Goal: Task Accomplishment & Management: Manage account settings

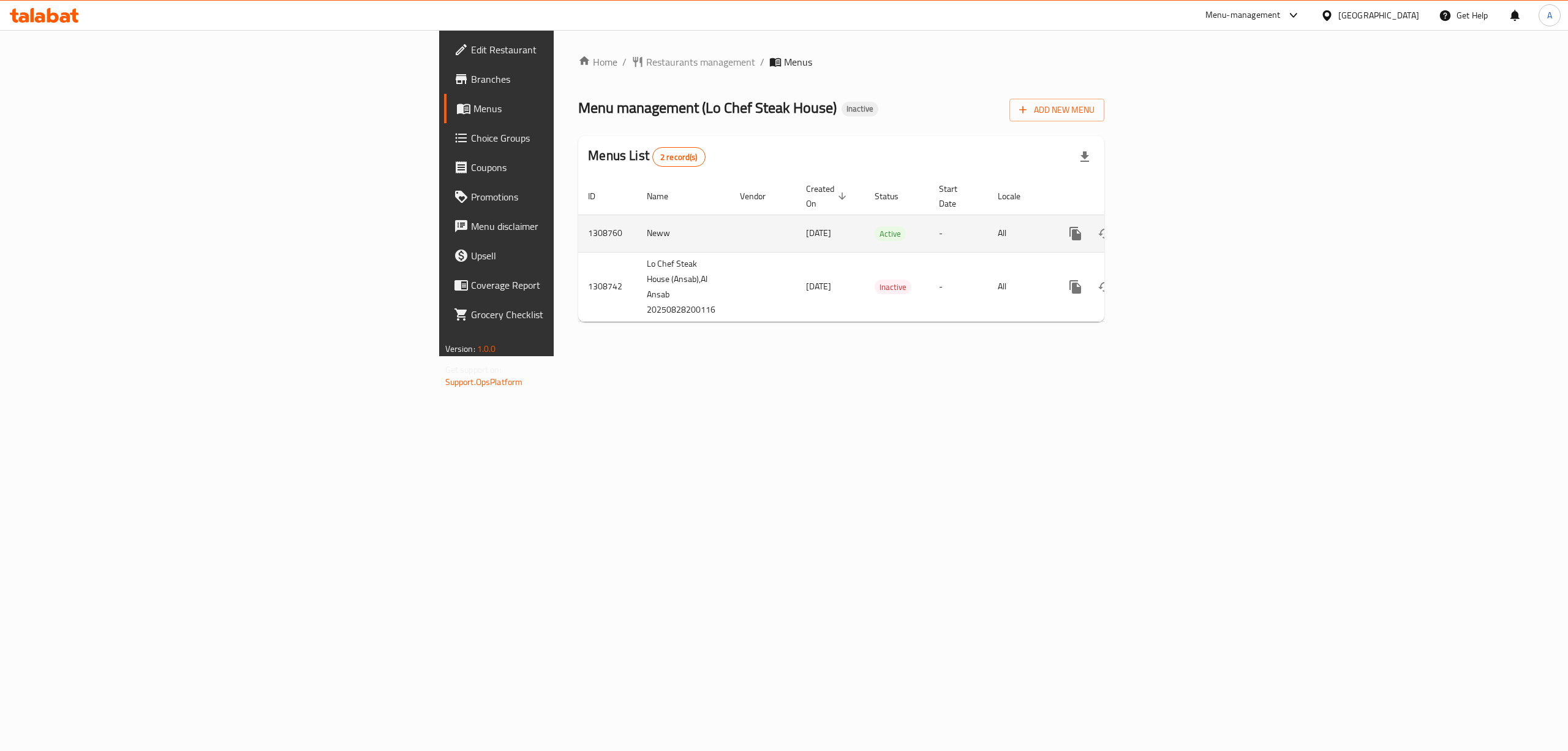
click at [1171, 226] on icon "enhanced table" at bounding box center [1163, 233] width 15 height 15
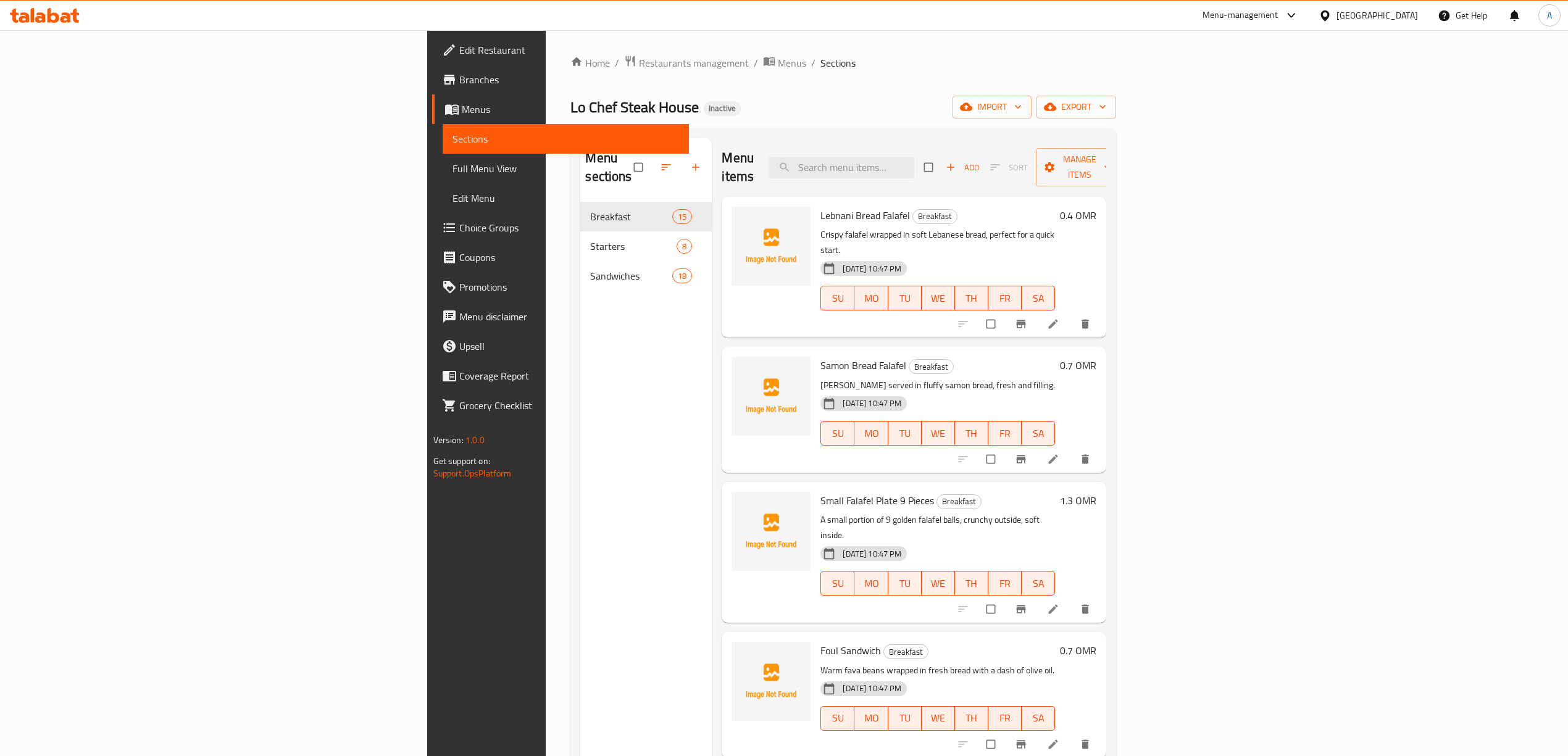
click at [580, 346] on div "Menu sections Breakfast 15 Starters 8 Sandwiches 18" at bounding box center [646, 516] width 131 height 756
click at [1031, 116] on button "import" at bounding box center [991, 107] width 79 height 22
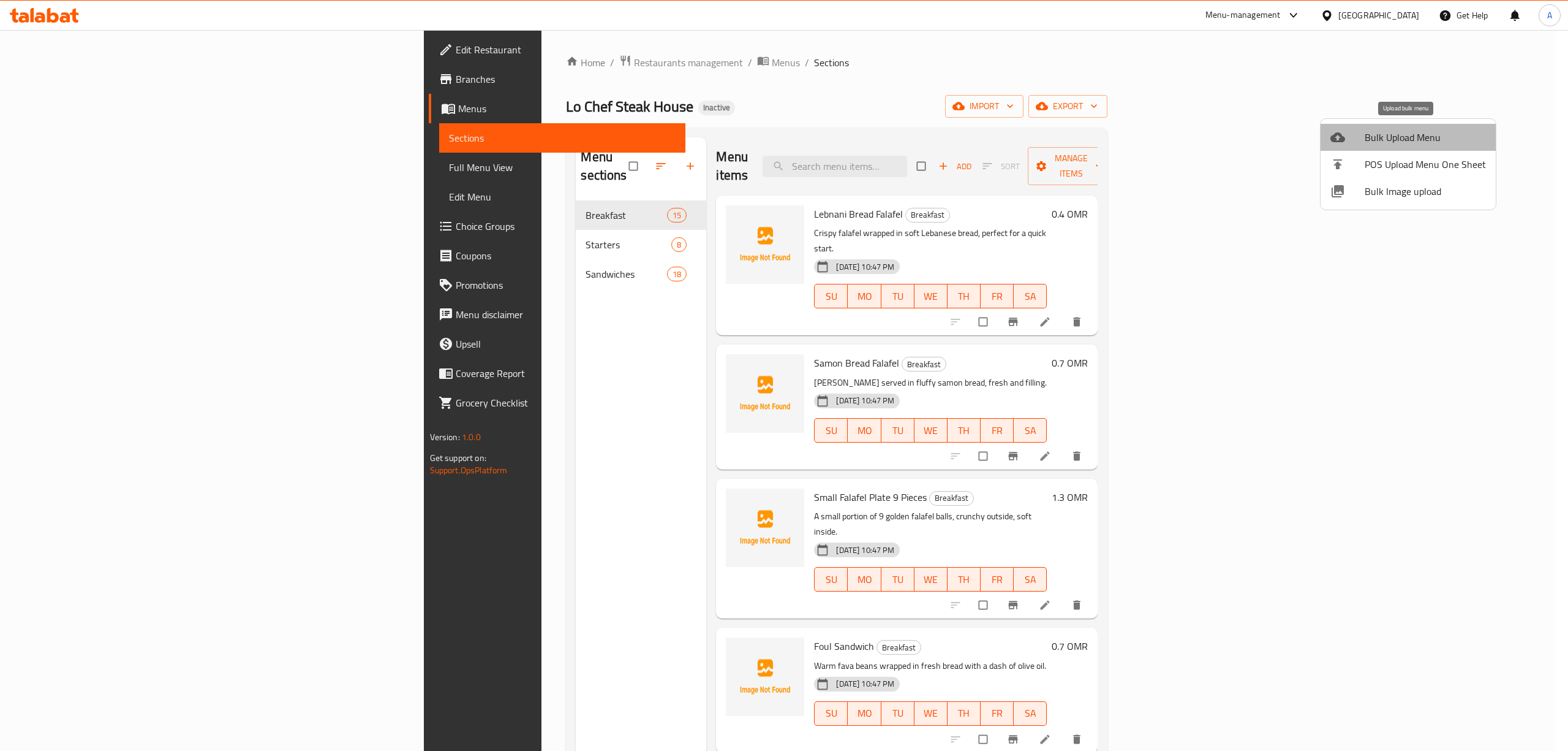
click at [1424, 141] on span "Bulk Upload Menu" at bounding box center [1425, 136] width 121 height 15
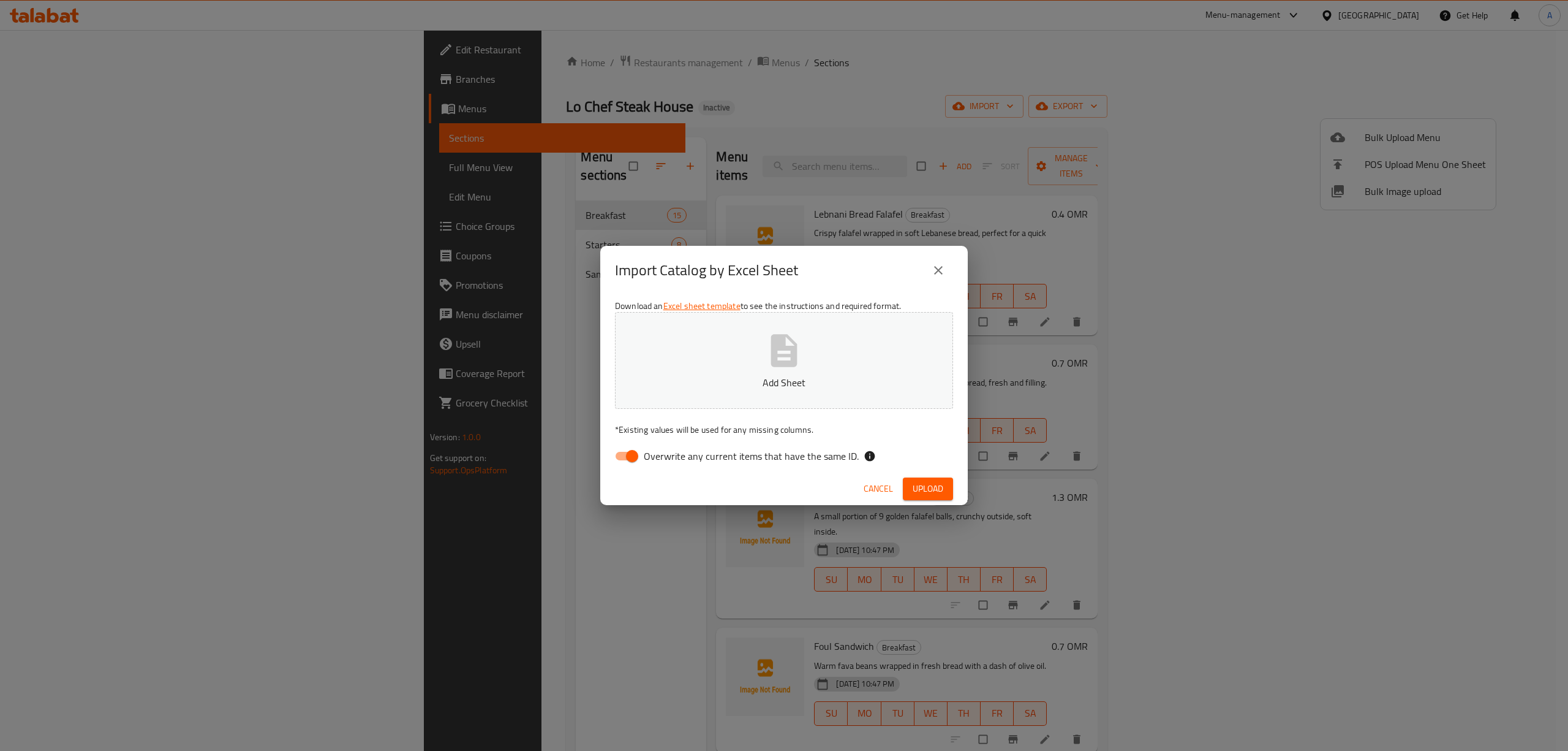
click at [676, 441] on div "Download an Excel sheet template to see the instructions and required format. A…" at bounding box center [784, 383] width 367 height 178
click at [669, 449] on span "Overwrite any current items that have the same ID." at bounding box center [751, 456] width 215 height 15
click at [667, 449] on input "Overwrite any current items that have the same ID." at bounding box center [631, 456] width 69 height 23
checkbox input "false"
click at [731, 344] on button "Add Sheet" at bounding box center [784, 360] width 338 height 97
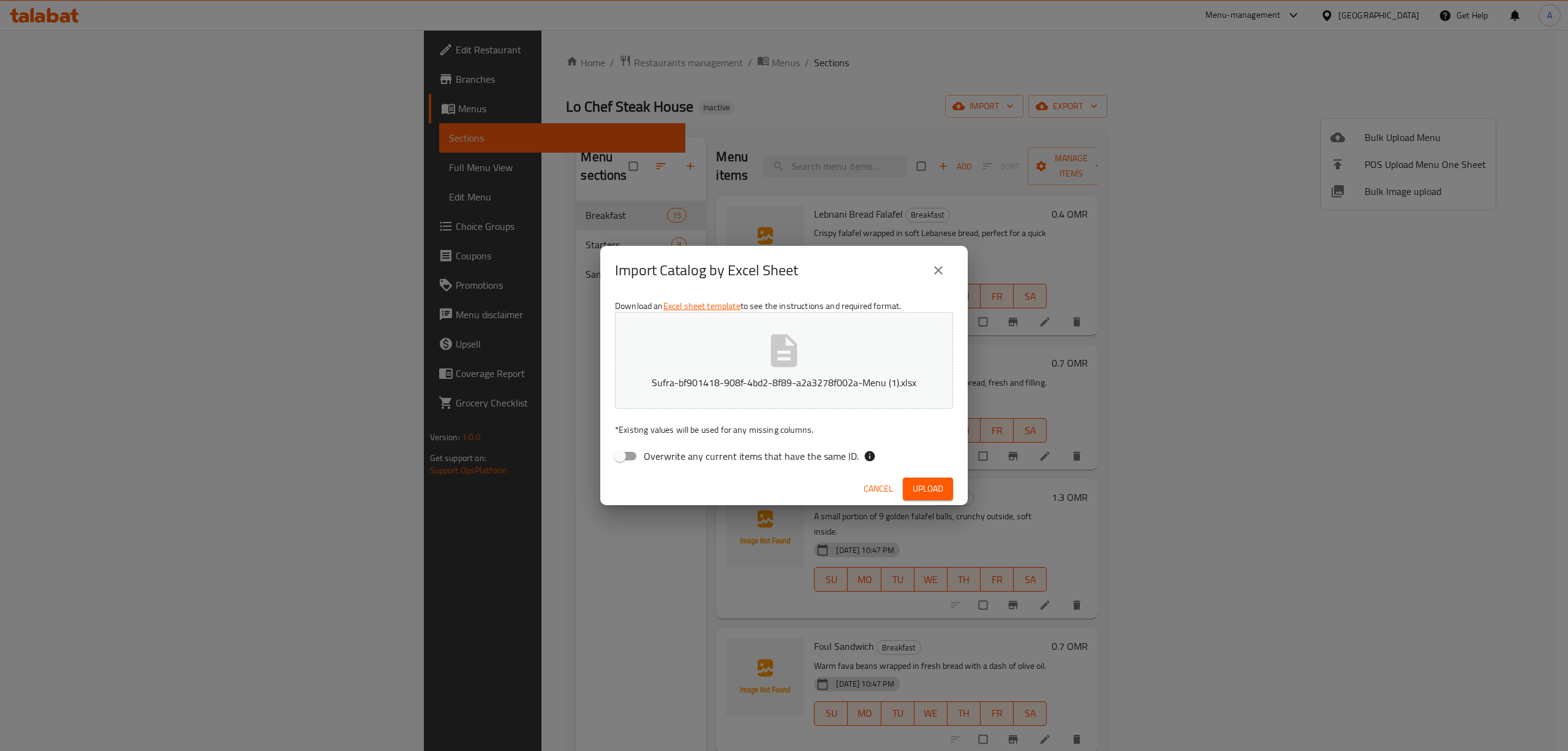
click at [935, 491] on span "Upload" at bounding box center [928, 489] width 31 height 15
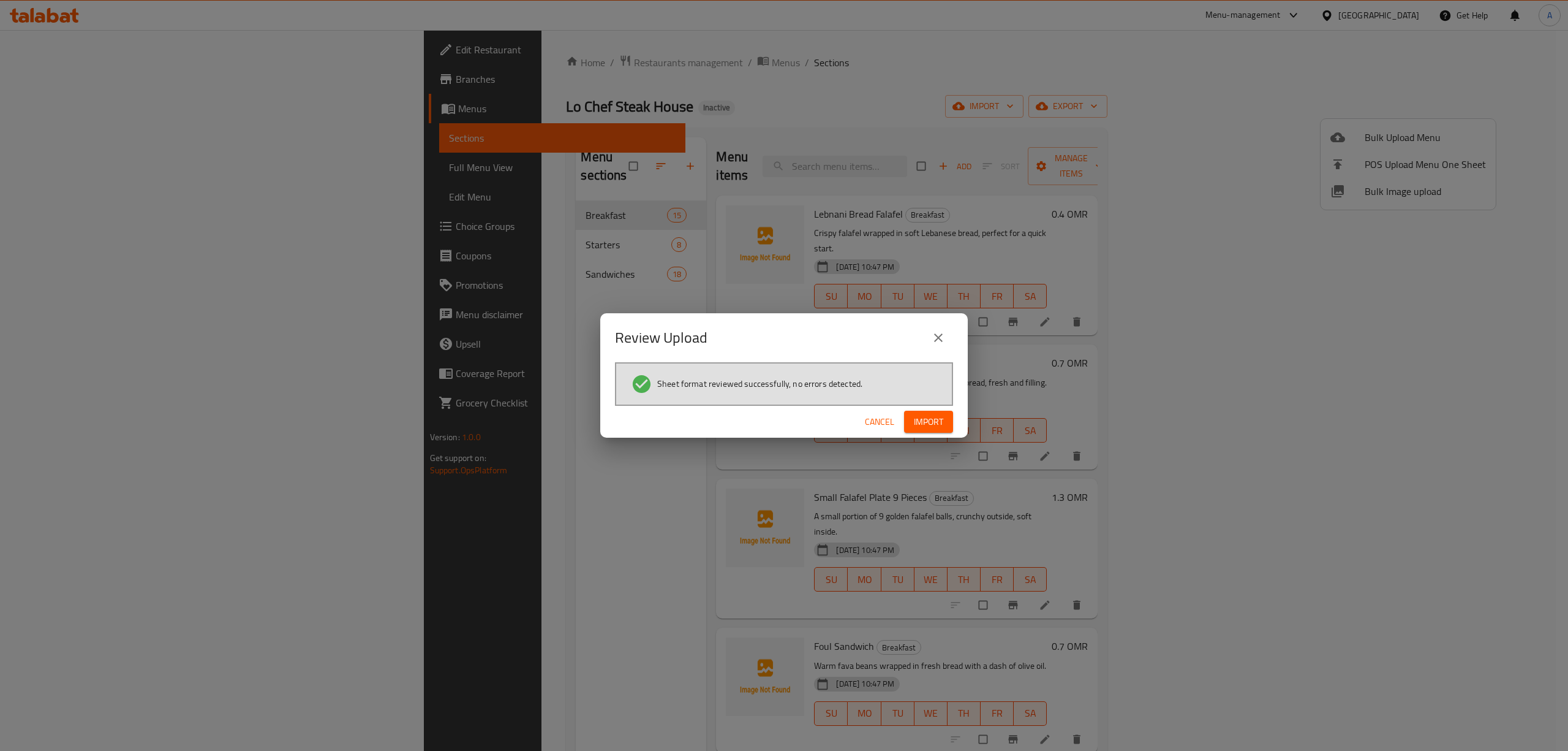
click at [921, 415] on span "Import" at bounding box center [928, 422] width 29 height 15
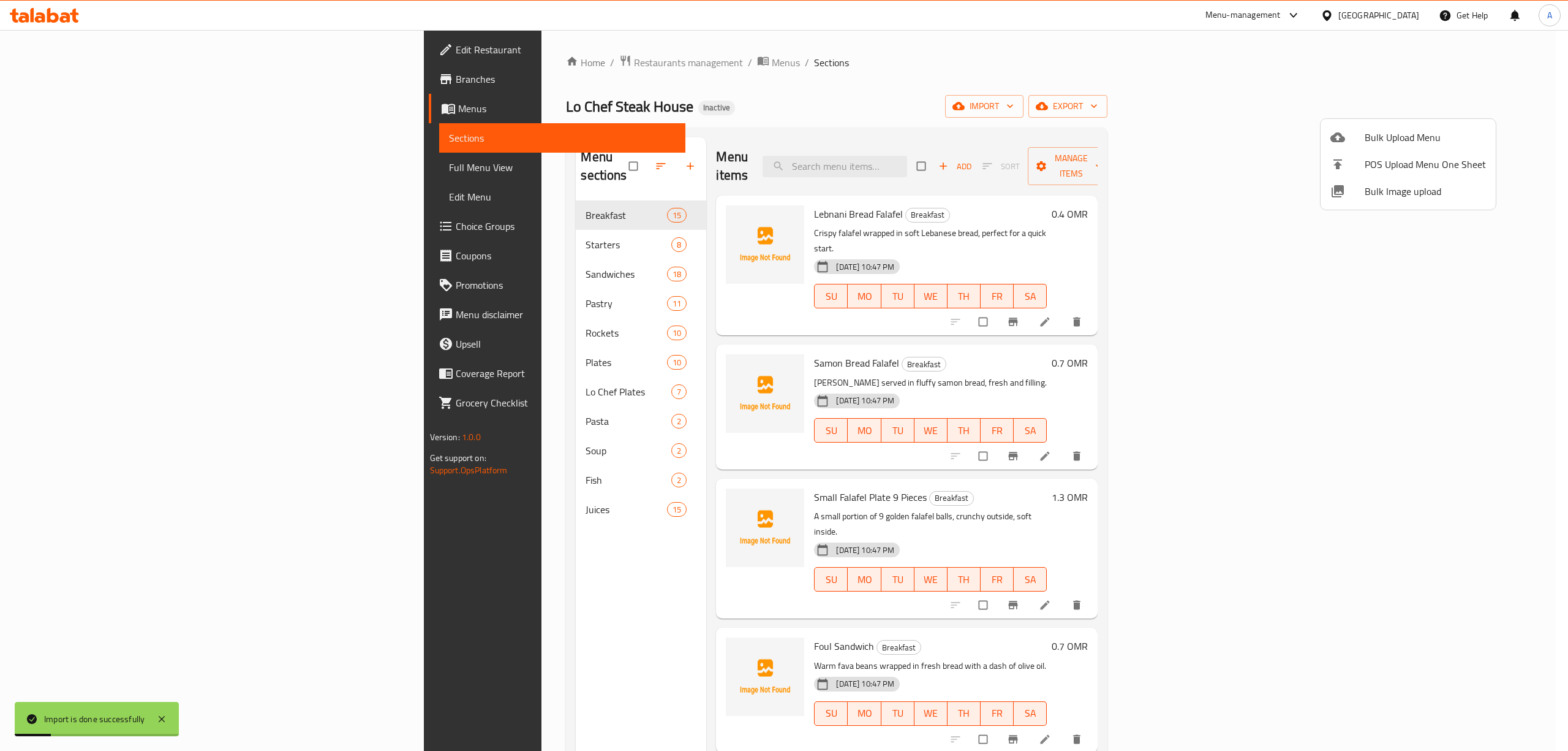
click at [458, 618] on div at bounding box center [784, 375] width 1568 height 751
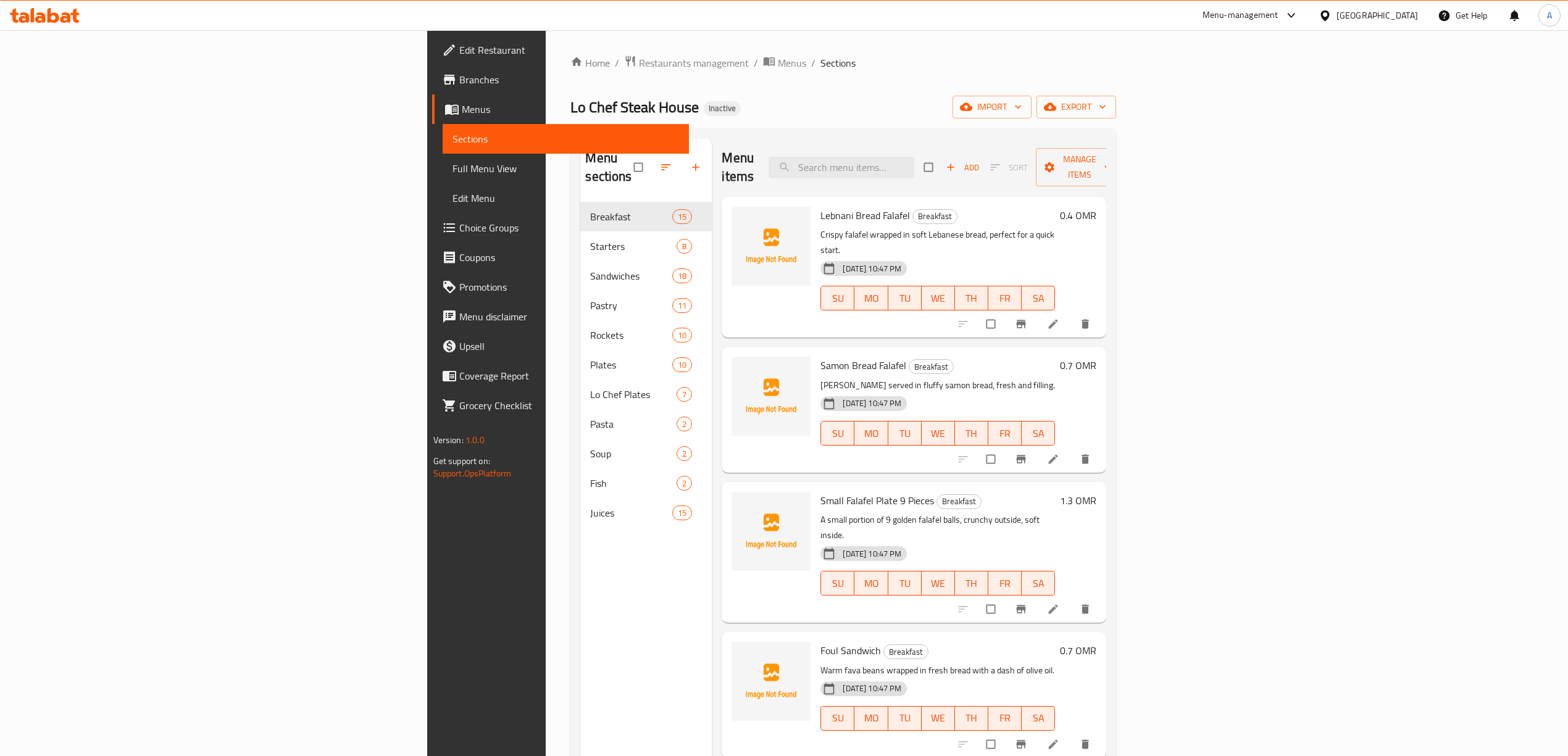
click at [443, 180] on link "Full Menu View" at bounding box center [565, 168] width 246 height 29
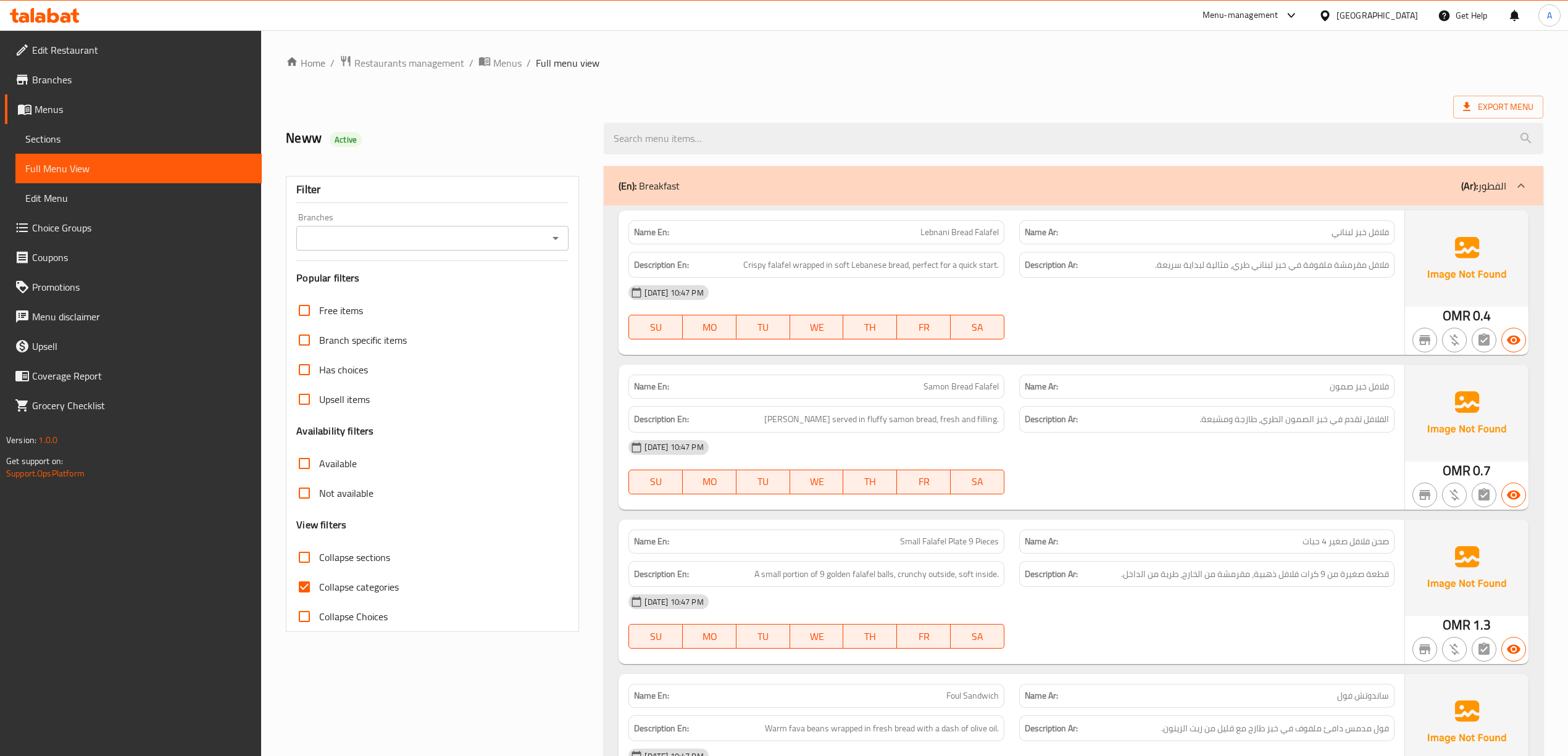
click at [356, 602] on label "Collapse Choices" at bounding box center [339, 616] width 99 height 29
click at [319, 602] on input "Collapse Choices" at bounding box center [304, 616] width 29 height 29
checkbox input "true"
click at [356, 583] on span "Collapse categories" at bounding box center [359, 586] width 80 height 15
click at [319, 583] on input "Collapse categories" at bounding box center [304, 587] width 29 height 29
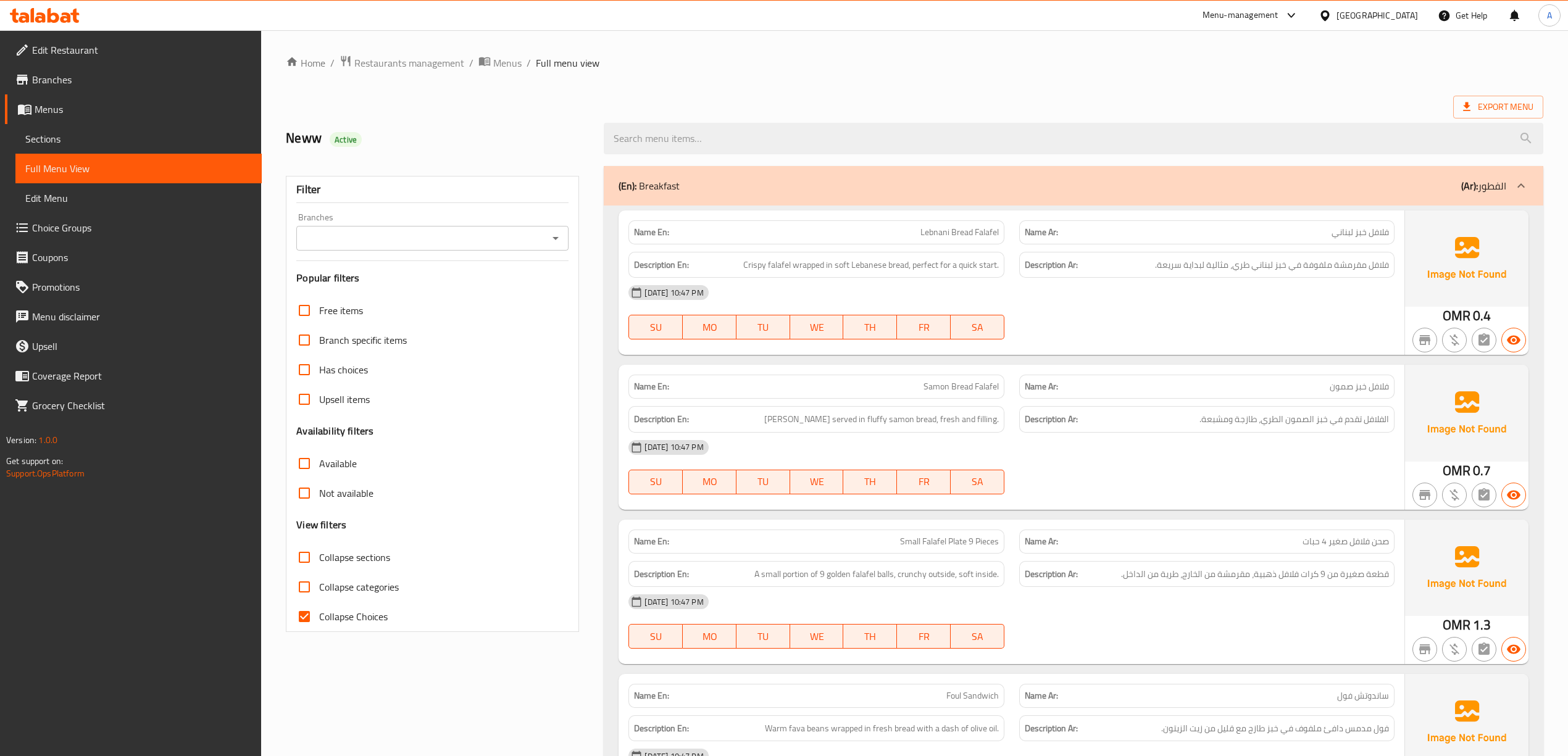
click at [344, 600] on label "Collapse categories" at bounding box center [344, 587] width 109 height 29
click at [319, 600] on input "Collapse categories" at bounding box center [304, 587] width 29 height 29
checkbox input "true"
click at [359, 610] on span "Collapse Choices" at bounding box center [353, 616] width 68 height 15
click at [319, 610] on input "Collapse Choices" at bounding box center [304, 616] width 29 height 29
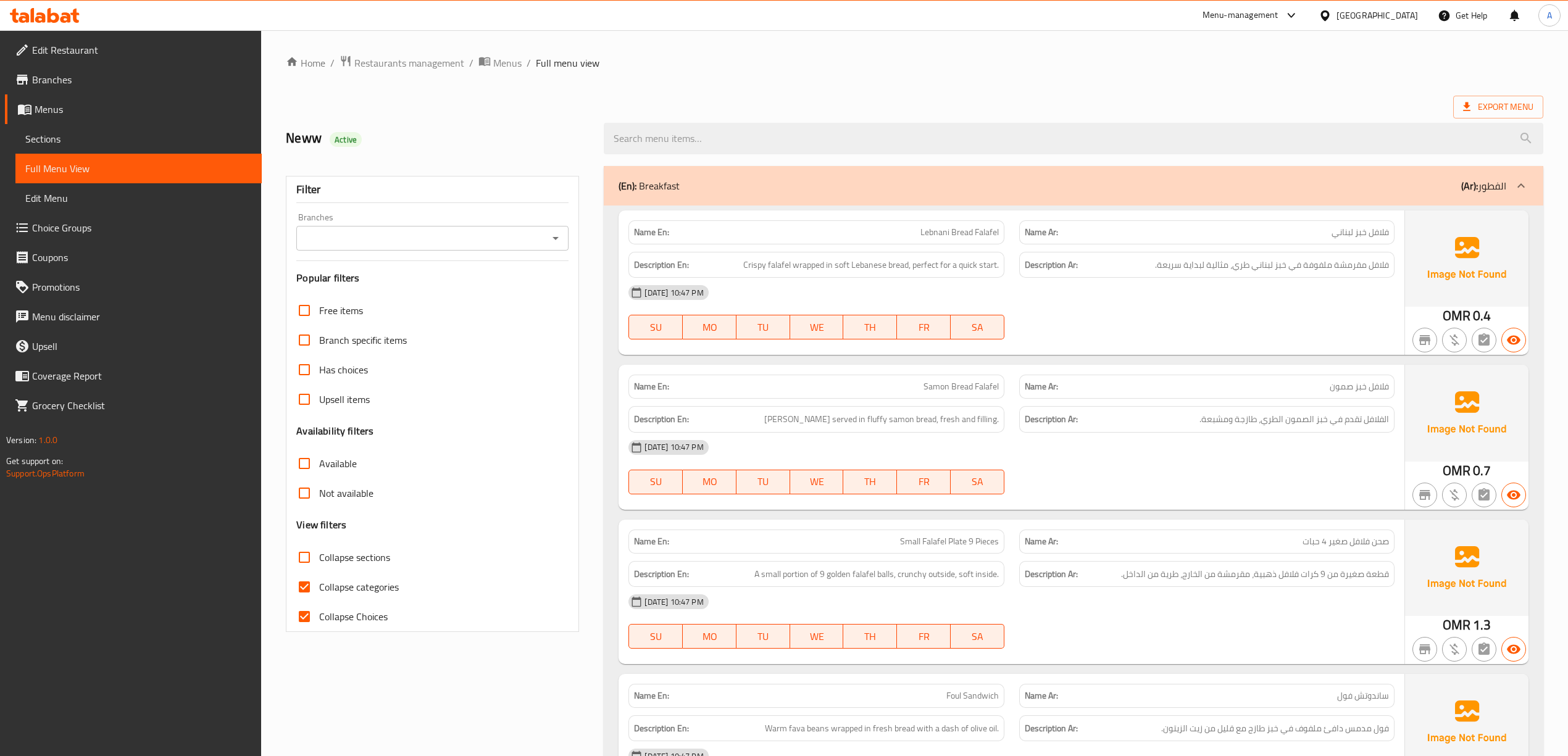
checkbox input "false"
click at [337, 579] on span "Collapse categories" at bounding box center [359, 586] width 80 height 15
click at [319, 578] on input "Collapse categories" at bounding box center [304, 587] width 29 height 29
checkbox input "false"
click at [704, 64] on ol "Home / Restaurants management / Menus / Full menu view" at bounding box center [915, 63] width 1257 height 16
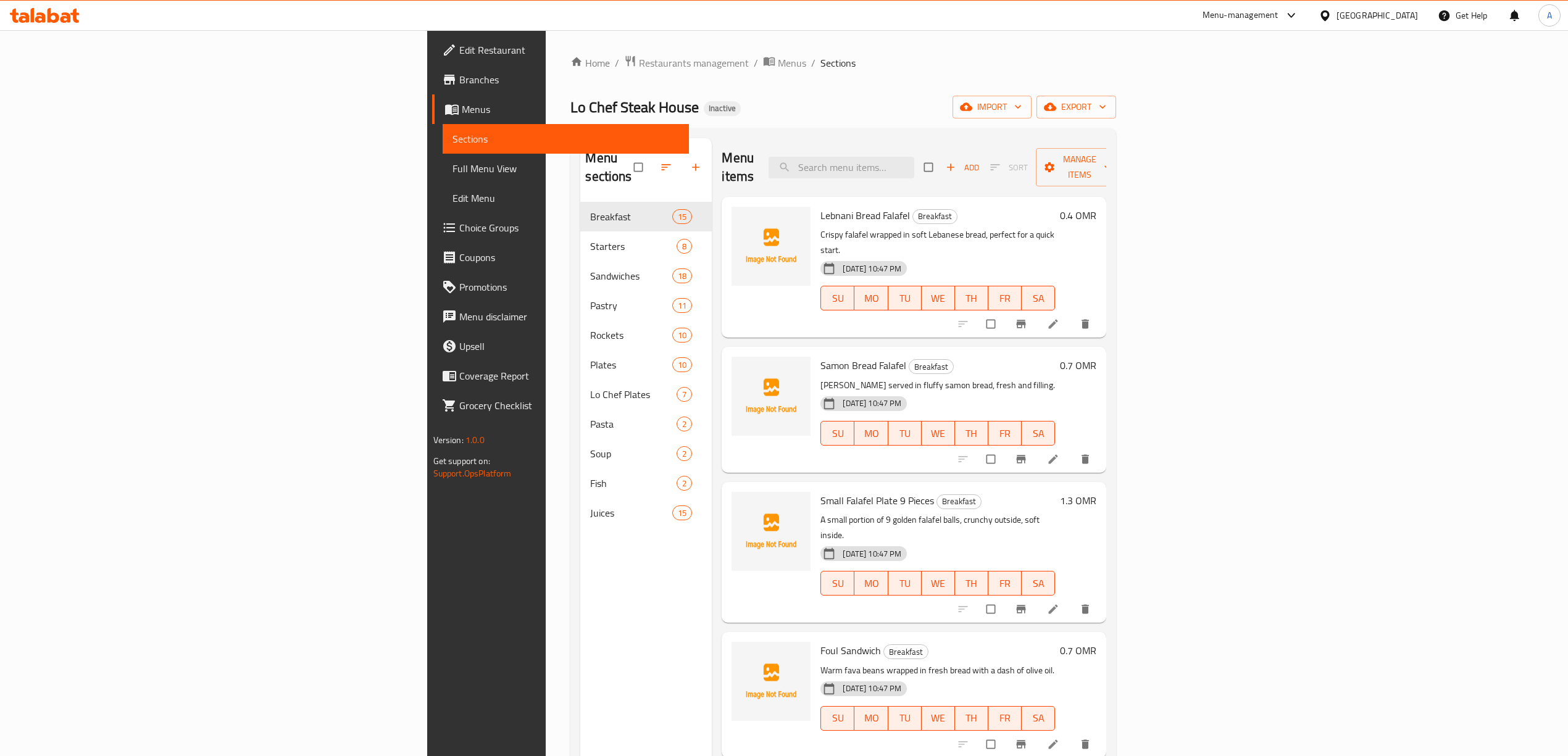
click at [815, 115] on div "Lo Chef Steak House Inactive import export" at bounding box center [843, 107] width 545 height 22
click at [914, 163] on input "search" at bounding box center [841, 167] width 146 height 22
paste input "Fajita chicken or beef rocket"
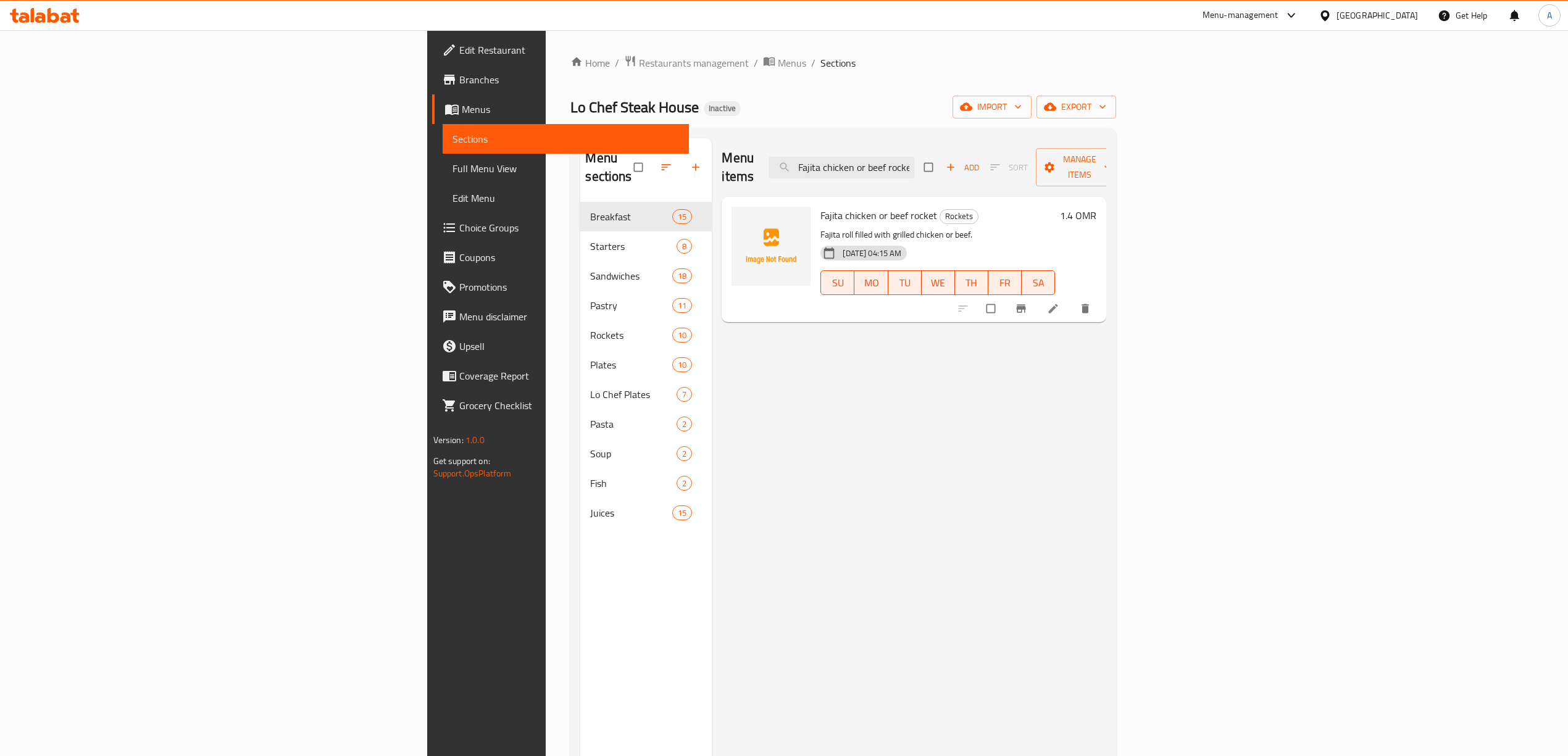
click at [966, 146] on div "Menu items Fajita chicken or beef rocket Add Sort Manage items" at bounding box center [914, 168] width 385 height 59
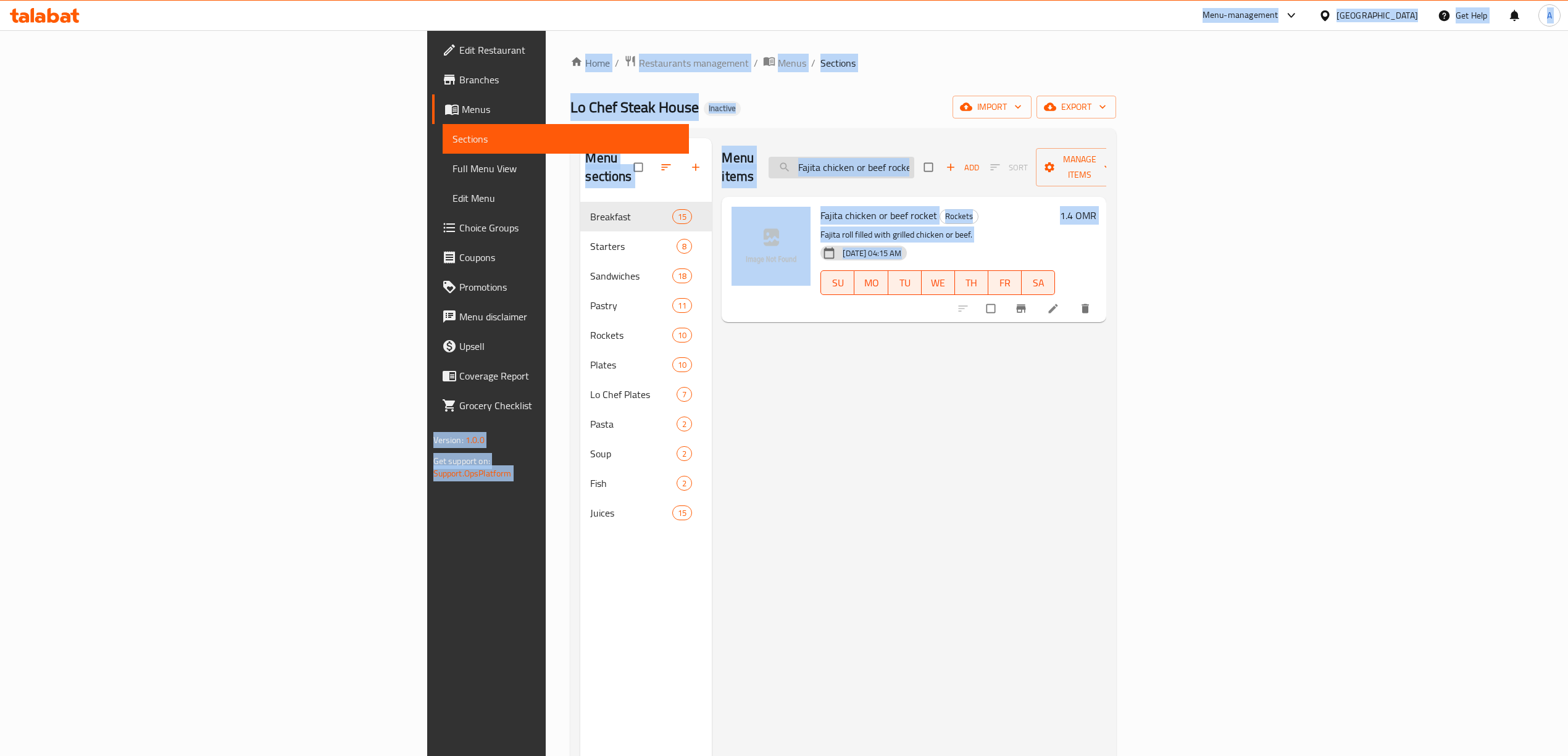
click at [914, 158] on input "Fajita chicken or beef rocket" at bounding box center [841, 167] width 146 height 22
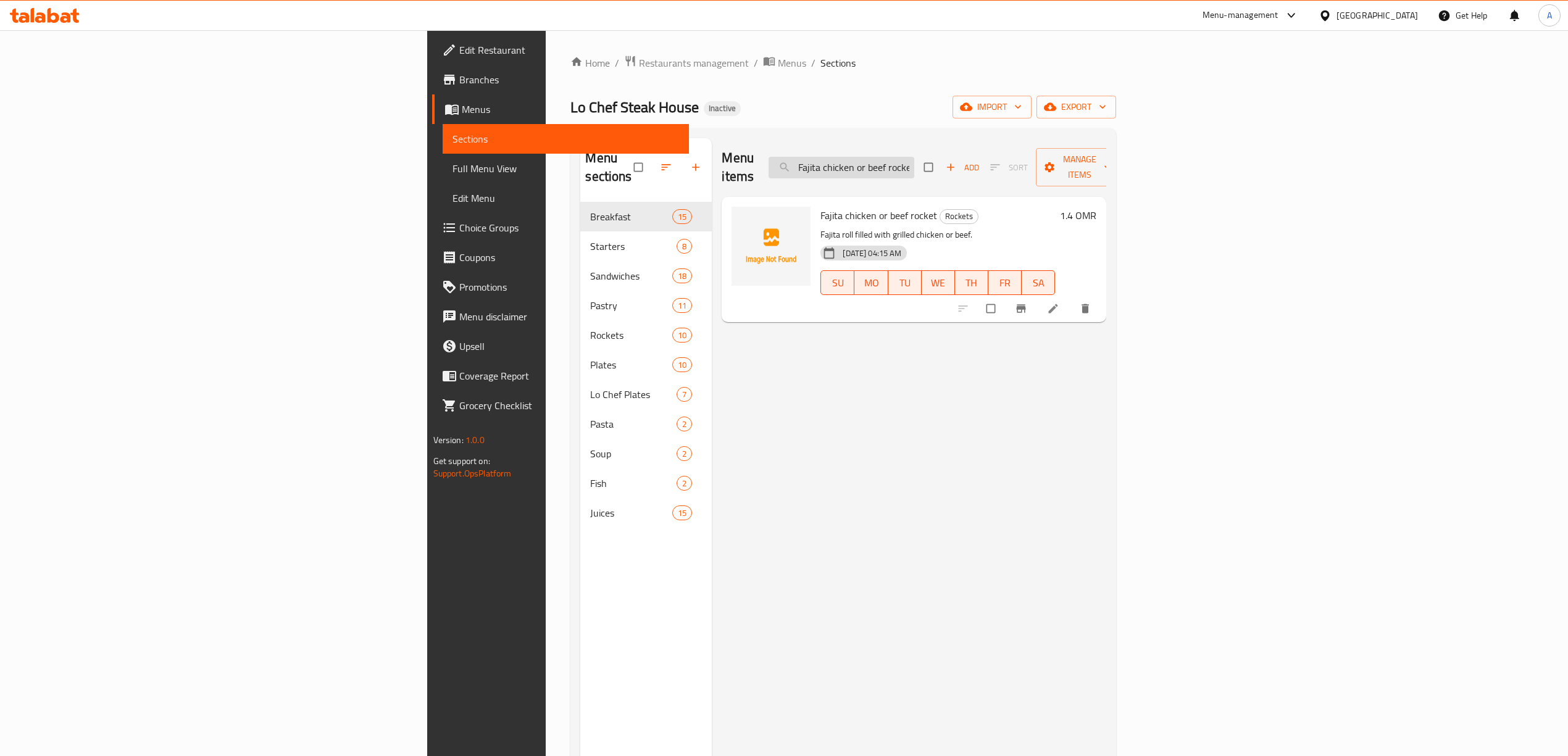
paste input "plate from beef or chicken"
drag, startPoint x: 851, startPoint y: 101, endPoint x: 942, endPoint y: 141, distance: 99.4
click at [853, 101] on div "Lo Chef Steak House Inactive import export" at bounding box center [843, 107] width 545 height 22
click at [914, 156] on input "Fajita plate from beef or chicken" at bounding box center [841, 167] width 146 height 22
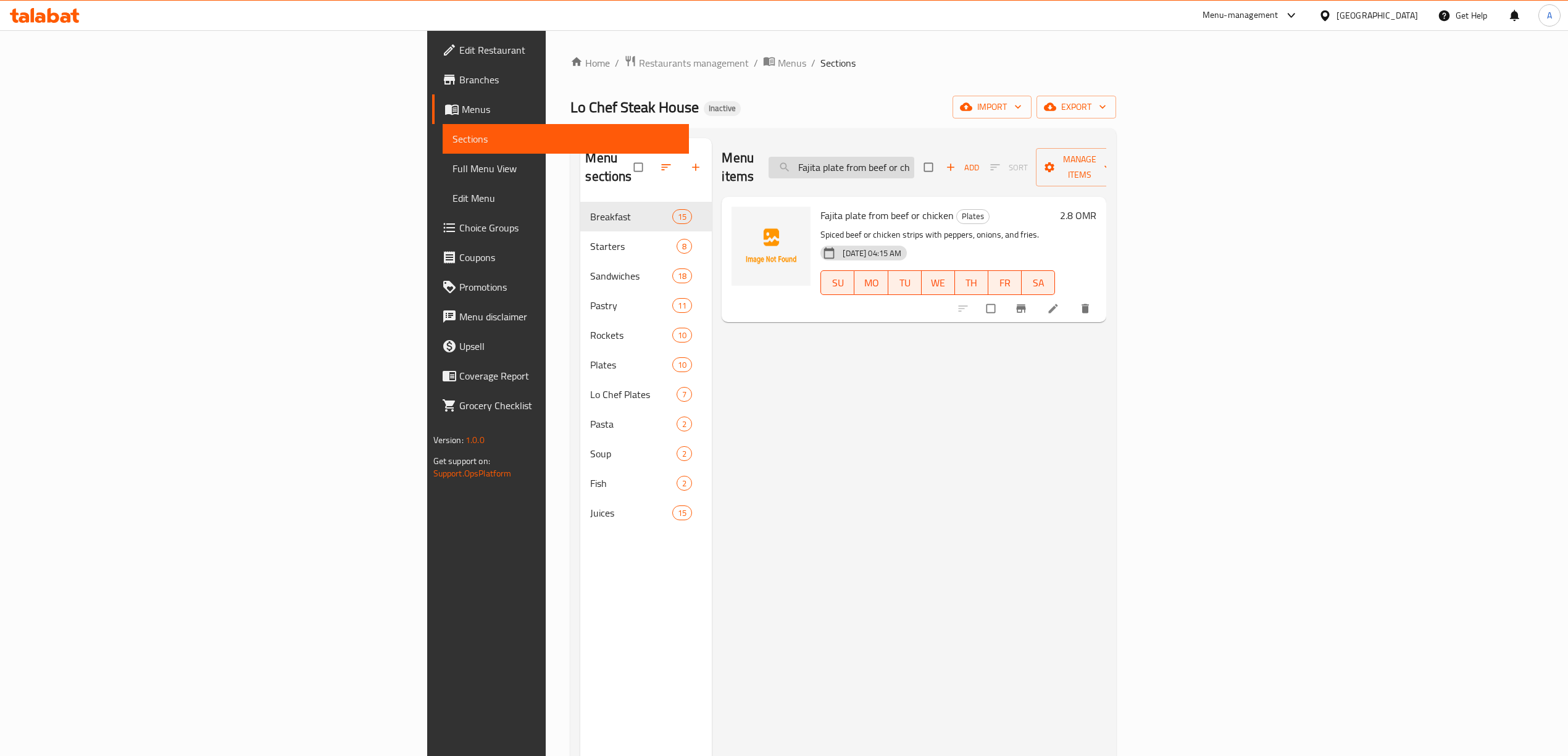
click at [914, 156] on input "Fajita plate from beef or chicken" at bounding box center [841, 167] width 146 height 22
paste input "Kabab chicken plate"
type input "Kabab chicken plate"
click at [1072, 299] on li at bounding box center [1055, 308] width 35 height 20
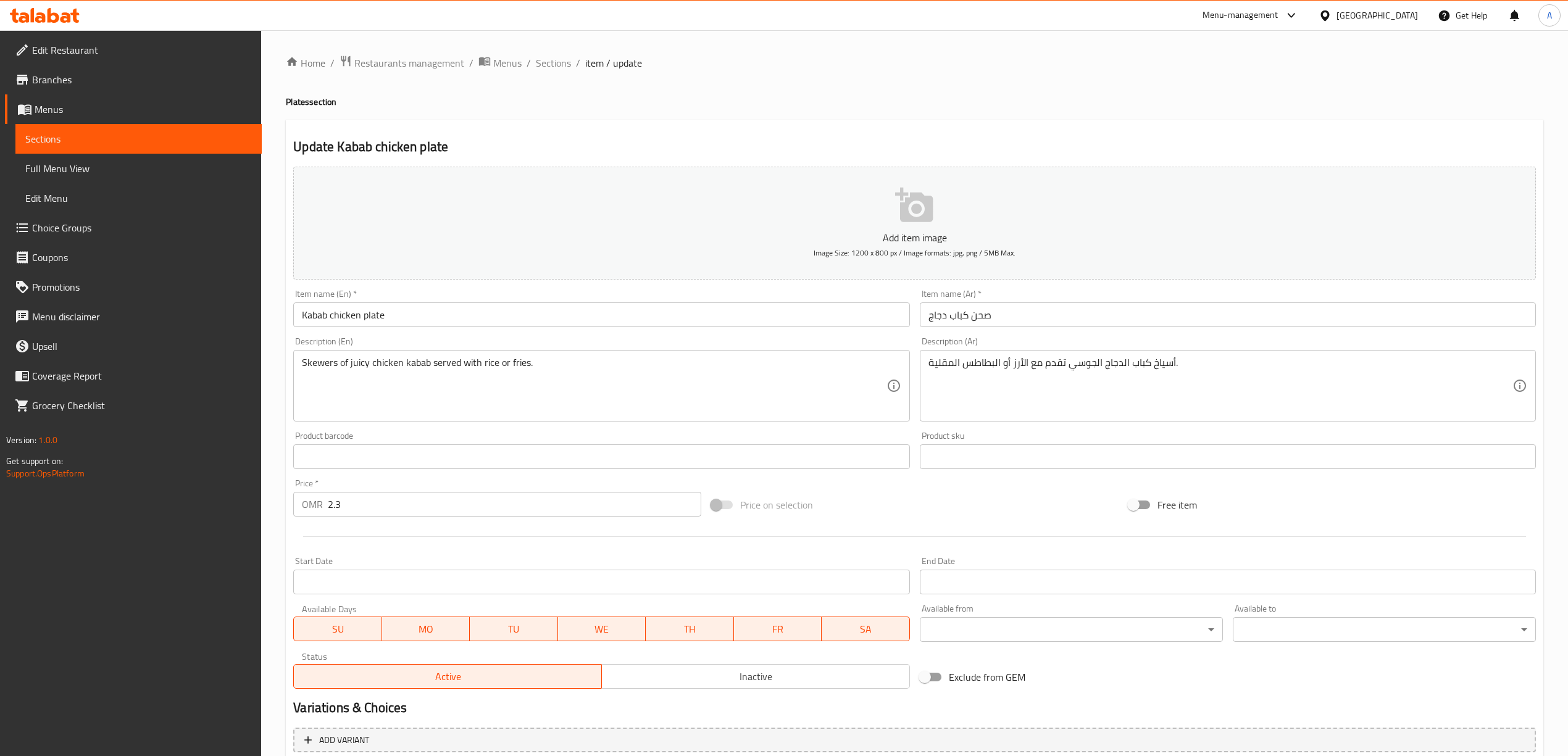
click at [553, 58] on span "Sections" at bounding box center [553, 62] width 35 height 15
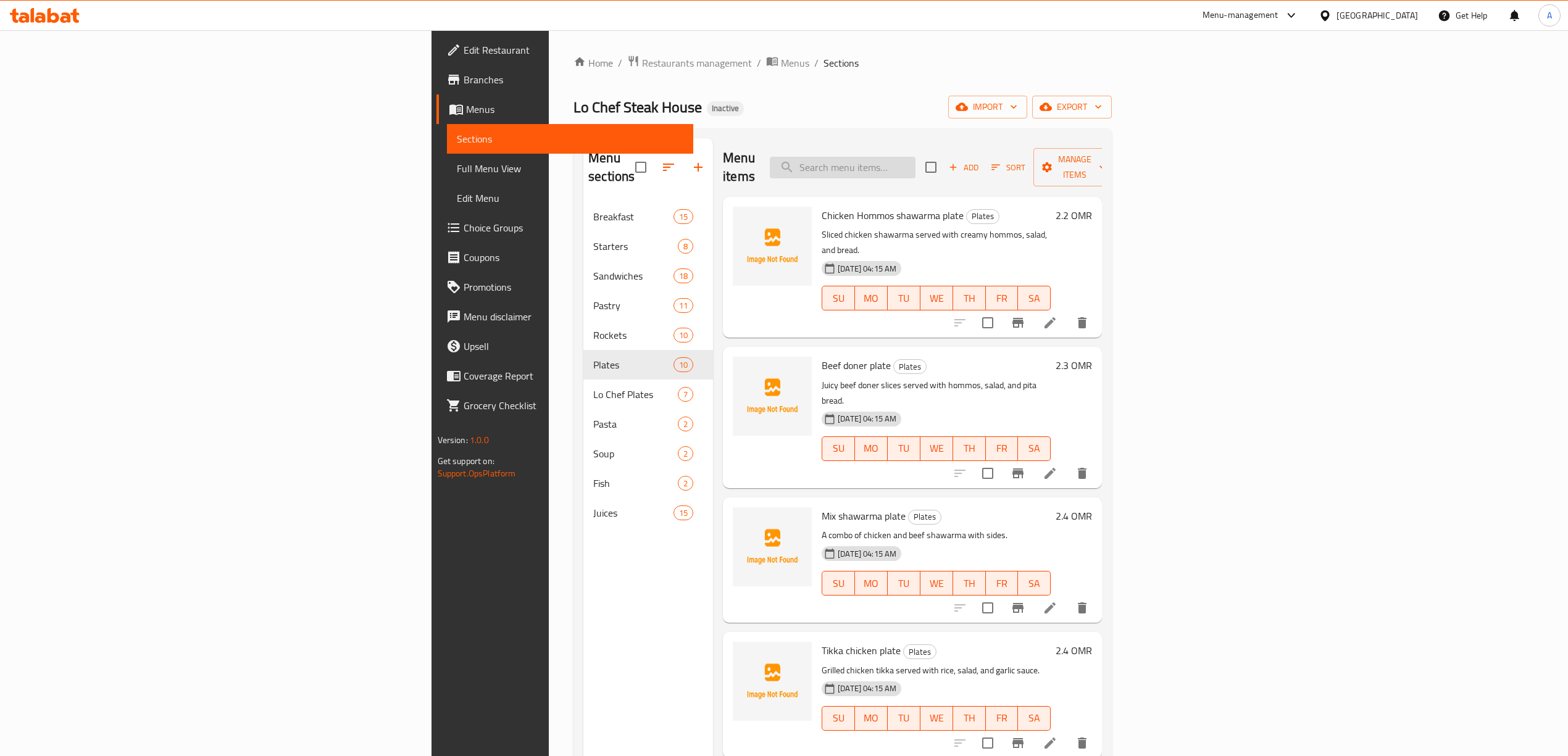
click at [915, 156] on input "search" at bounding box center [842, 167] width 146 height 22
paste input "White Fish Filet"
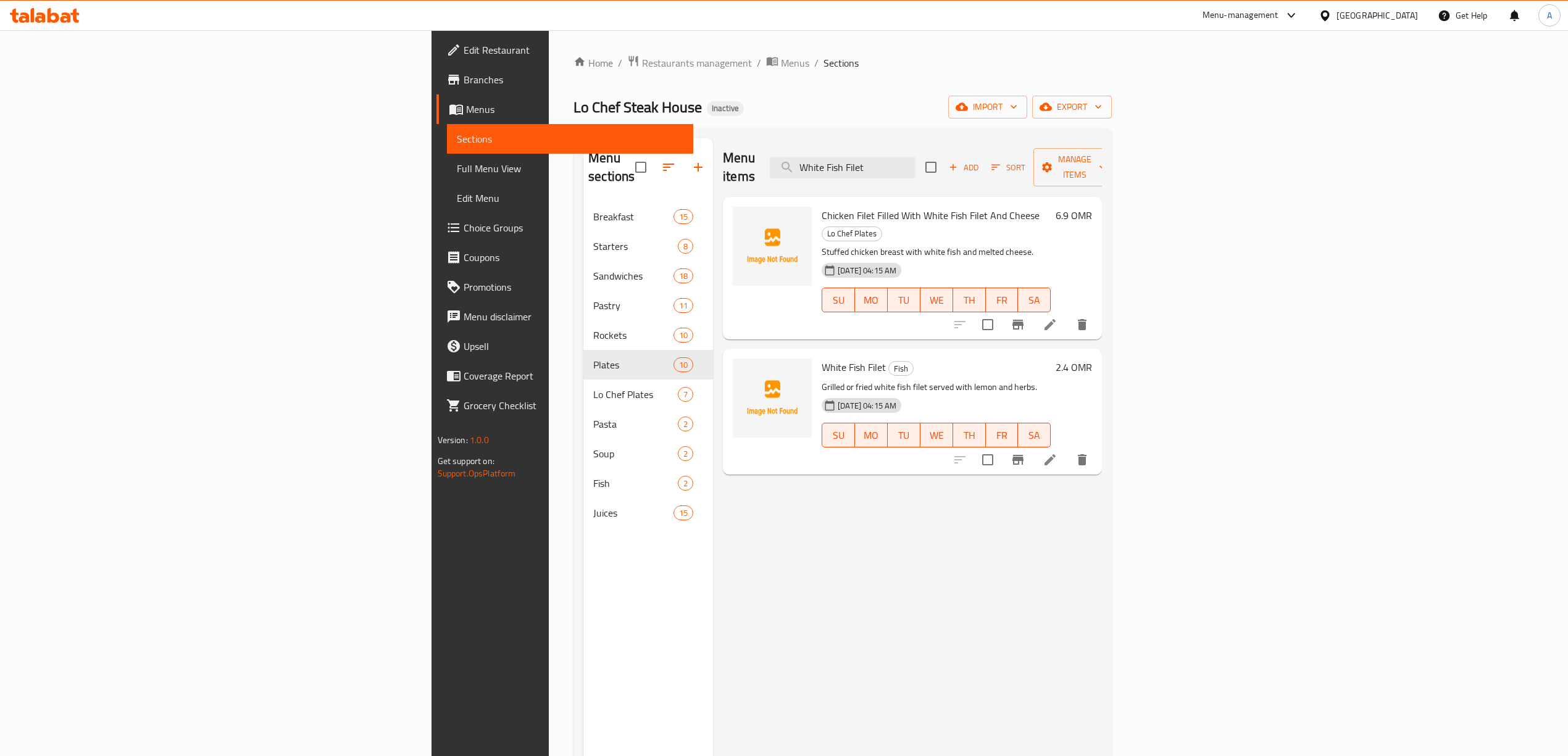
click at [958, 359] on h6 "White Fish Filet Fish" at bounding box center [935, 367] width 229 height 17
click at [973, 492] on div "Menu items White Fish Filet Add Sort Manage items Chicken Filet Filled With Whi…" at bounding box center [908, 516] width 389 height 756
drag, startPoint x: 776, startPoint y: 46, endPoint x: 934, endPoint y: 83, distance: 162.3
click at [785, 48] on div "Home / Restaurants management / Menus / Sections Lo Chef Steak House Inactive i…" at bounding box center [843, 480] width 588 height 899
click at [915, 156] on input "White Fish Filet" at bounding box center [842, 167] width 146 height 22
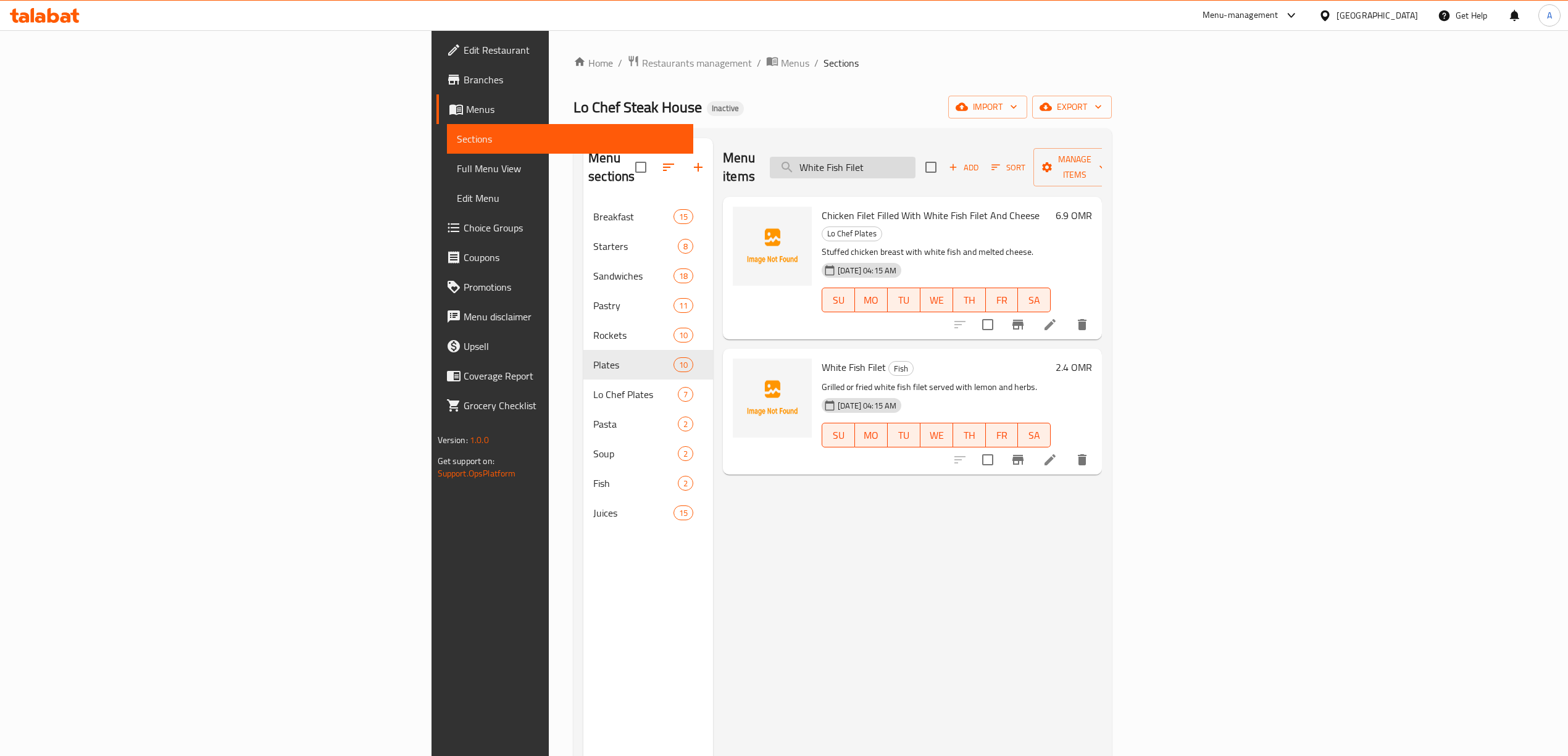
click at [915, 156] on input "White Fish Filet" at bounding box center [842, 167] width 146 height 22
paste input "Lemon"
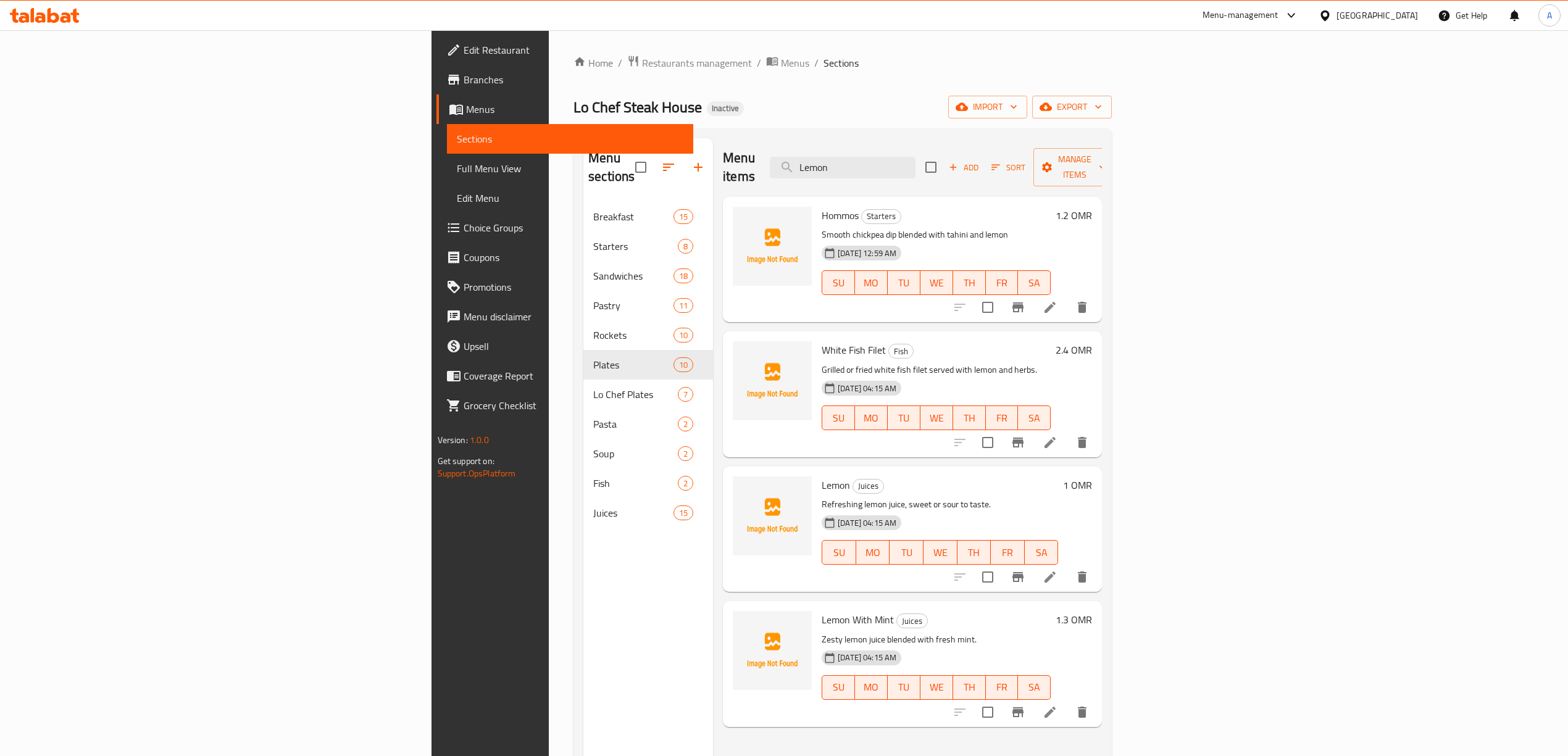
type input "Lemon"
click at [966, 362] on p "Grilled or fried white fish filet served with lemon and herbs." at bounding box center [935, 370] width 229 height 16
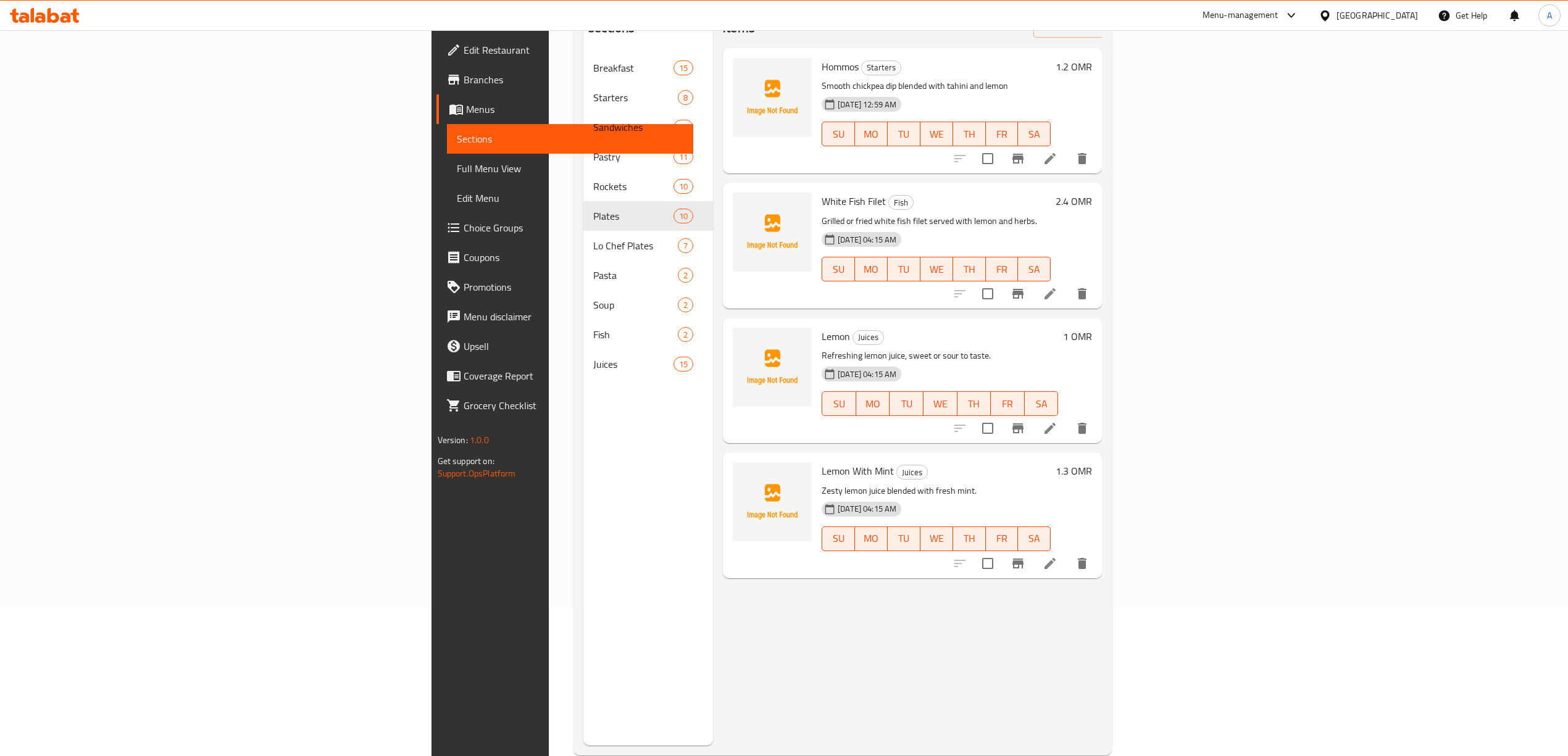
scroll to position [174, 0]
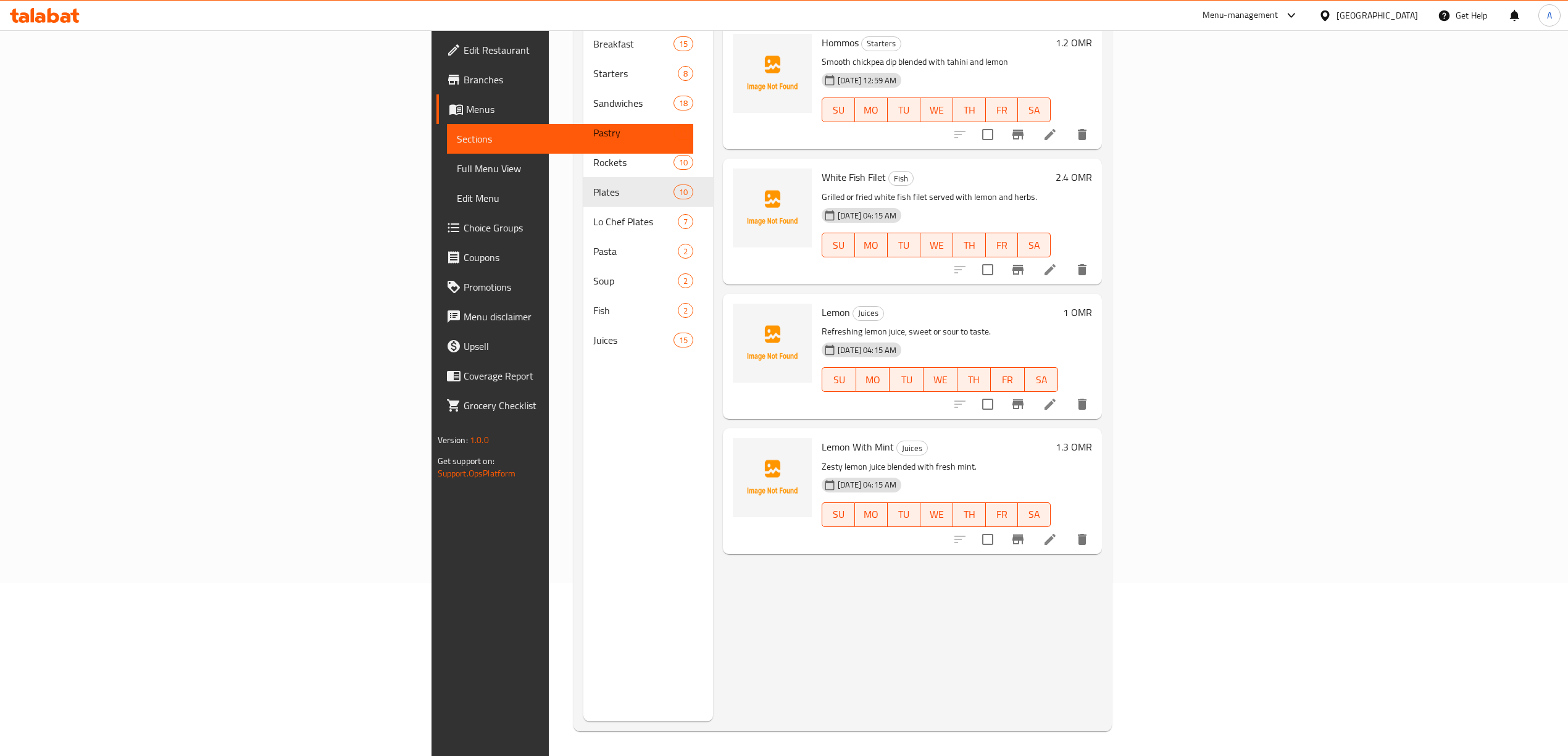
click at [835, 302] on div "Lemon Juices Refreshing lemon juice, sweet or sour to taste. 29-08-2025 04:15 A…" at bounding box center [940, 357] width 246 height 116
click at [583, 490] on div "Menu sections Breakfast 15 Starters 8 Sandwiches 18 Pastry 11 Rockets 10 Plates…" at bounding box center [648, 343] width 130 height 756
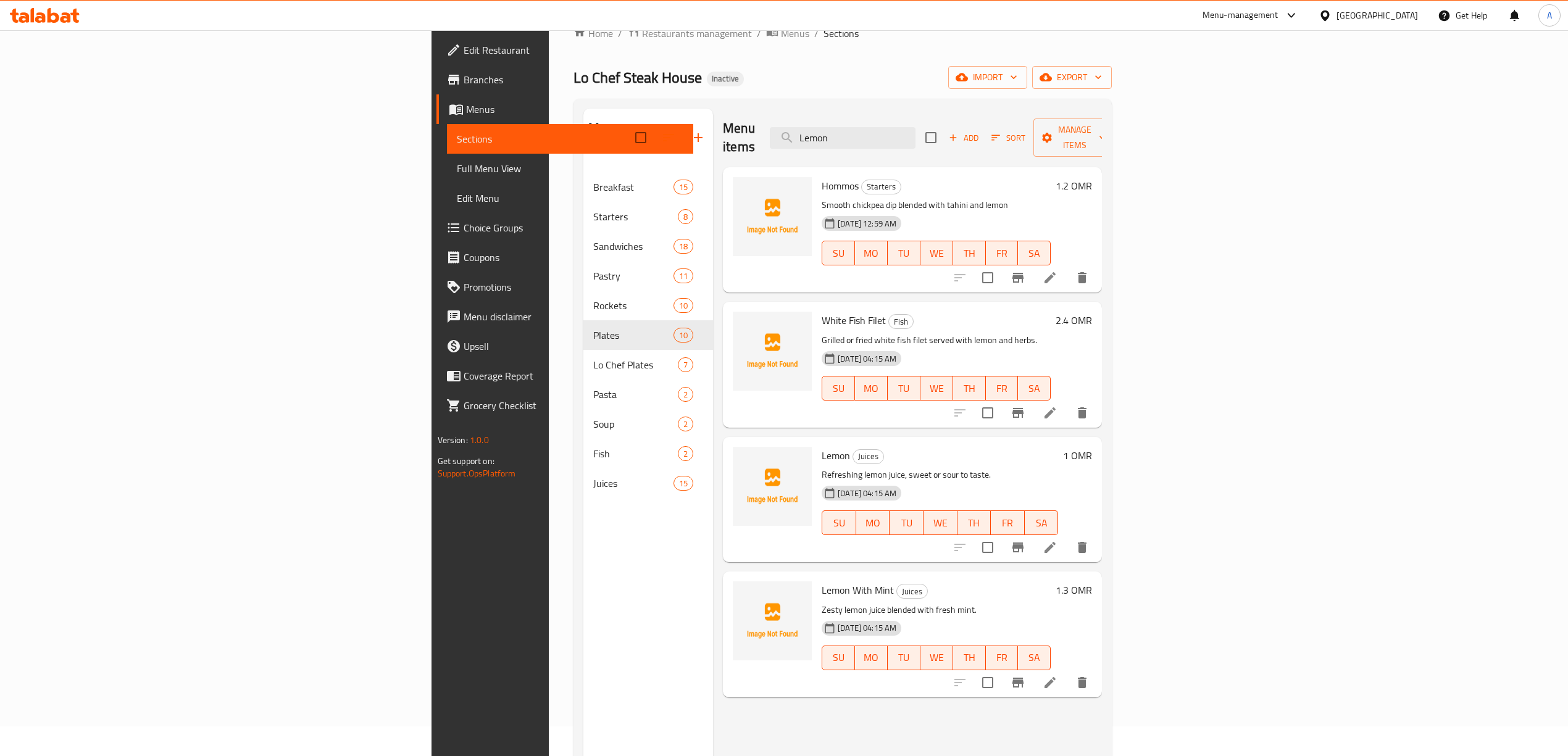
scroll to position [0, 0]
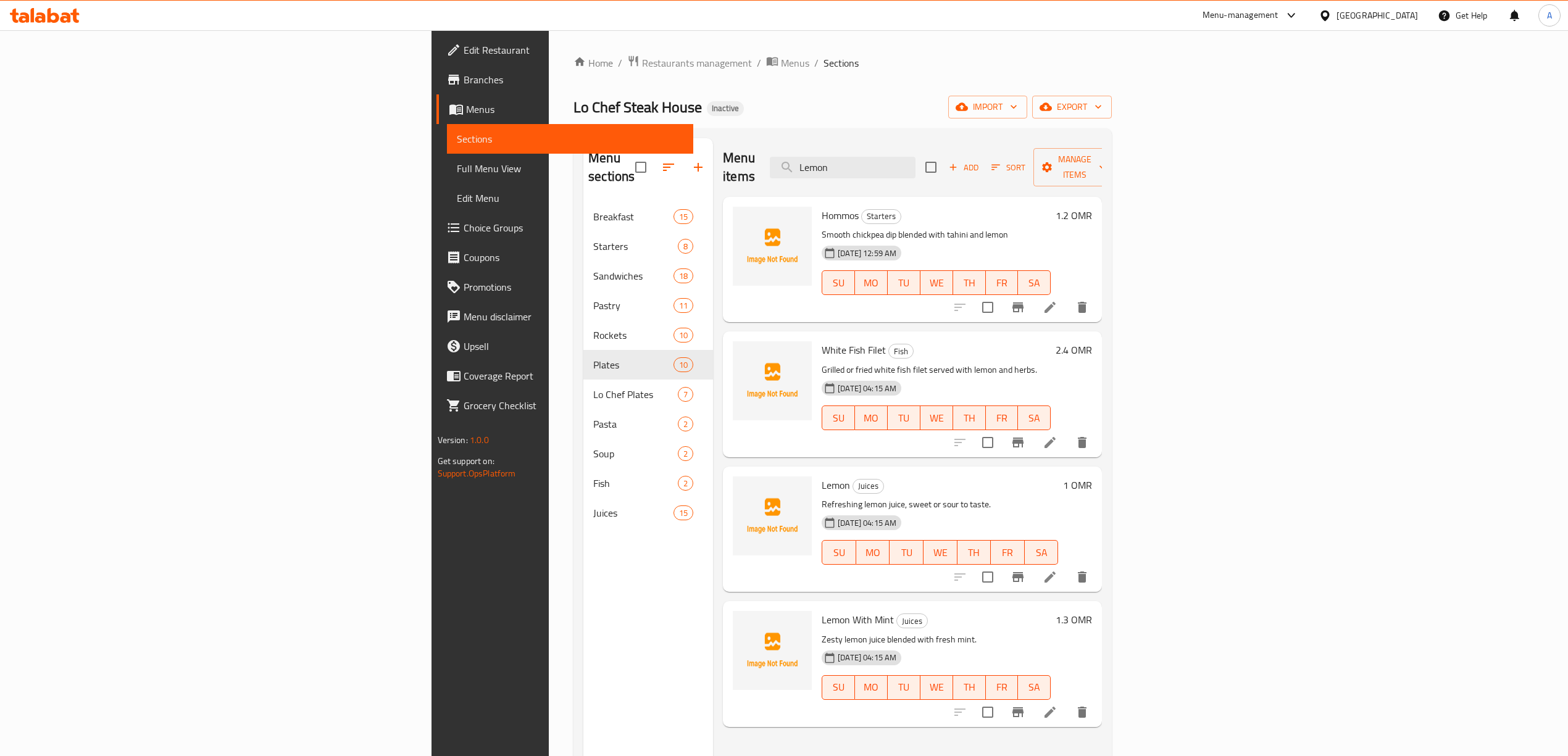
click at [456, 168] on span "Full Menu View" at bounding box center [570, 168] width 226 height 15
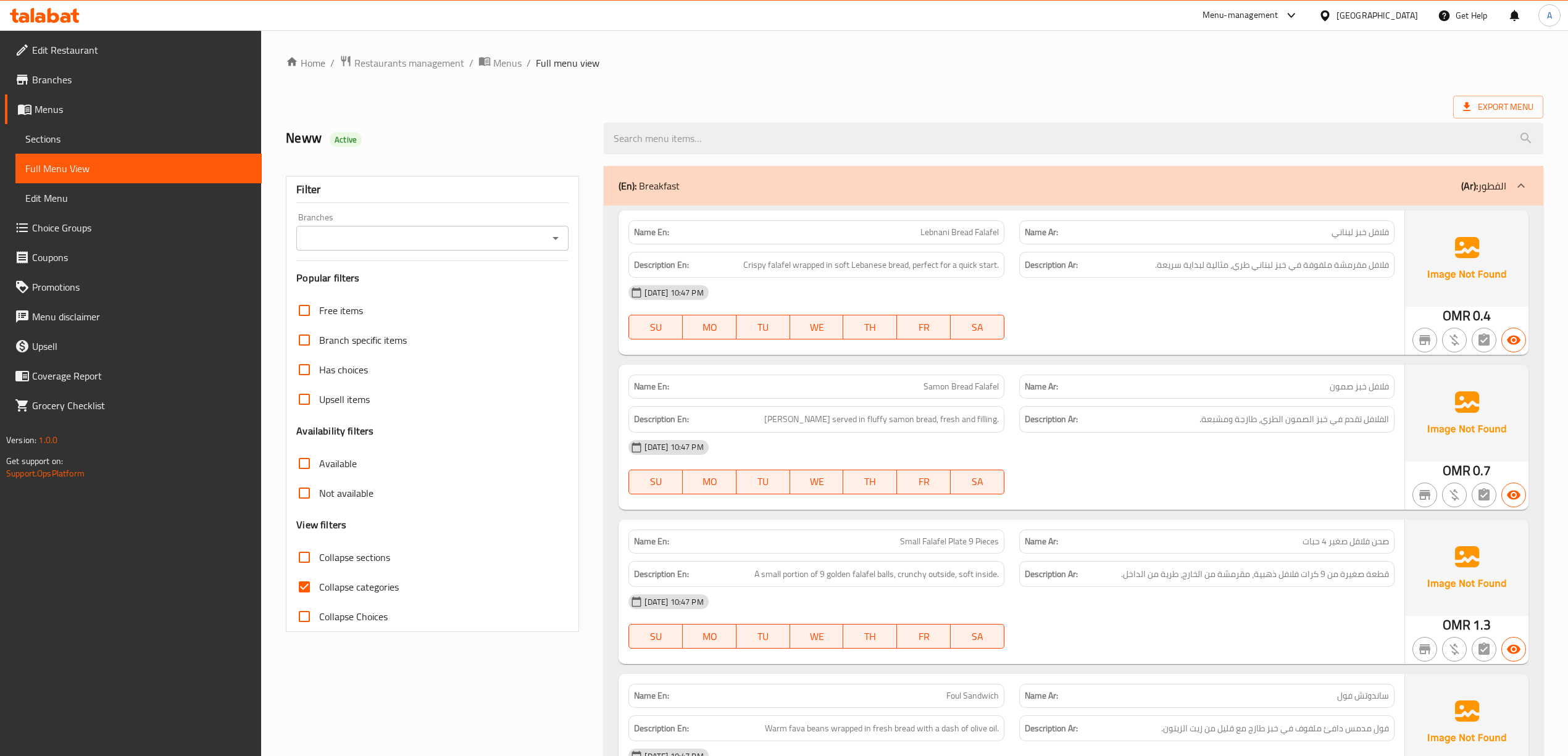
click at [342, 588] on span "Collapse categories" at bounding box center [359, 586] width 80 height 15
click at [319, 588] on input "Collapse categories" at bounding box center [304, 587] width 29 height 29
checkbox input "false"
click at [736, 97] on div "Export Menu" at bounding box center [915, 107] width 1257 height 22
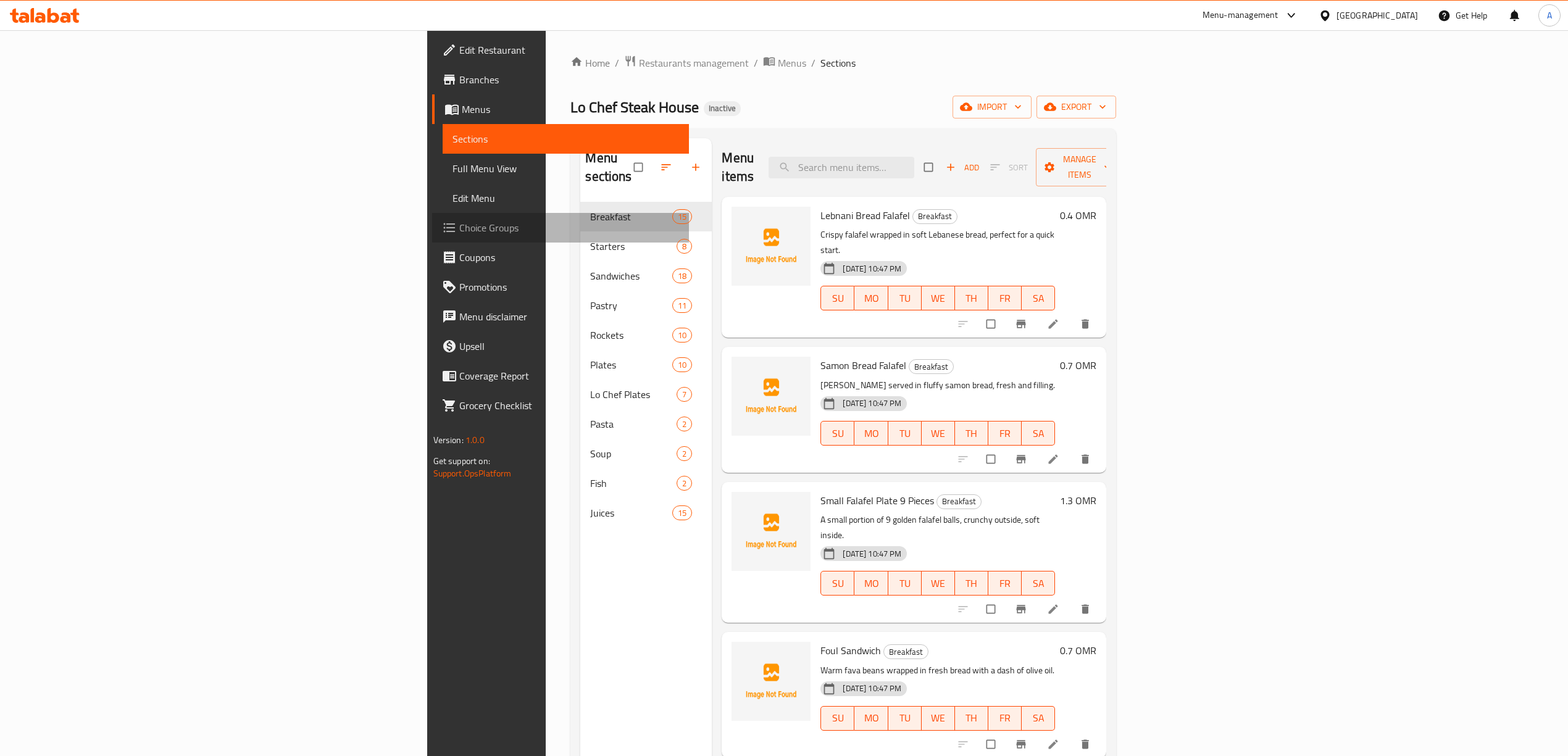
click at [432, 237] on link "Choice Groups" at bounding box center [560, 227] width 257 height 29
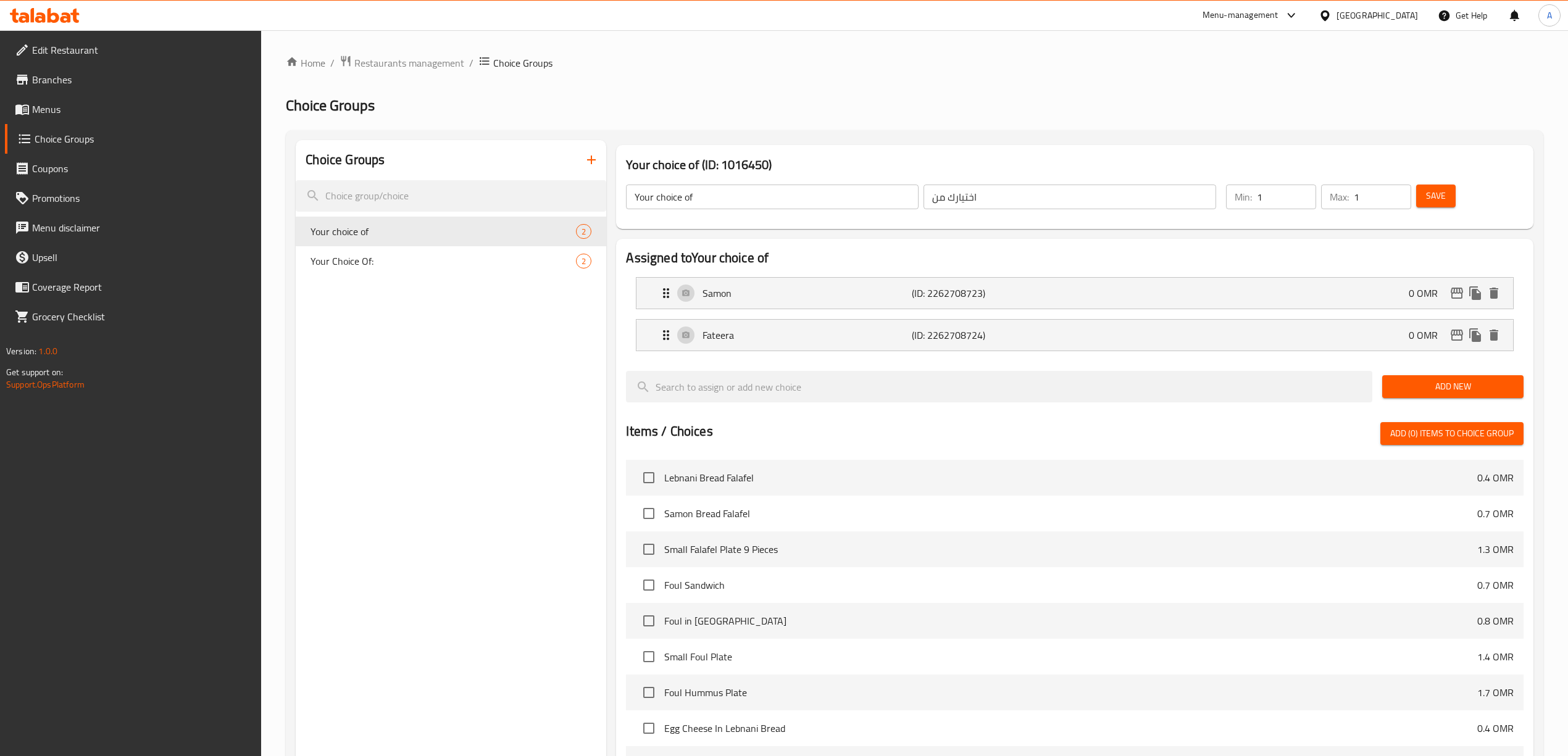
click at [592, 158] on icon "button" at bounding box center [590, 159] width 15 height 15
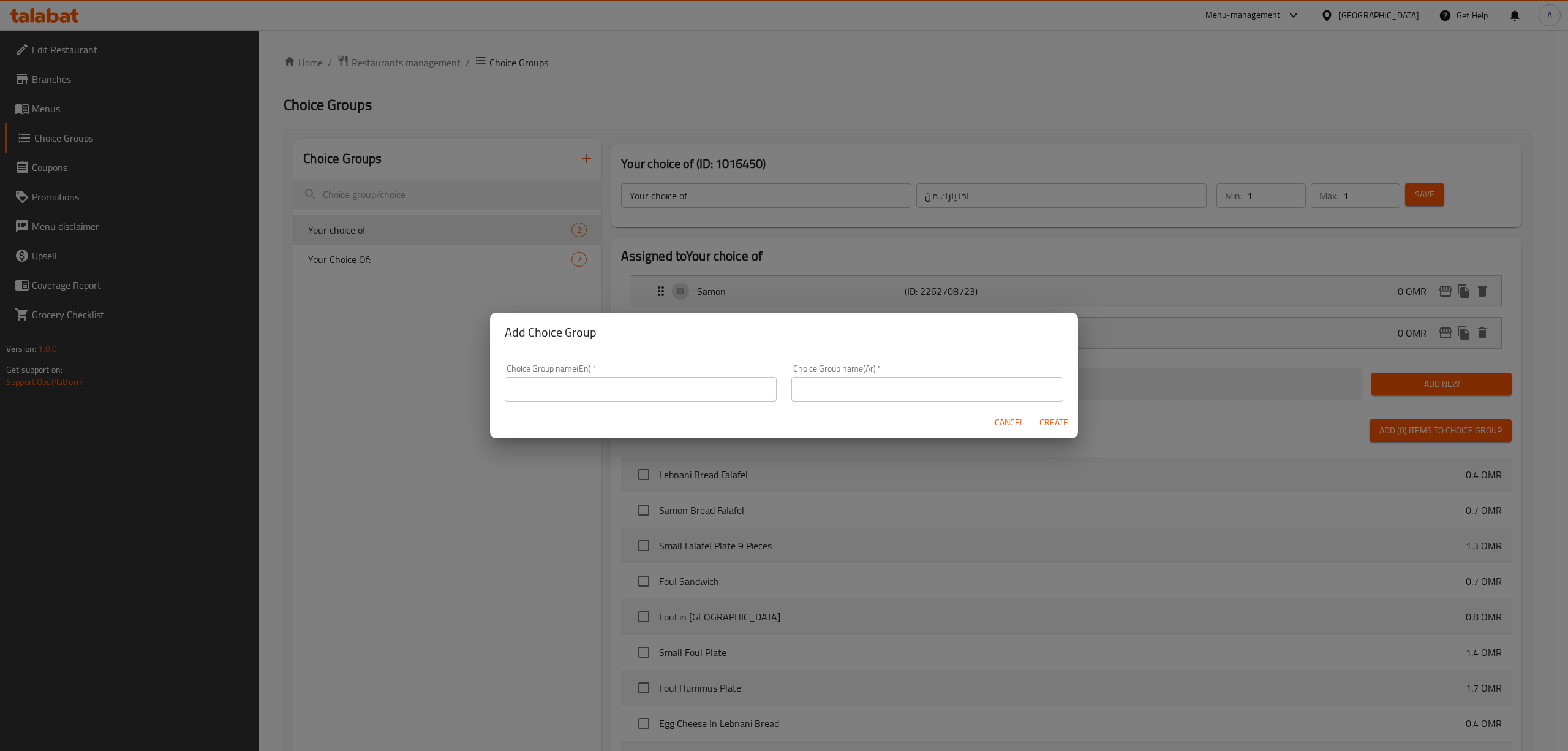
click at [686, 389] on input "text" at bounding box center [640, 389] width 272 height 25
type input "Your Choice Of:"
click at [831, 392] on input "text" at bounding box center [927, 389] width 272 height 25
type input "اختيارك من:"
click at [1061, 418] on span "Create" at bounding box center [1053, 422] width 29 height 15
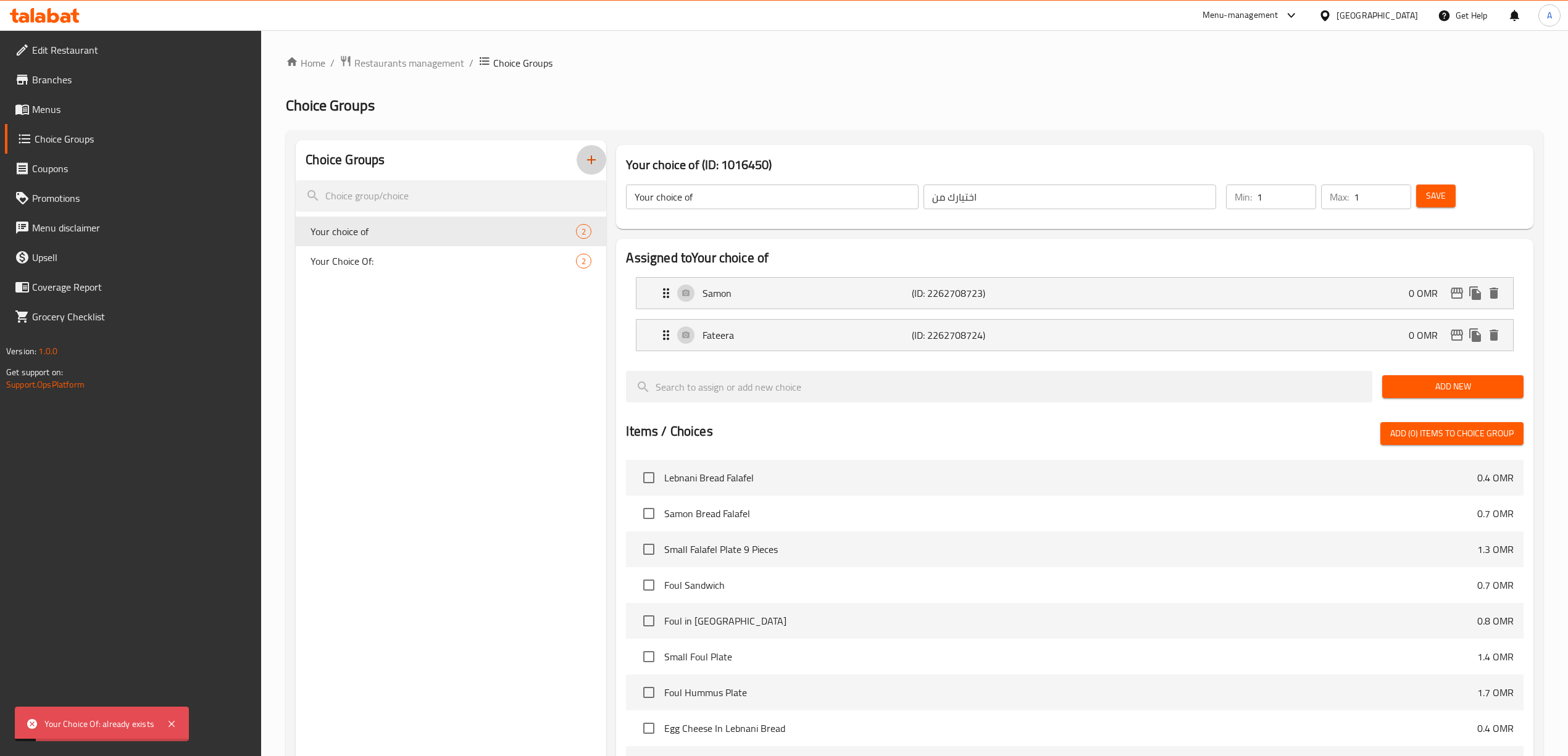
click at [596, 161] on icon "button" at bounding box center [591, 160] width 9 height 9
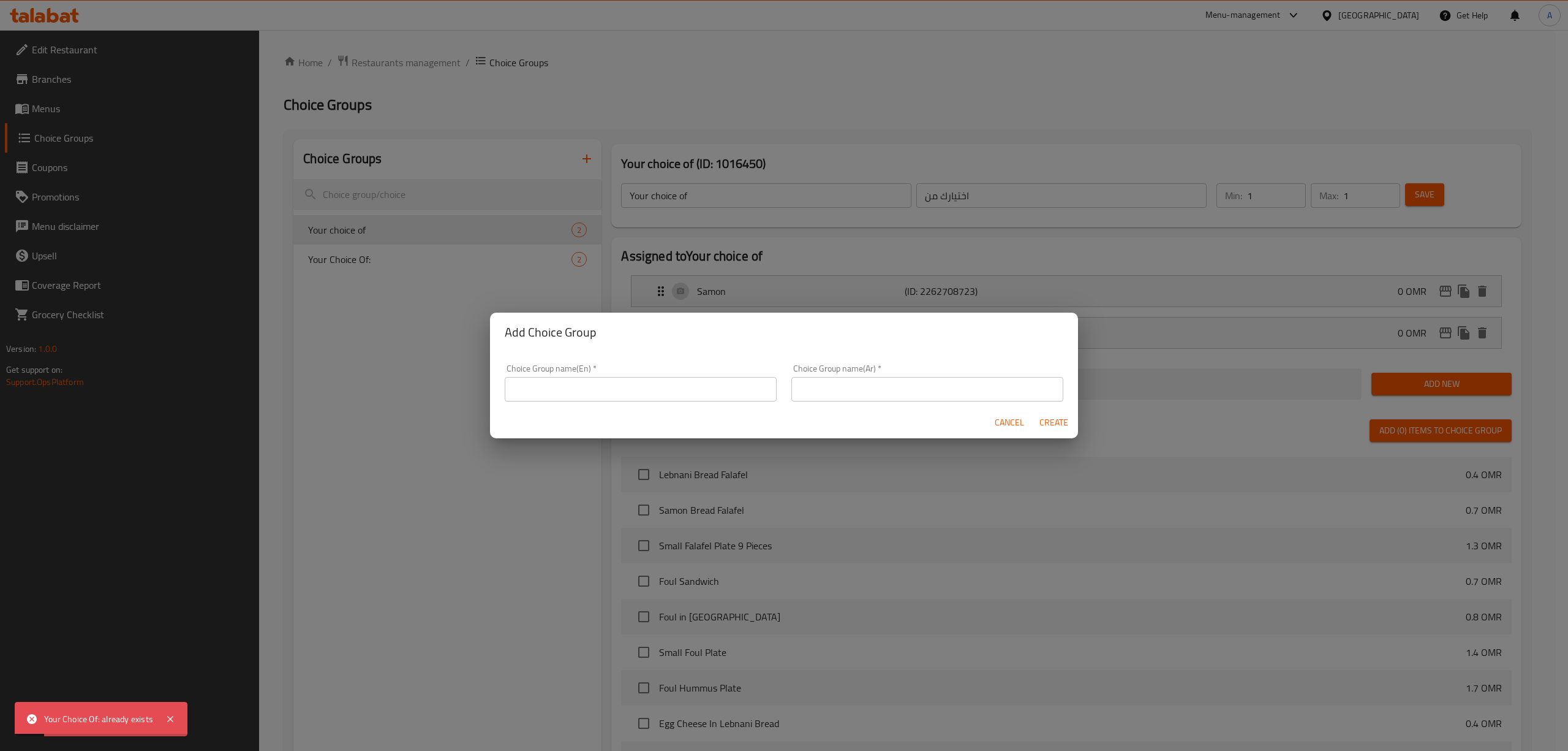
click at [615, 363] on div "Choice Group name(En)   * Choice Group name(En) *" at bounding box center [641, 383] width 286 height 52
click at [624, 385] on input "text" at bounding box center [640, 389] width 272 height 25
click at [665, 384] on input "Your Choice Of:" at bounding box center [640, 389] width 272 height 25
type input "Your Choice Of:"
click at [860, 380] on input "text" at bounding box center [927, 389] width 272 height 25
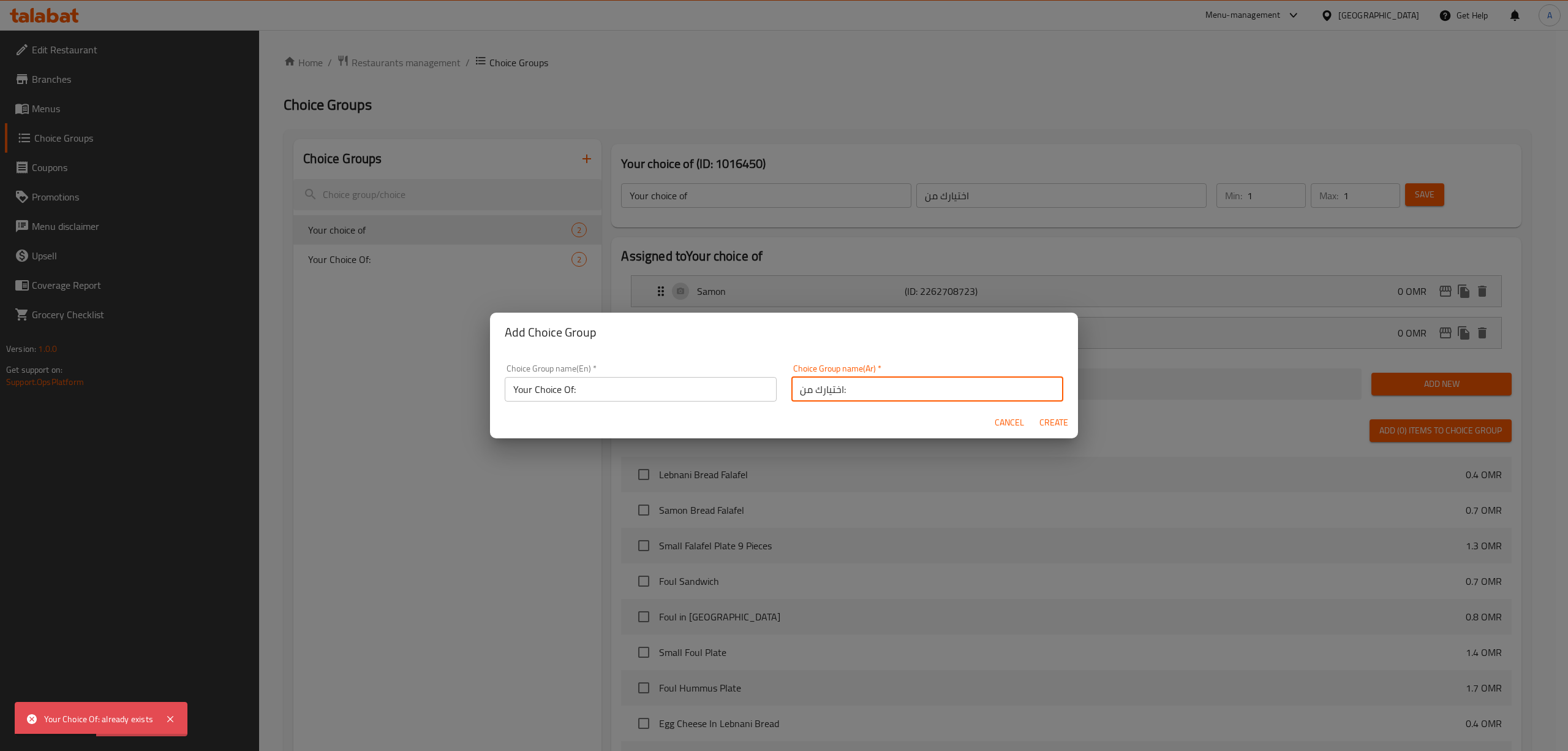
type input "اختيارك من:"
click at [1052, 427] on span "Create" at bounding box center [1053, 422] width 29 height 15
type input "Your Choice Of:"
type input "اختيارك من:"
type input "0"
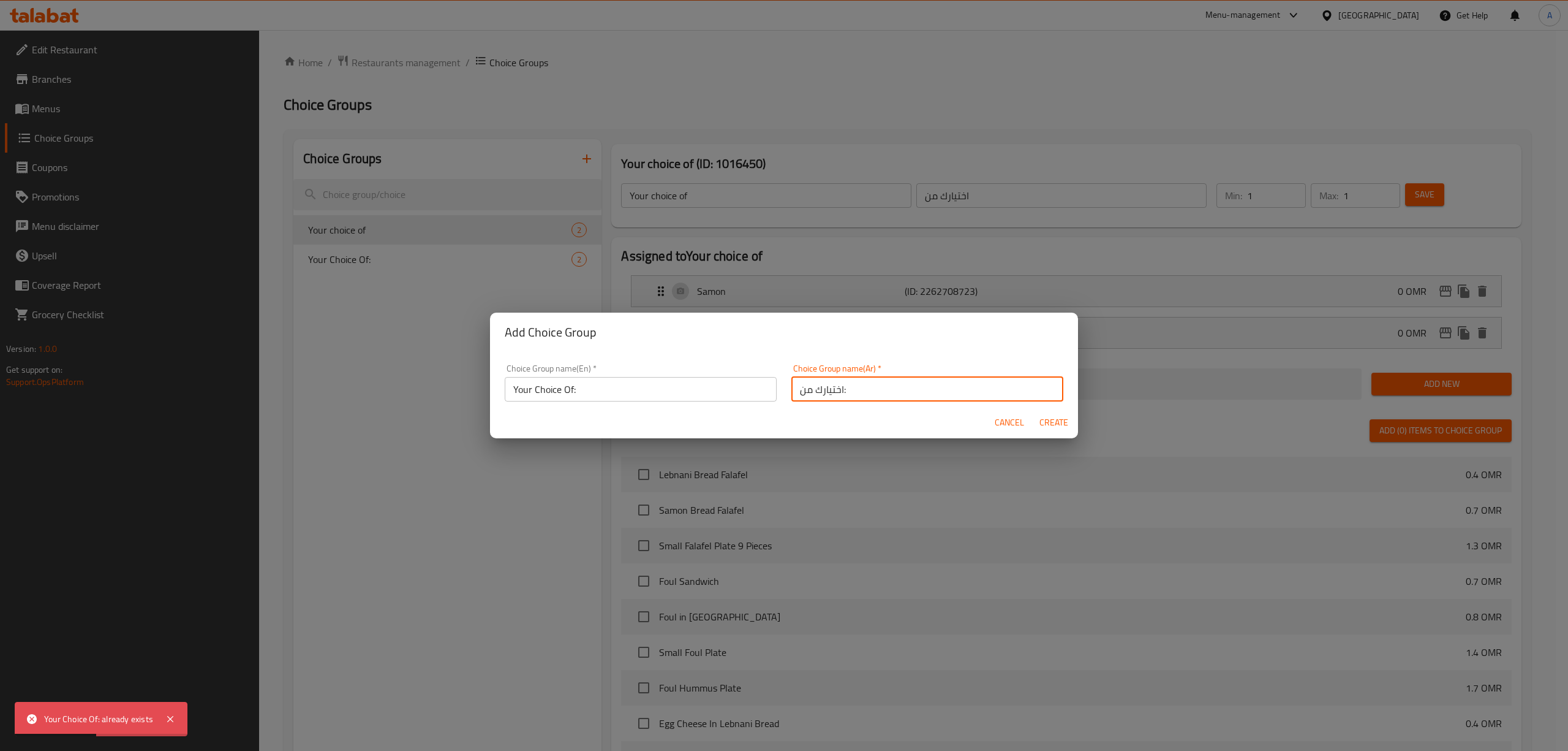
type input "0"
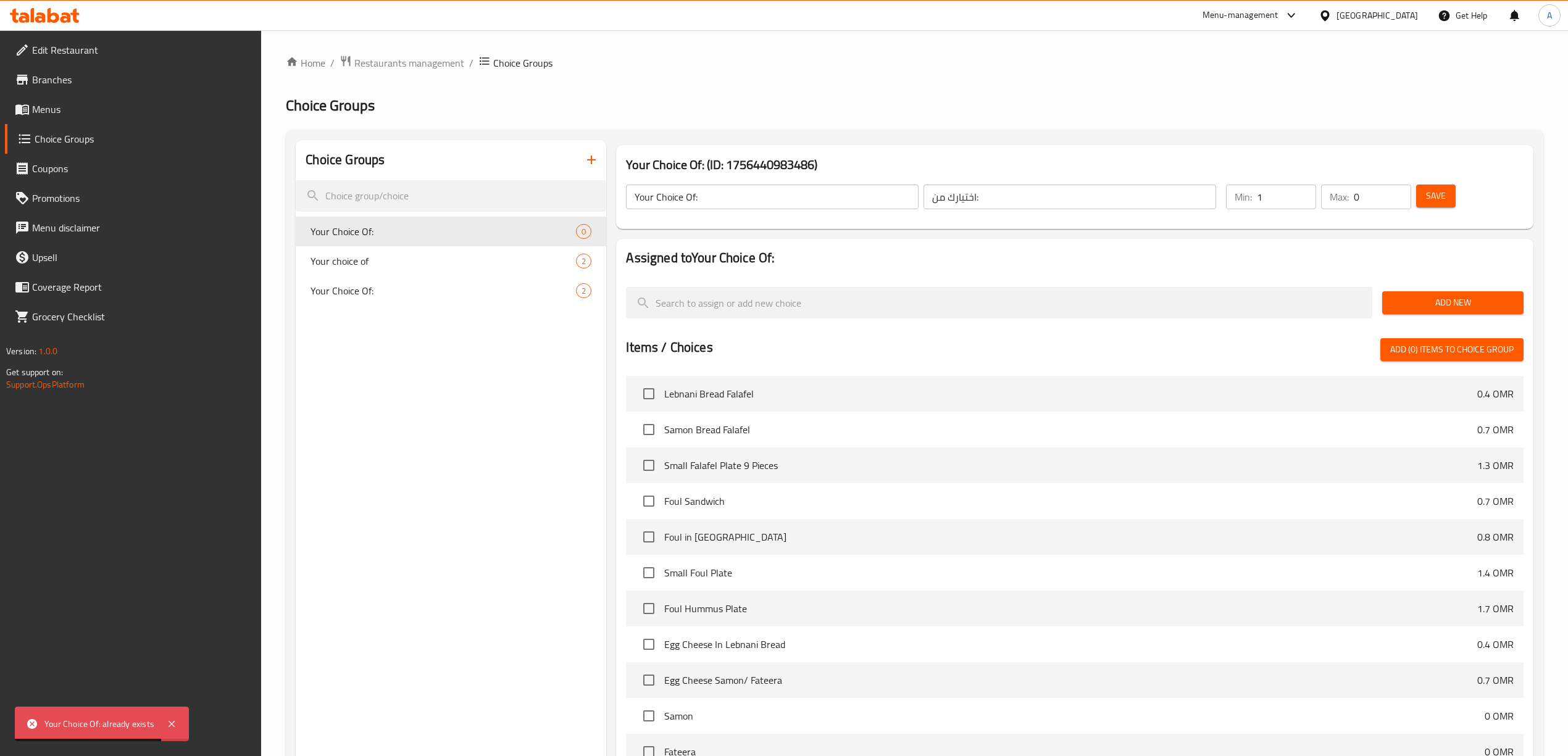
type input "1"
click at [1300, 193] on input "1" at bounding box center [1286, 196] width 60 height 25
type input "1"
click at [1393, 191] on input "1" at bounding box center [1382, 196] width 57 height 25
click at [1436, 305] on span "Add New" at bounding box center [1452, 302] width 122 height 16
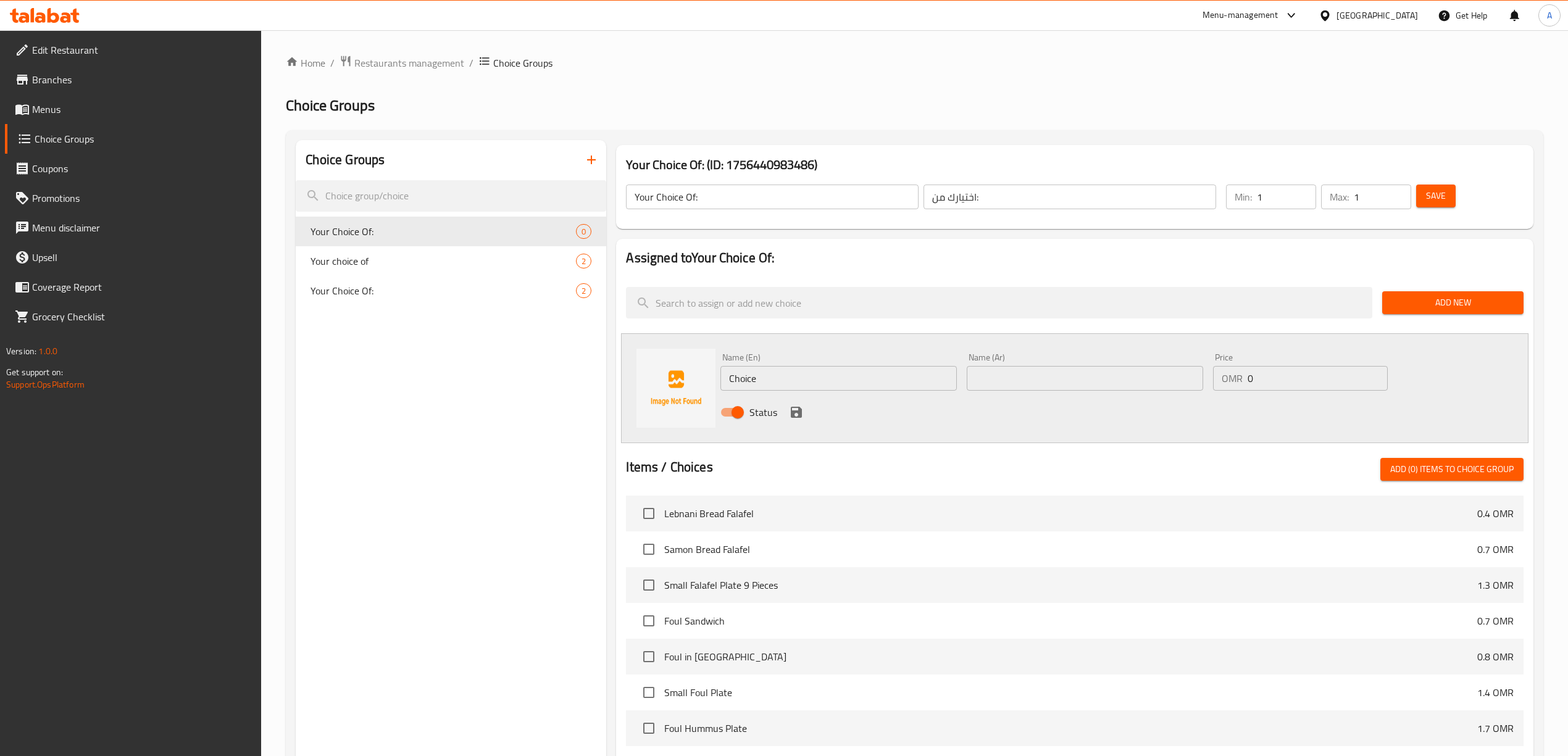
click at [765, 377] on input "Choice" at bounding box center [838, 378] width 236 height 25
type input "Chicken"
click at [1030, 381] on input "text" at bounding box center [1084, 378] width 236 height 25
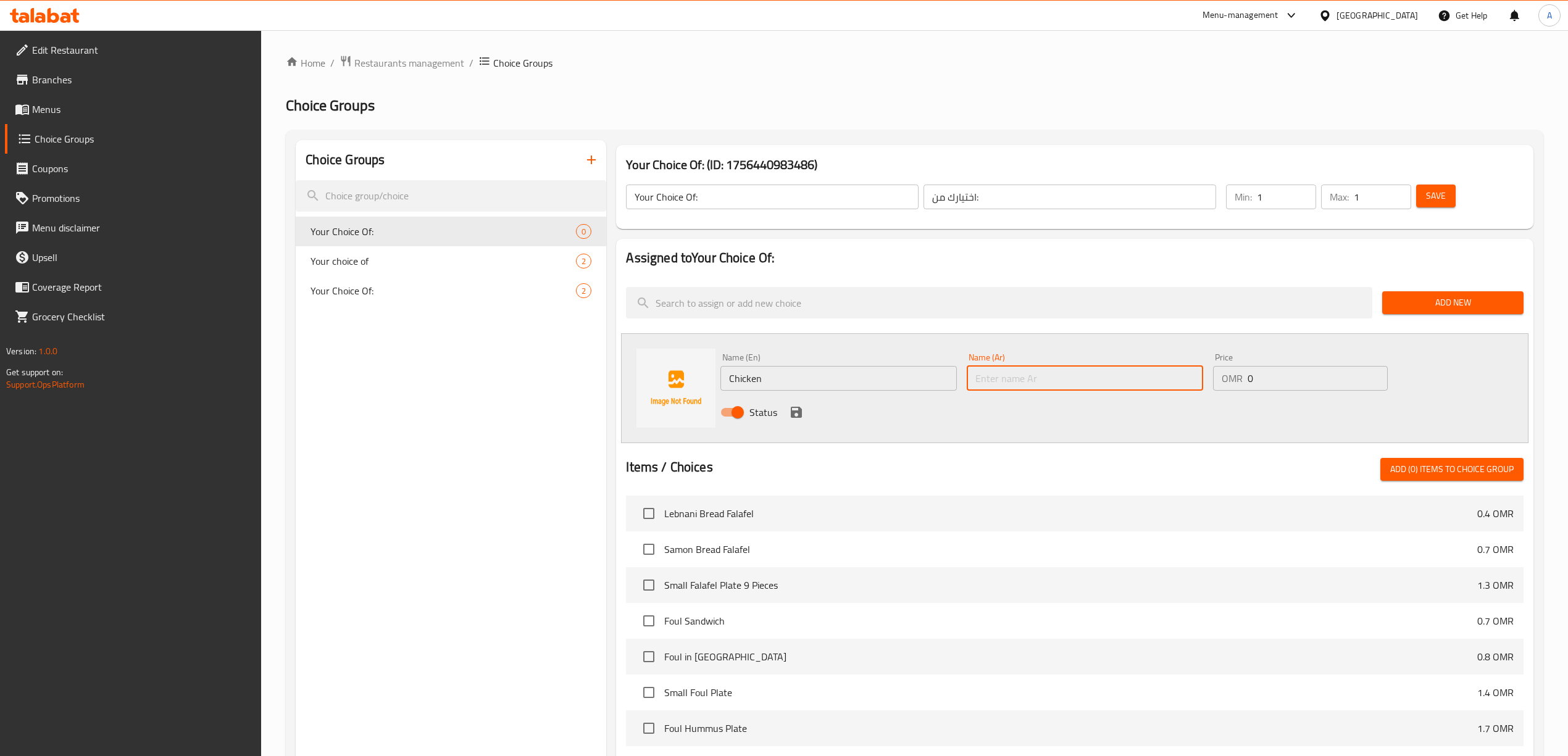
type input "دجاج"
click at [799, 415] on icon "save" at bounding box center [796, 412] width 11 height 11
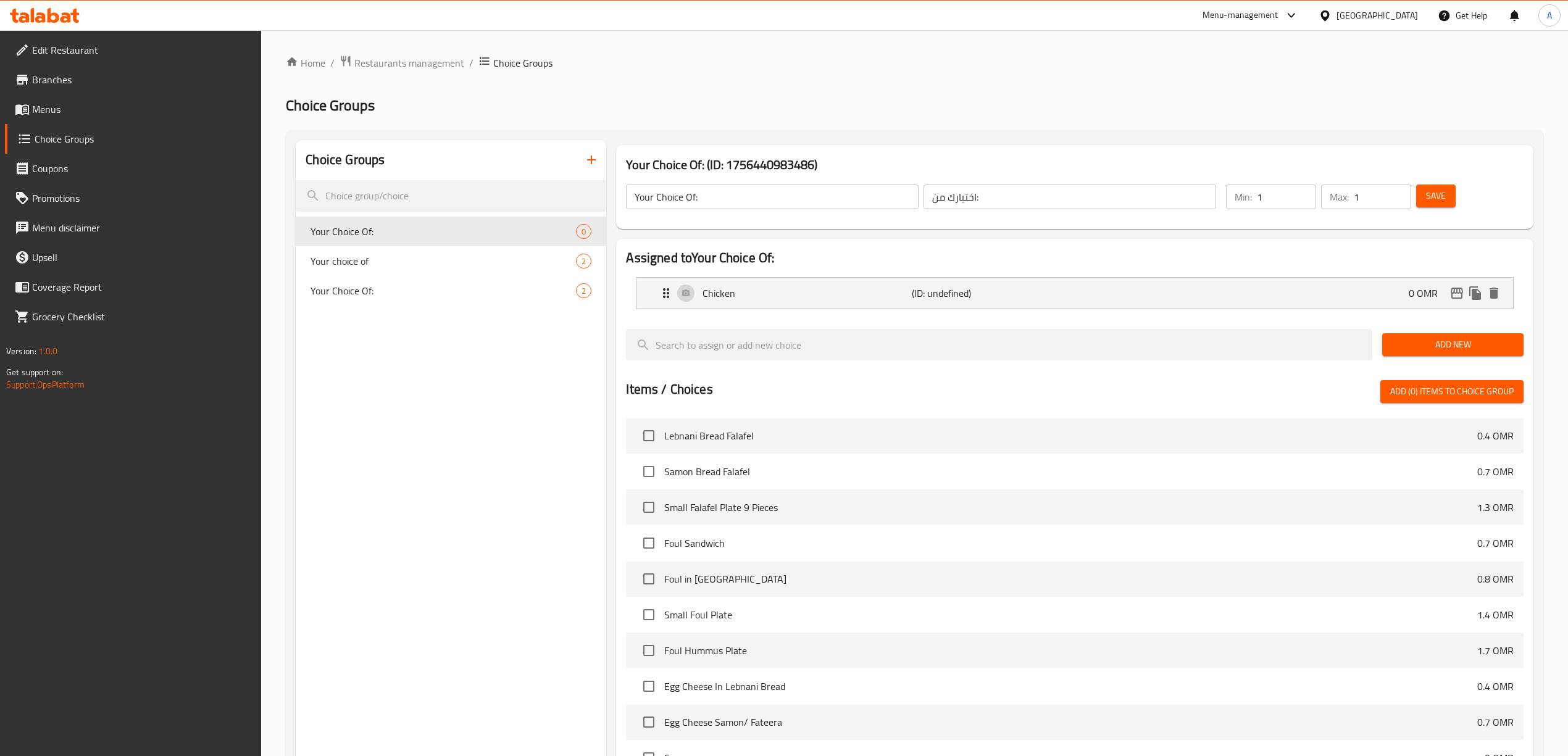
click at [1450, 351] on span "Add New" at bounding box center [1452, 345] width 122 height 16
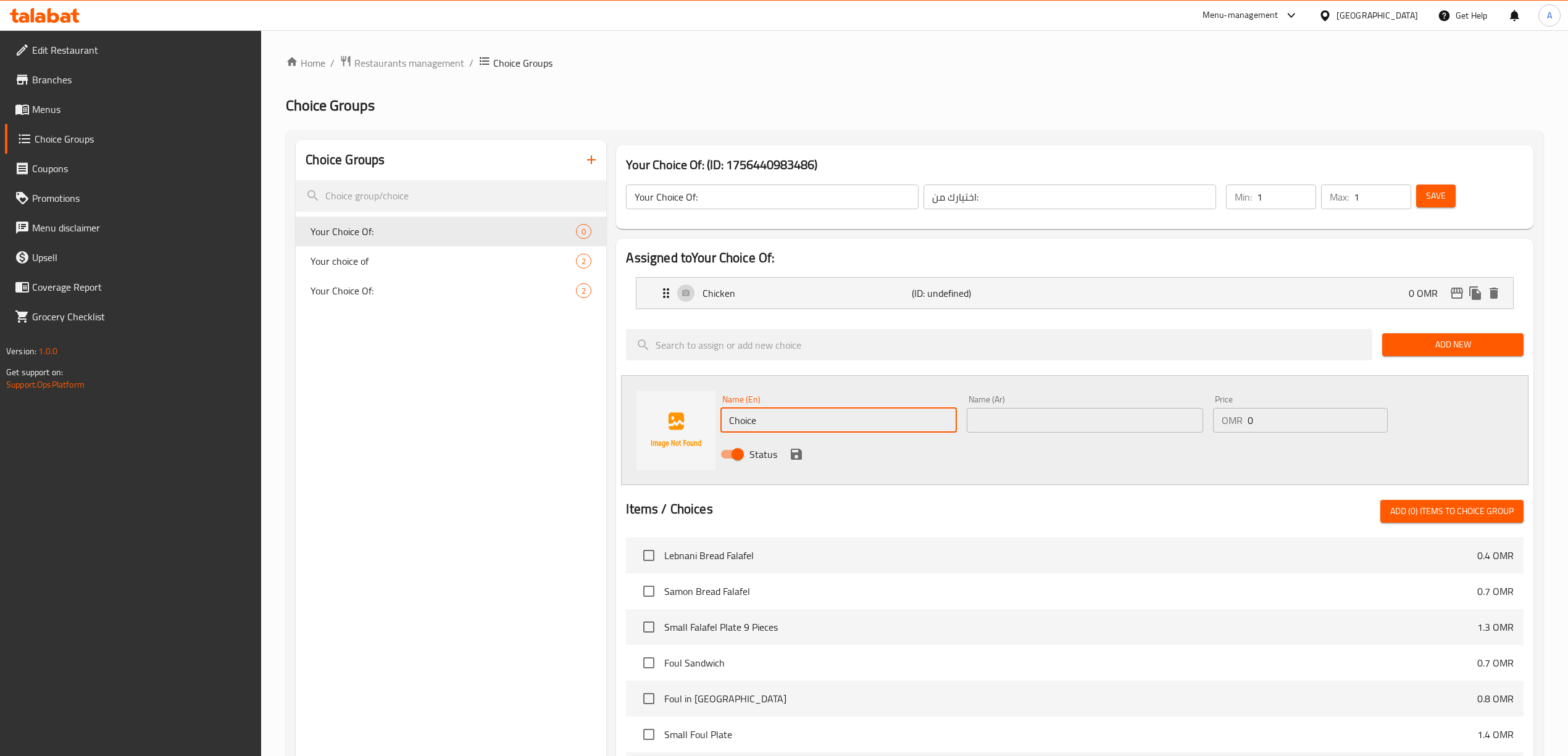
click at [822, 422] on input "Choice" at bounding box center [838, 420] width 236 height 25
type input "Beef"
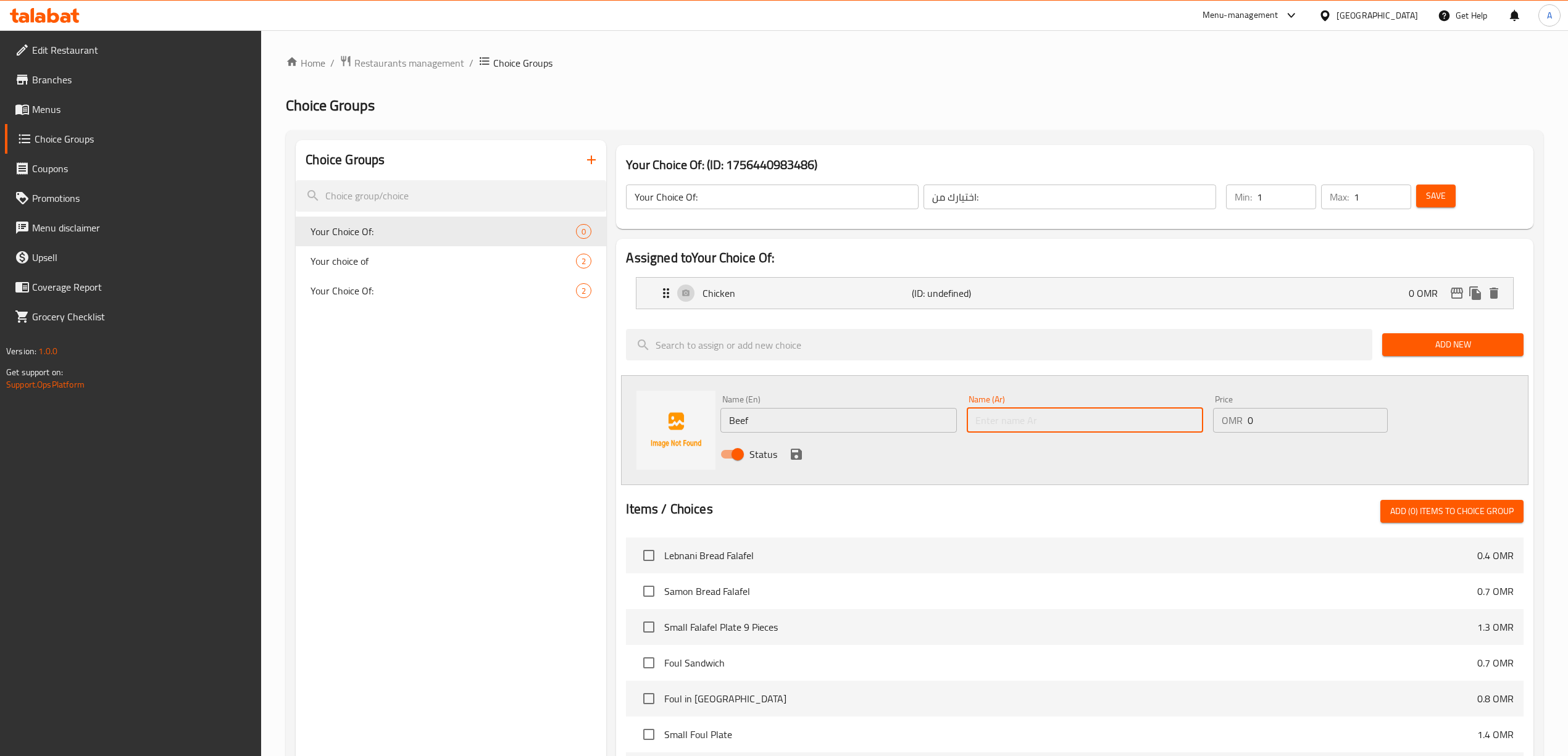
click at [1016, 430] on input "text" at bounding box center [1084, 420] width 236 height 25
type input "لحم بقري"
click at [795, 456] on icon "save" at bounding box center [796, 454] width 15 height 15
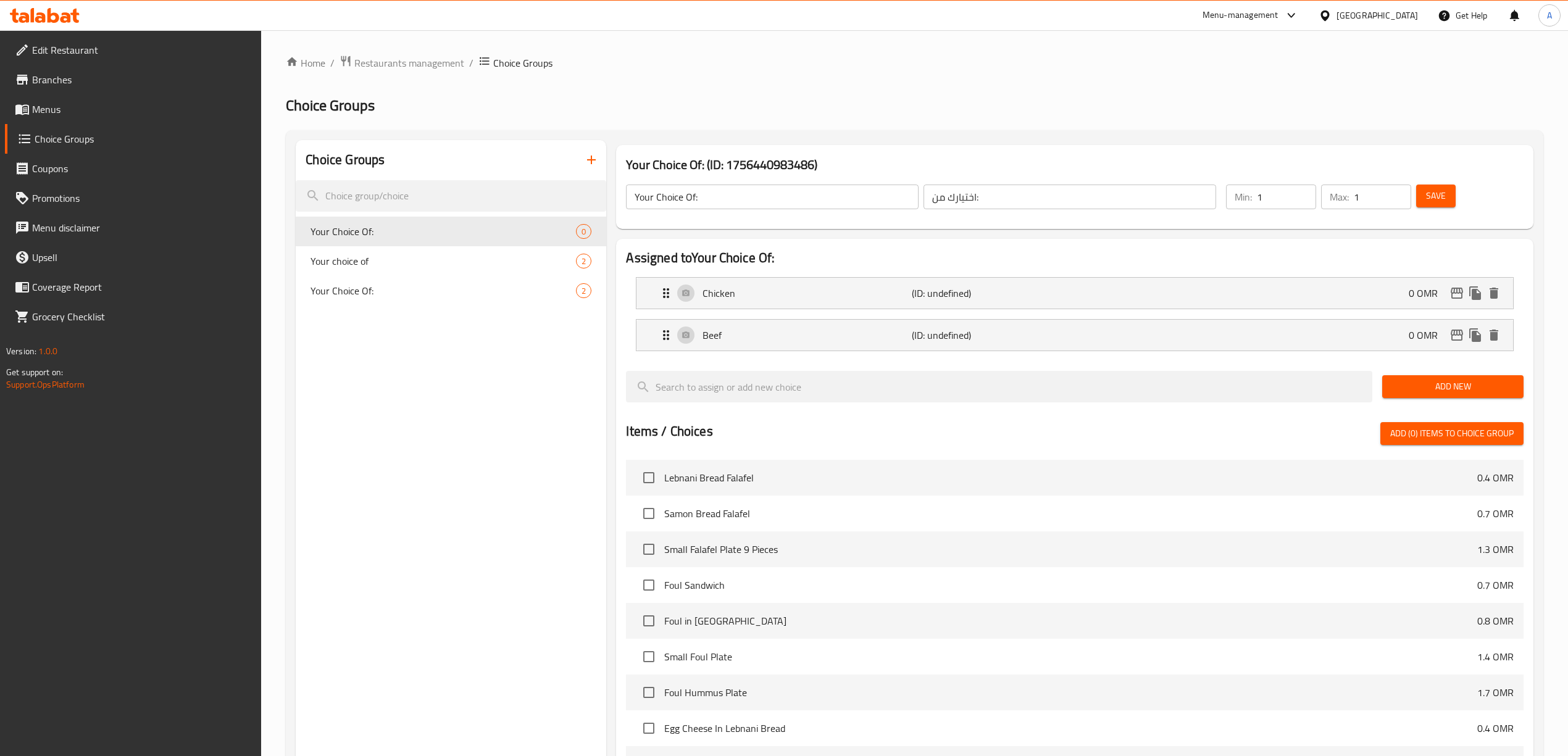
click at [1463, 175] on div "Your Choice Of: ​ اختيارك من: ​ Min: 1 ​ Max: 1 ​ Save" at bounding box center [1074, 196] width 907 height 54
click at [1433, 201] on span "Save" at bounding box center [1435, 196] width 20 height 16
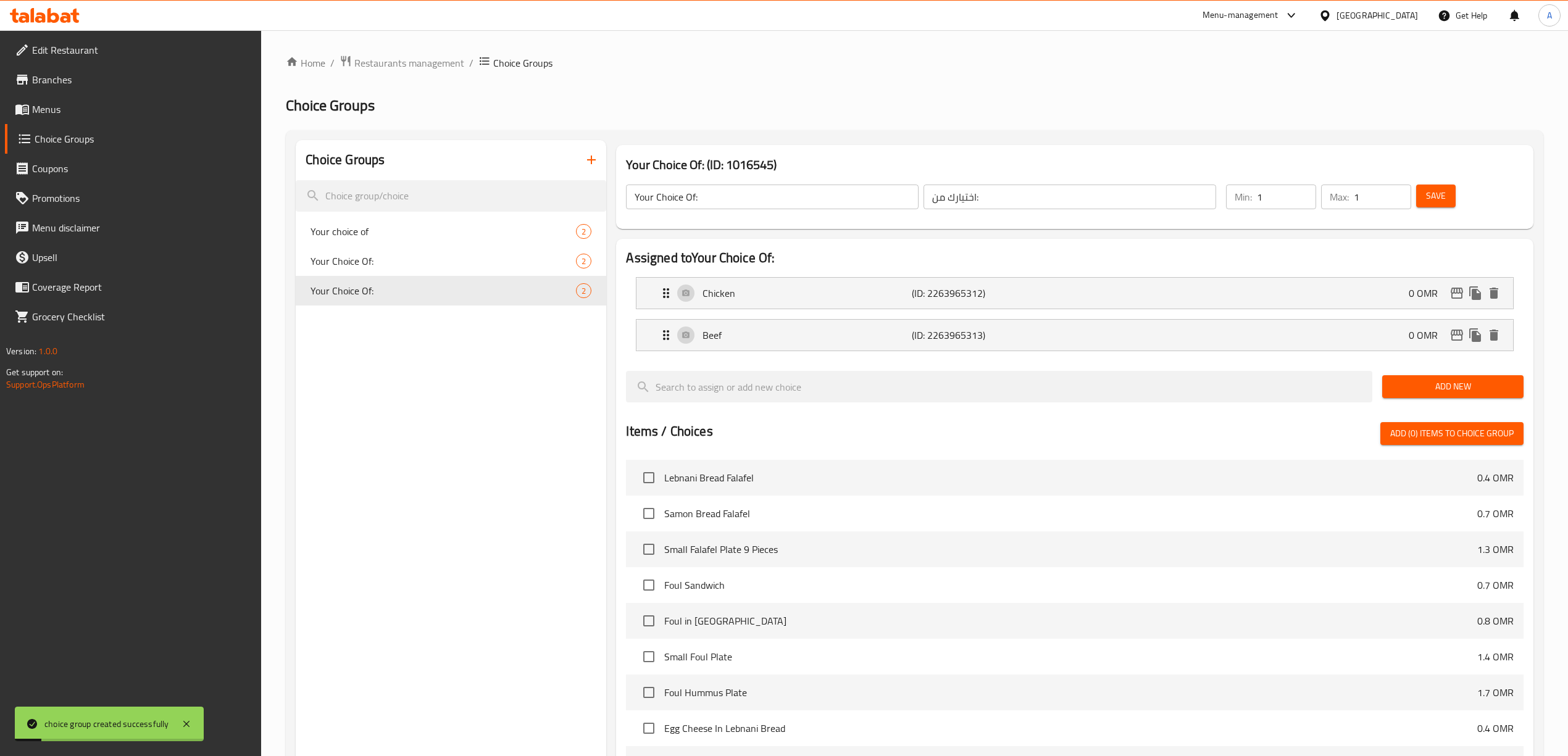
click at [834, 105] on h2 "Choice Groups" at bounding box center [915, 105] width 1257 height 20
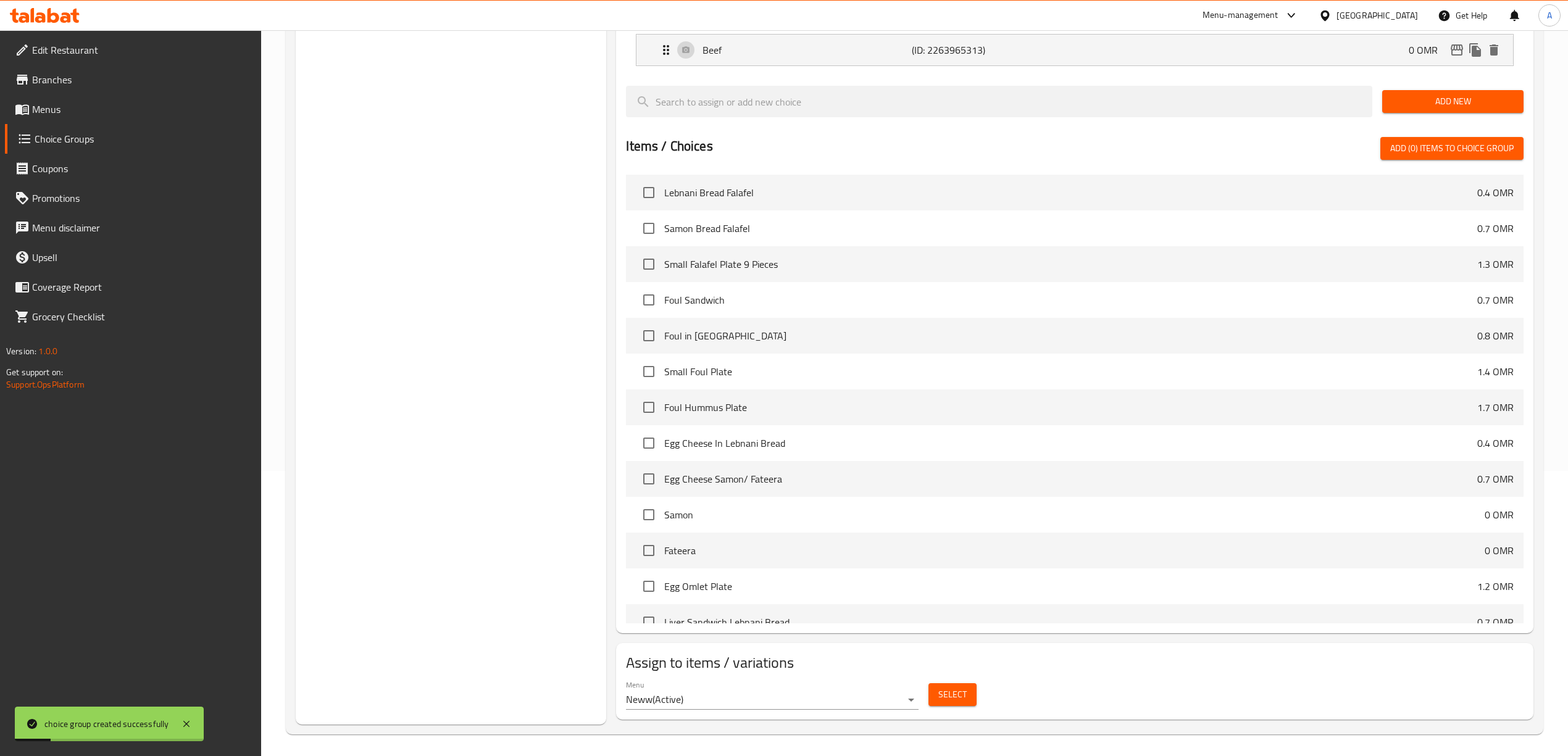
scroll to position [289, 0]
click at [963, 696] on span "Select" at bounding box center [952, 691] width 29 height 16
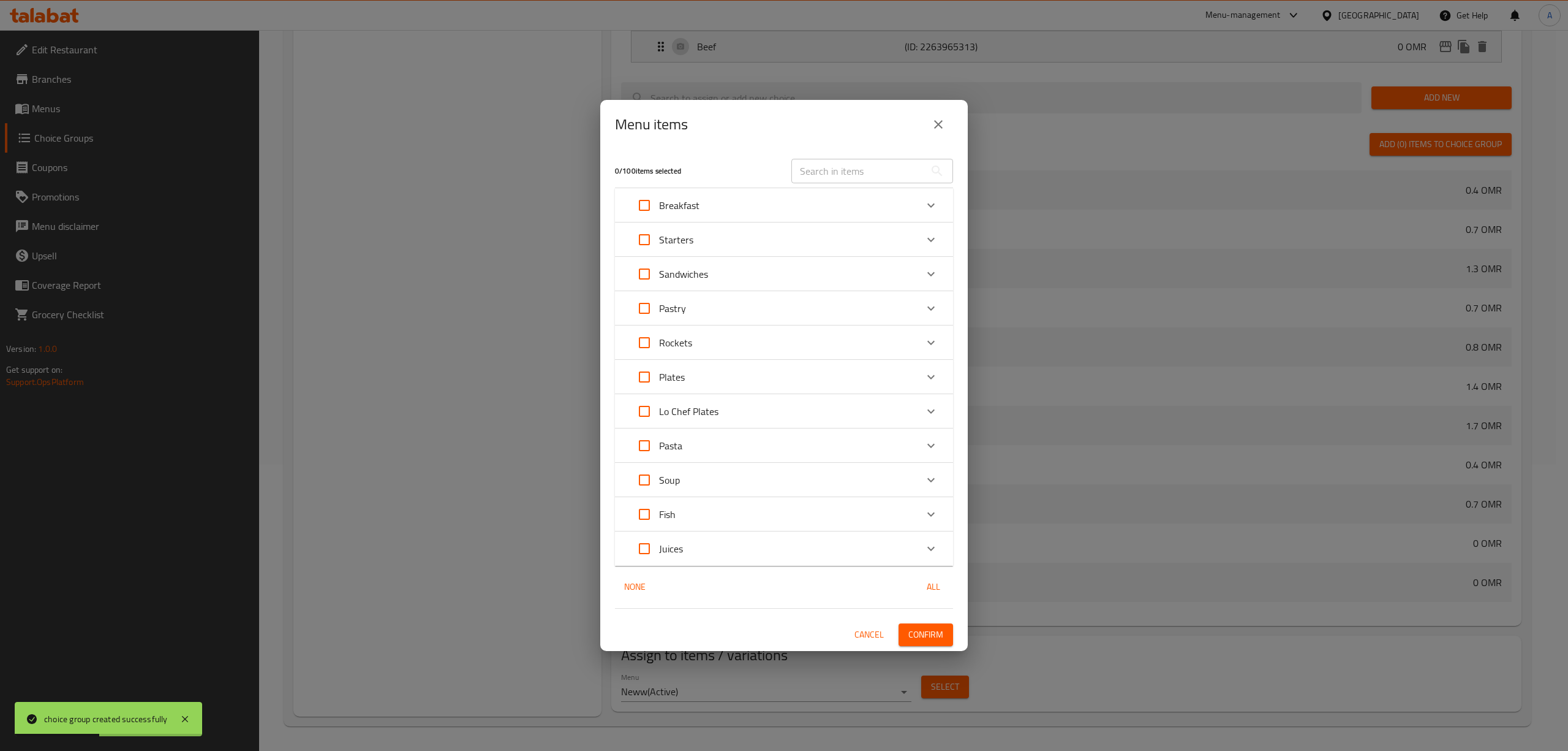
click at [811, 178] on input "text" at bounding box center [859, 171] width 134 height 25
paste input "Fajita chicken or beef rocket"
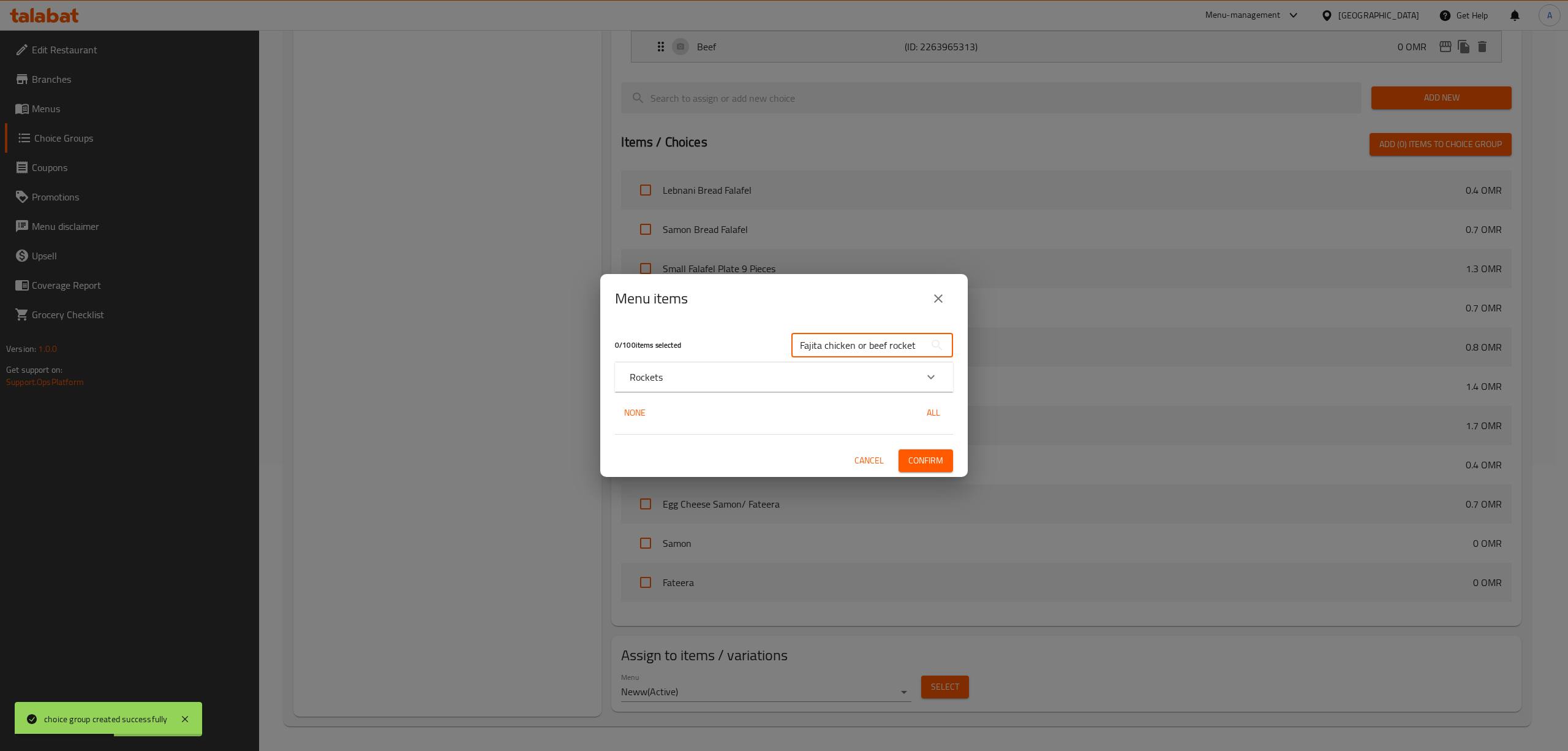
type input "Fajita chicken or beef rocket"
click at [706, 375] on div "Rockets" at bounding box center [773, 377] width 286 height 15
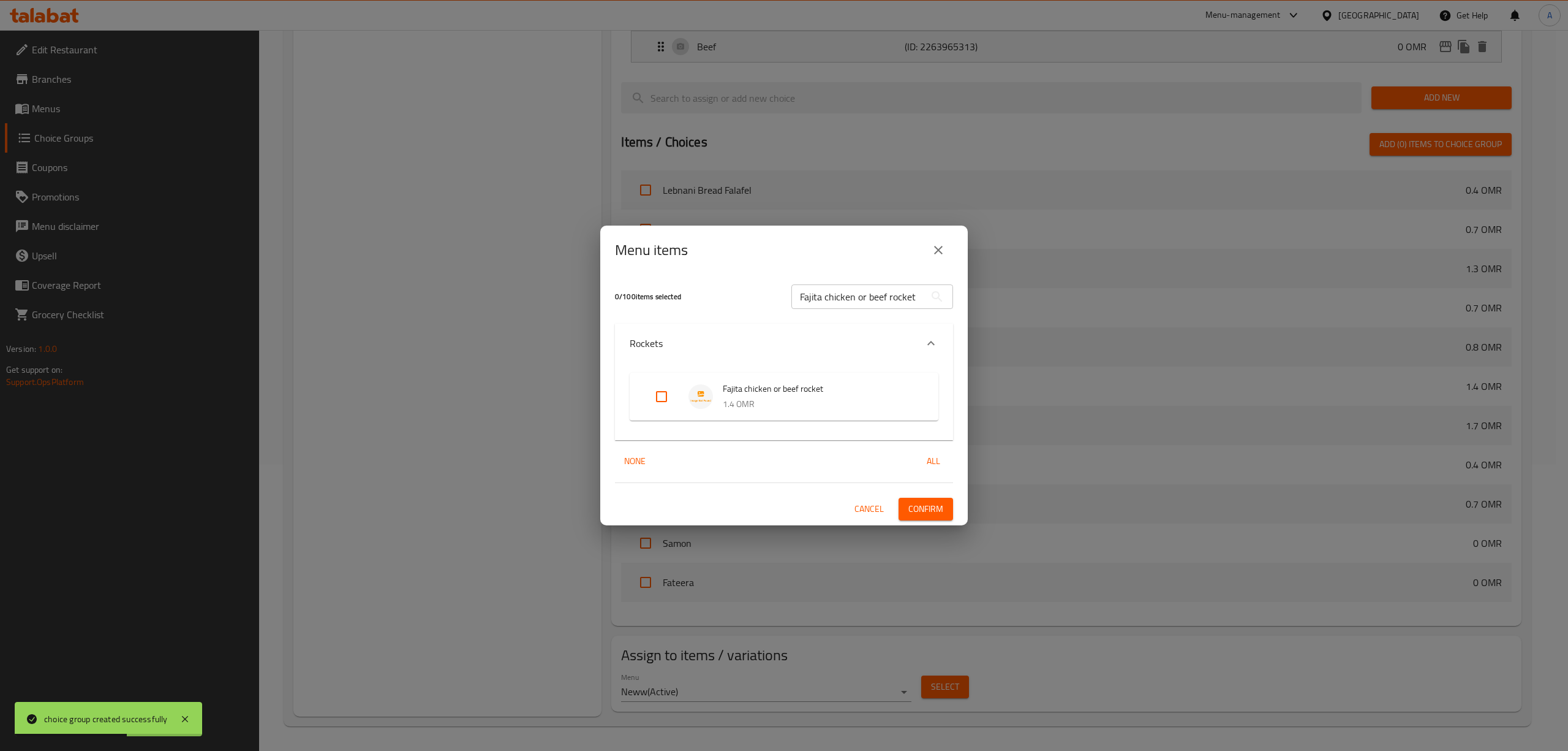
click at [660, 398] on input "Expand" at bounding box center [661, 397] width 29 height 29
checkbox input "true"
click at [928, 511] on span "Confirm" at bounding box center [926, 509] width 35 height 15
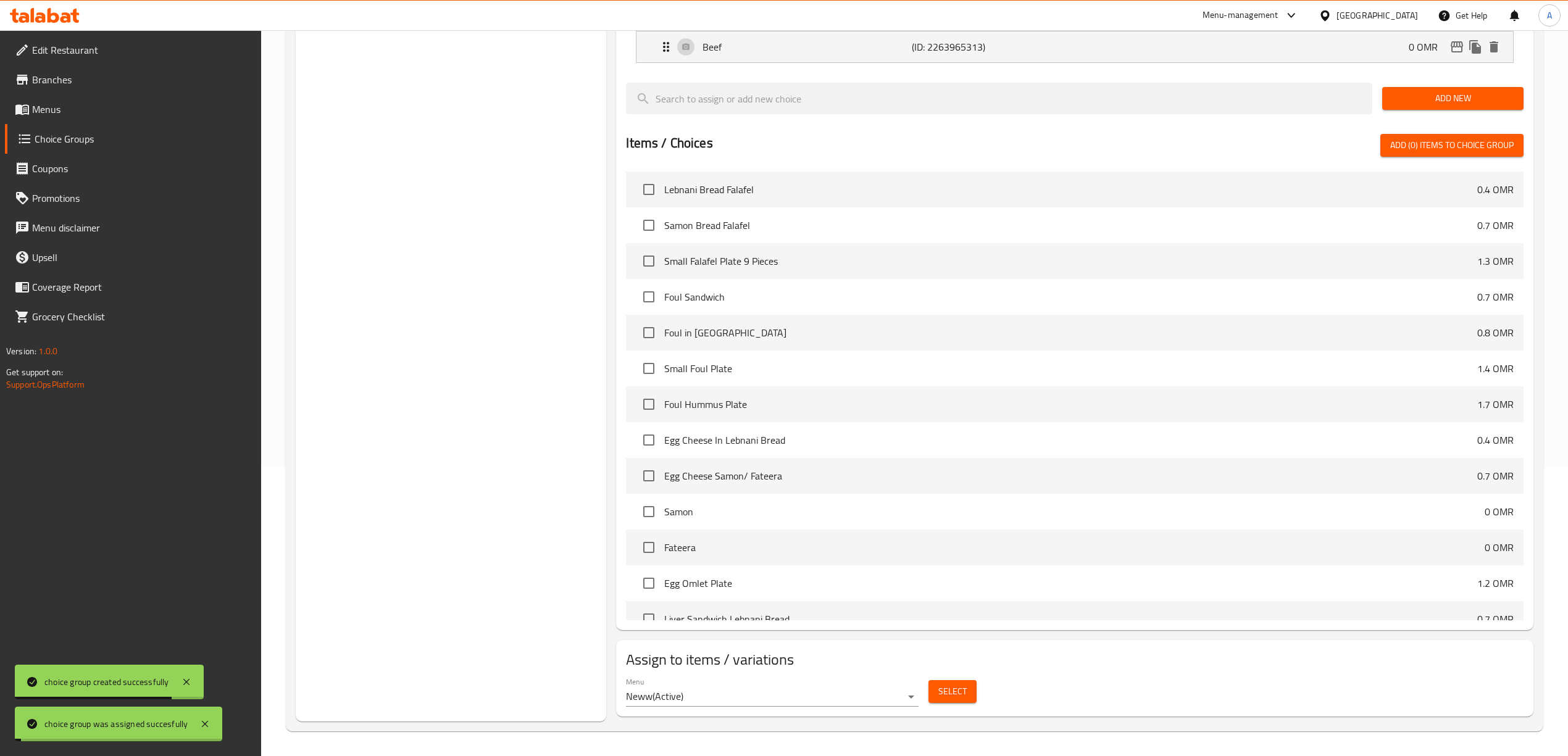
click at [494, 364] on div "Choice Groups Your choice of 2 Your Choice Of: 2 Your Choice Of: 2" at bounding box center [450, 287] width 310 height 869
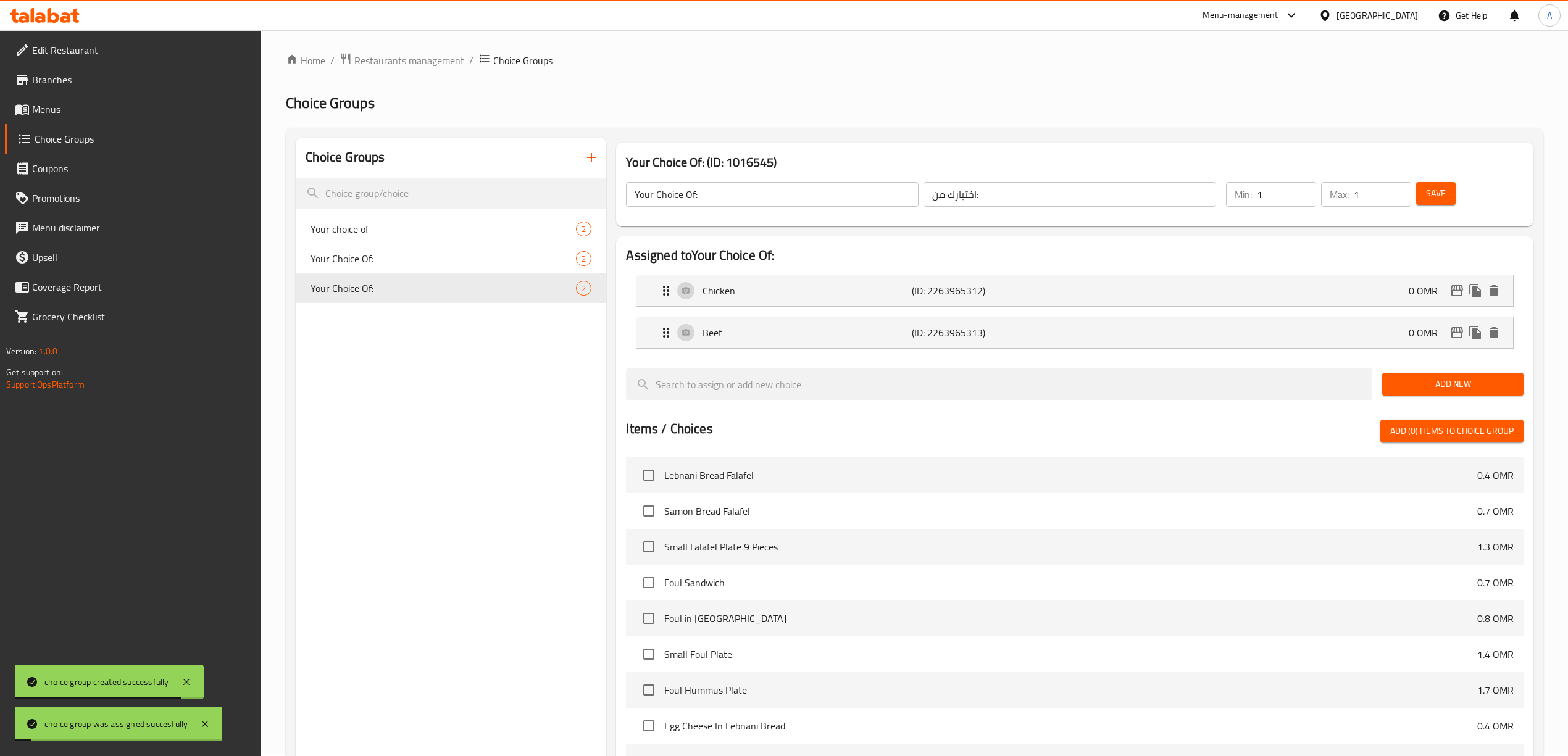
scroll to position [0, 0]
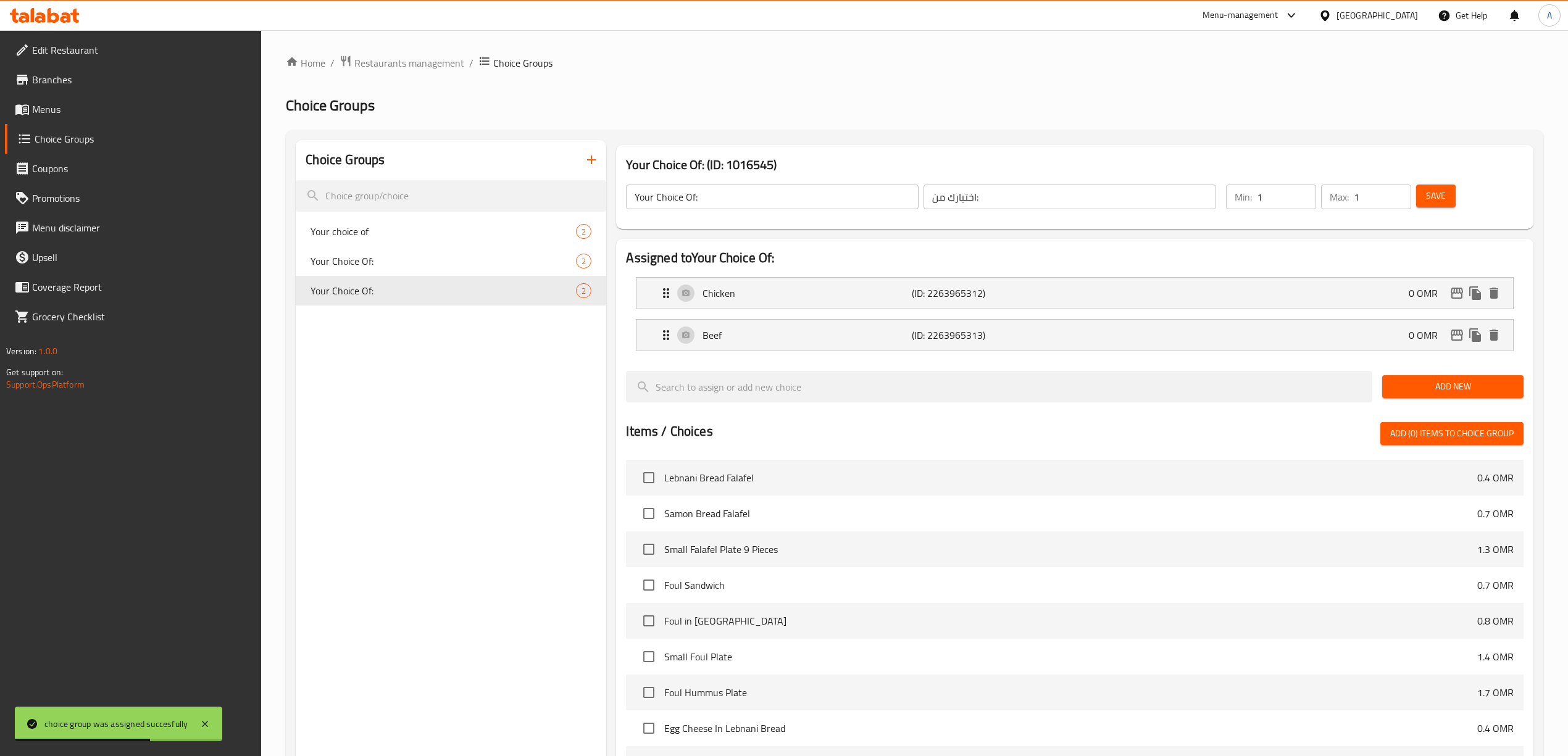
click at [524, 370] on div "Choice Groups Your choice of 2 Your Choice Of: 2 Your Choice Of: 2" at bounding box center [450, 575] width 310 height 869
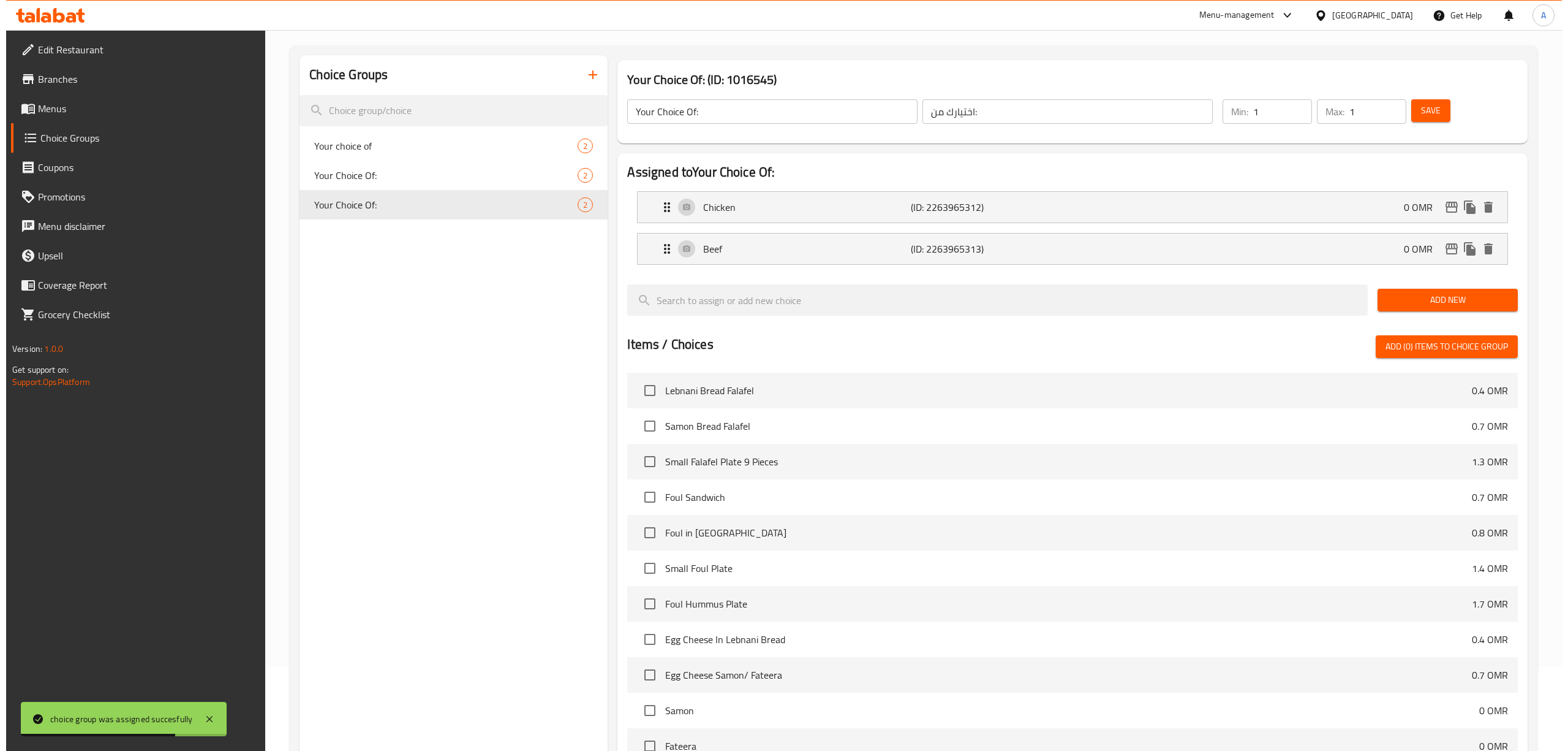
scroll to position [288, 0]
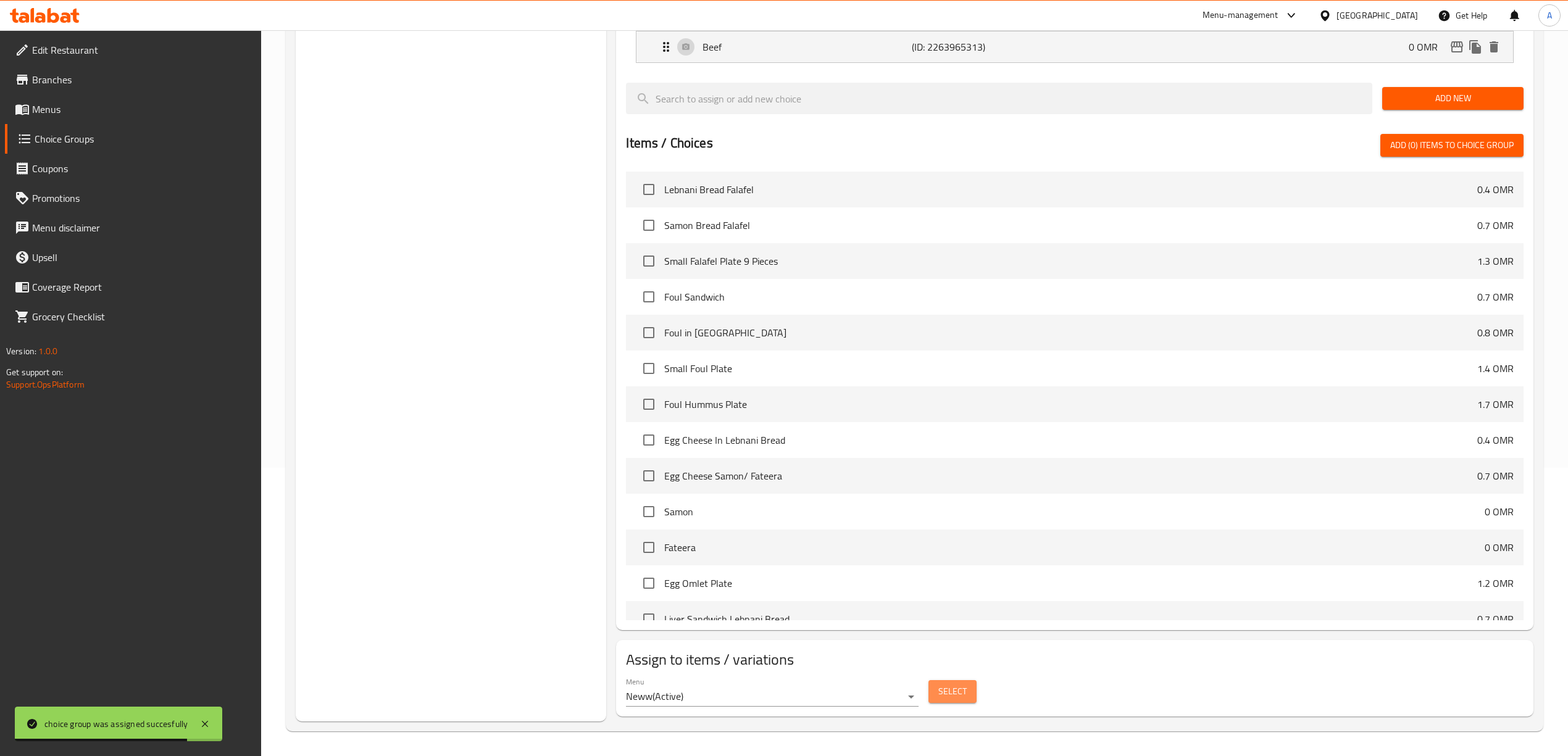
click at [946, 687] on span "Select" at bounding box center [952, 691] width 29 height 16
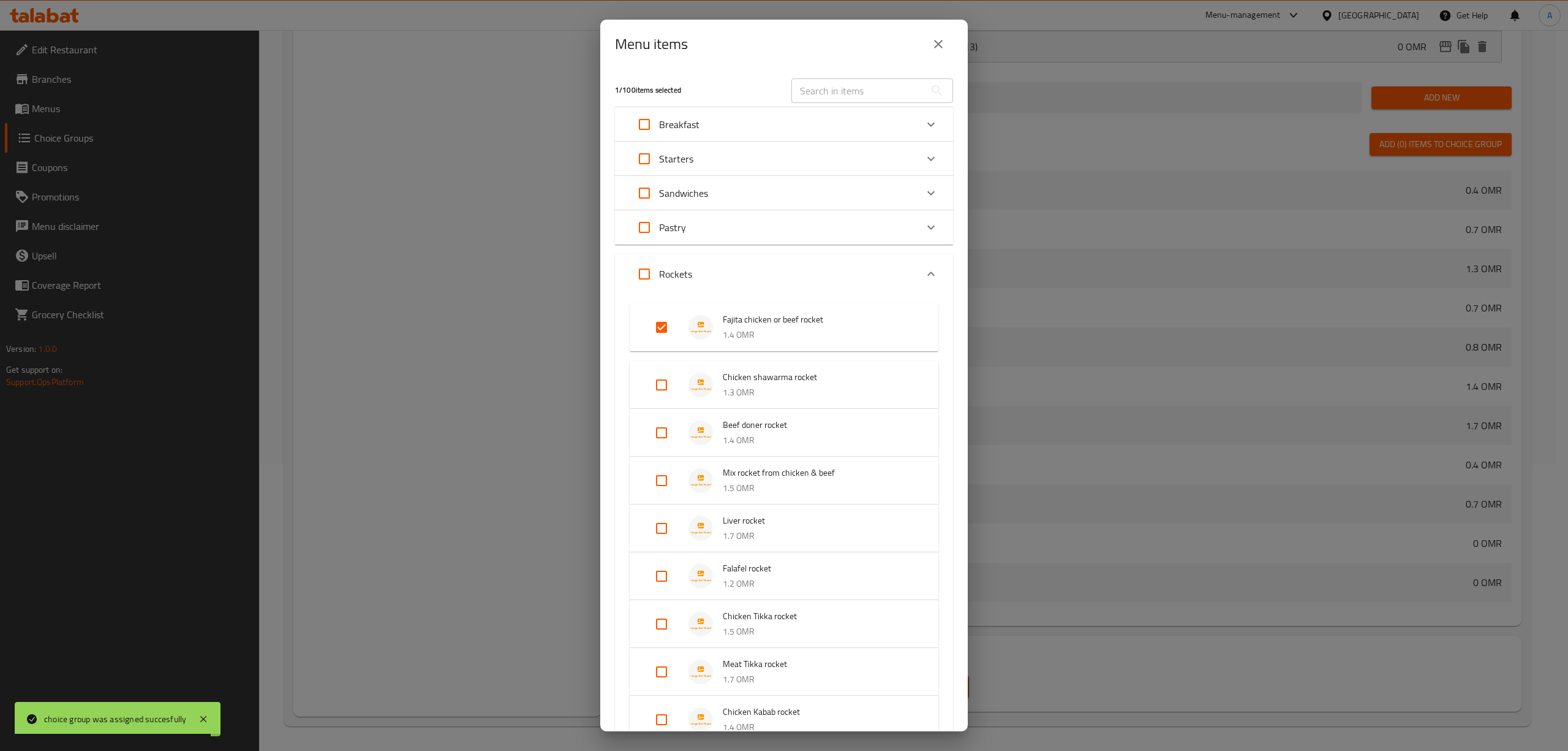
click at [839, 84] on input "text" at bounding box center [859, 90] width 134 height 25
paste input "Fajita plate from beef or chicken"
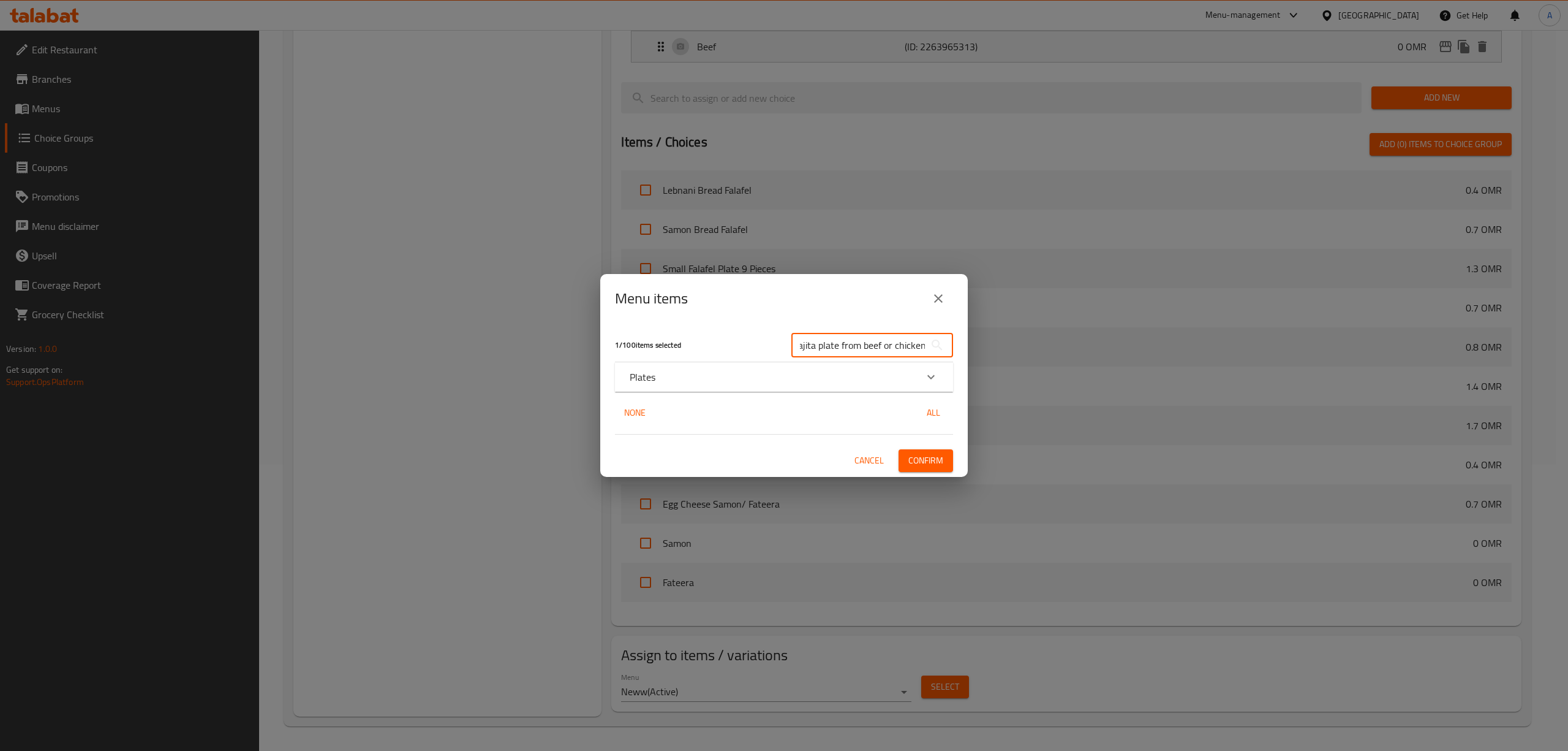
type input "Fajita plate from beef or chicken"
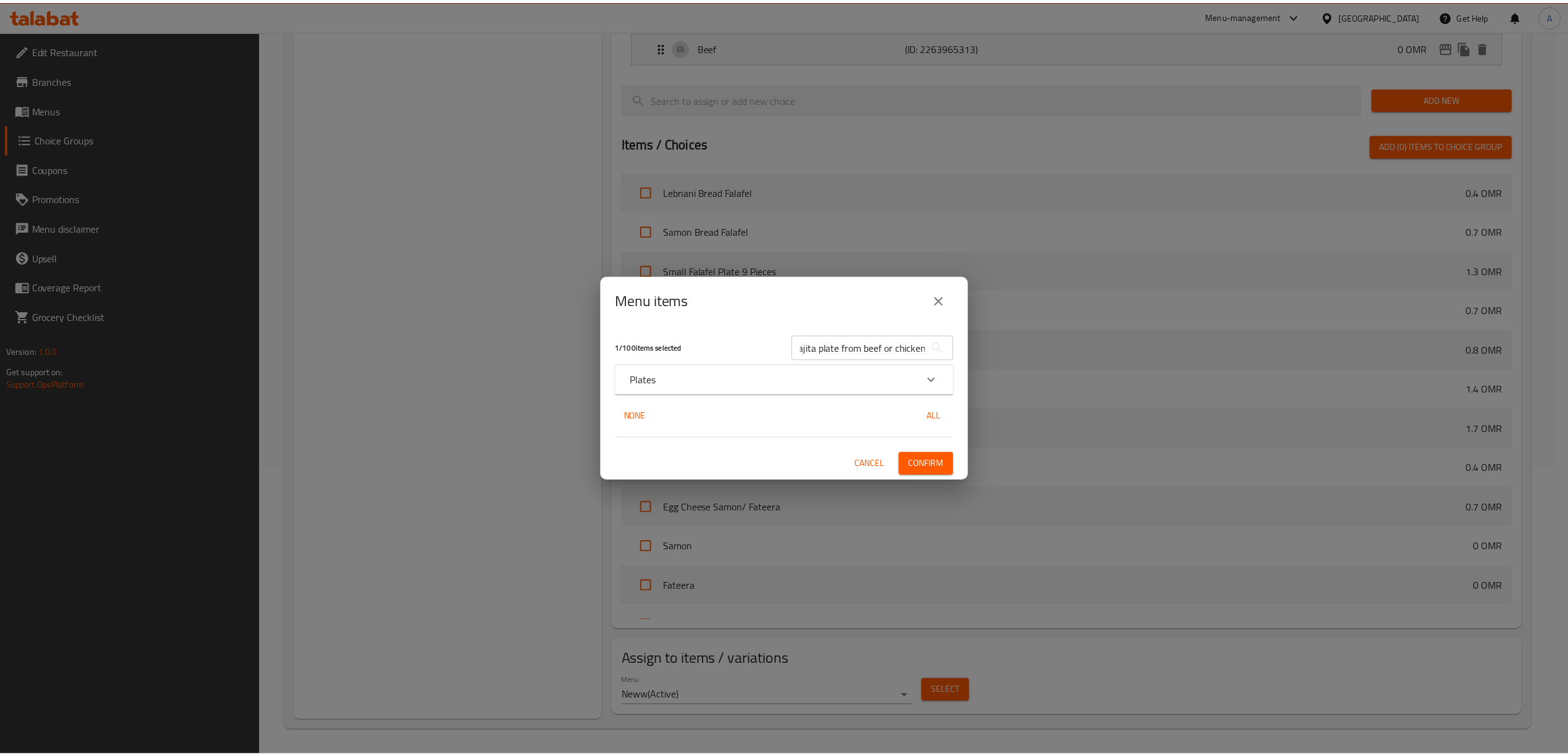
scroll to position [0, 0]
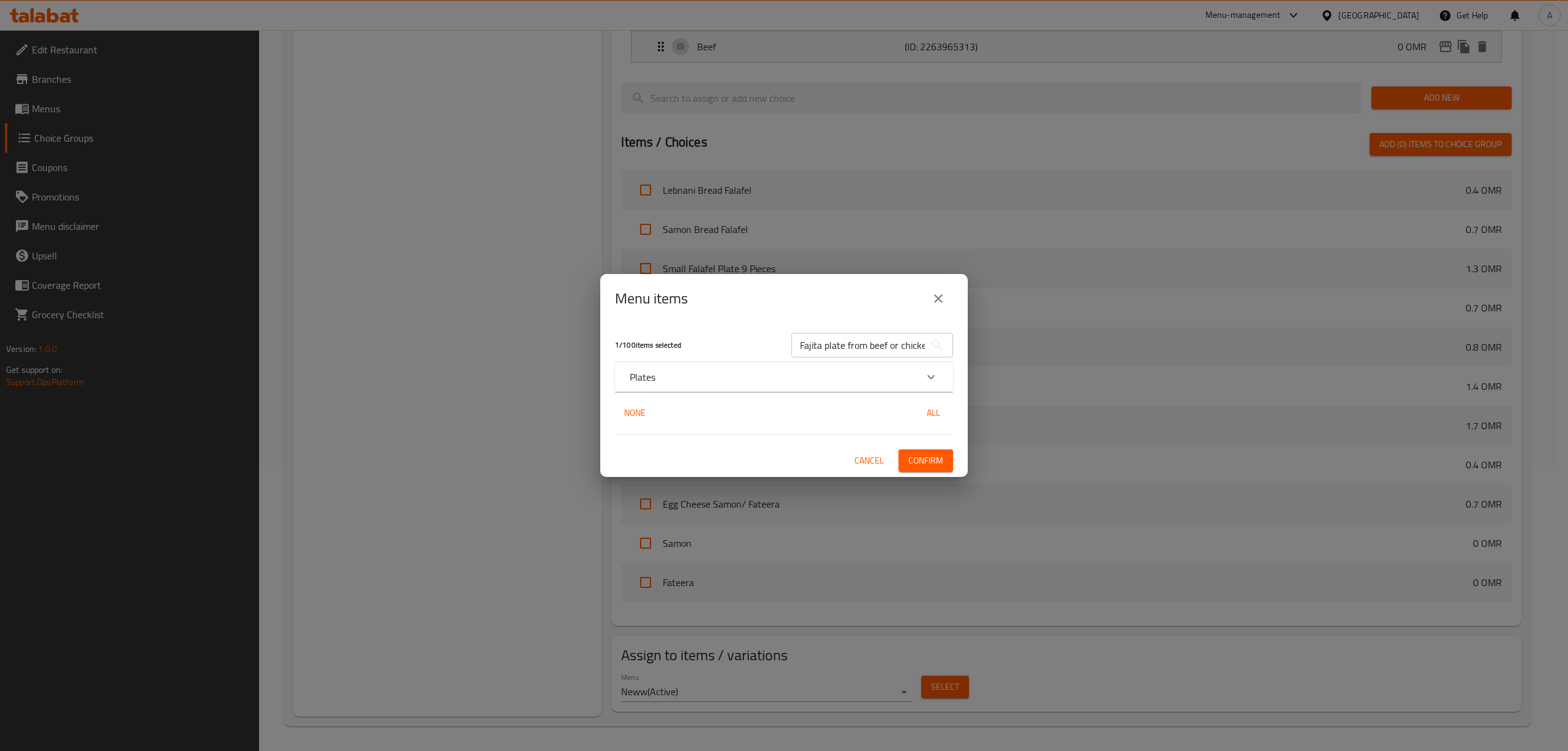
click at [669, 373] on div "Plates" at bounding box center [773, 377] width 286 height 15
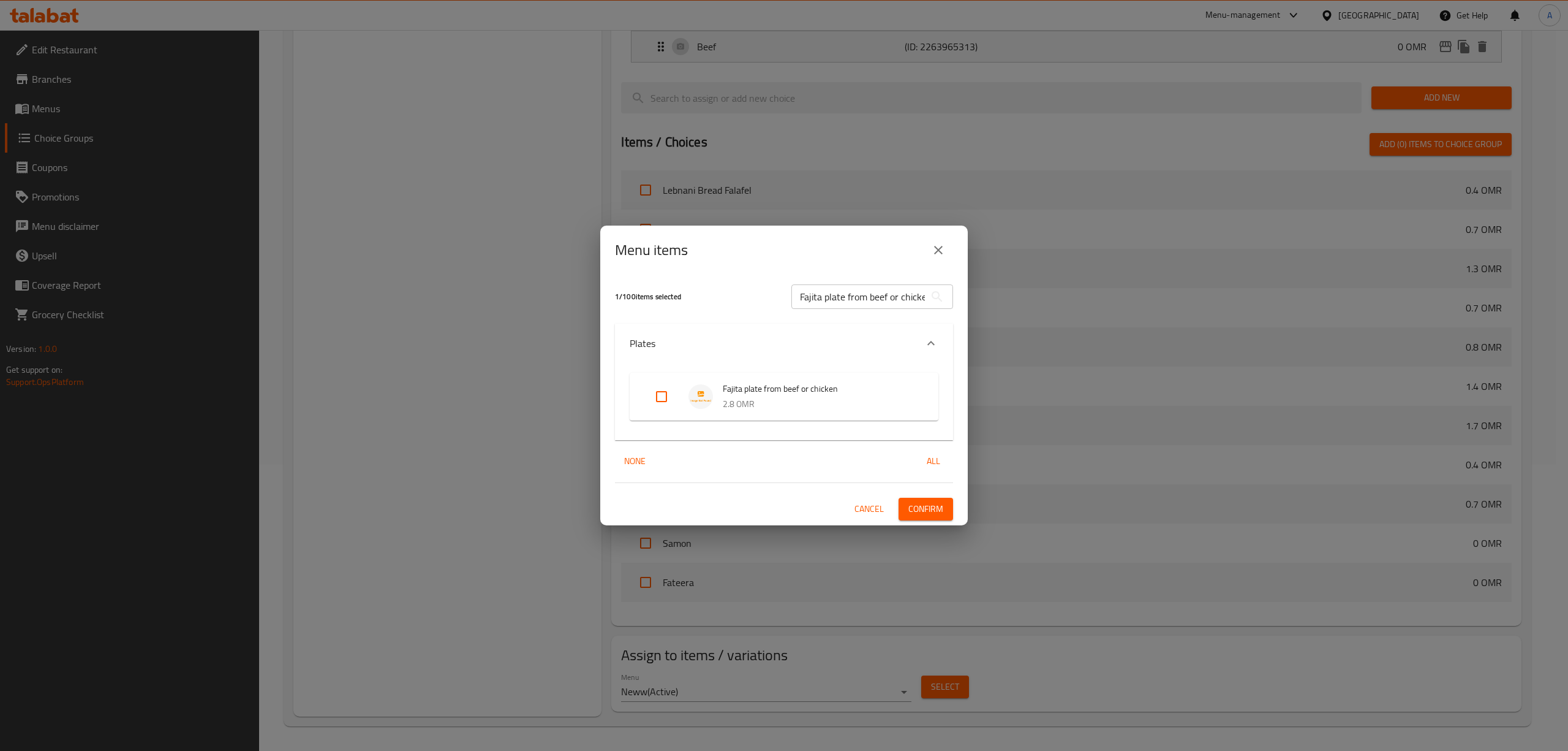
click at [657, 396] on input "Expand" at bounding box center [661, 397] width 29 height 29
checkbox input "true"
click at [930, 510] on span "Confirm" at bounding box center [926, 509] width 35 height 15
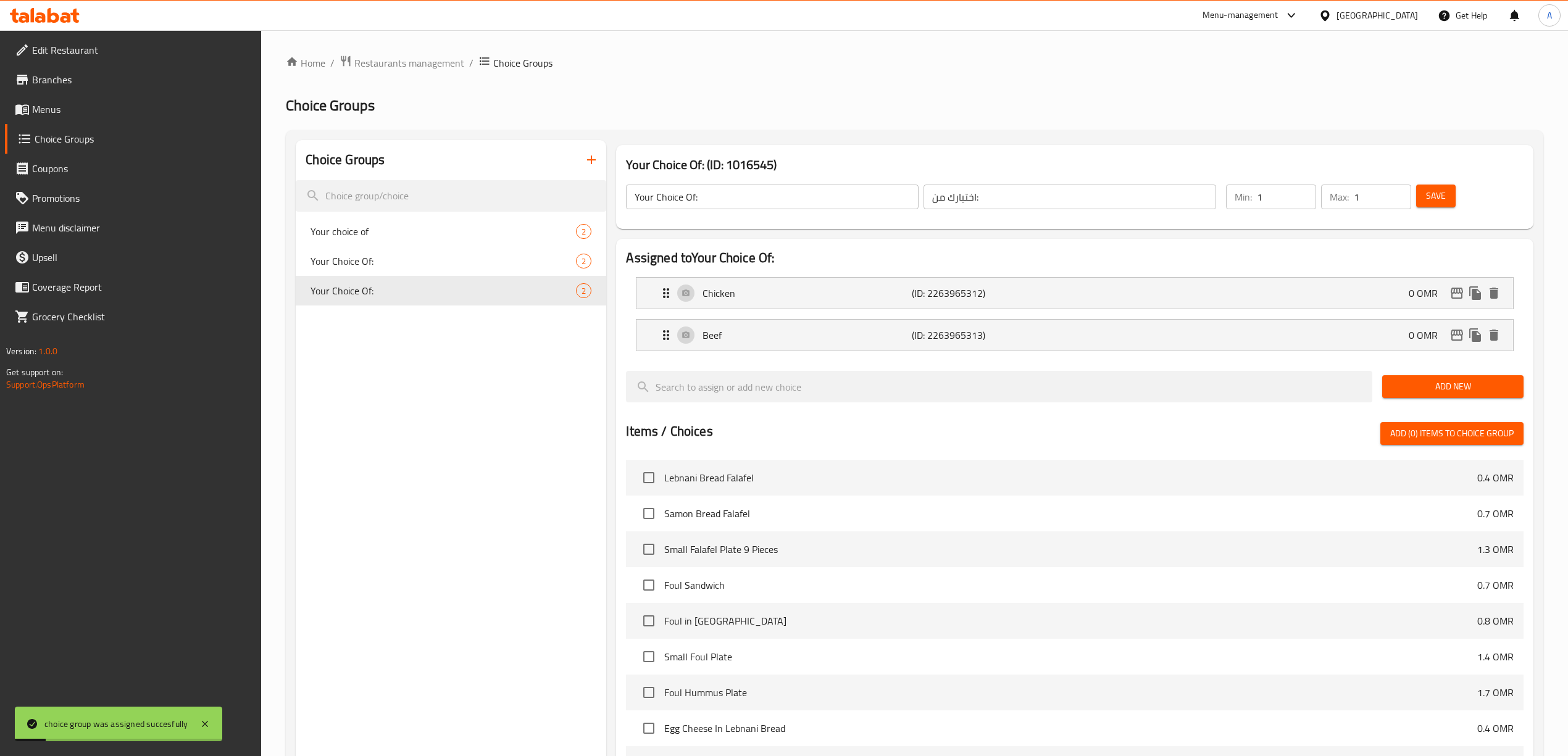
click at [596, 158] on icon "button" at bounding box center [590, 159] width 15 height 15
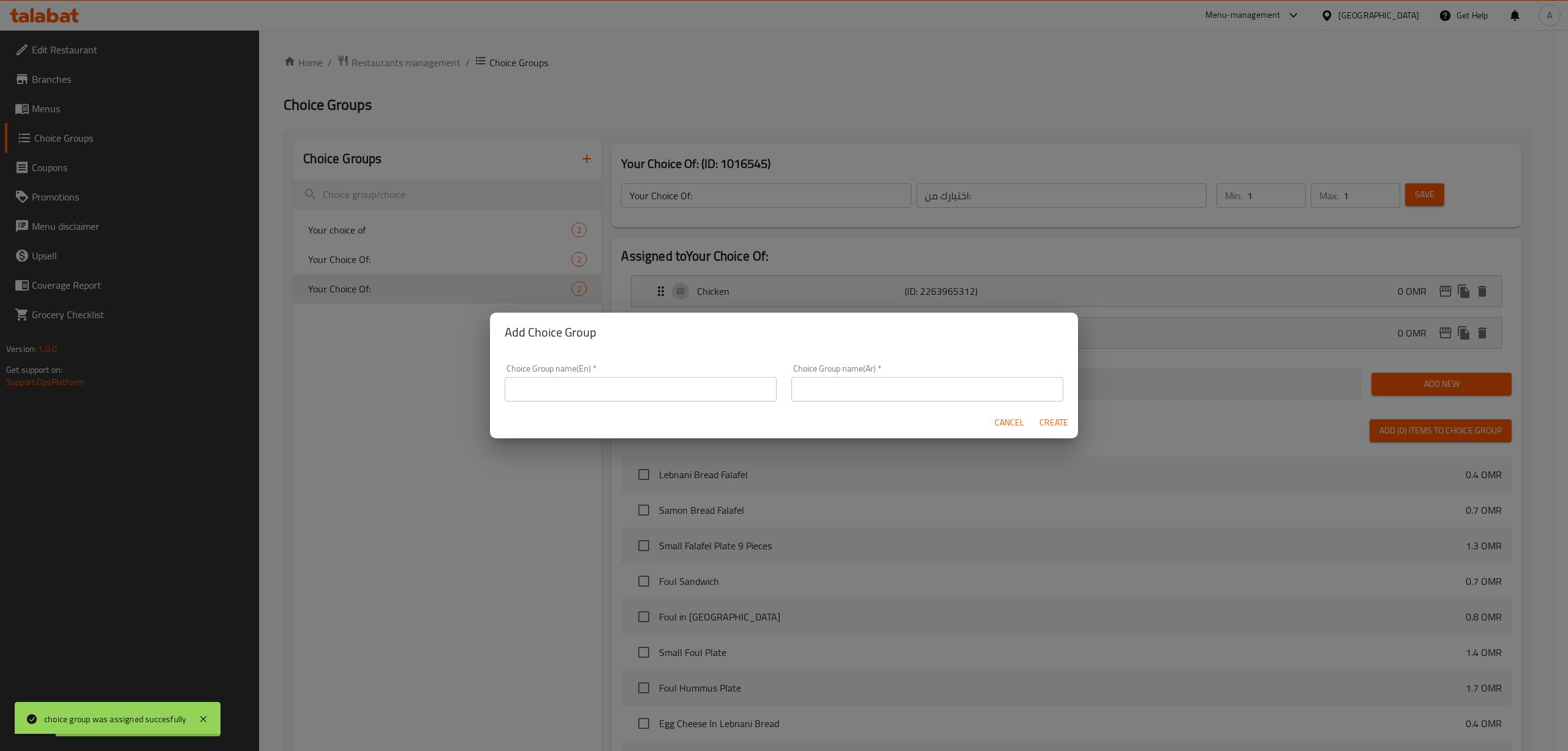
click at [686, 385] on input "text" at bounding box center [640, 389] width 272 height 25
type input "Your Choice Of:"
click at [823, 393] on input "text" at bounding box center [927, 389] width 272 height 25
click at [998, 378] on input "text" at bounding box center [927, 389] width 272 height 25
click at [997, 383] on input "text" at bounding box center [927, 389] width 272 height 25
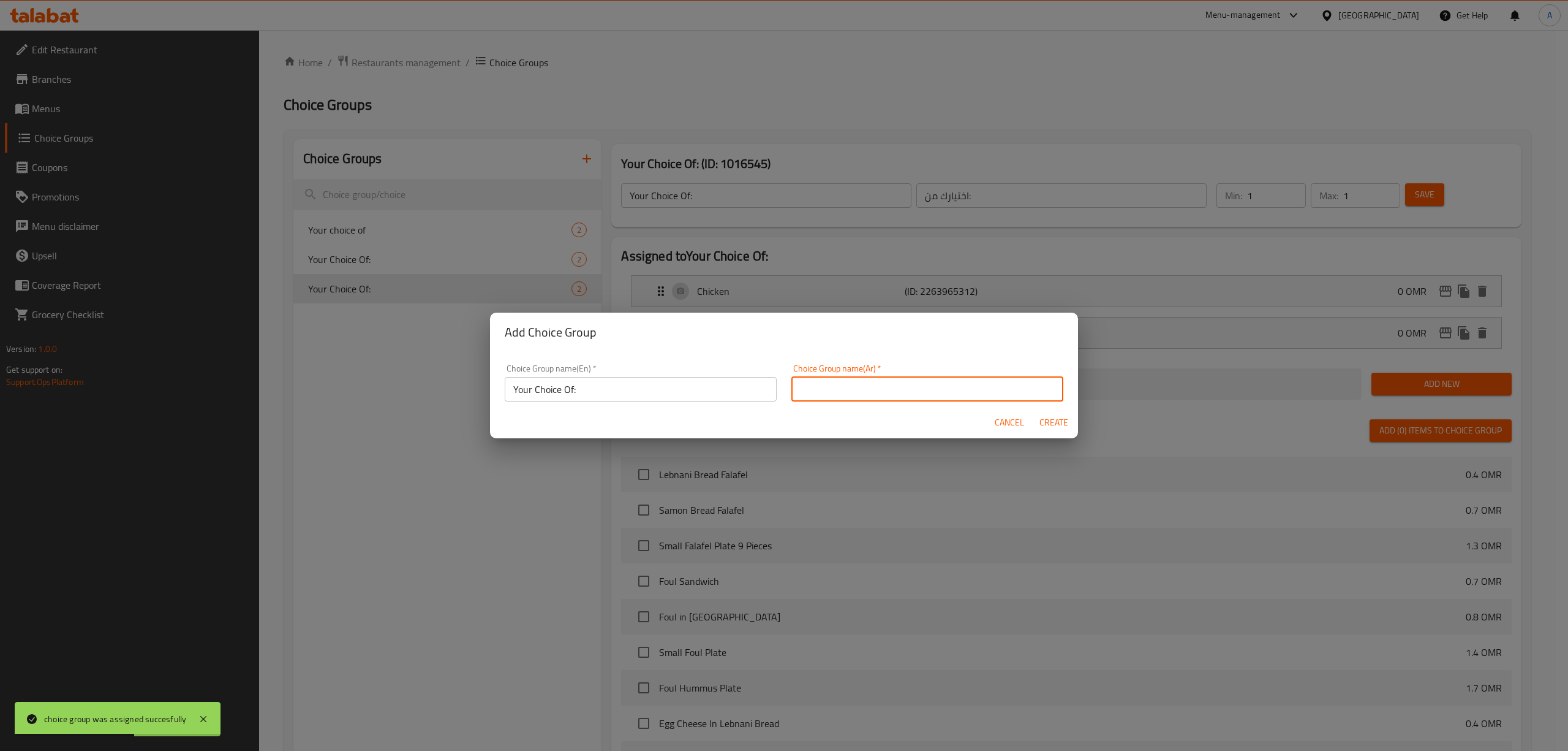
click at [997, 383] on input "text" at bounding box center [927, 389] width 272 height 25
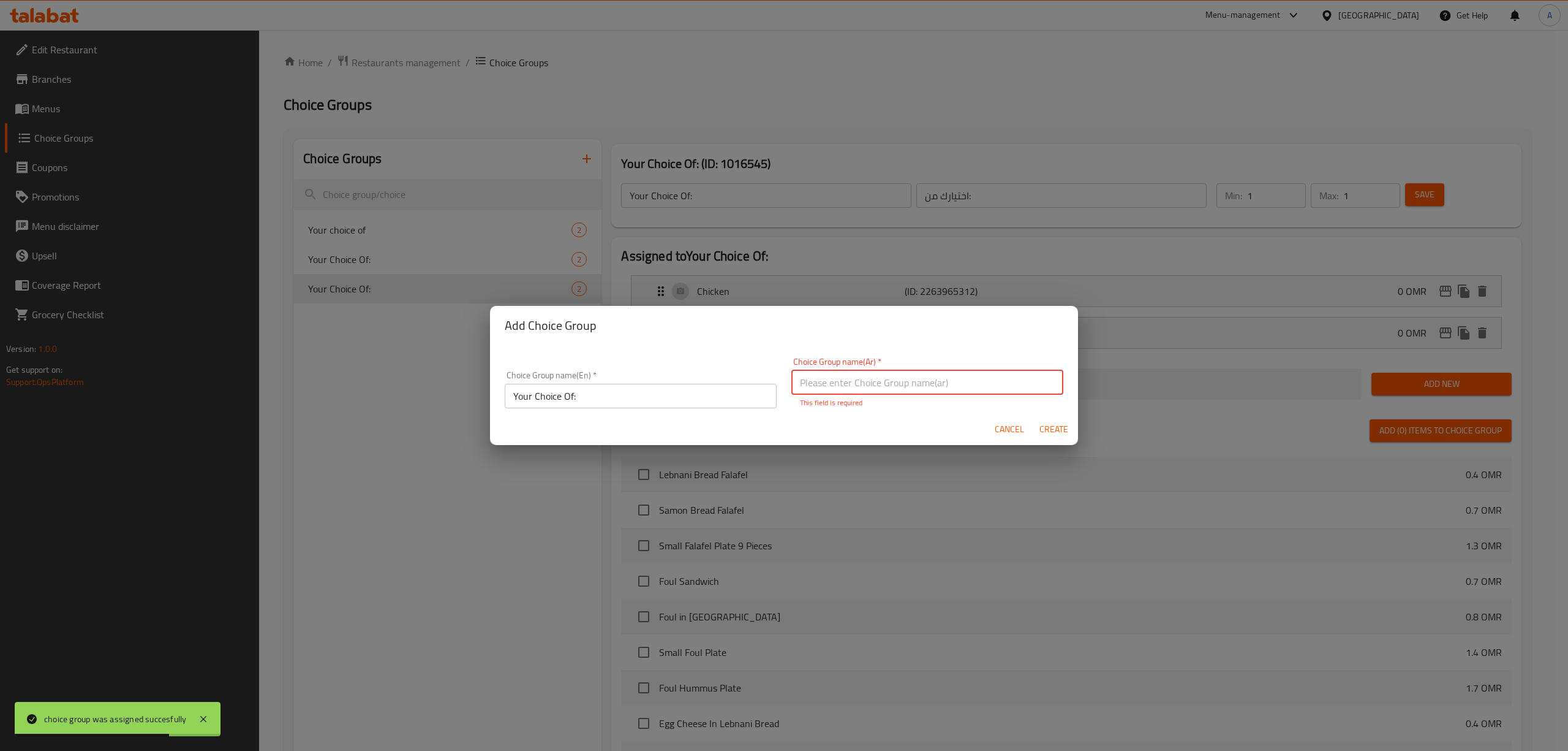
click at [899, 384] on input "text" at bounding box center [927, 382] width 272 height 25
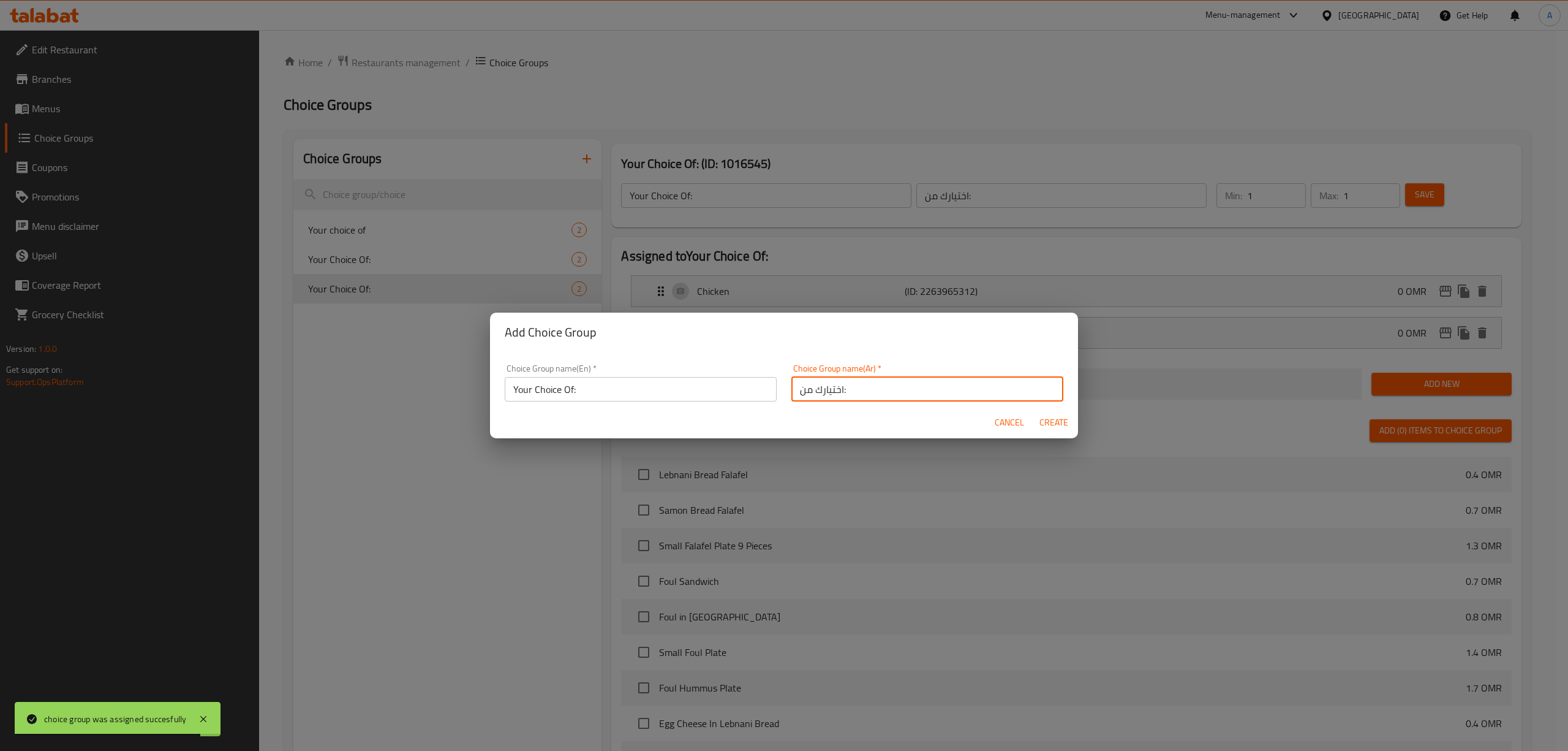
type input "اختيارك من:"
click at [1061, 430] on span "Create" at bounding box center [1053, 422] width 29 height 15
type input "Your Choice Of:"
type input "اختيارك من:"
type input "0"
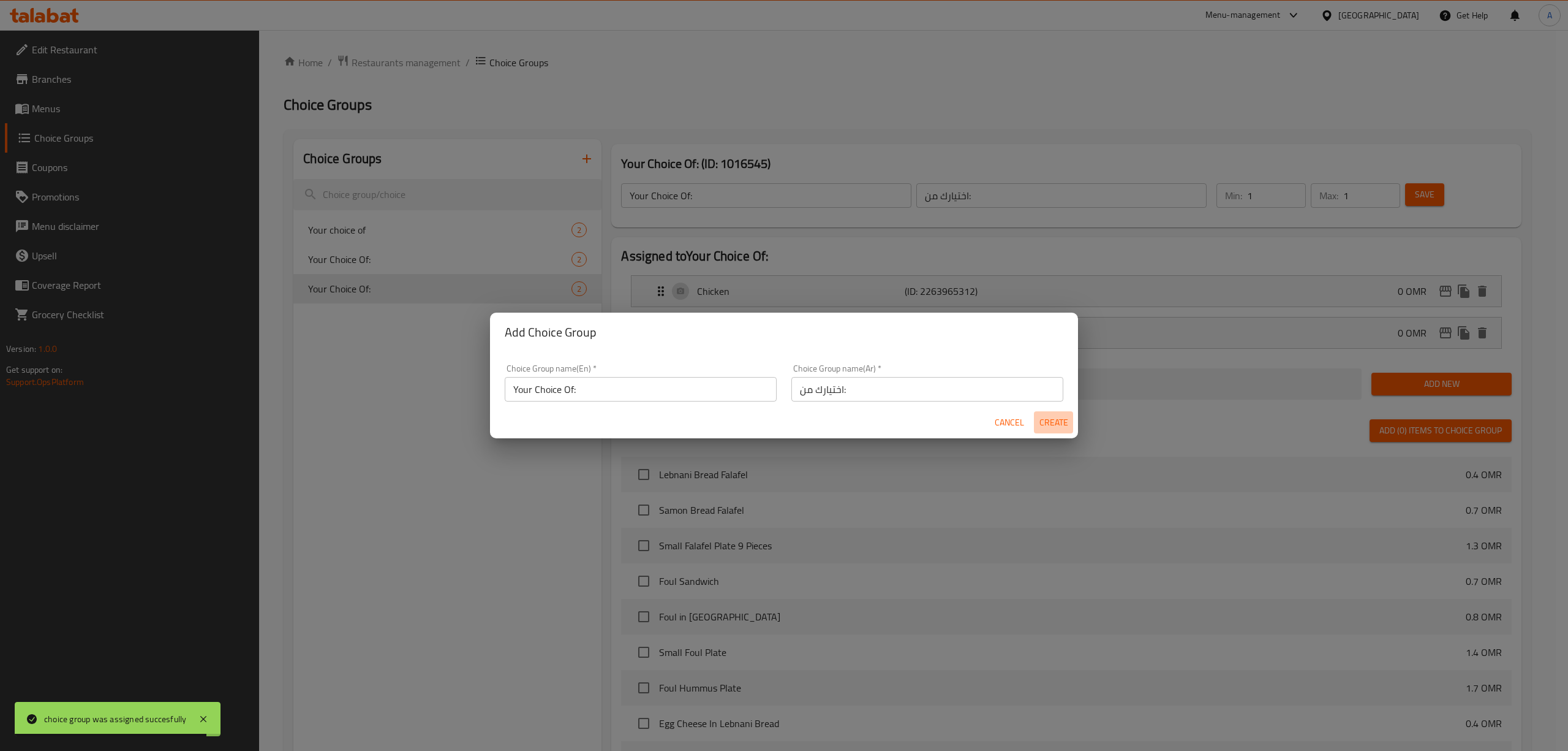
type input "0"
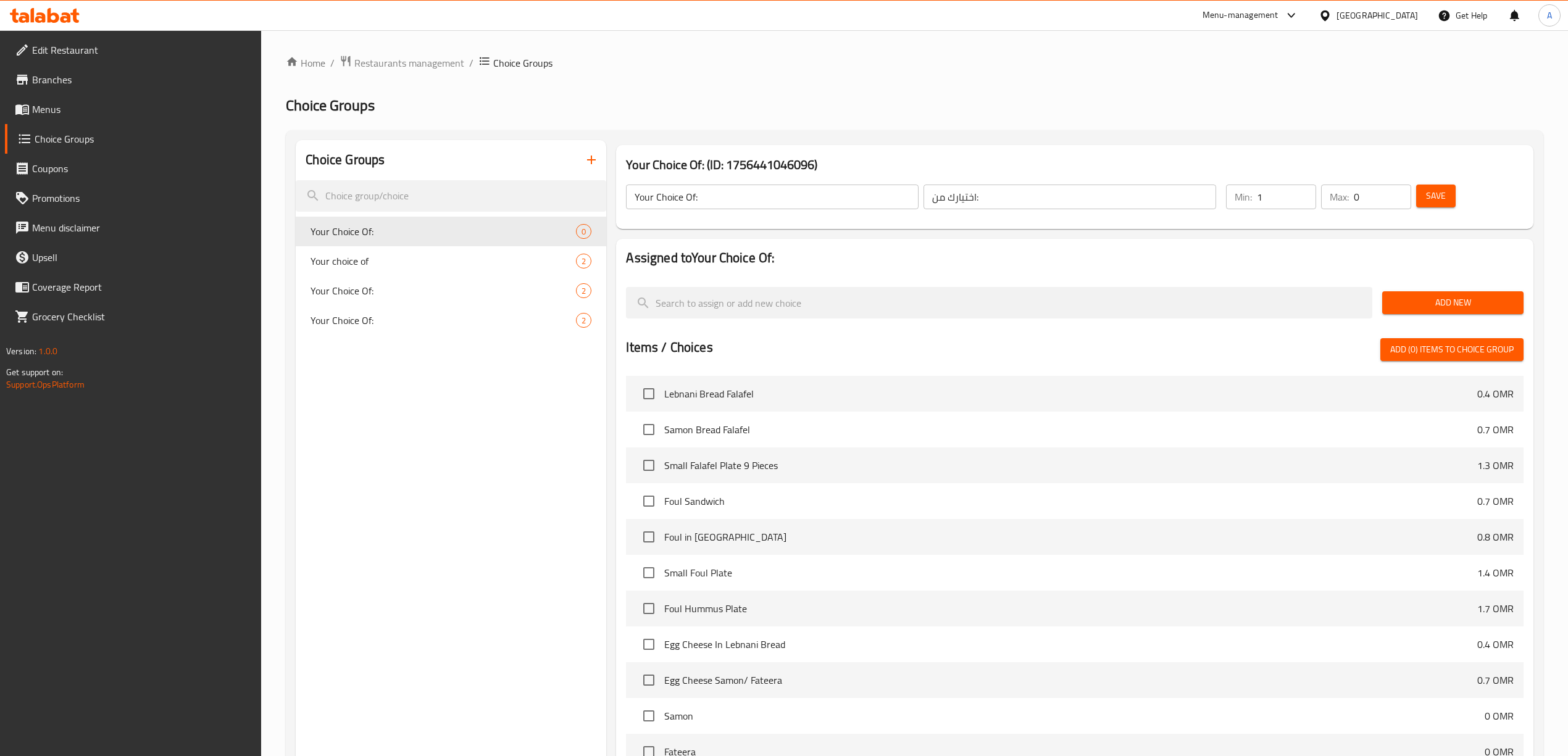
type input "1"
click at [1304, 188] on input "1" at bounding box center [1286, 196] width 60 height 25
type input "1"
click at [1398, 191] on input "1" at bounding box center [1382, 196] width 57 height 25
click at [1439, 304] on span "Add New" at bounding box center [1452, 302] width 122 height 16
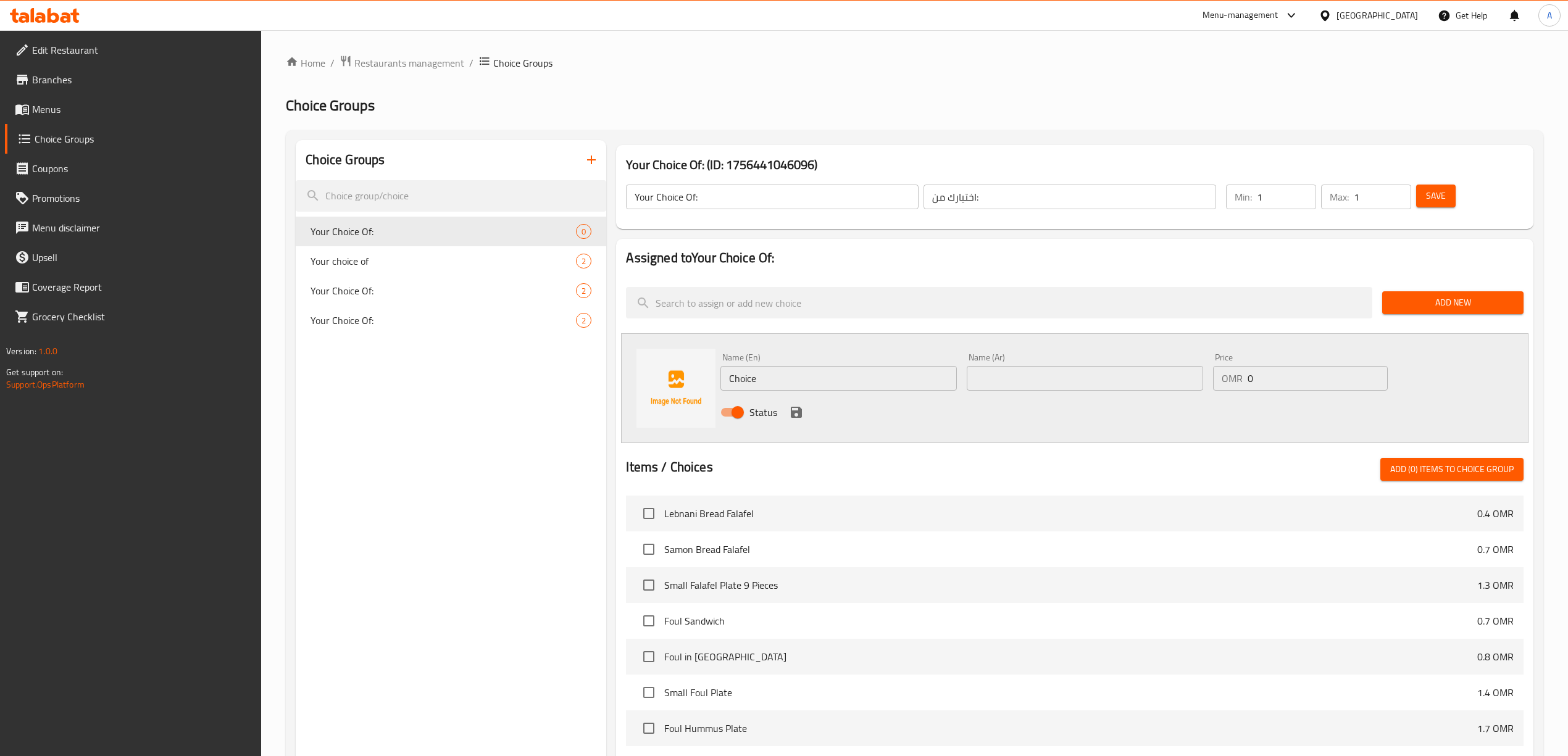
click at [787, 381] on input "Choice" at bounding box center [838, 378] width 236 height 25
type input "Rice"
click at [998, 381] on input "text" at bounding box center [1084, 378] width 236 height 25
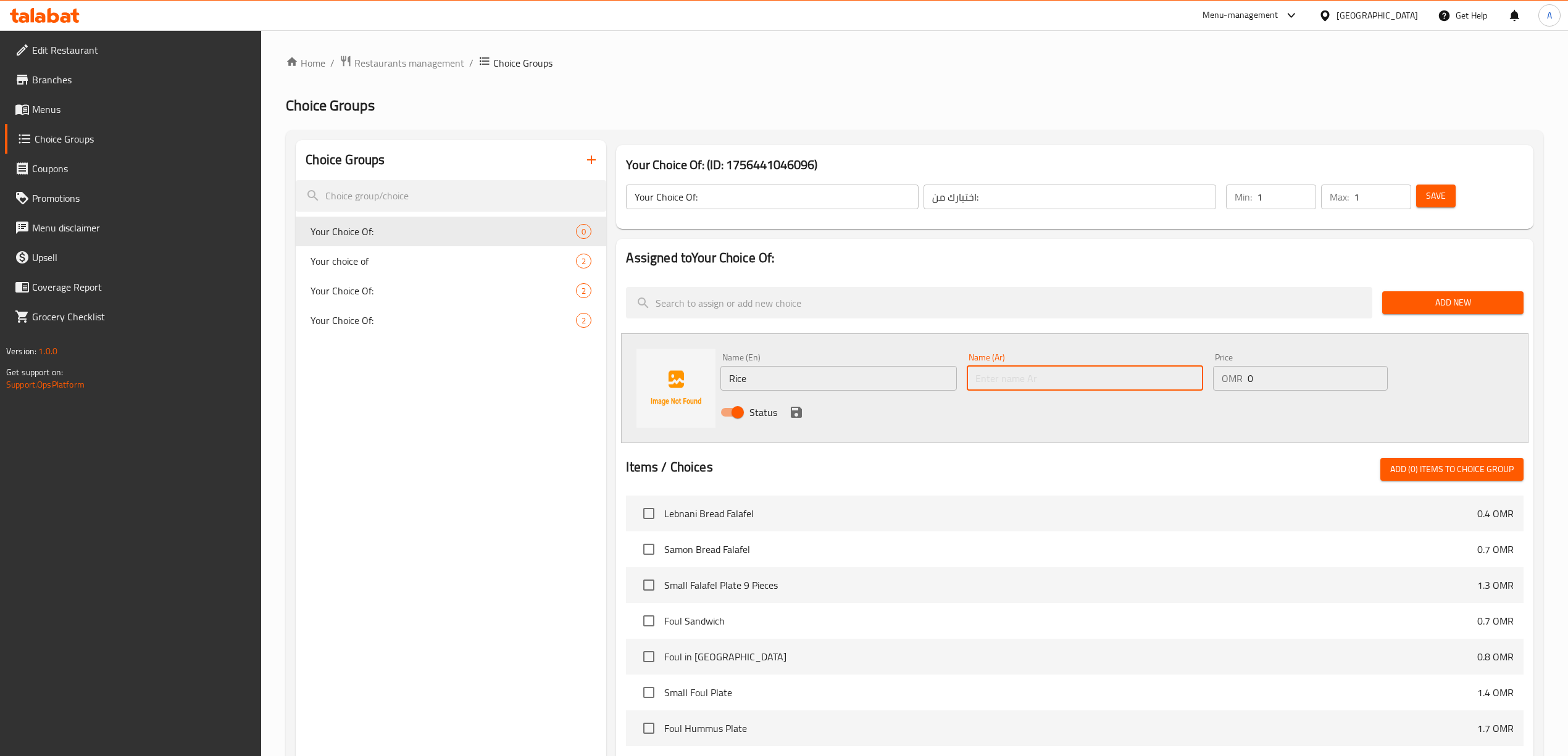
type input "ا"
type input "ـ"
type input "أ"
type input "أرز"
click at [798, 416] on icon "save" at bounding box center [796, 412] width 11 height 11
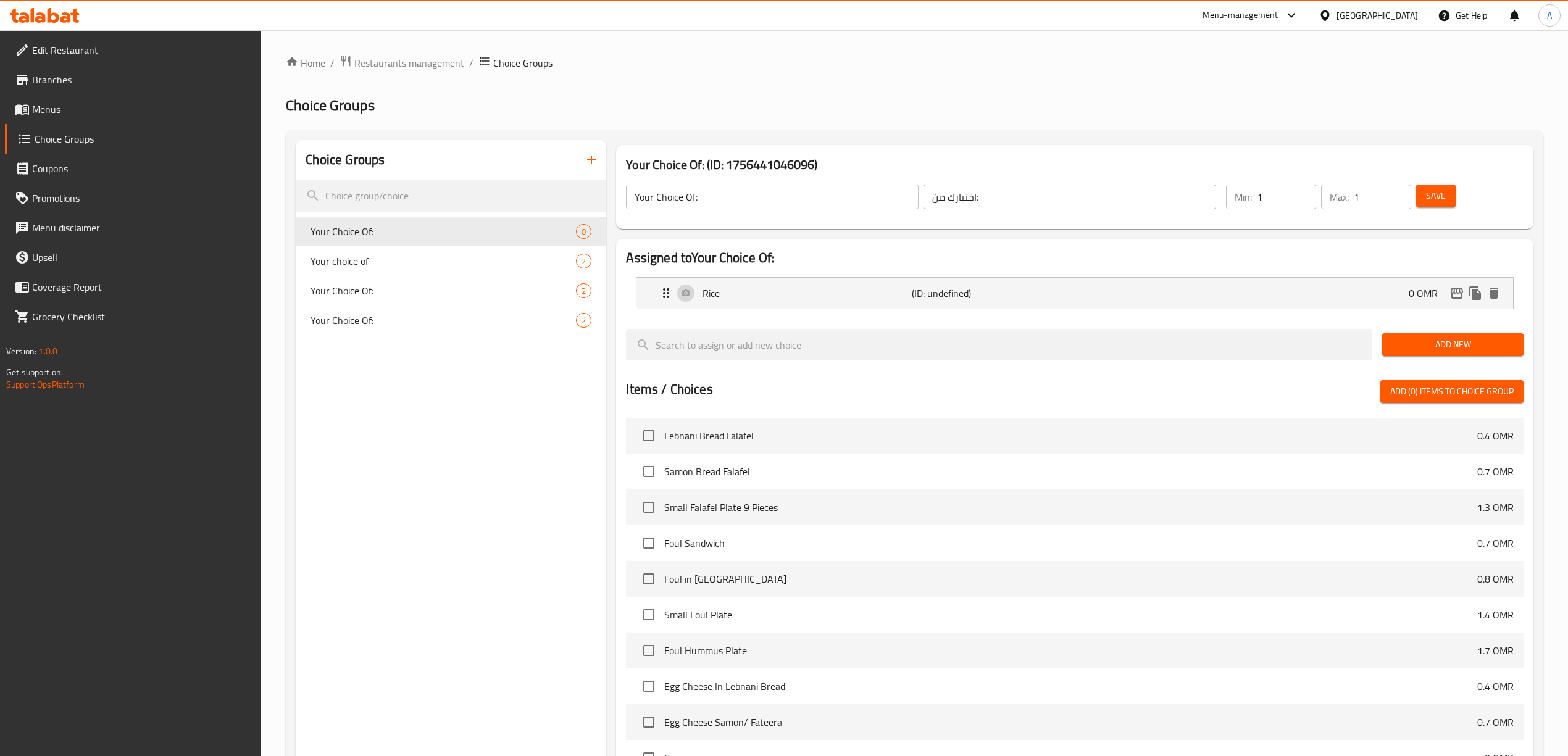
click at [1465, 348] on span "Add New" at bounding box center [1452, 345] width 122 height 16
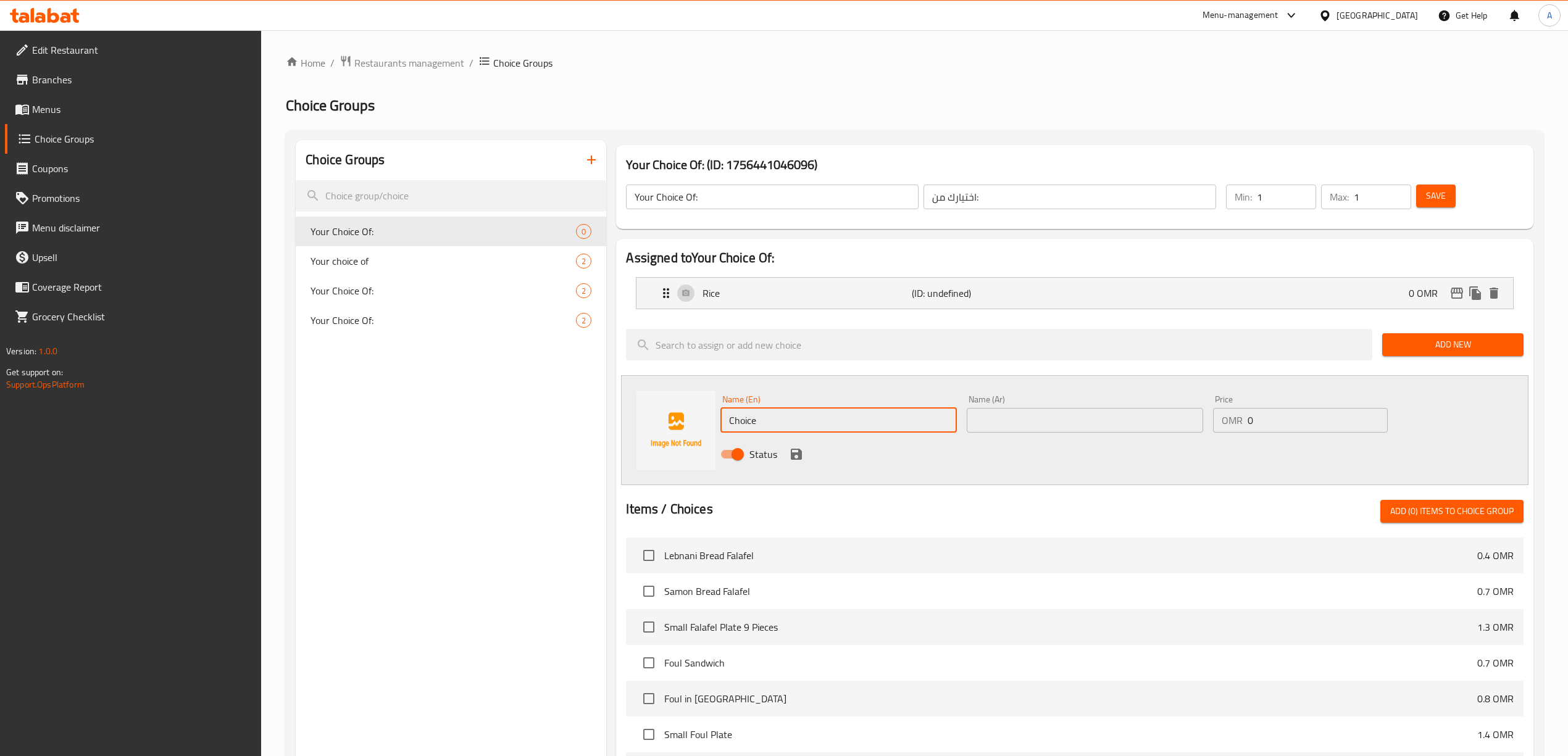
click at [808, 429] on input "Choice" at bounding box center [838, 420] width 236 height 25
type input "French Fries"
click at [1021, 437] on div "Status" at bounding box center [1085, 454] width 738 height 34
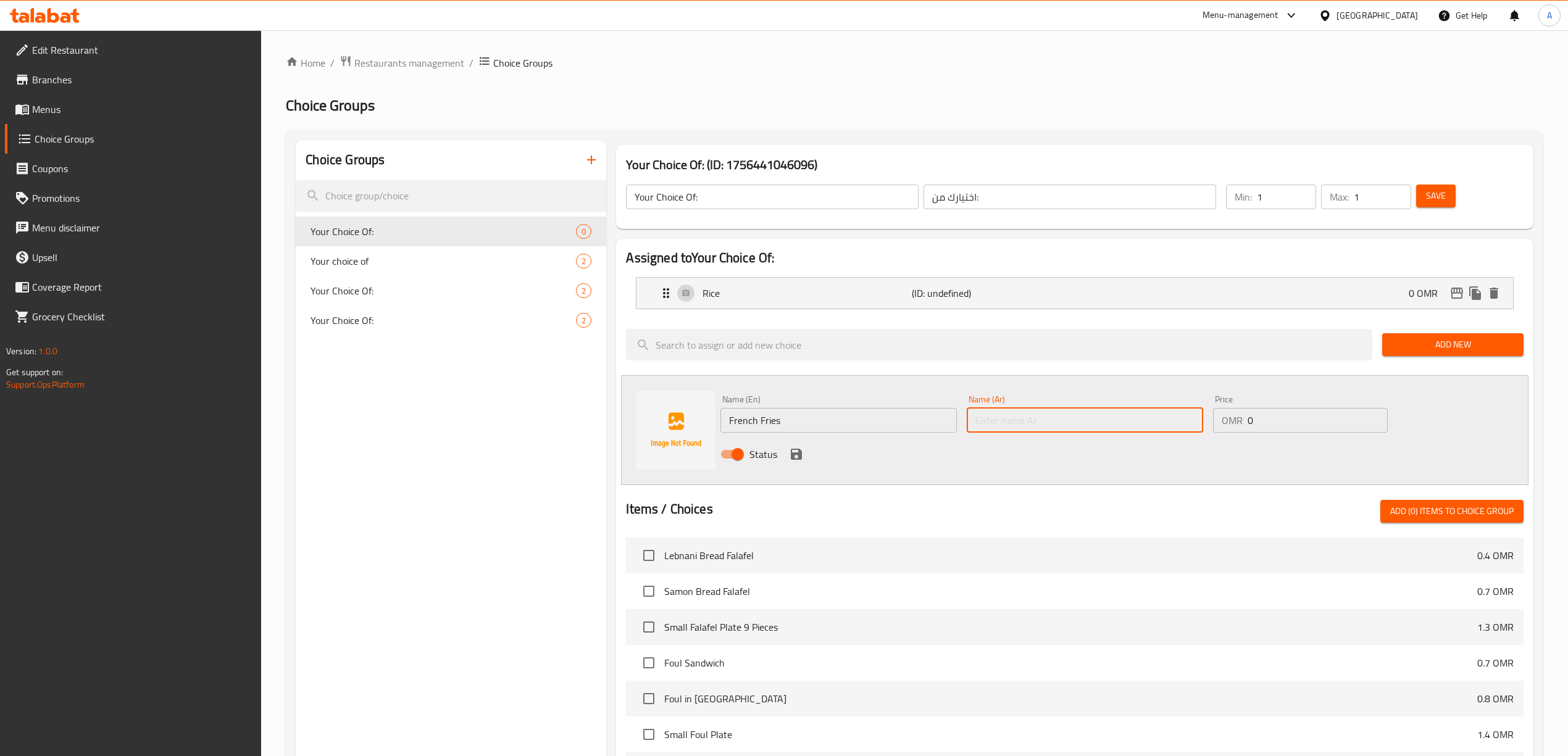
click at [1027, 426] on input "text" at bounding box center [1084, 420] width 236 height 25
type input "بطاطس مقلية"
click at [798, 452] on icon "save" at bounding box center [796, 454] width 15 height 15
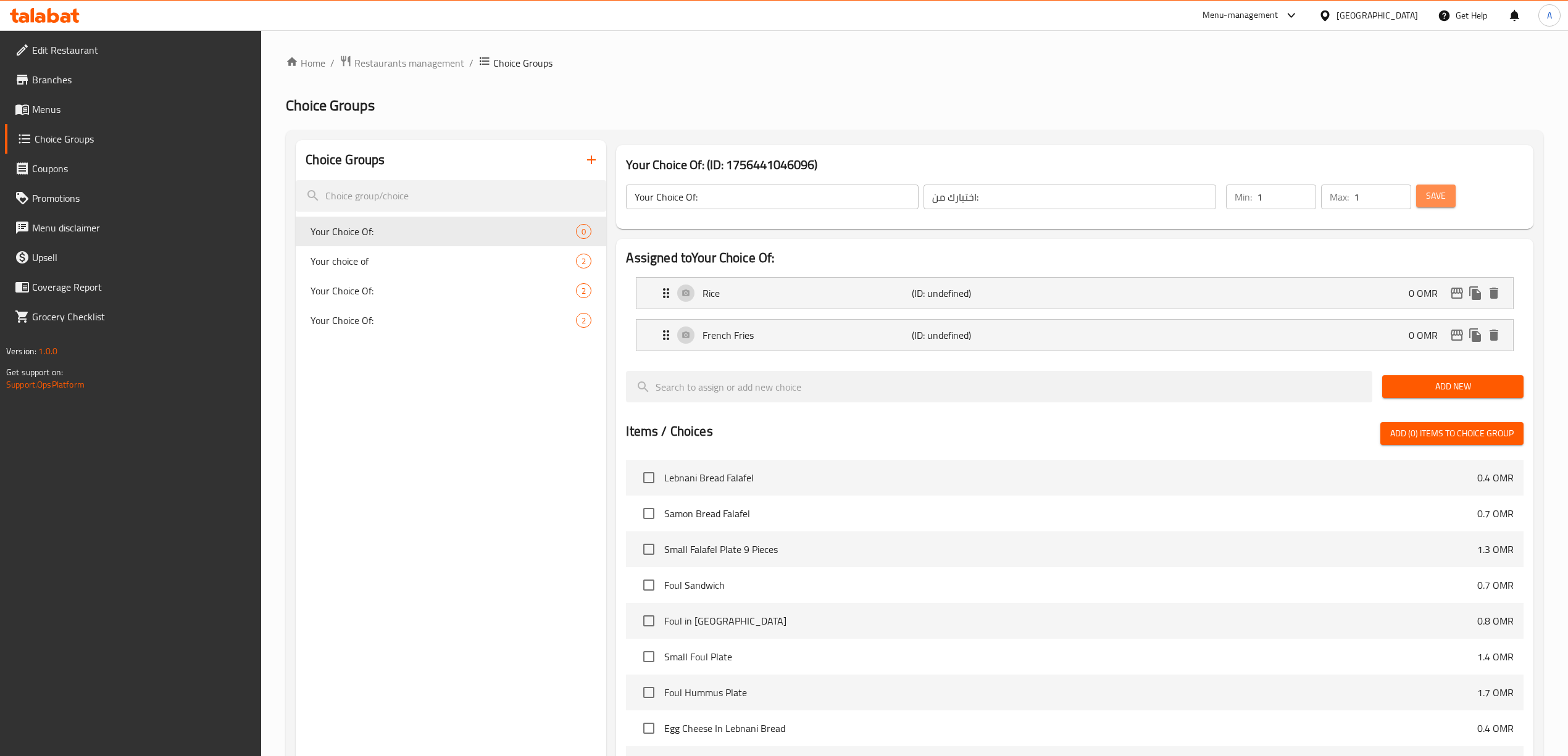
click at [1437, 191] on span "Save" at bounding box center [1435, 196] width 20 height 16
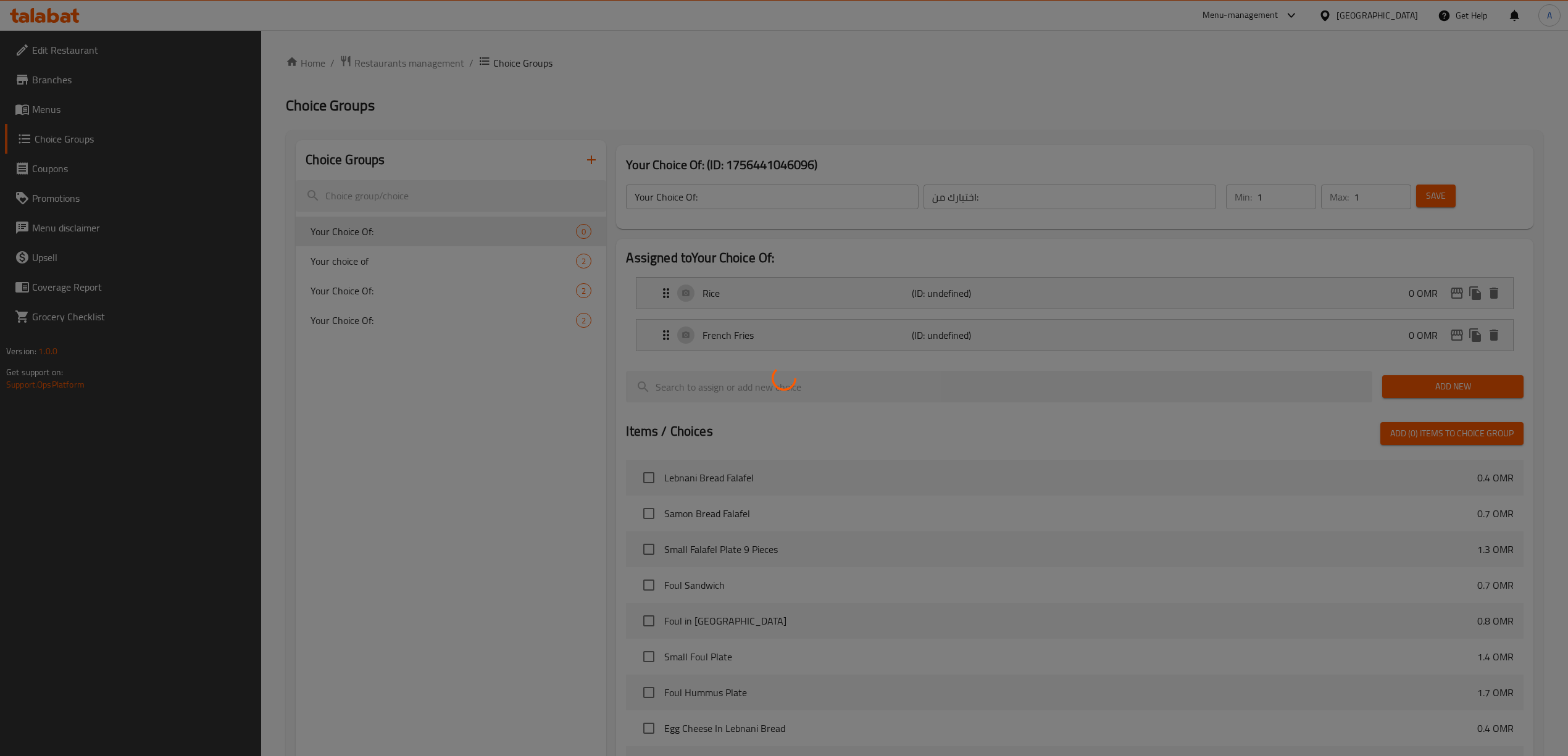
click at [848, 90] on div at bounding box center [784, 378] width 1568 height 756
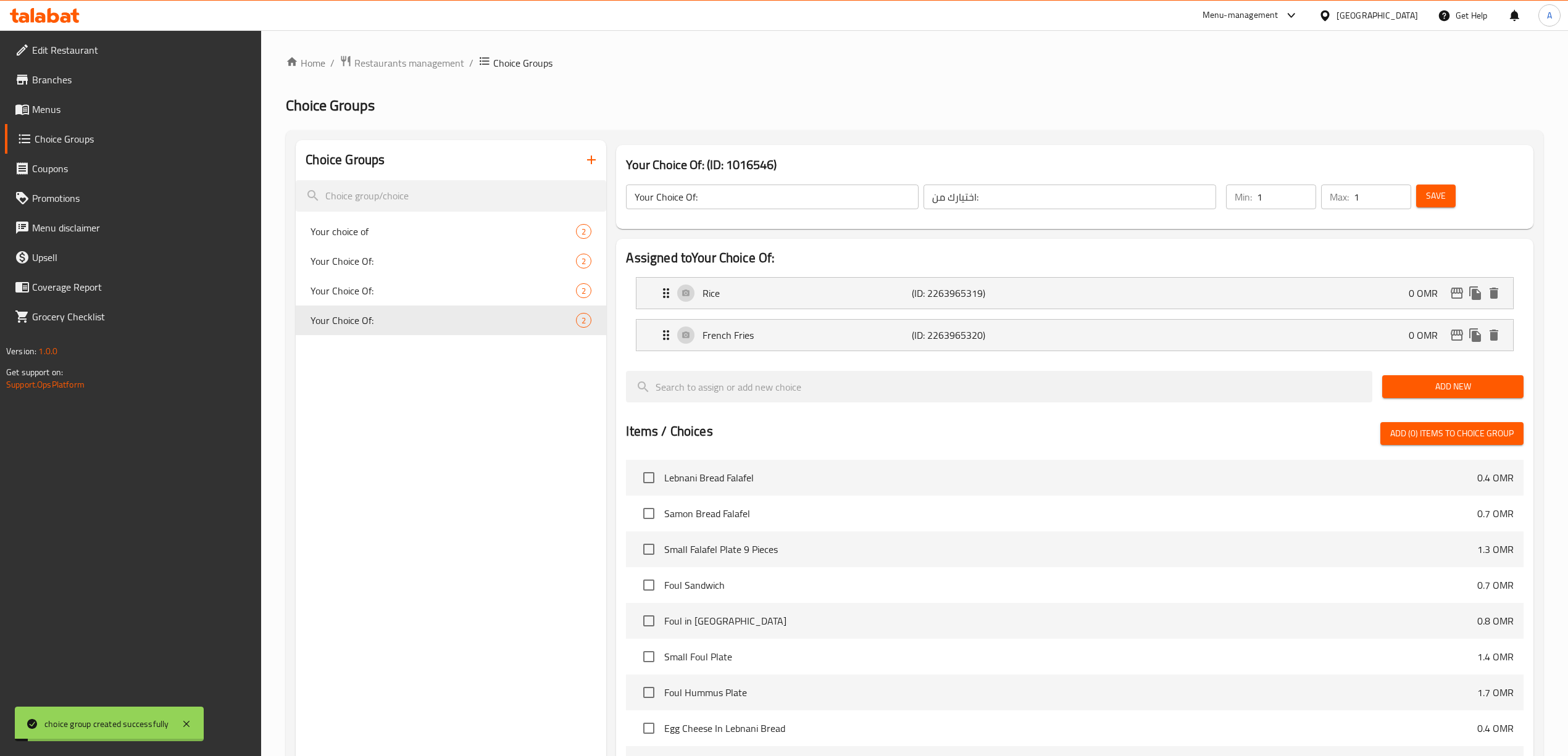
click at [469, 448] on div "Choice Groups Your choice of 2 Your Choice Of: 2 Your Choice Of: 2 Your Choice …" at bounding box center [450, 575] width 310 height 869
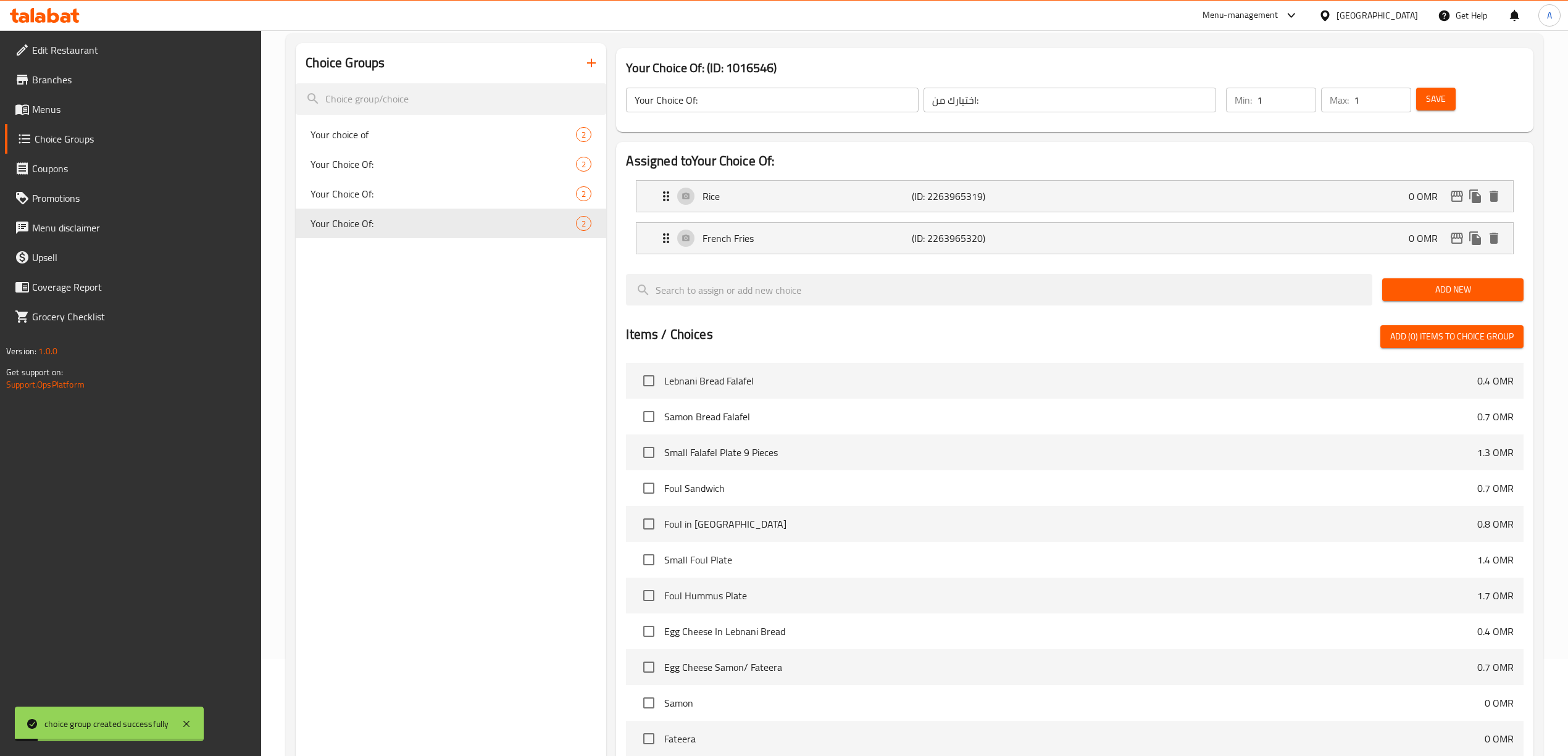
scroll to position [289, 0]
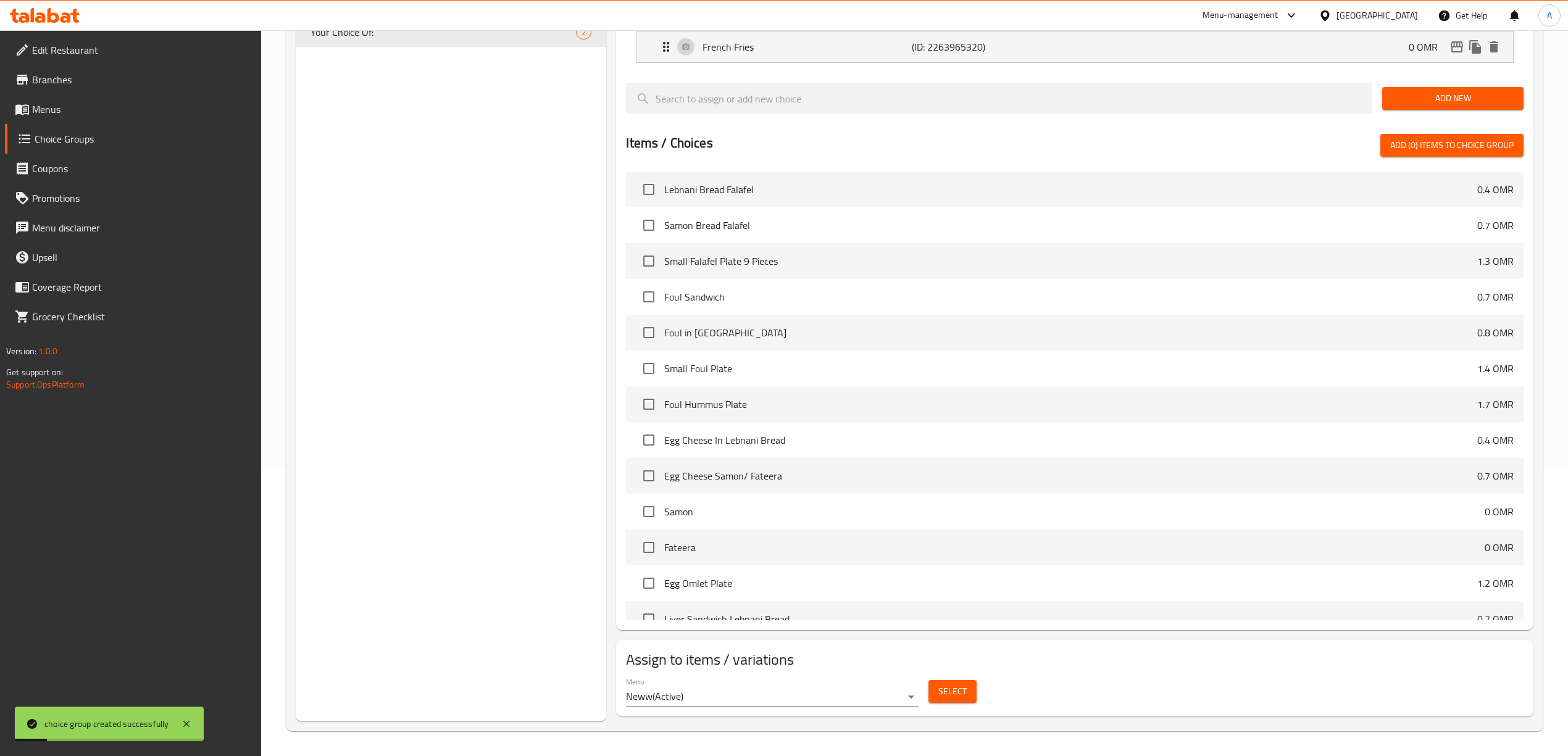
click at [958, 686] on span "Select" at bounding box center [952, 691] width 29 height 16
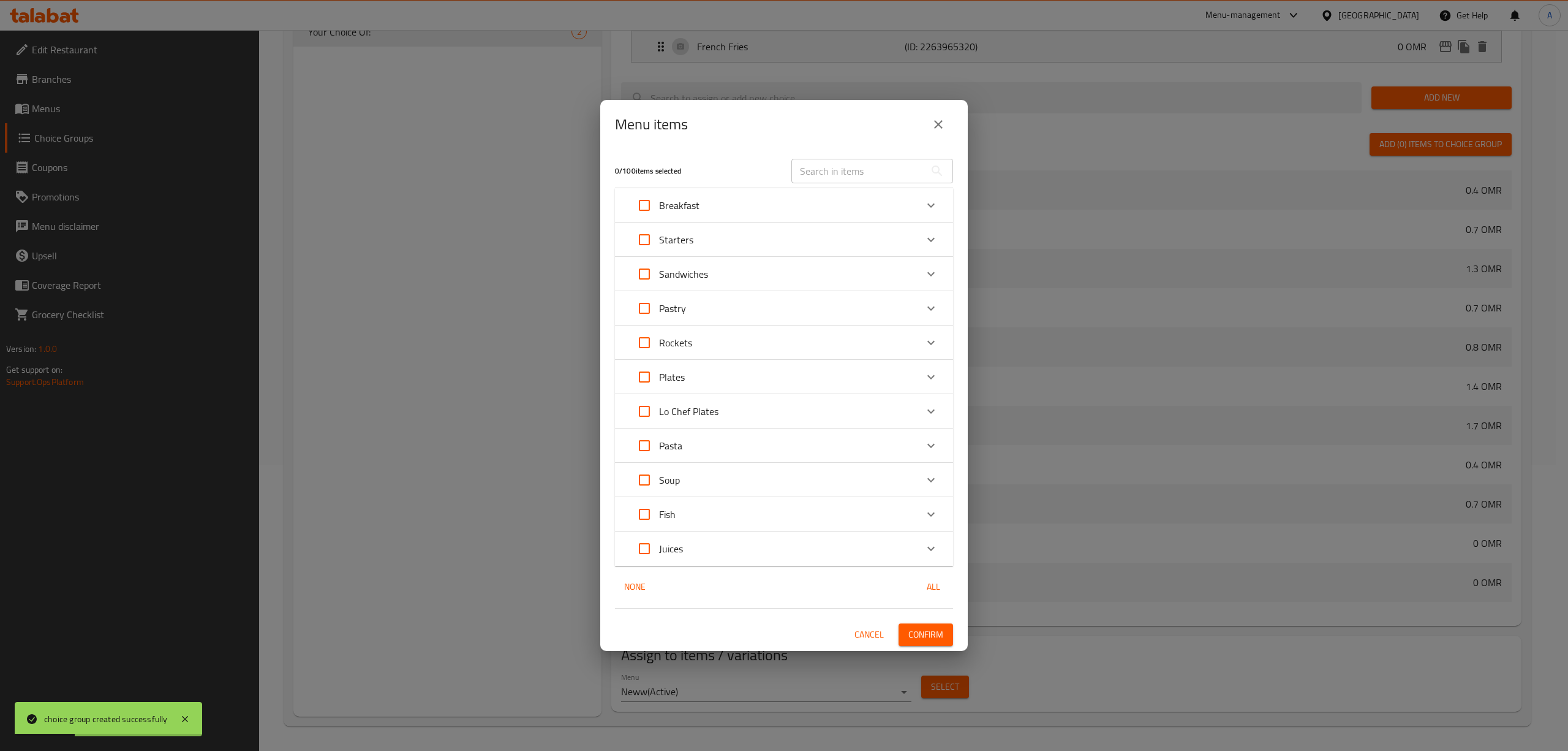
click at [851, 162] on input "text" at bounding box center [859, 171] width 134 height 25
paste input "Kabab chicken plate"
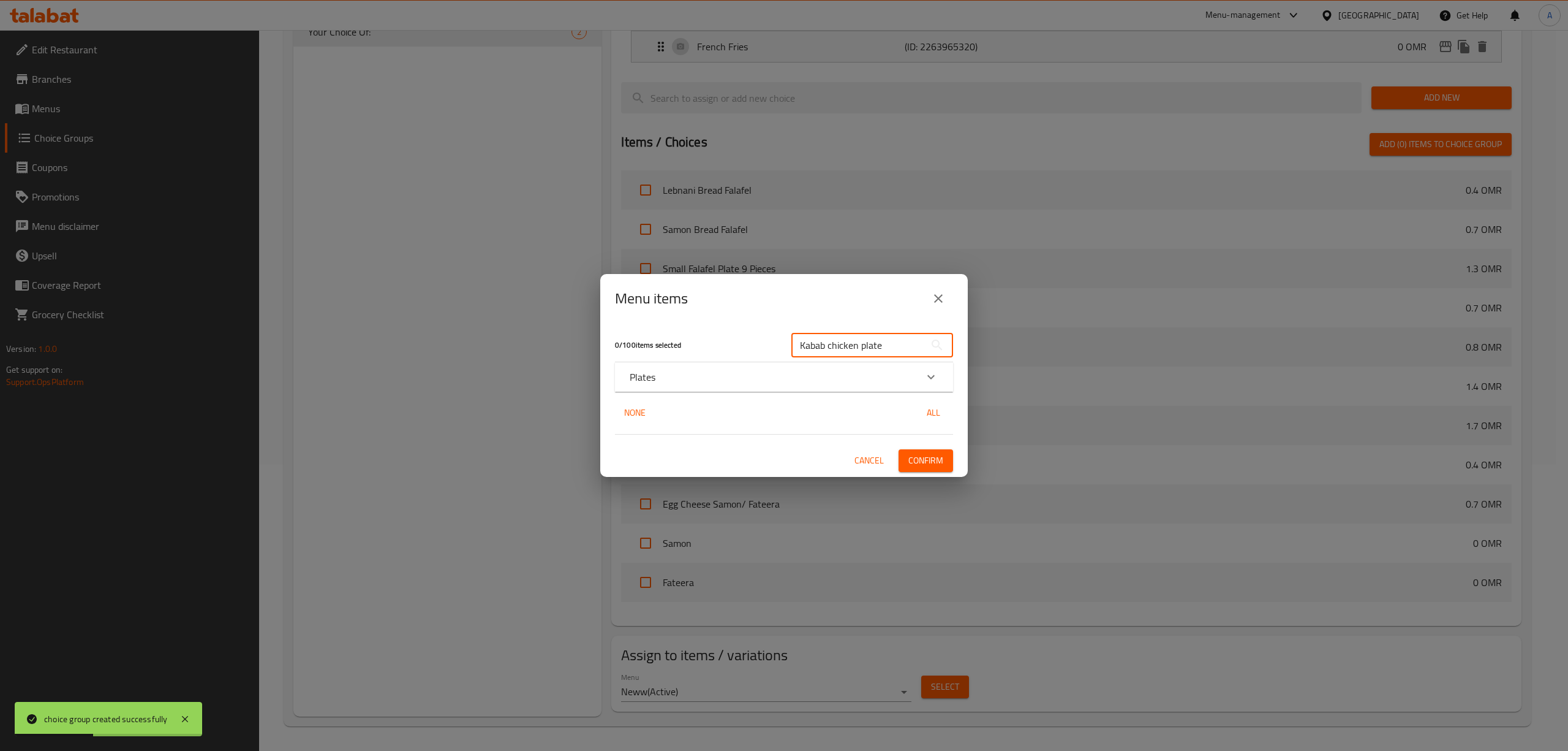
type input "Kabab chicken plate"
click at [694, 366] on div "Plates" at bounding box center [784, 377] width 338 height 29
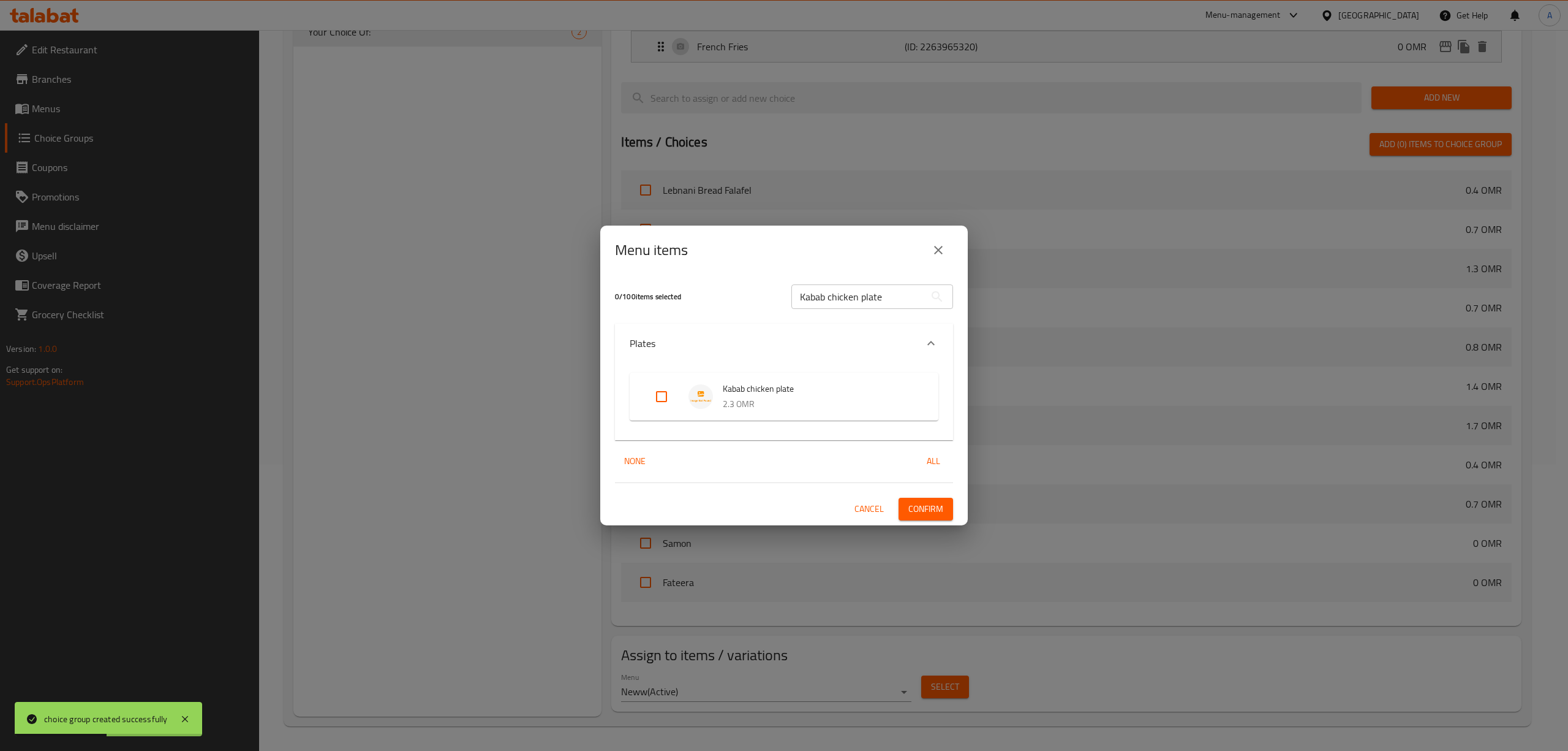
click at [665, 397] on input "Expand" at bounding box center [661, 397] width 29 height 29
checkbox input "true"
click at [921, 506] on span "Confirm" at bounding box center [926, 509] width 35 height 15
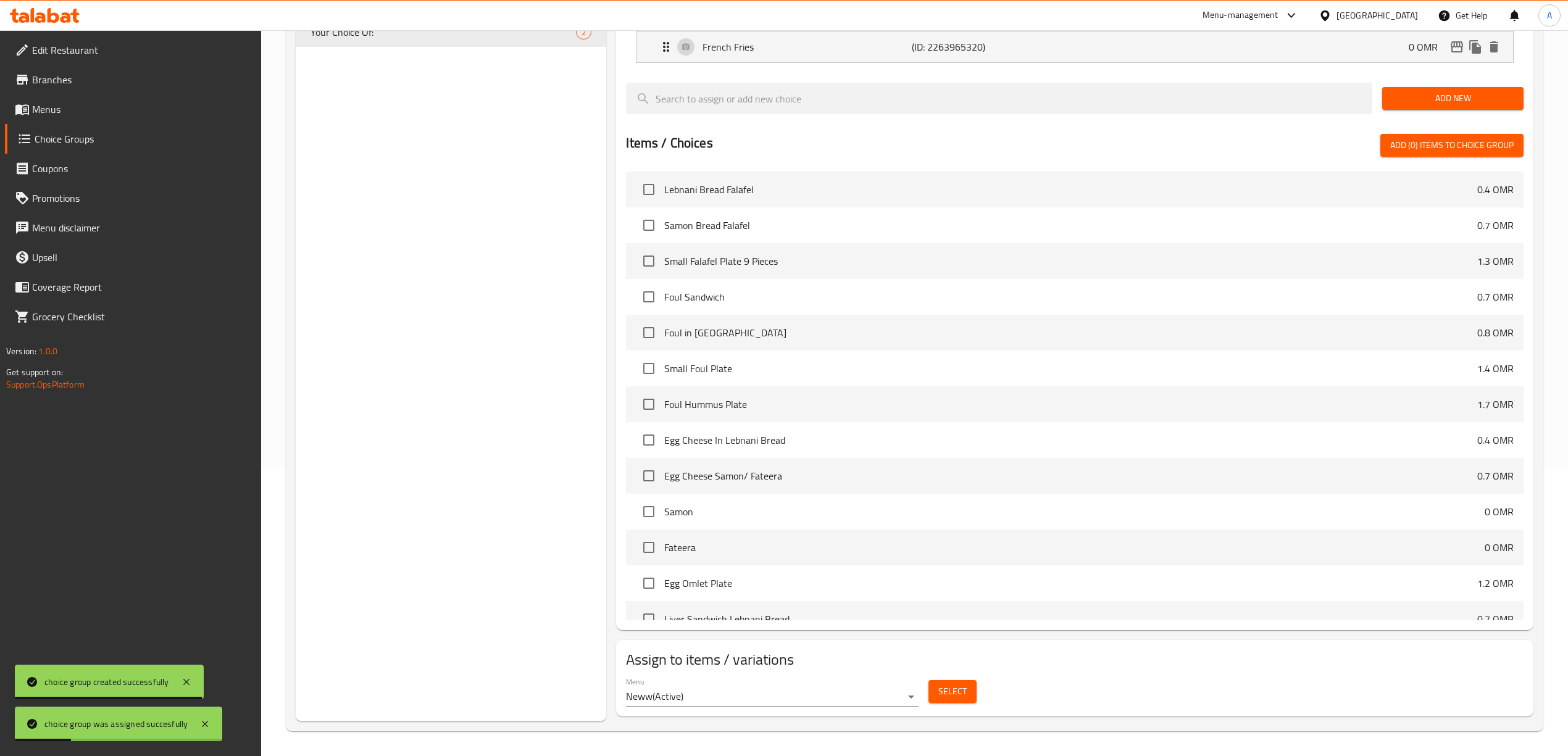
click at [485, 303] on div "Choice Groups Your choice of 2 Your Choice Of: 2 Your Choice Of: 2 Your Choice …" at bounding box center [450, 287] width 310 height 869
drag, startPoint x: 404, startPoint y: 257, endPoint x: 456, endPoint y: 260, distance: 52.1
click at [405, 257] on div "Choice Groups Your choice of 2 Your Choice Of: 2 Your Choice Of: 2 Your Choice …" at bounding box center [450, 287] width 310 height 869
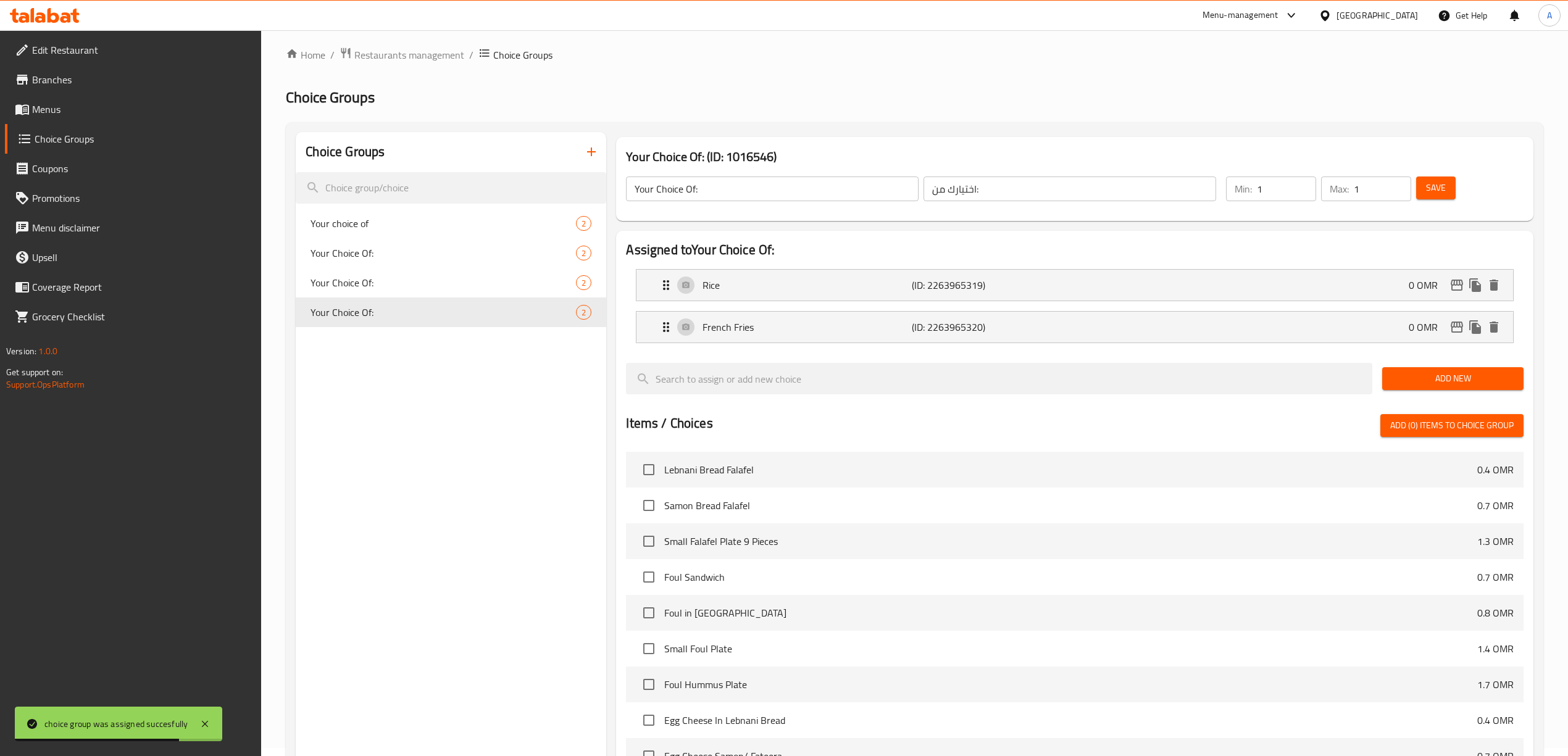
scroll to position [0, 0]
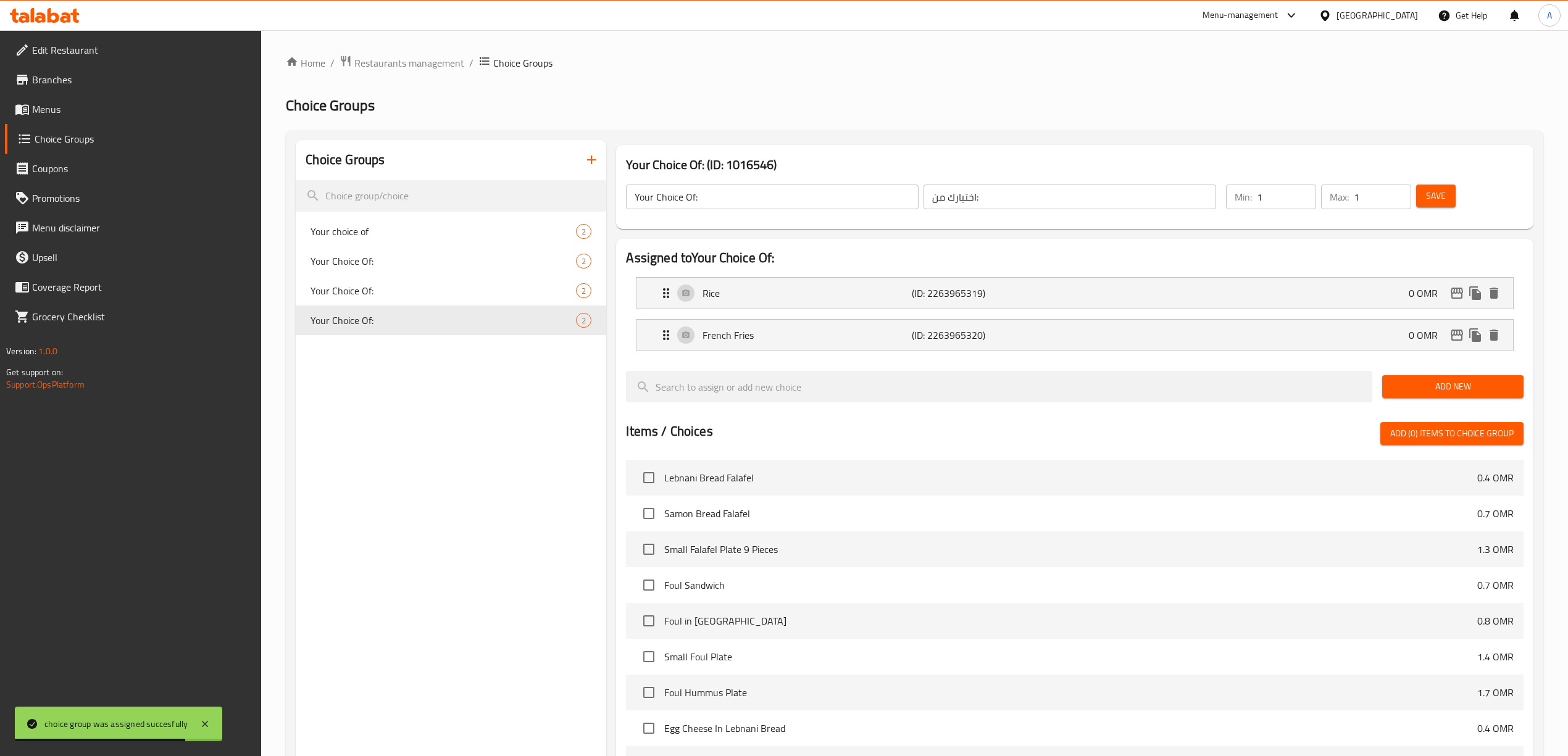
click at [586, 159] on icon "button" at bounding box center [590, 159] width 15 height 15
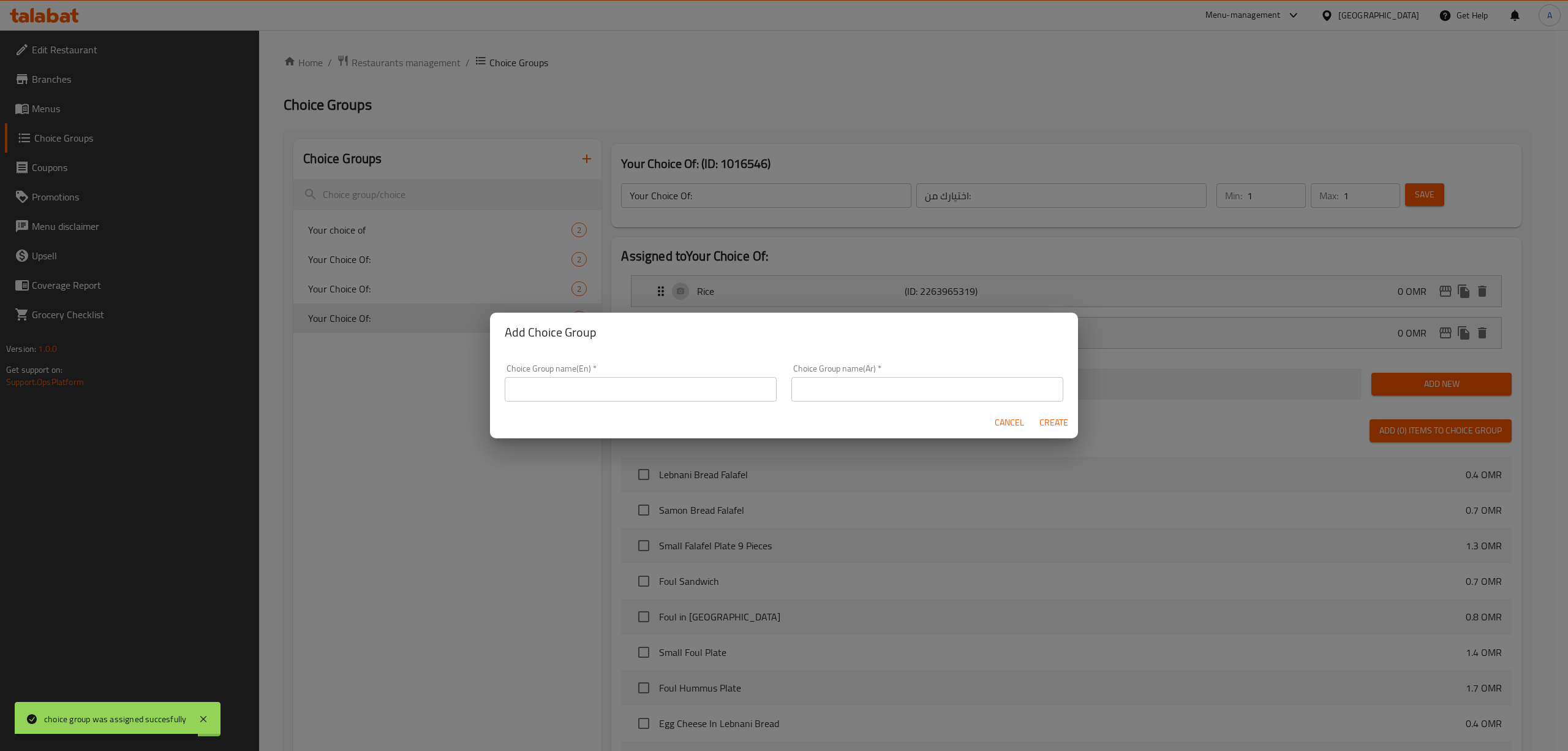
click at [676, 390] on input "text" at bounding box center [640, 389] width 272 height 25
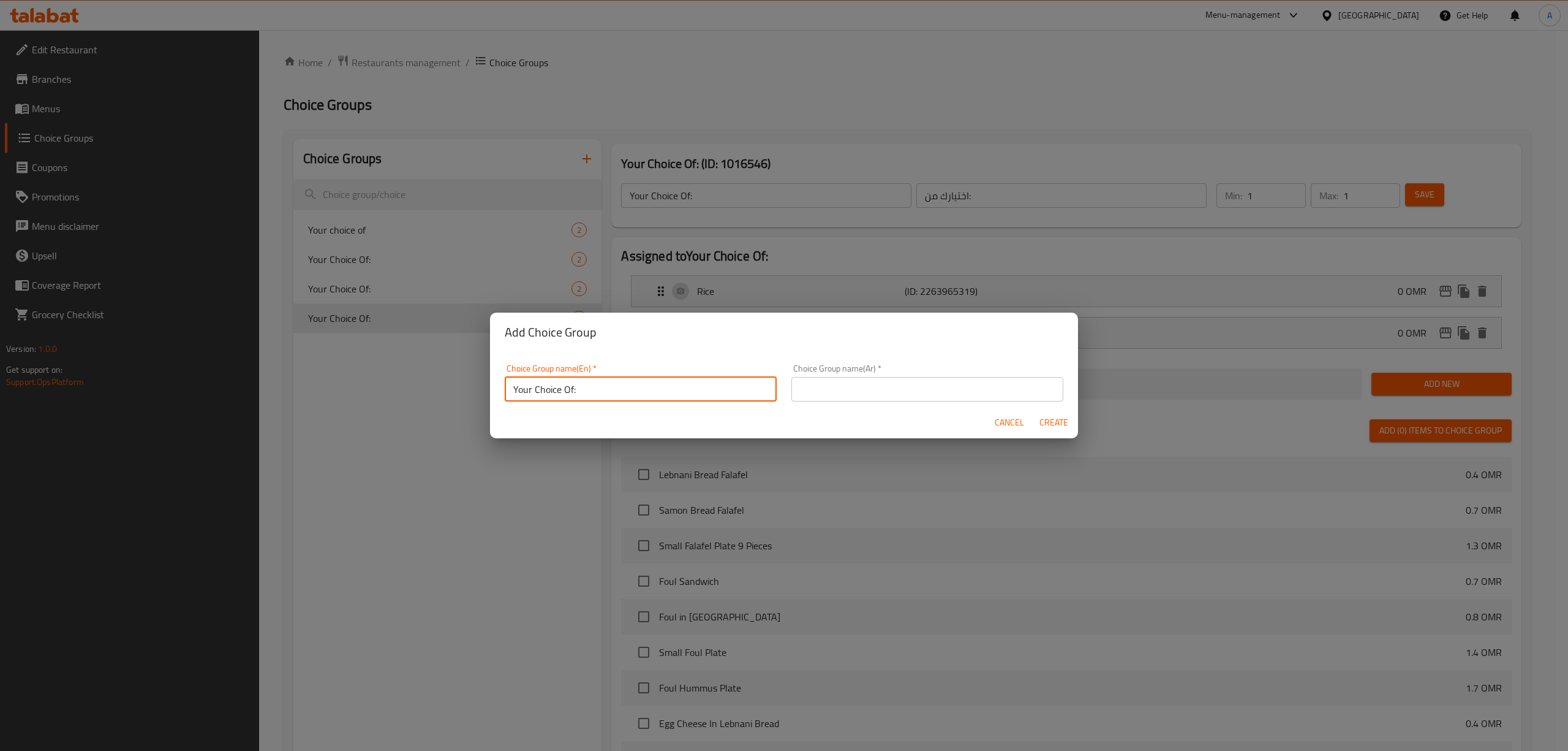
type input "Your Choice Of:"
click at [851, 389] on input "text" at bounding box center [927, 389] width 272 height 25
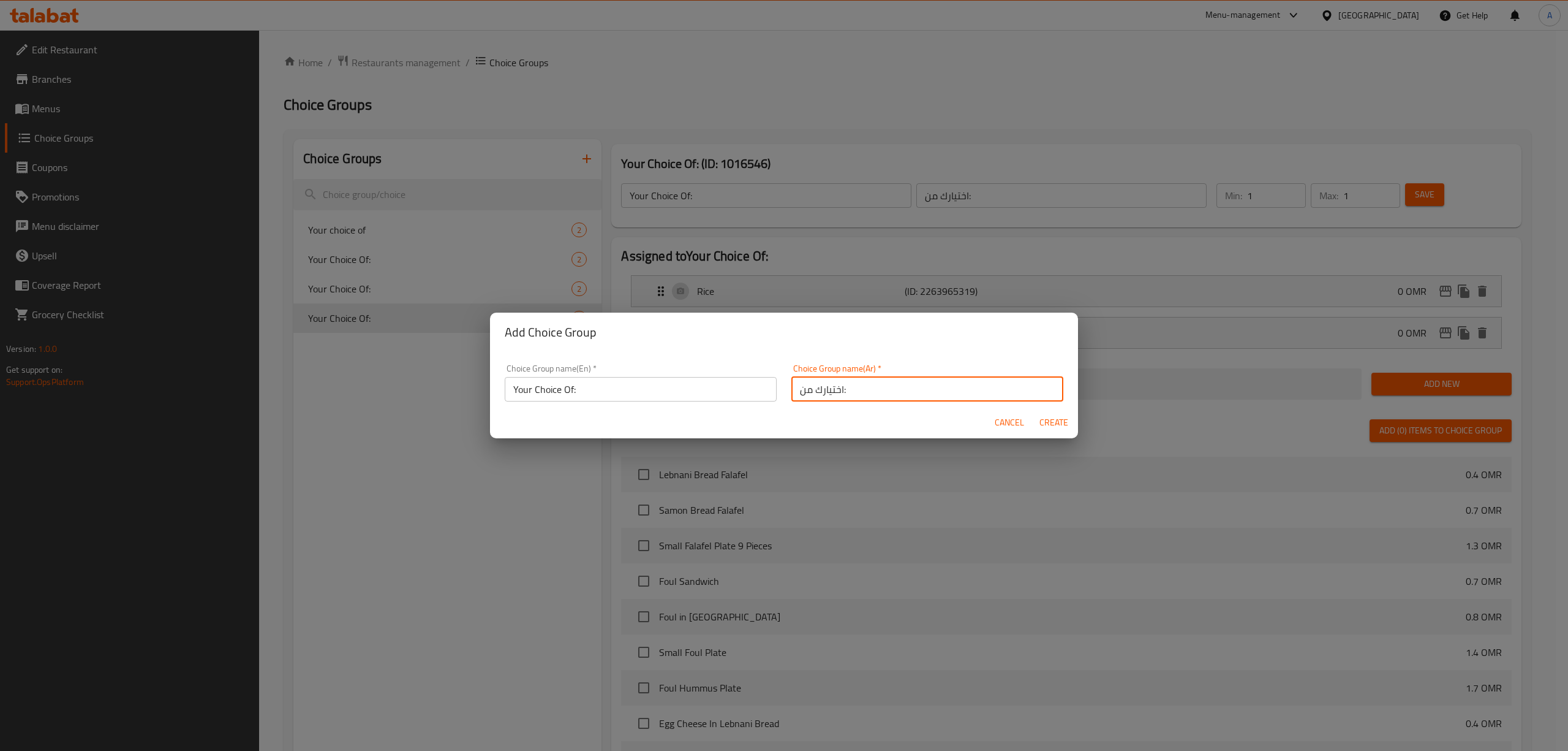
type input "اختيارك من:"
click at [1059, 419] on span "Create" at bounding box center [1053, 422] width 29 height 15
type input "Your Choice Of:"
type input "اختيارك من:"
type input "0"
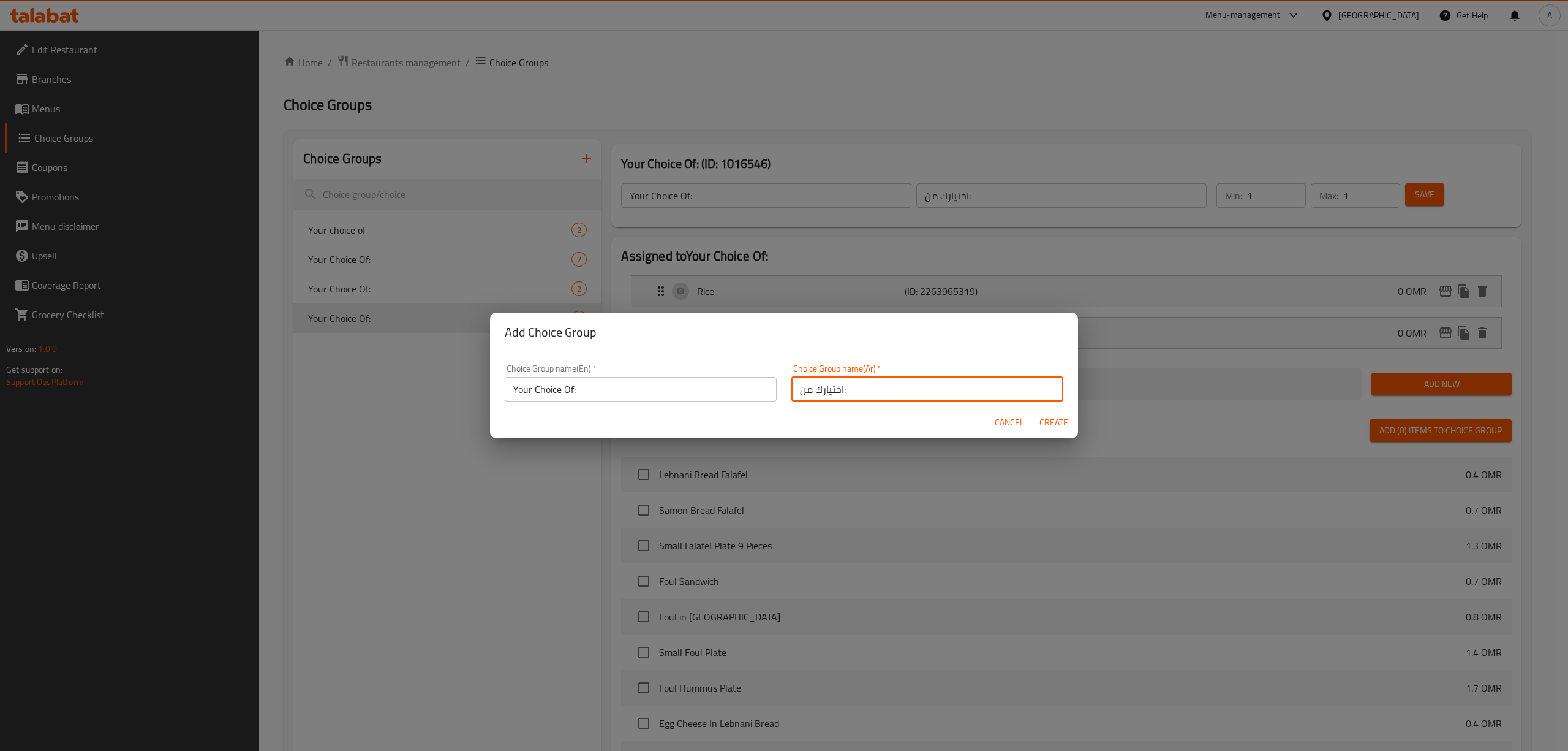
type input "0"
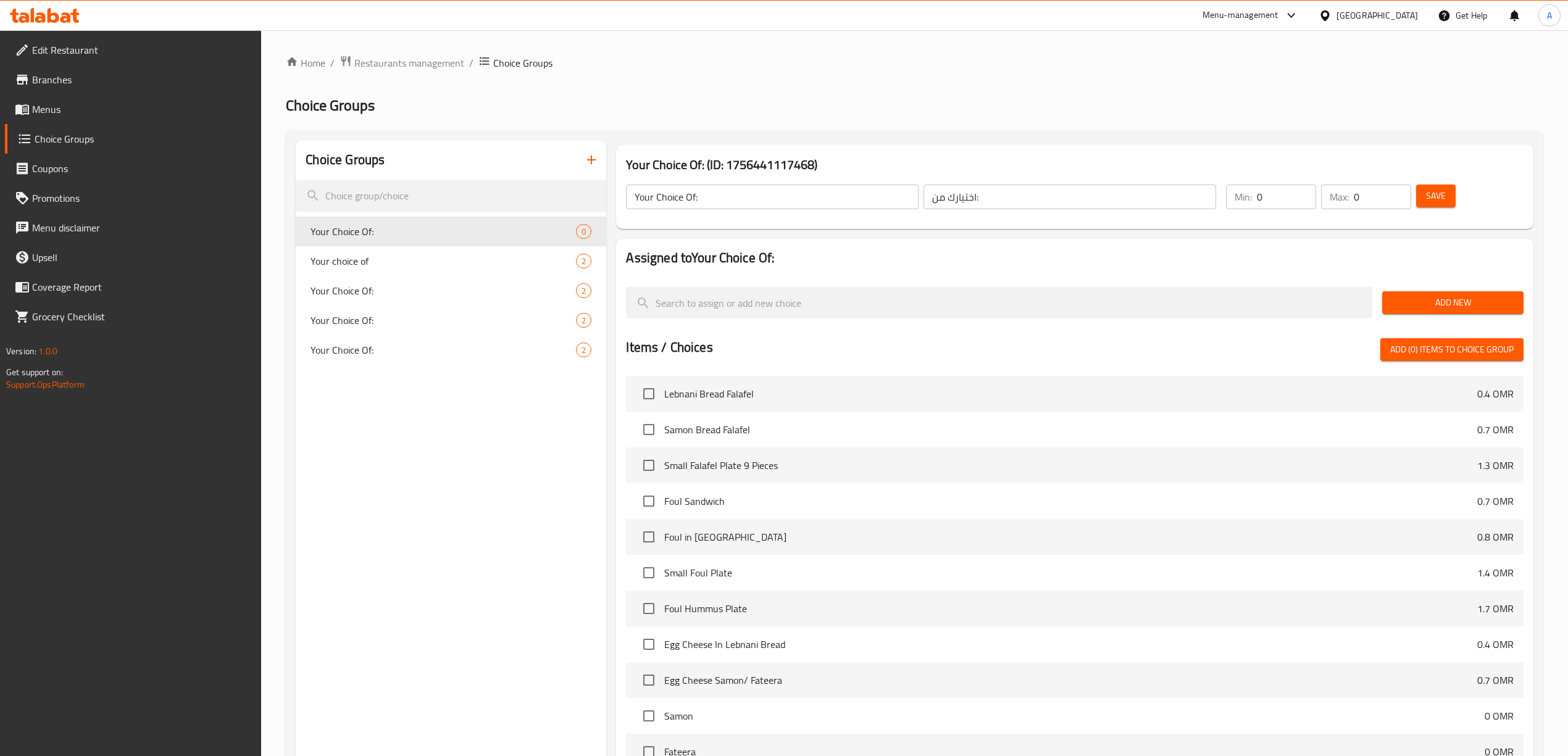
click at [501, 452] on div "Choice Groups Your Choice Of: 0 Your choice of 2 Your Choice Of: 2 Your Choice …" at bounding box center [450, 532] width 310 height 785
type input "1"
click at [1303, 193] on input "1" at bounding box center [1286, 196] width 60 height 25
type input "1"
click at [1398, 191] on input "1" at bounding box center [1382, 196] width 57 height 25
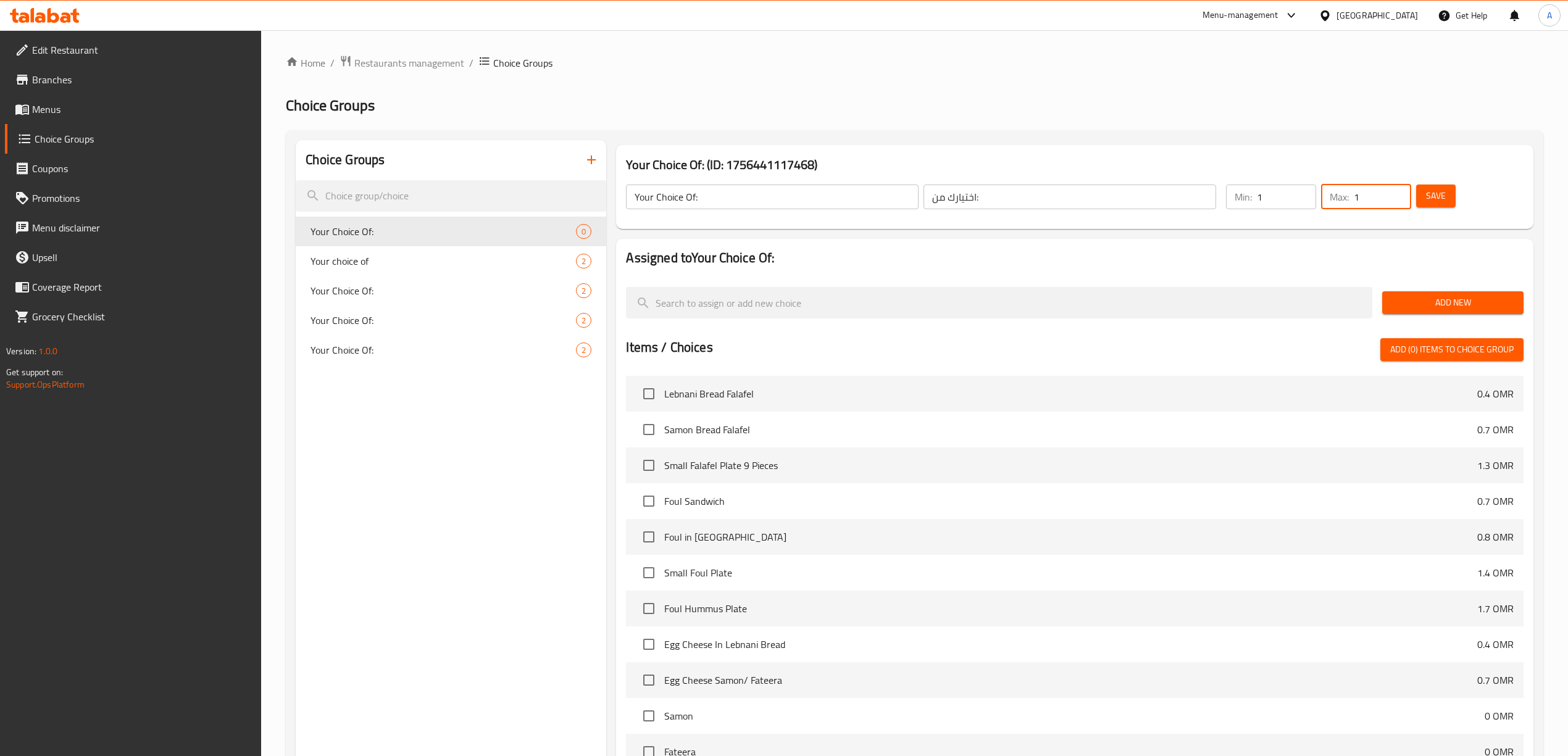
click at [1418, 302] on span "Add New" at bounding box center [1452, 302] width 122 height 16
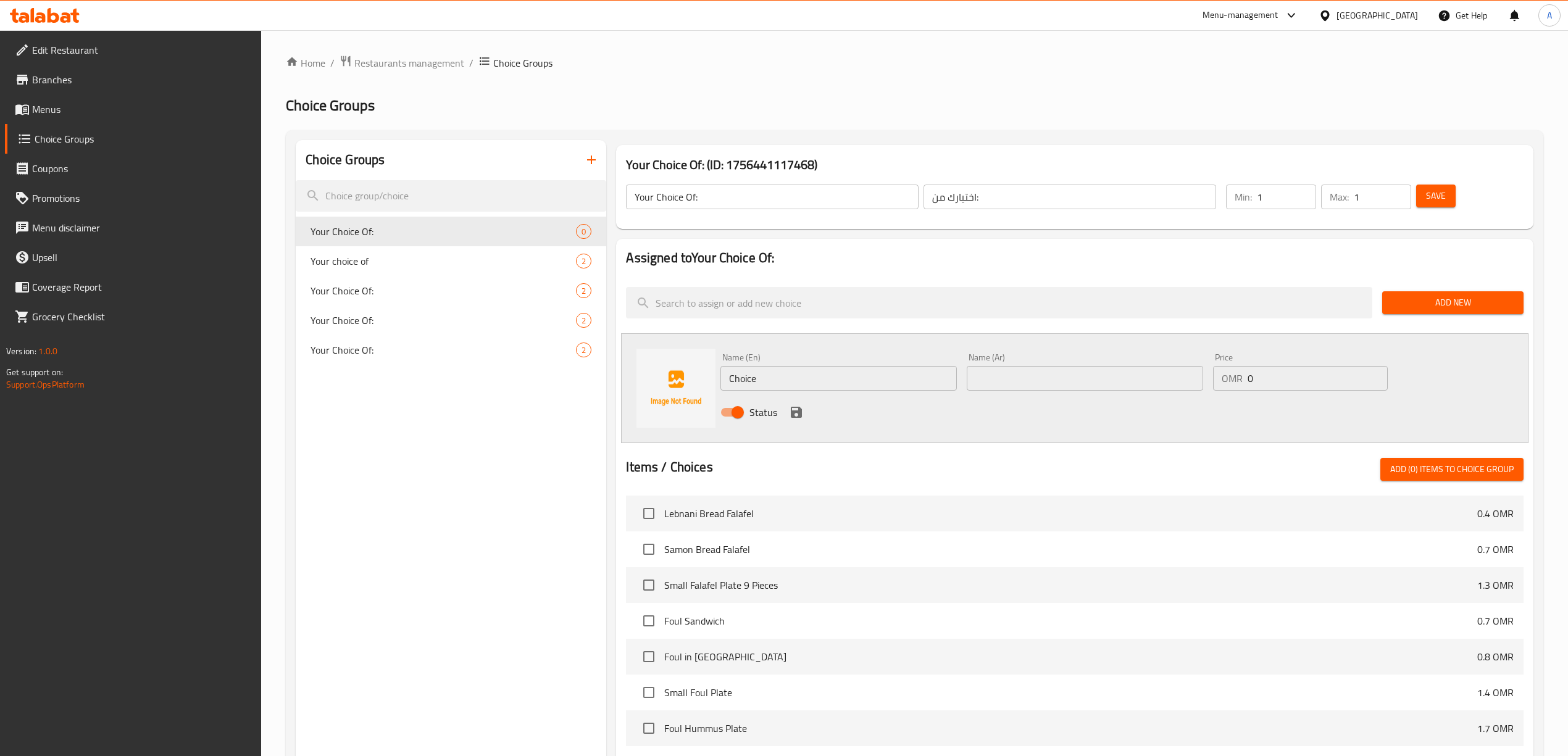
click at [834, 383] on input "Choice" at bounding box center [838, 378] width 236 height 25
type input "ل"
type input "grilled"
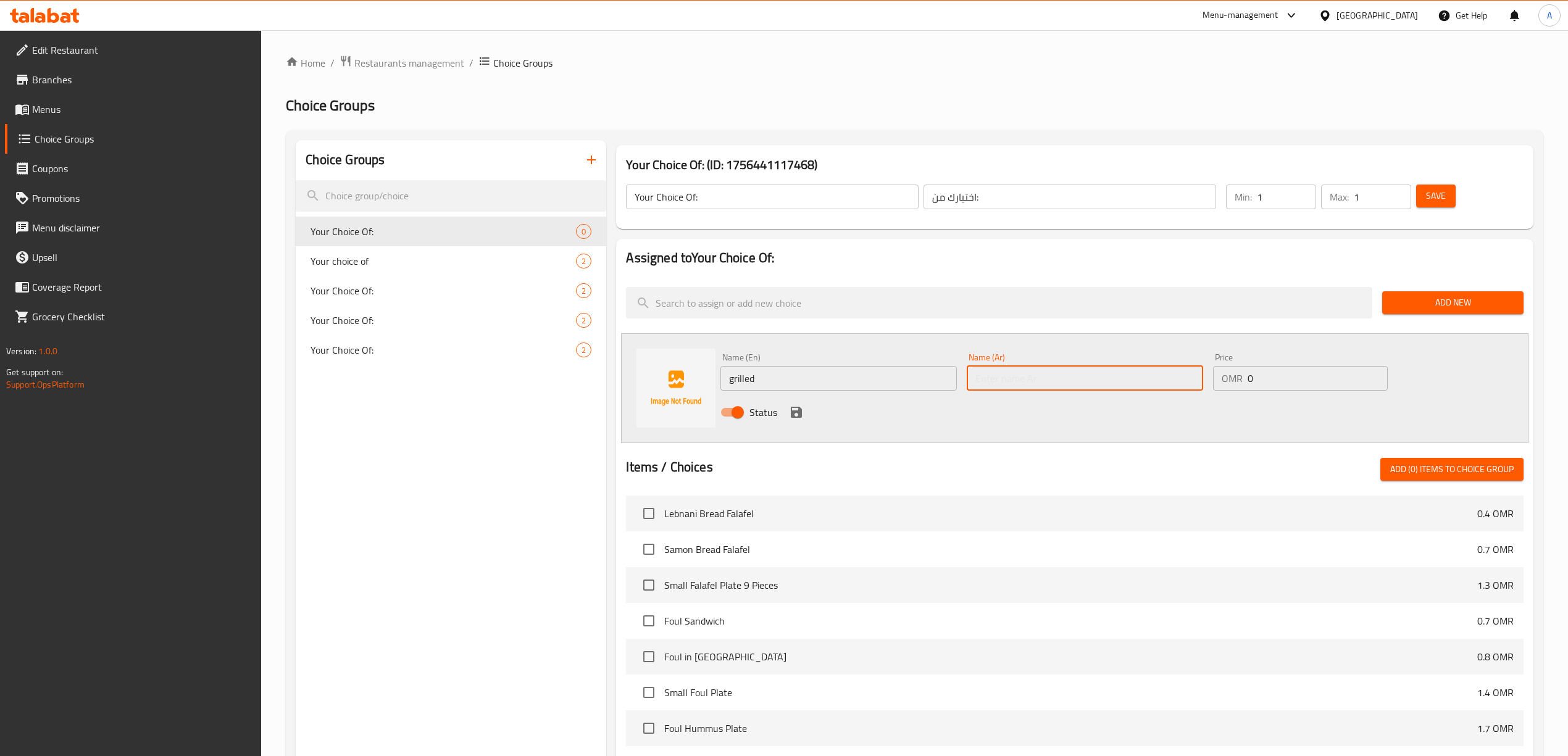
click at [1052, 374] on input "text" at bounding box center [1084, 378] width 236 height 25
type input "مشوي"
click at [795, 416] on icon "save" at bounding box center [796, 411] width 15 height 15
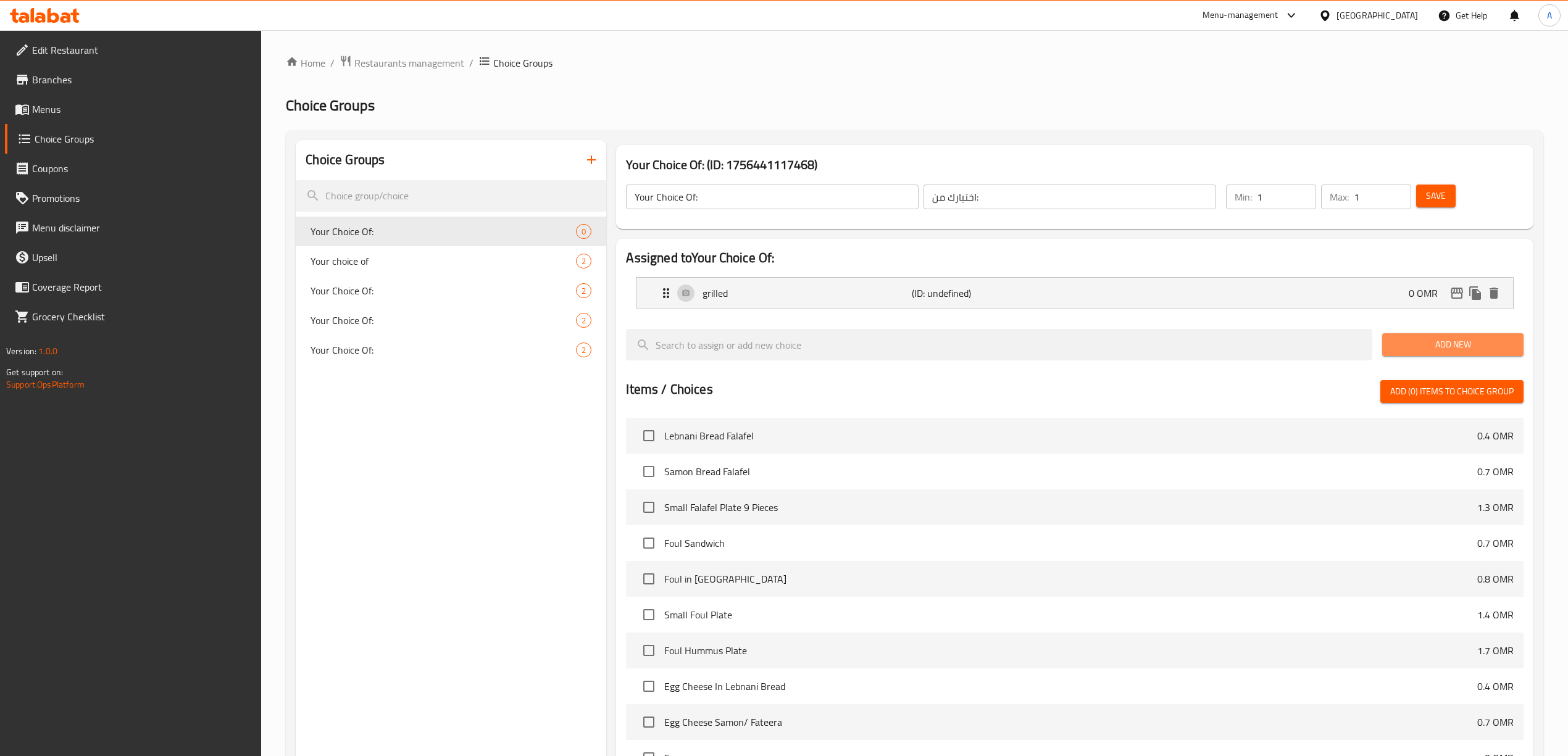
click at [1458, 351] on span "Add New" at bounding box center [1452, 345] width 122 height 16
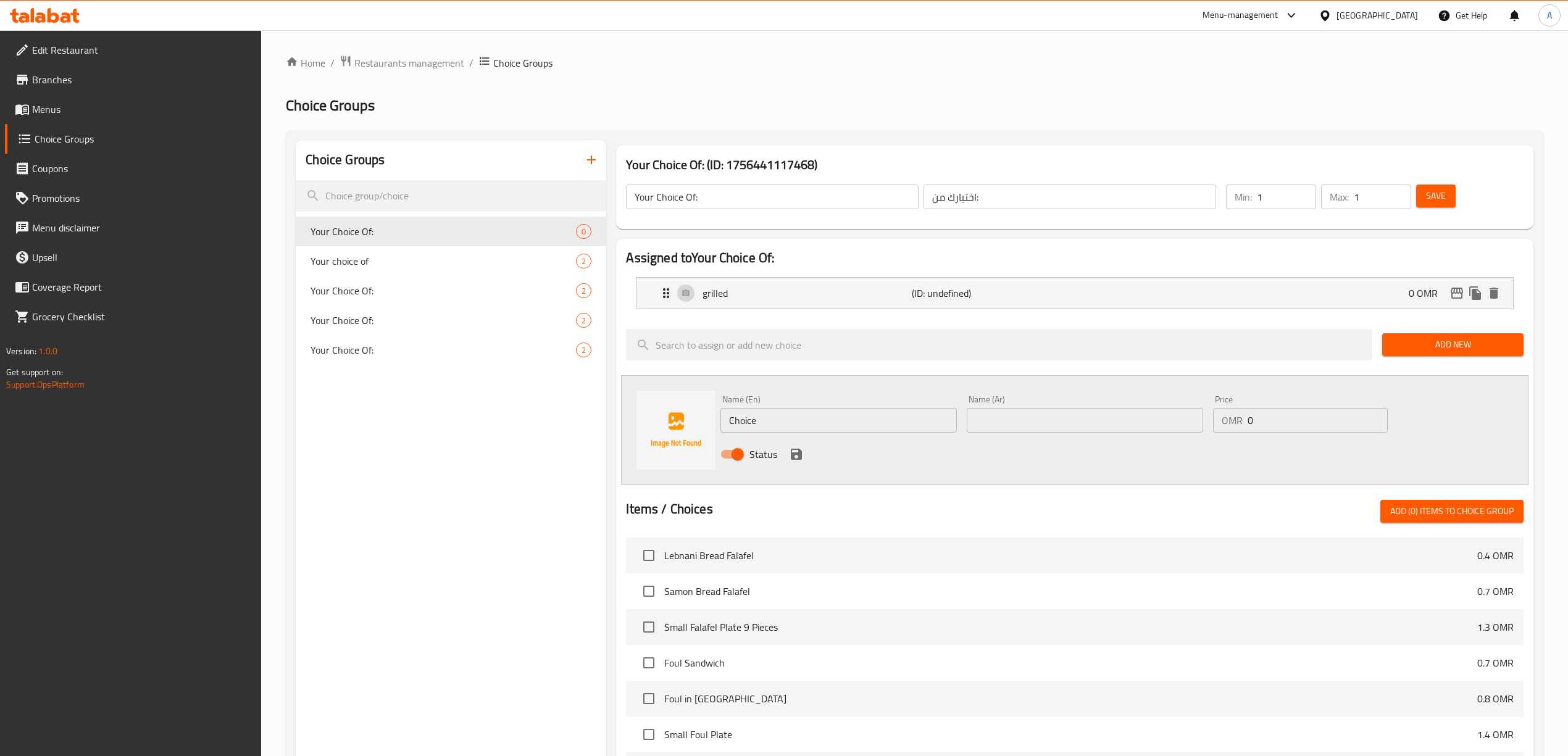
click at [807, 413] on input "Choice" at bounding box center [838, 420] width 236 height 25
type input "Fried"
click at [998, 416] on input "text" at bounding box center [1084, 420] width 236 height 25
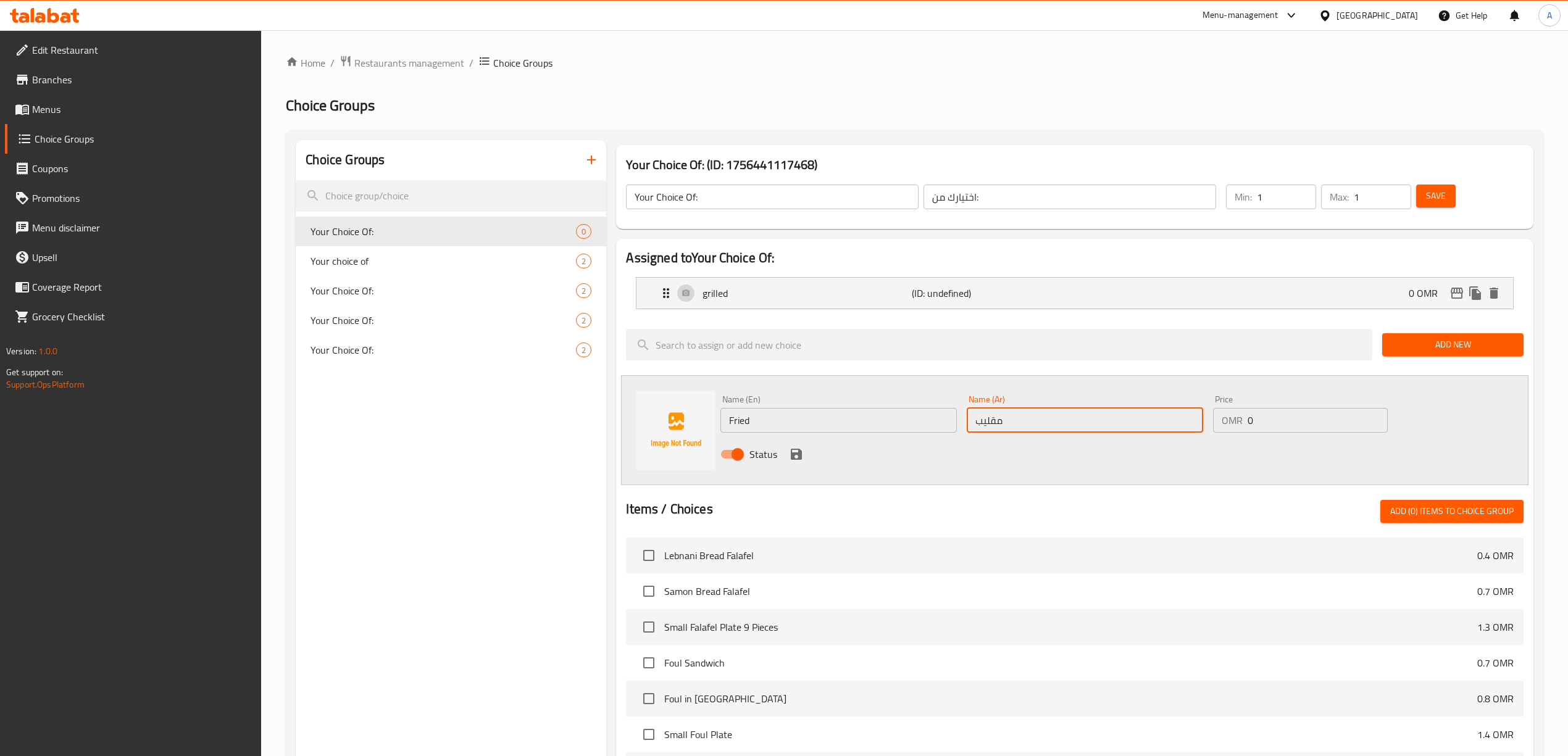
click at [998, 416] on input "مقليب" at bounding box center [1084, 420] width 236 height 25
click at [1040, 416] on input "مقليب" at bounding box center [1084, 420] width 236 height 25
type input "مقلي"
click at [795, 448] on icon "save" at bounding box center [796, 454] width 15 height 15
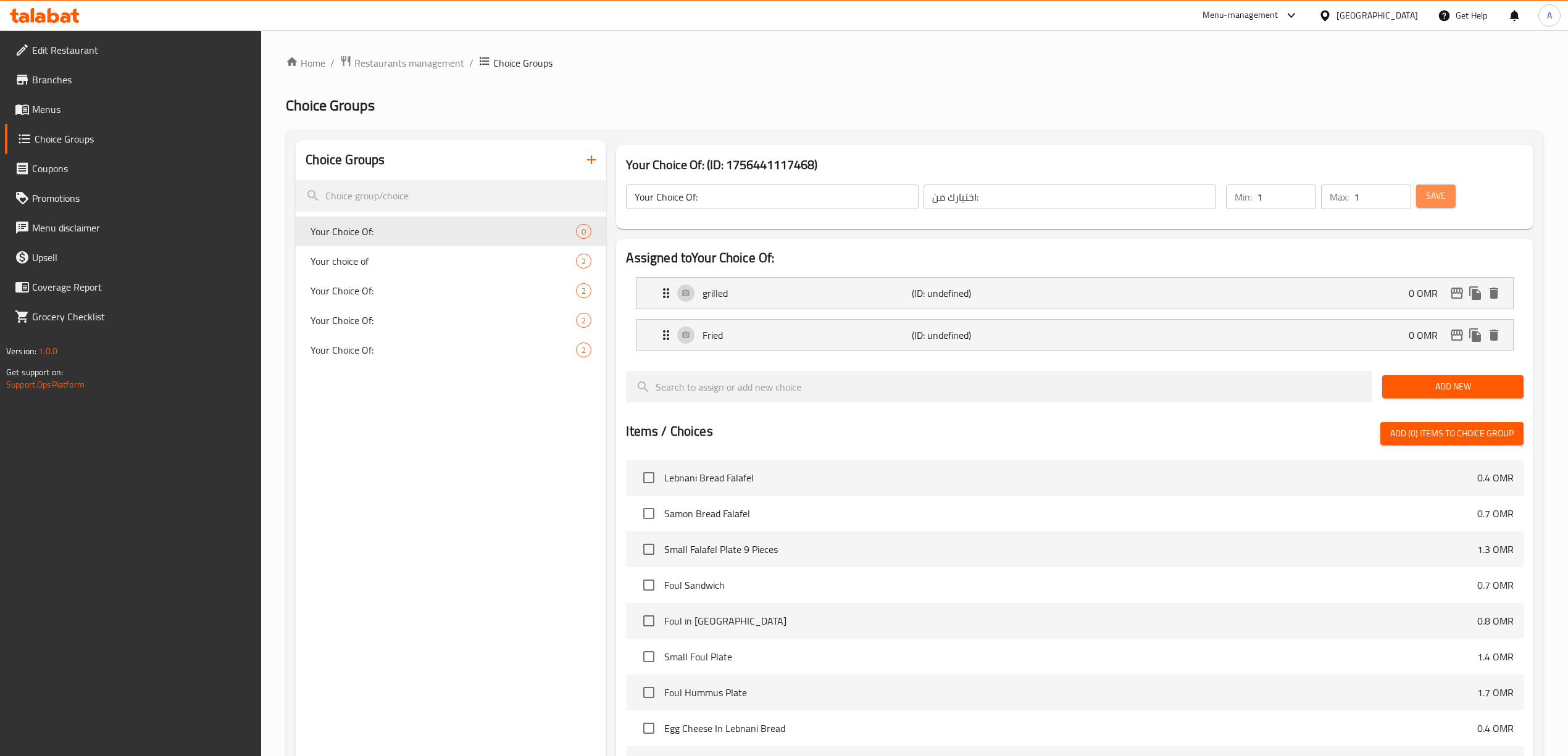
click at [1452, 187] on button "Save" at bounding box center [1436, 195] width 40 height 22
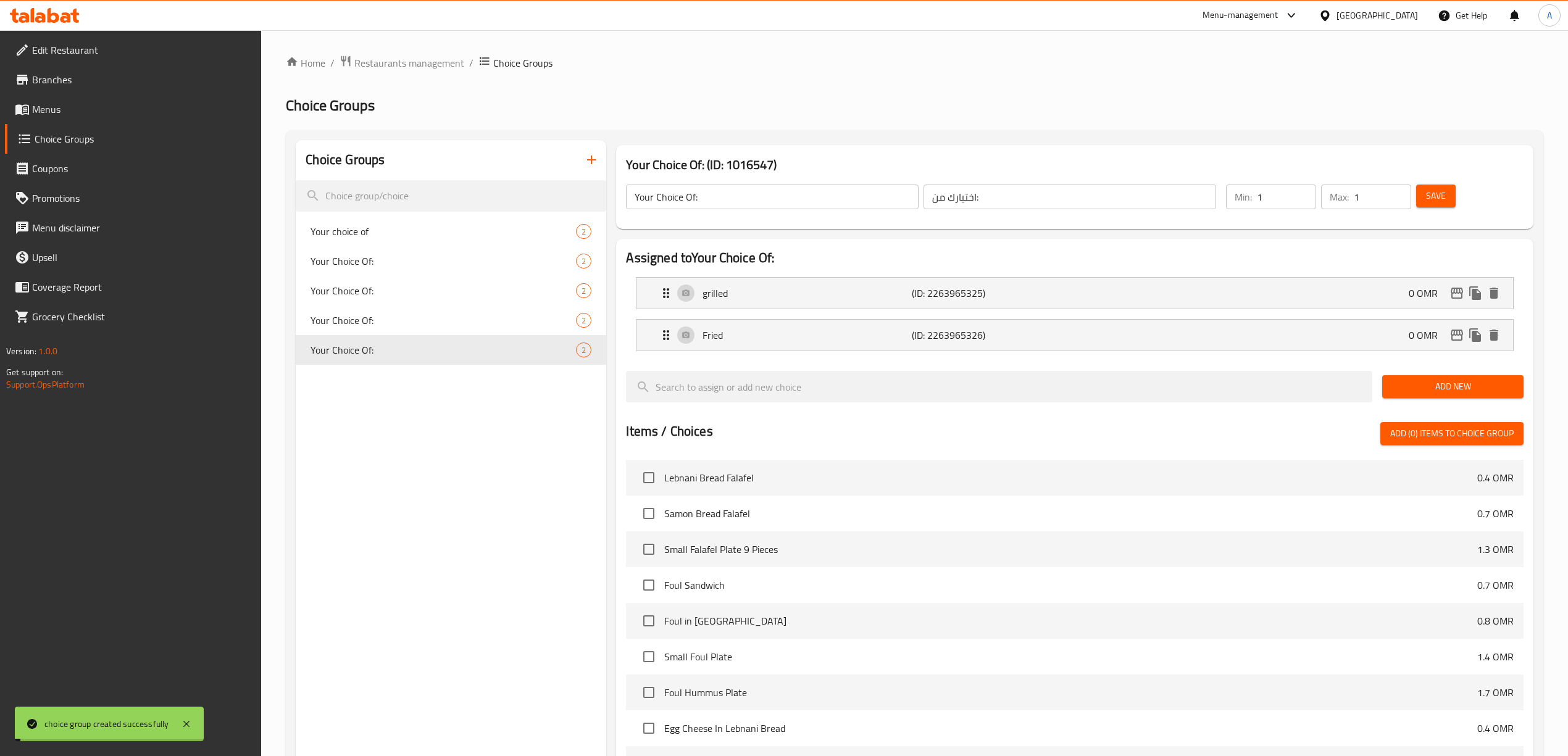
drag, startPoint x: 921, startPoint y: 73, endPoint x: 694, endPoint y: 359, distance: 365.1
click at [921, 73] on div "Home / Restaurants management / Choice Groups Choice Groups Choice Groups Your …" at bounding box center [915, 537] width 1257 height 964
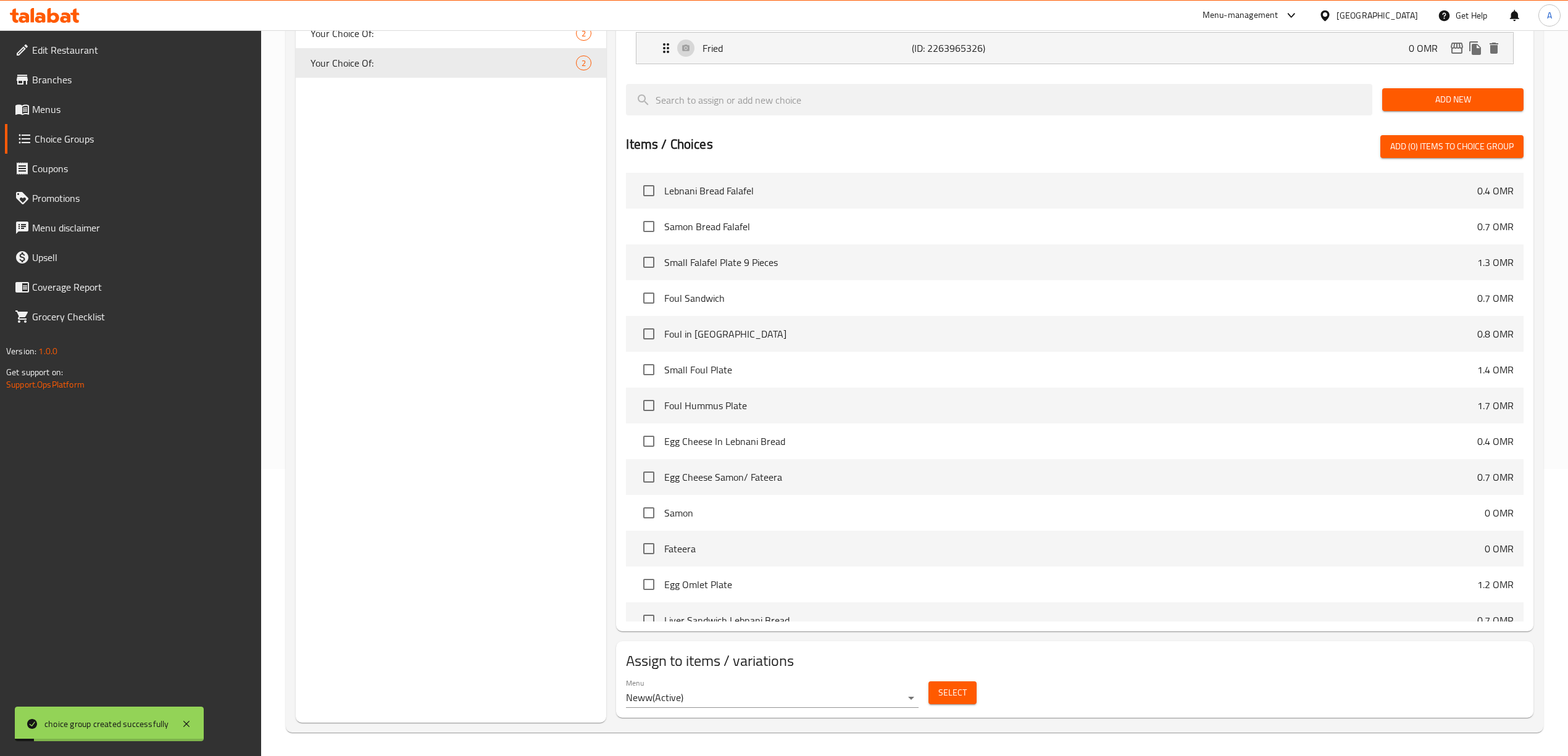
scroll to position [289, 0]
click at [951, 694] on span "Select" at bounding box center [952, 691] width 29 height 16
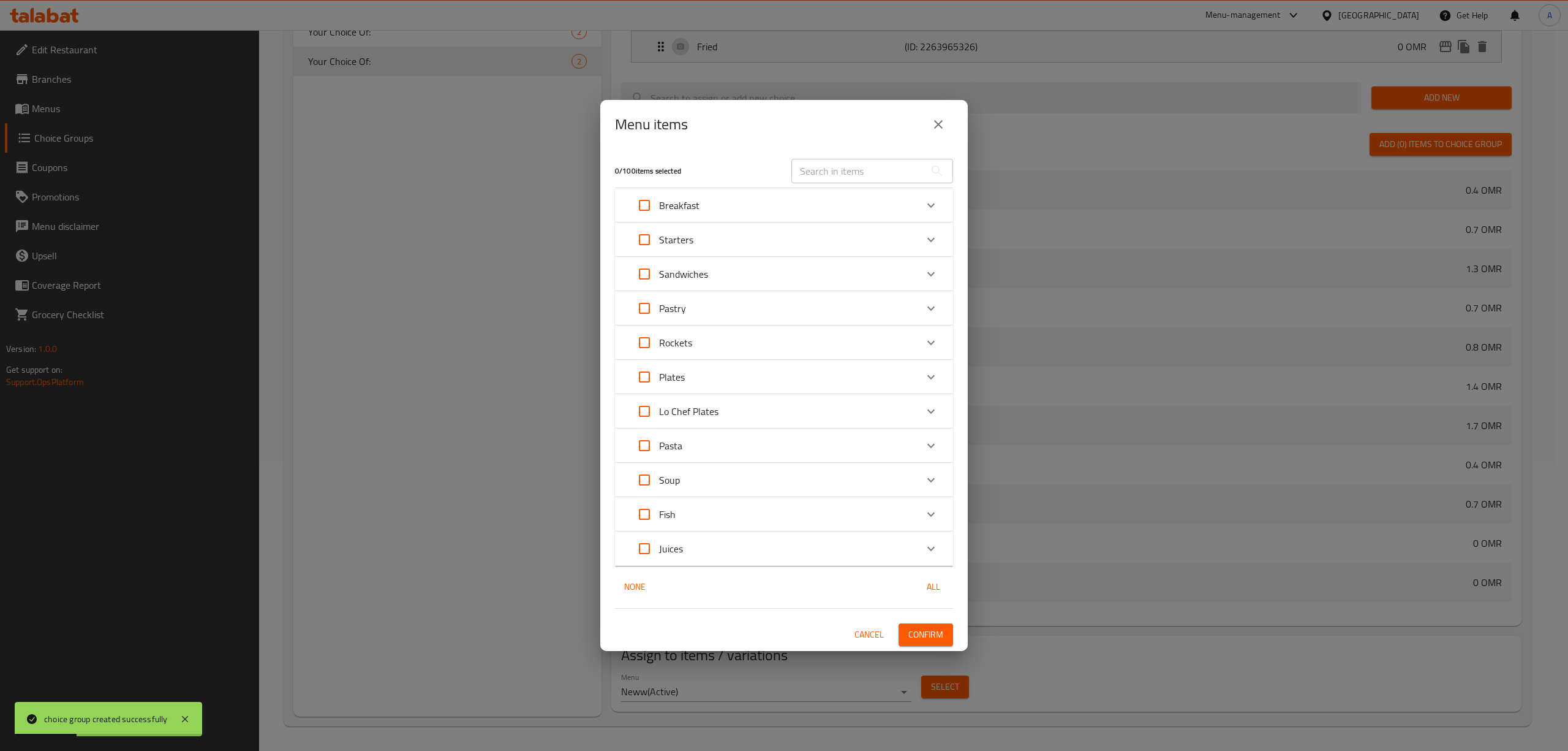
click at [807, 173] on input "text" at bounding box center [859, 171] width 134 height 25
paste input "White Fish Filet"
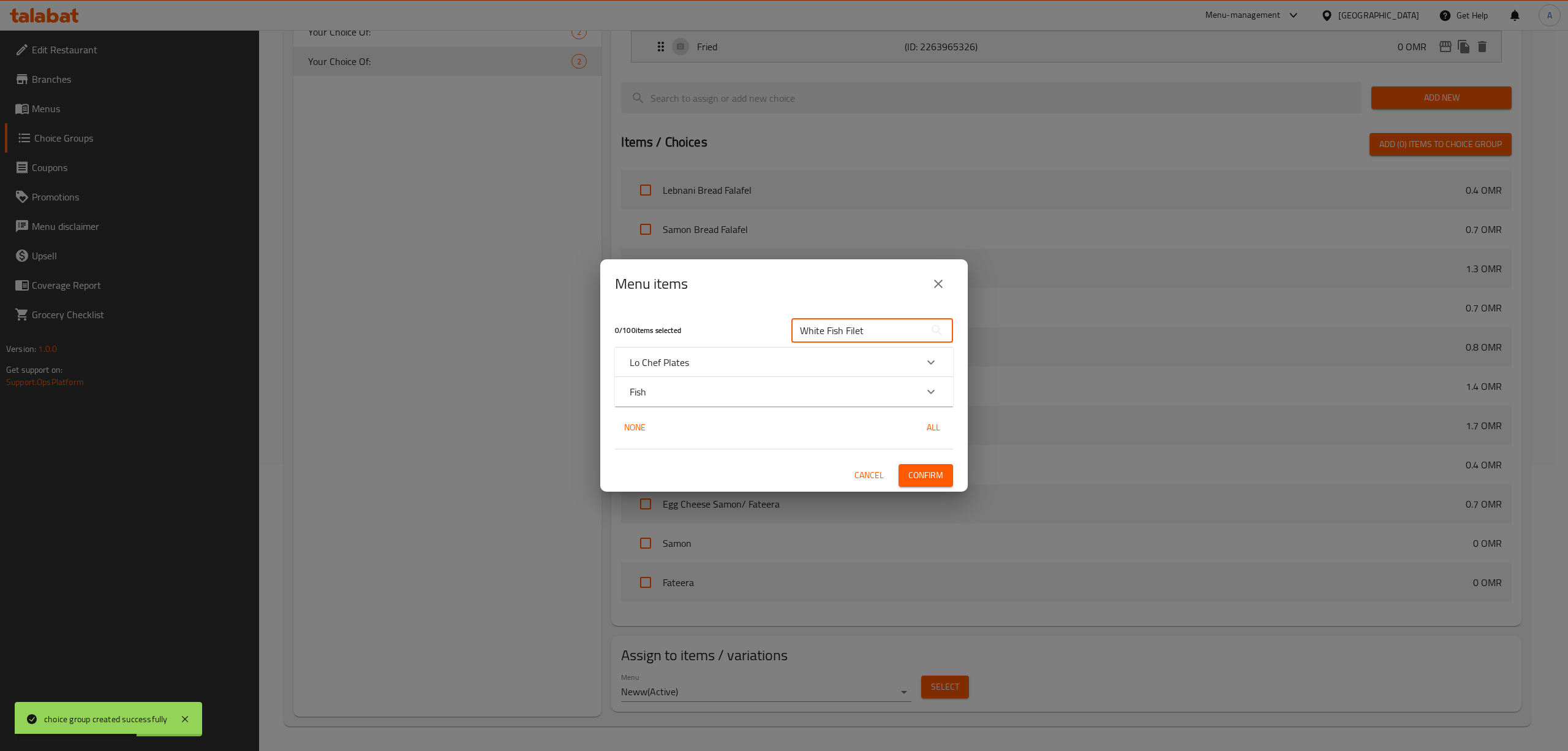
type input "White Fish Filet"
click at [676, 386] on div "Fish" at bounding box center [773, 391] width 286 height 15
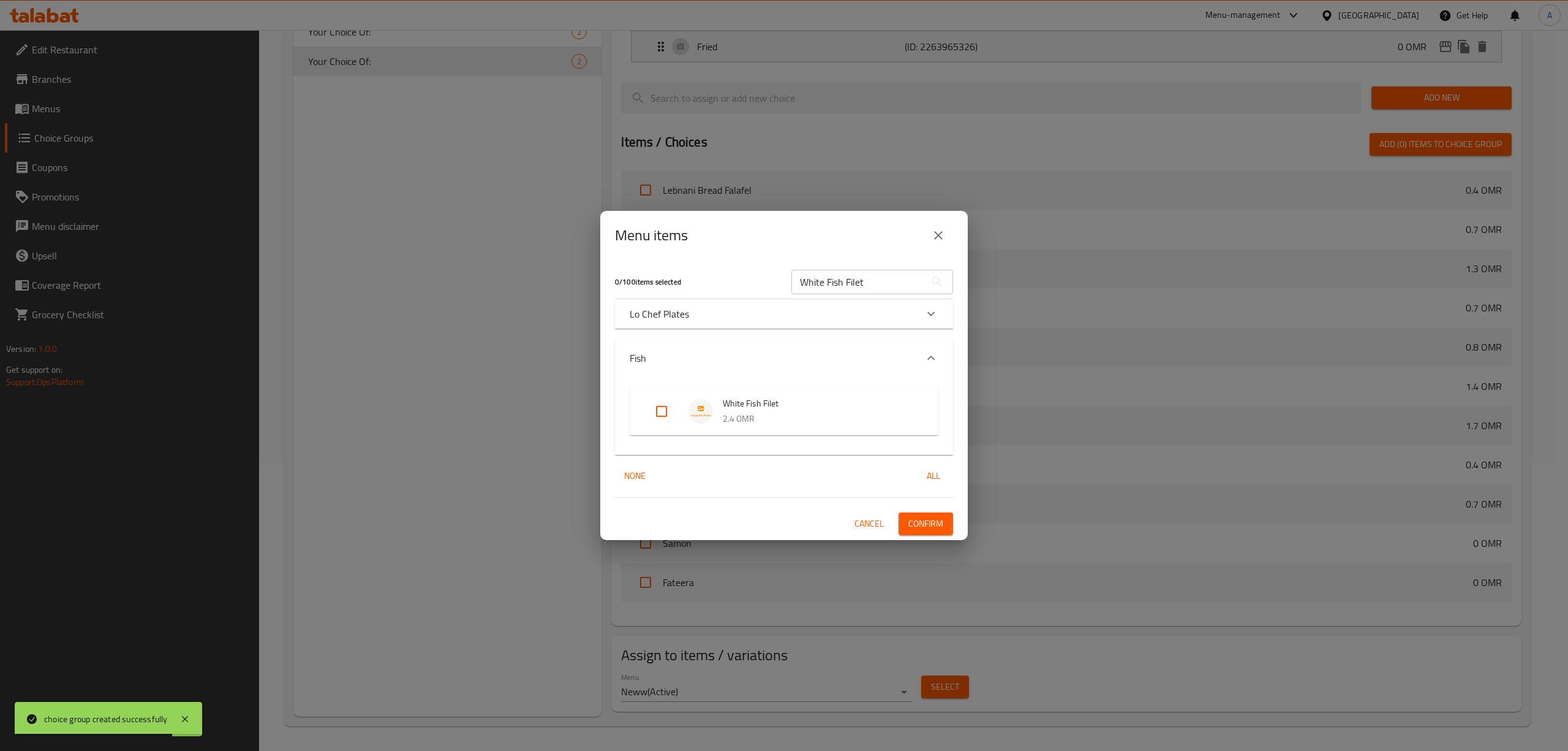
click at [654, 413] on input "Expand" at bounding box center [661, 411] width 29 height 29
checkbox input "true"
click at [913, 518] on span "Confirm" at bounding box center [926, 524] width 35 height 15
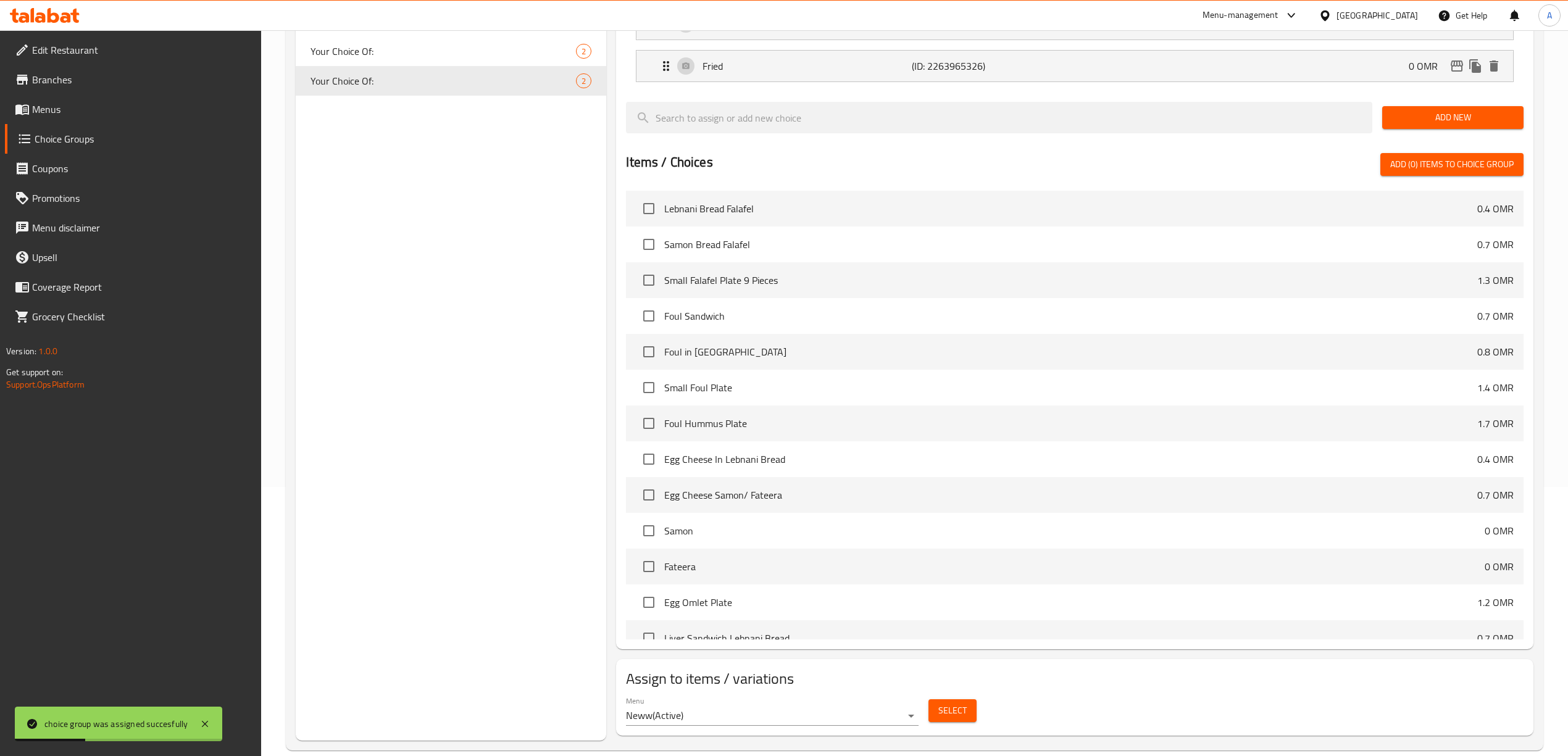
scroll to position [0, 0]
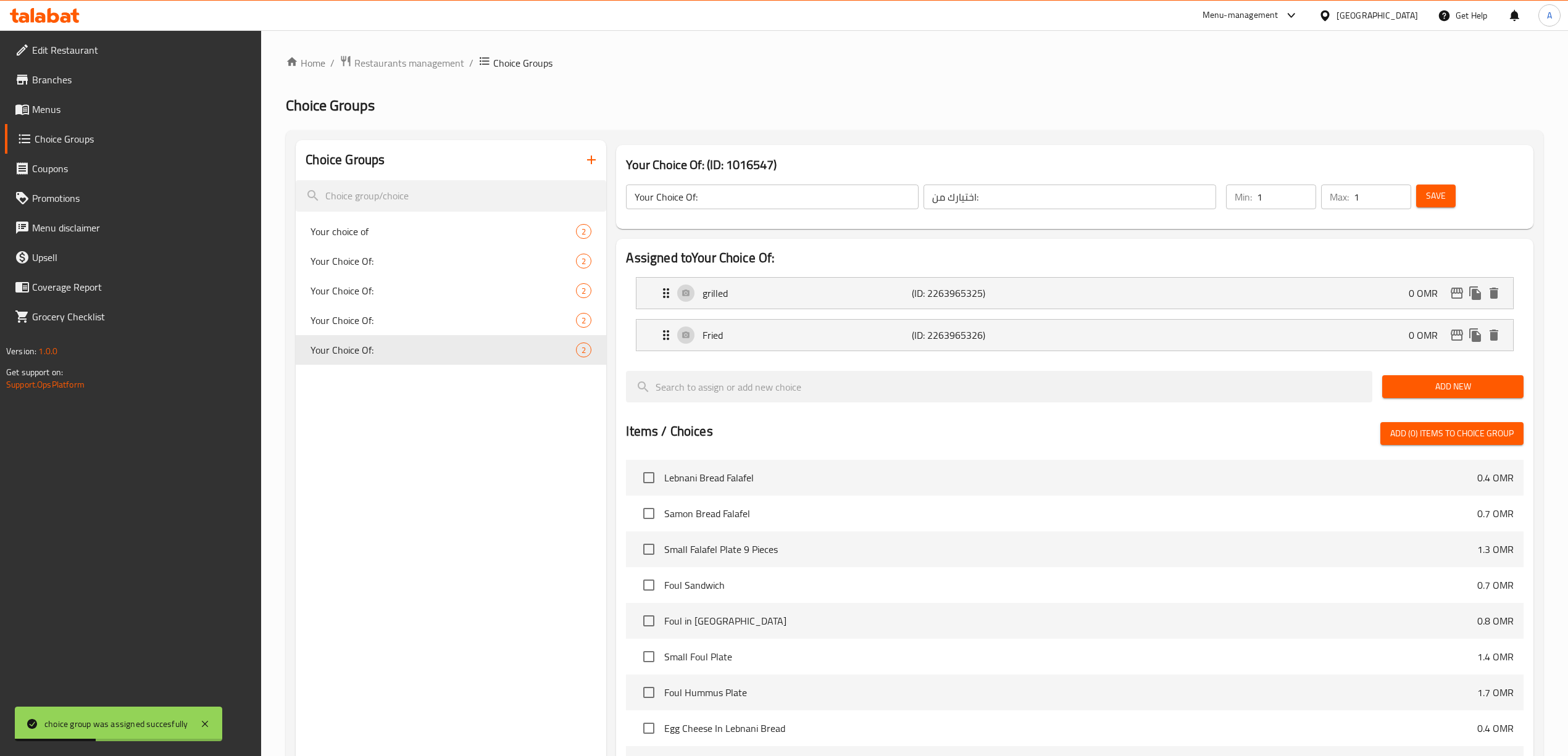
click at [590, 159] on icon "button" at bounding box center [590, 159] width 15 height 15
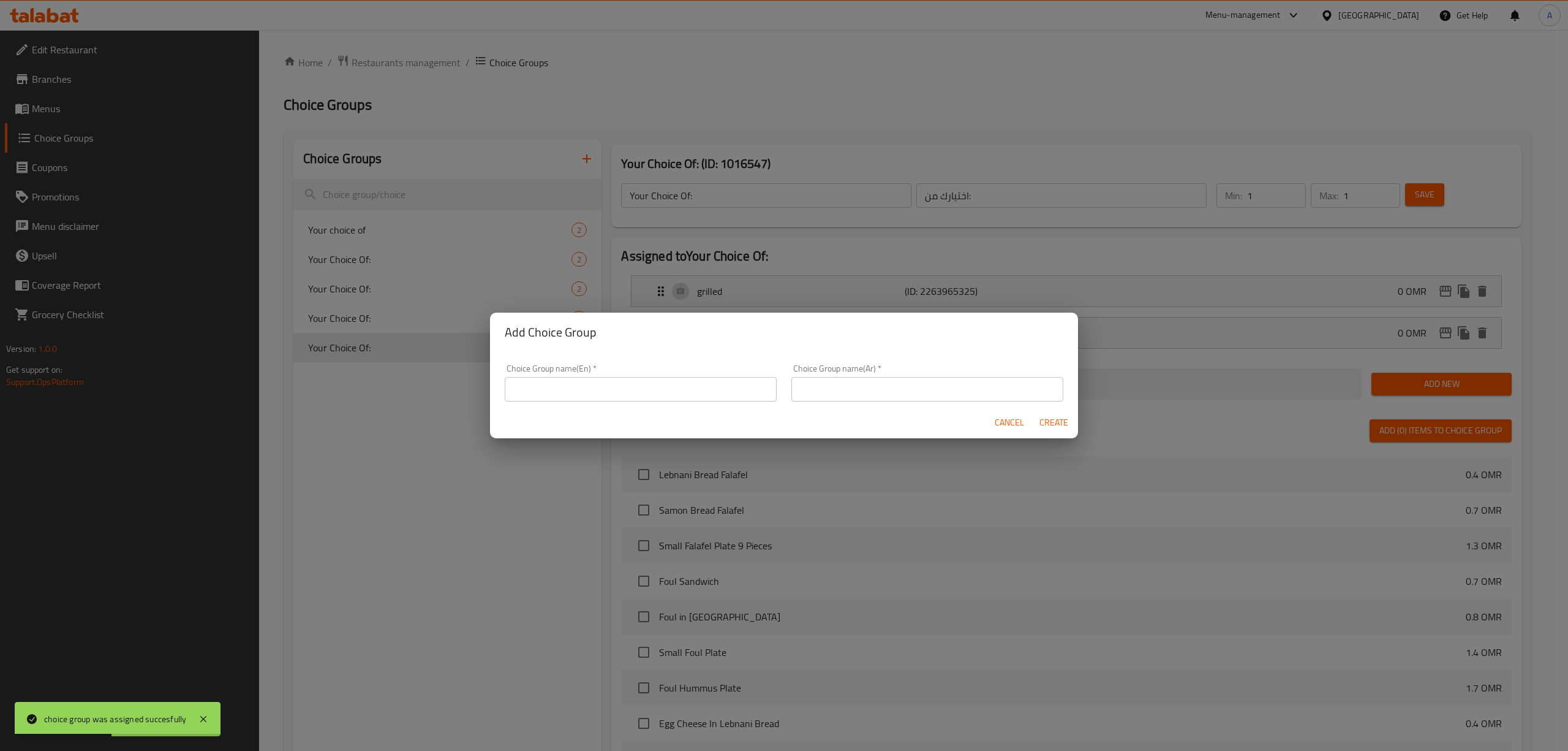
click at [646, 391] on input "text" at bounding box center [640, 389] width 272 height 25
type input "Your Choice Of:"
click at [888, 389] on input "text" at bounding box center [927, 389] width 272 height 25
type input "اختيارك من:"
click at [1056, 417] on span "Create" at bounding box center [1053, 422] width 29 height 15
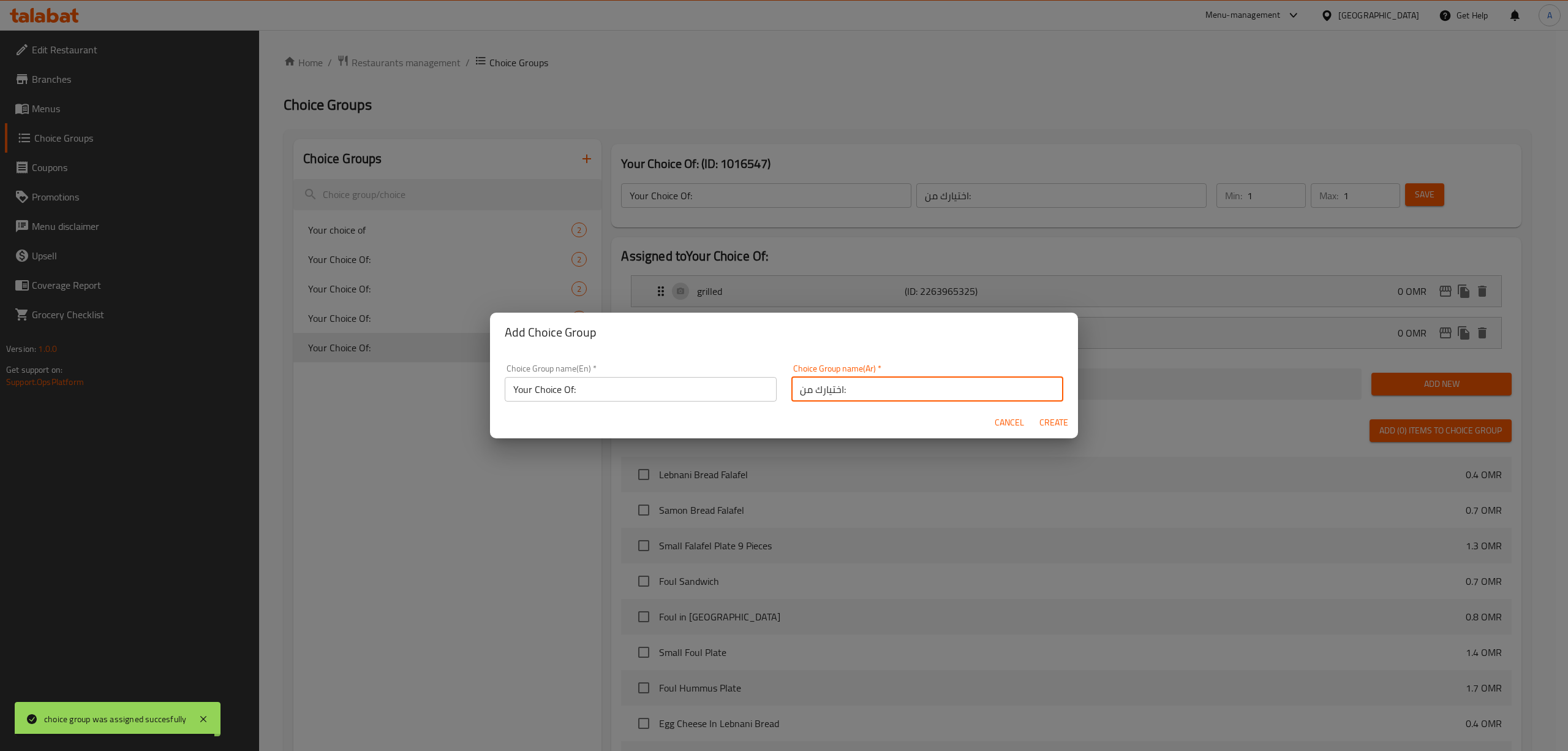
type input "Your Choice Of:"
type input "اختيارك من:"
type input "0"
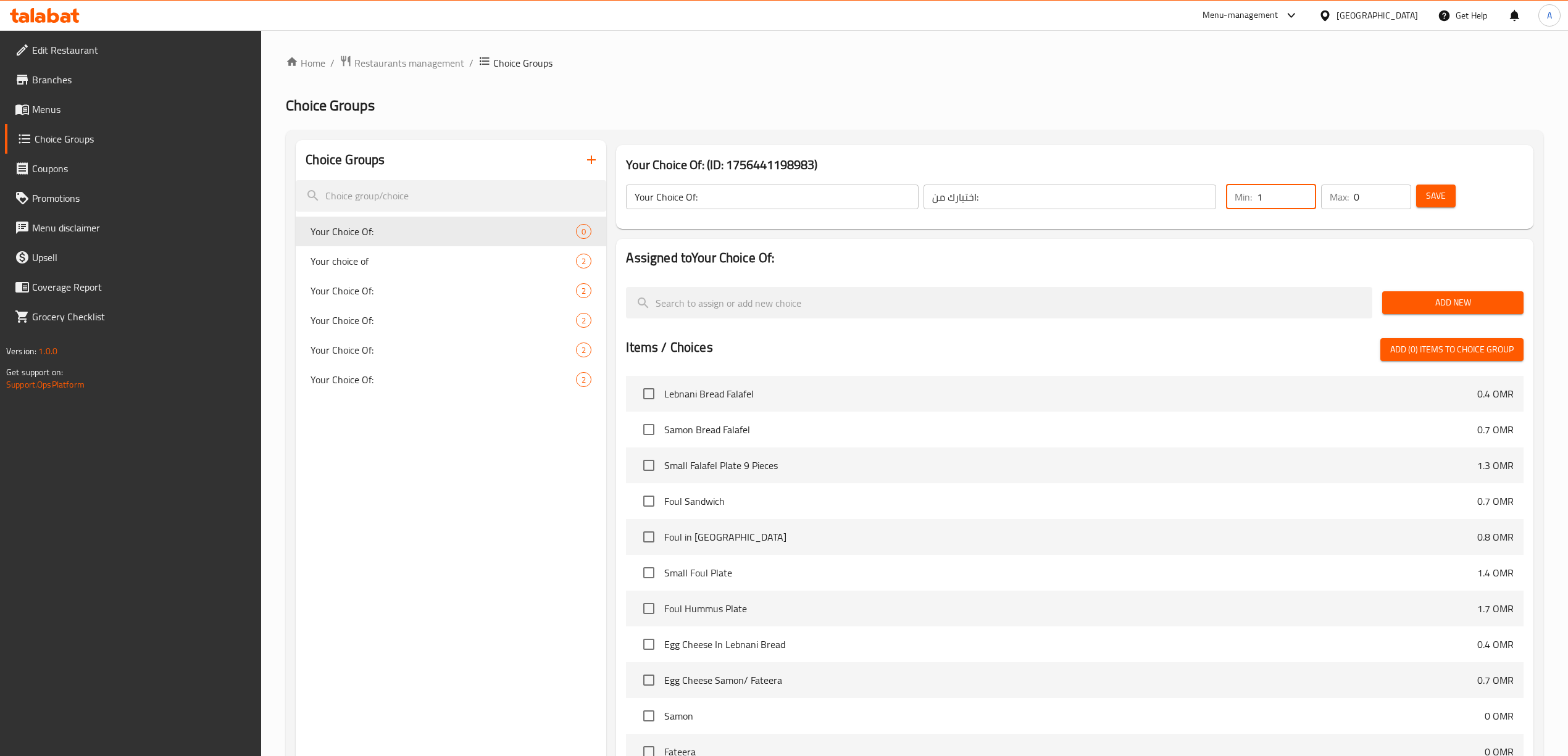
type input "1"
click at [1303, 195] on input "1" at bounding box center [1286, 196] width 60 height 25
type input "1"
click at [1399, 193] on input "1" at bounding box center [1382, 196] width 57 height 25
click at [1443, 304] on span "Add New" at bounding box center [1452, 302] width 122 height 16
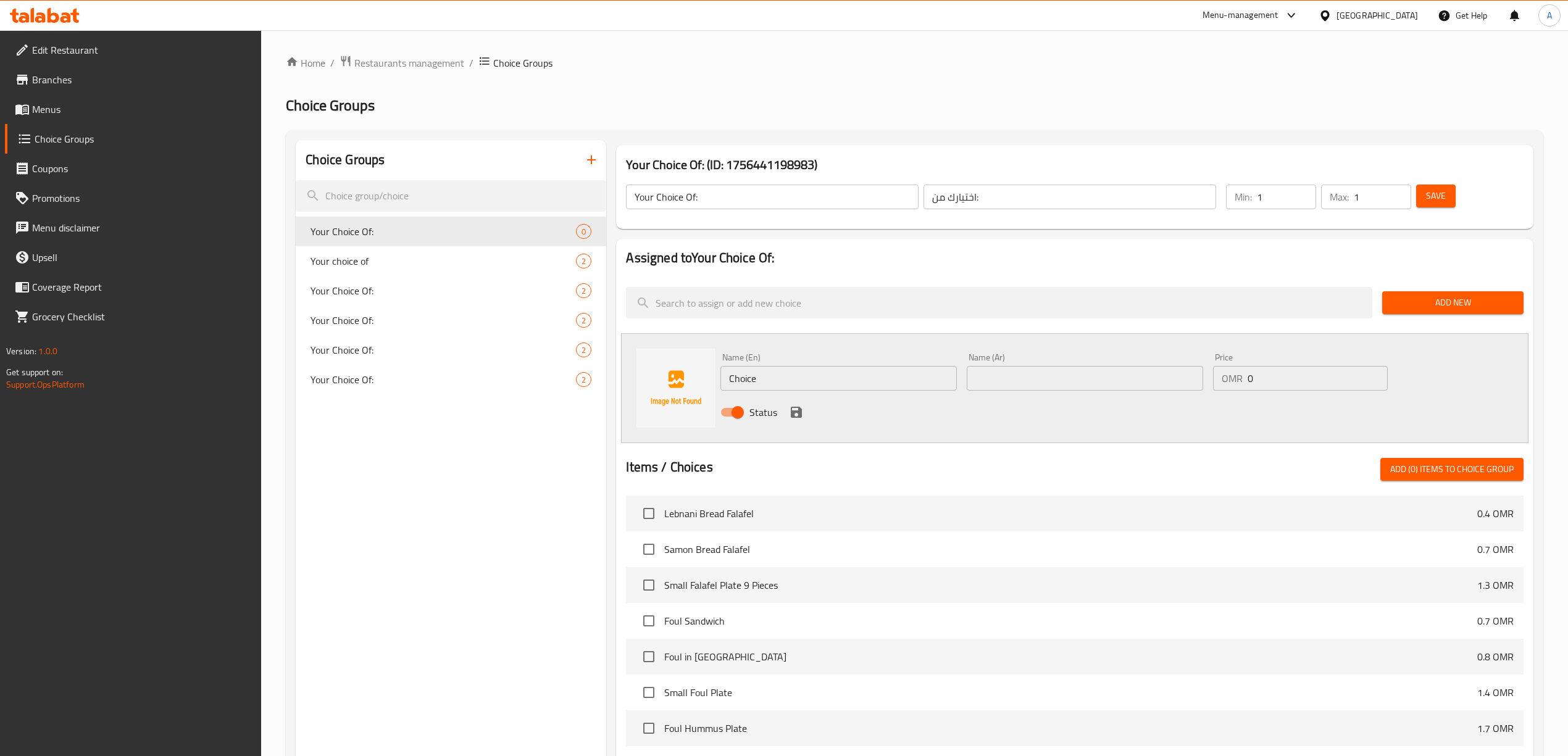
click at [813, 381] on input "Choice" at bounding box center [838, 378] width 236 height 25
click at [813, 381] on input "s" at bounding box center [838, 378] width 236 height 25
click at [753, 383] on input "Sweet" at bounding box center [838, 378] width 236 height 25
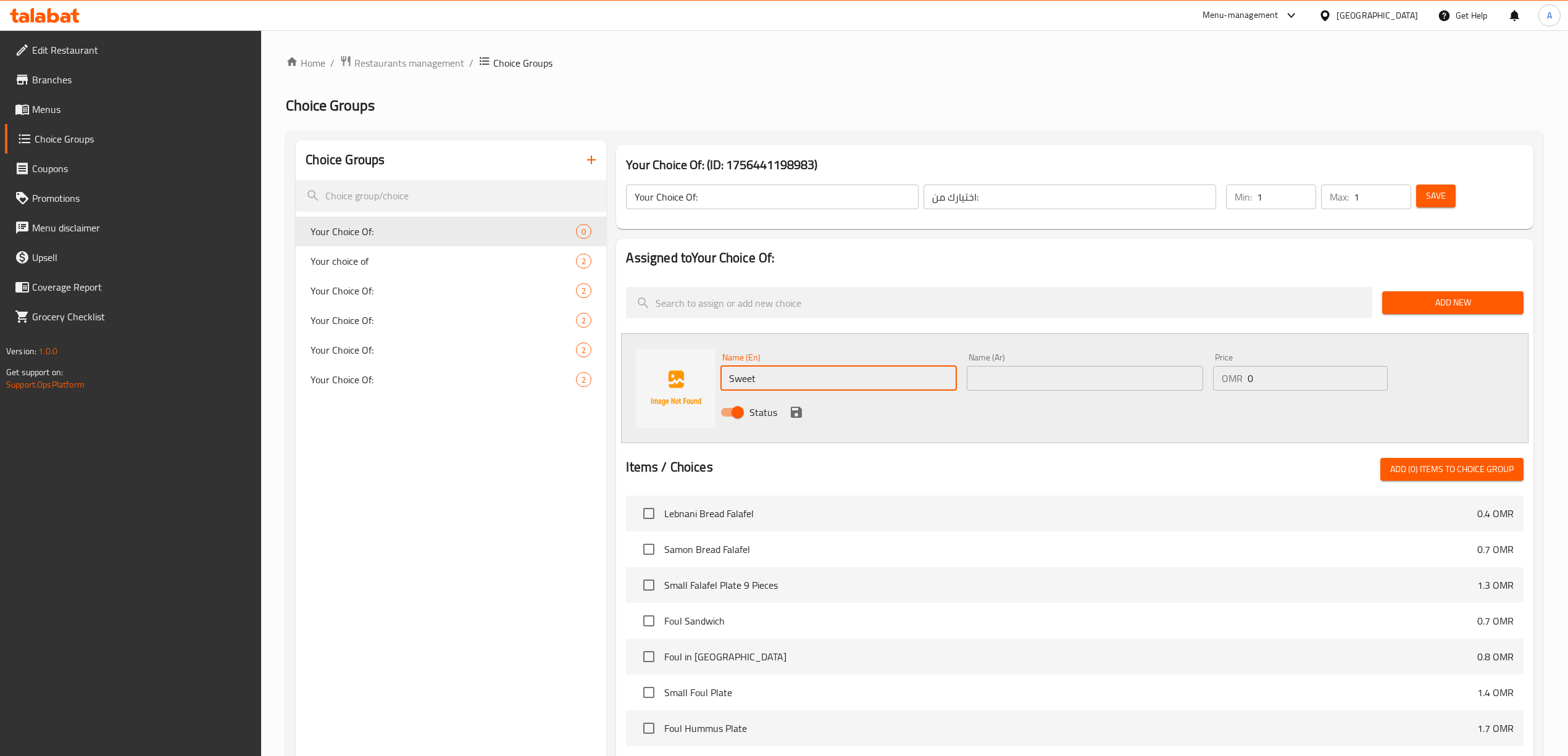
click at [795, 380] on input "Sweet" at bounding box center [838, 378] width 236 height 25
click at [743, 381] on input "Sweet" at bounding box center [838, 378] width 236 height 25
type input "Sweet"
click at [1032, 388] on input "text" at bounding box center [1084, 378] width 236 height 25
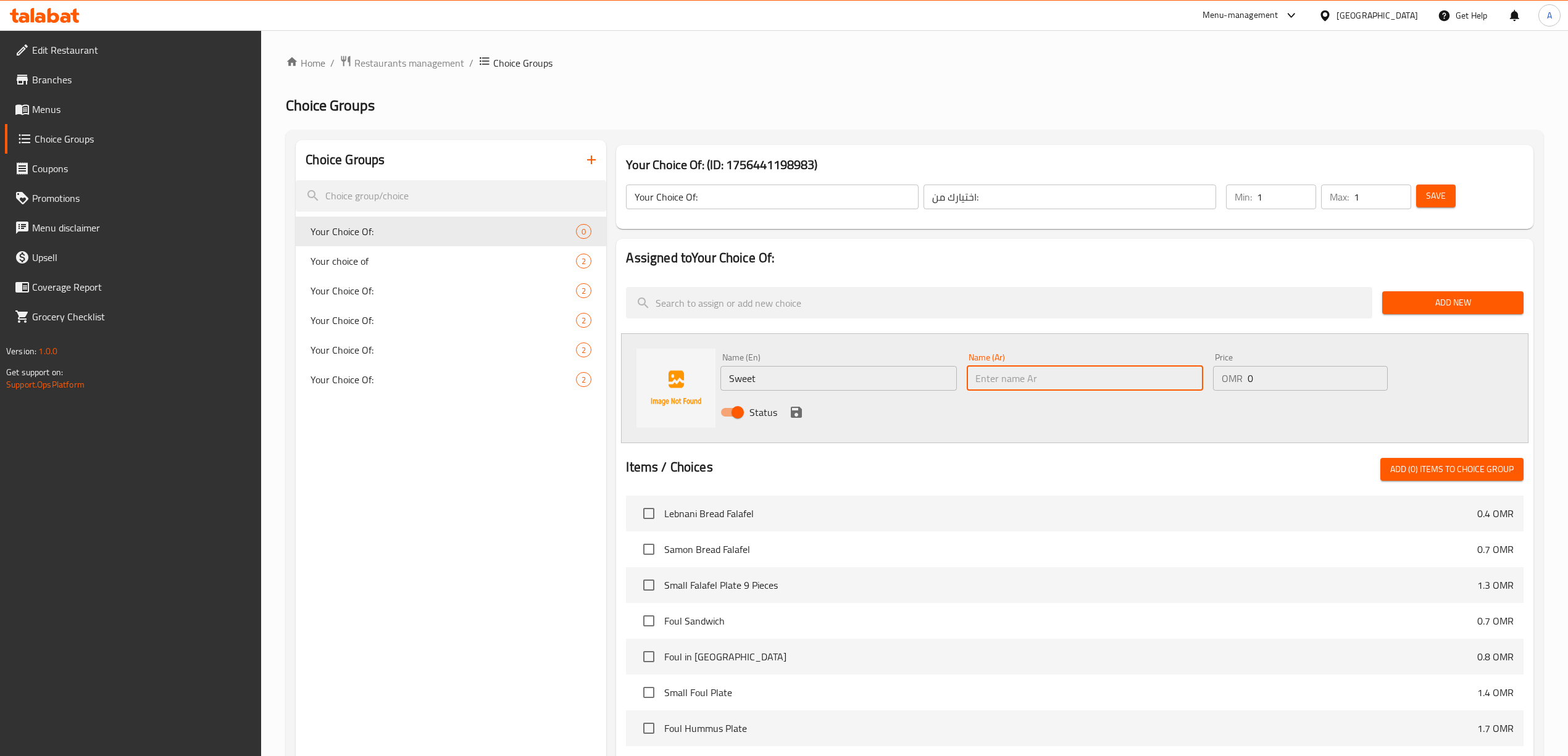
click at [749, 385] on input "Sweet" at bounding box center [838, 378] width 236 height 25
click at [1037, 383] on input "text" at bounding box center [1084, 378] width 236 height 25
paste input "حلو"
type input "حلو"
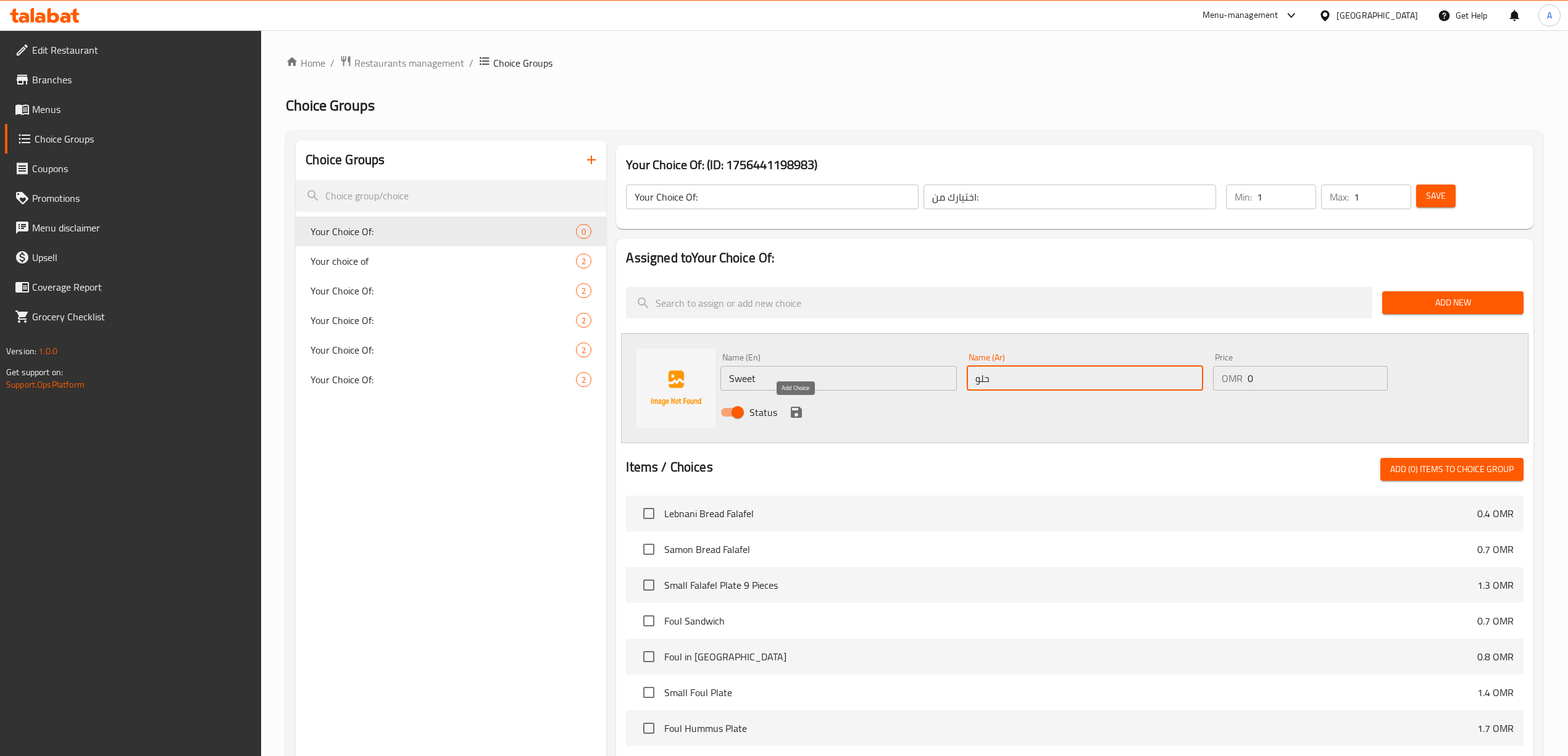
click at [798, 416] on icon "save" at bounding box center [796, 412] width 11 height 11
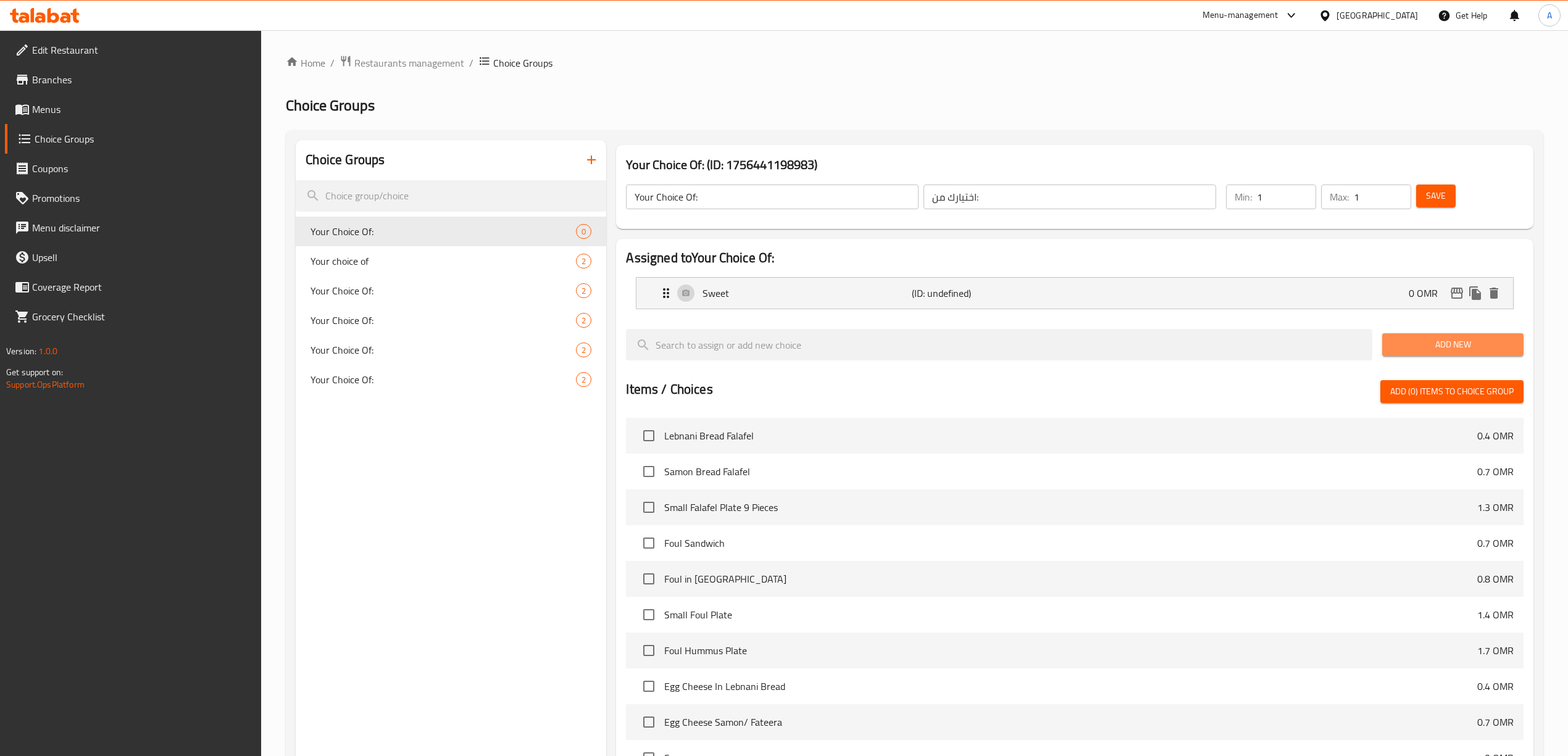
click at [1434, 346] on span "Add New" at bounding box center [1452, 345] width 122 height 16
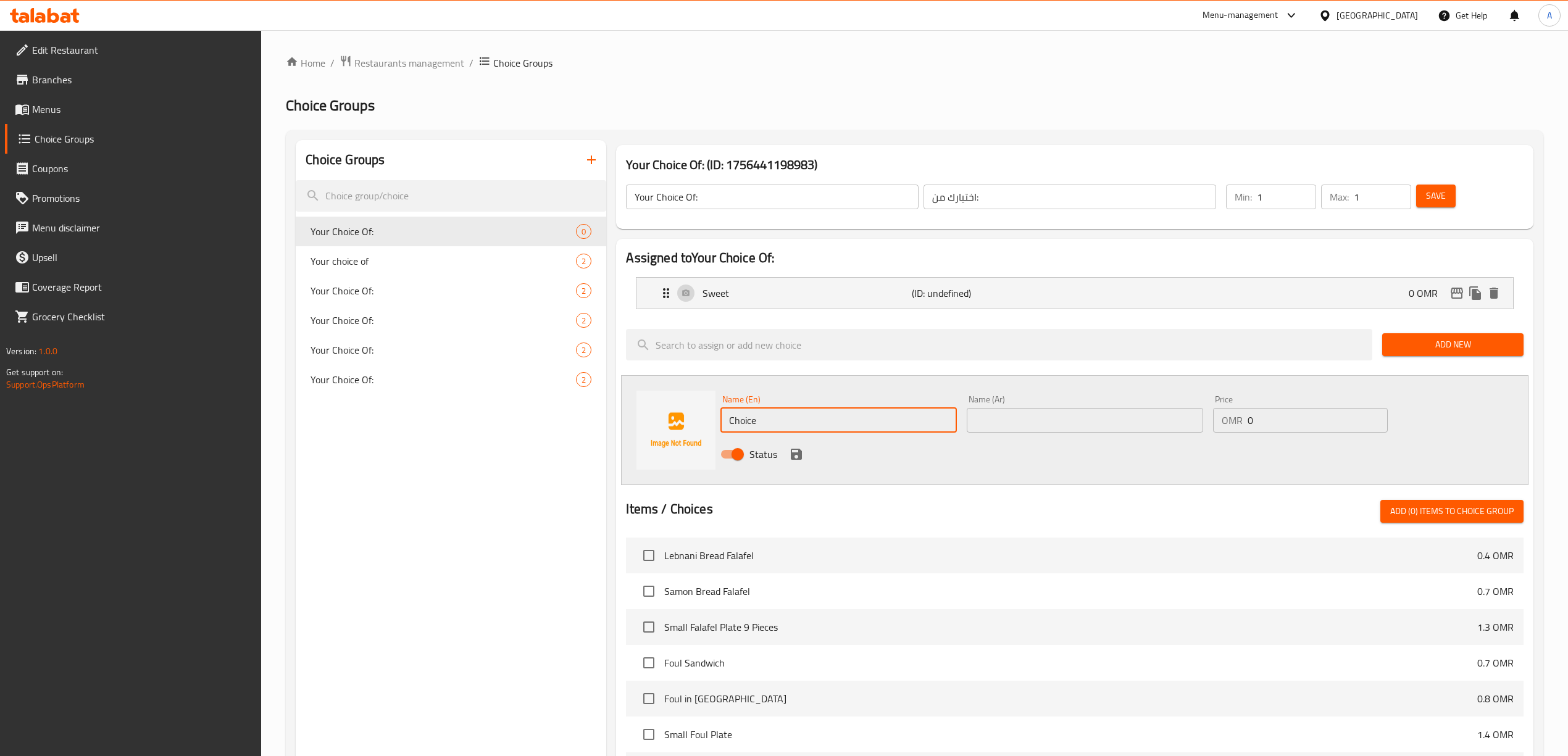
click at [808, 416] on input "Choice" at bounding box center [838, 420] width 236 height 25
type input "Sour"
click at [1025, 418] on input "text" at bounding box center [1084, 420] width 236 height 25
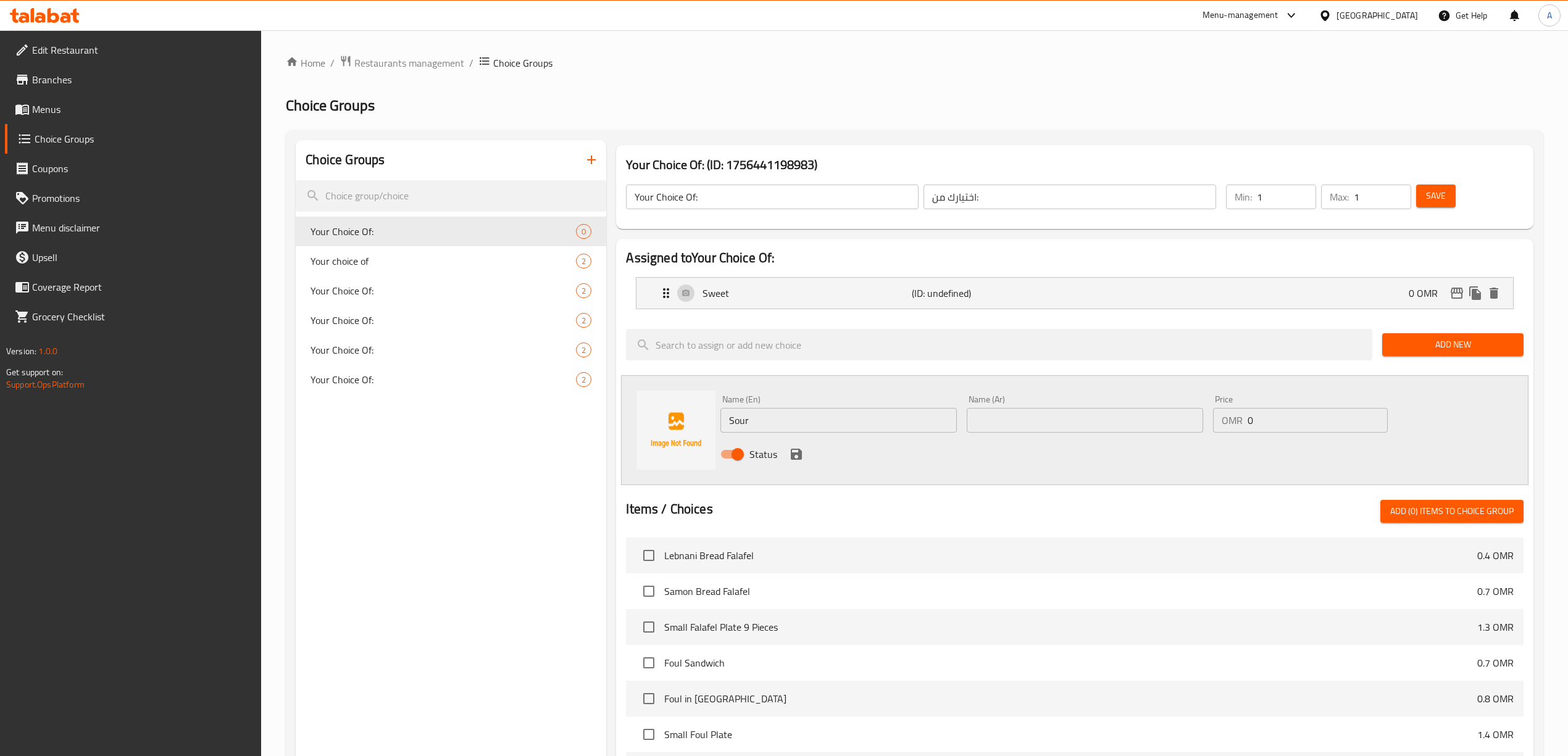
paste input "حامِض"
type input "حامِض"
click at [791, 455] on icon "save" at bounding box center [796, 454] width 11 height 11
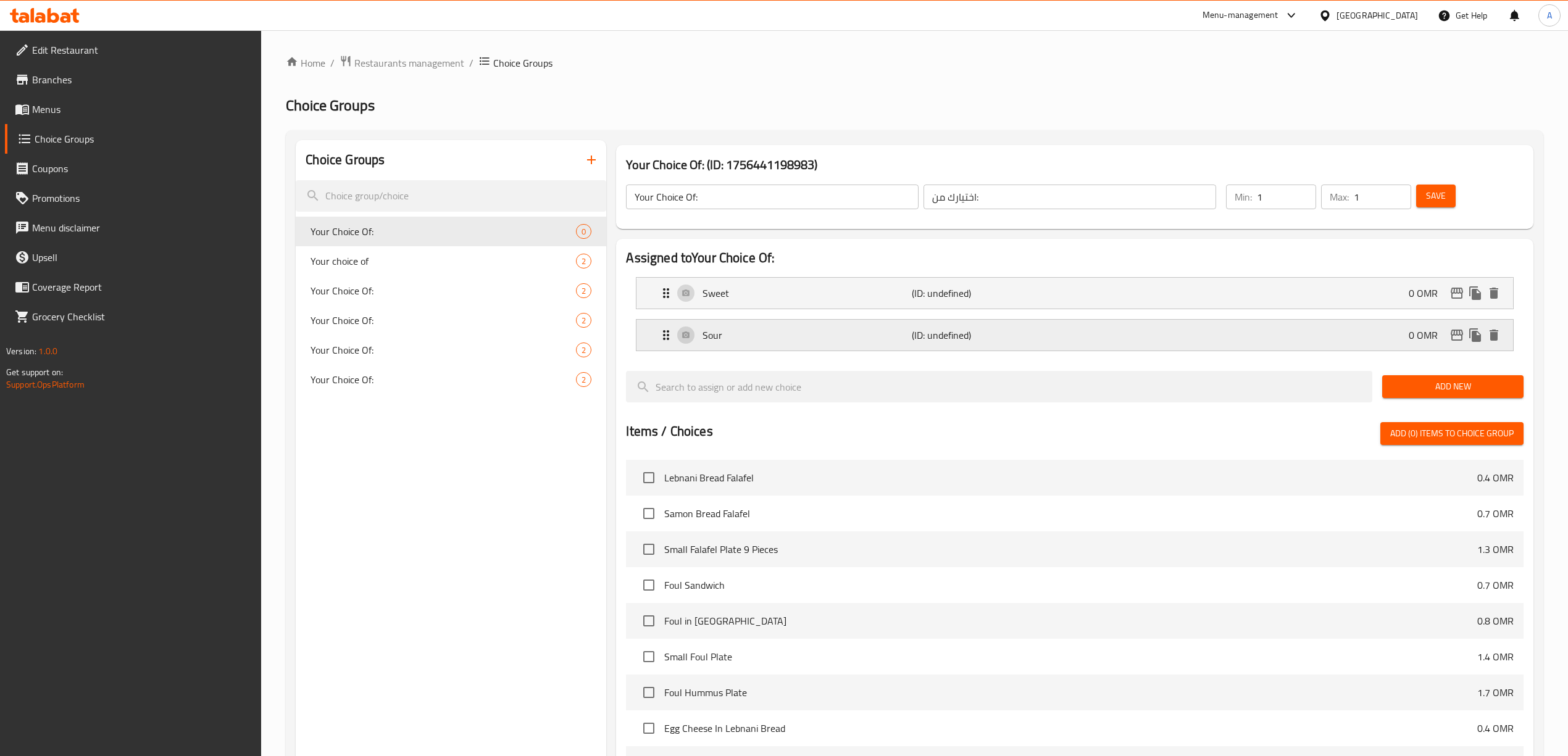
click at [791, 346] on div "Sour (ID: undefined) 0 OMR" at bounding box center [1078, 335] width 838 height 31
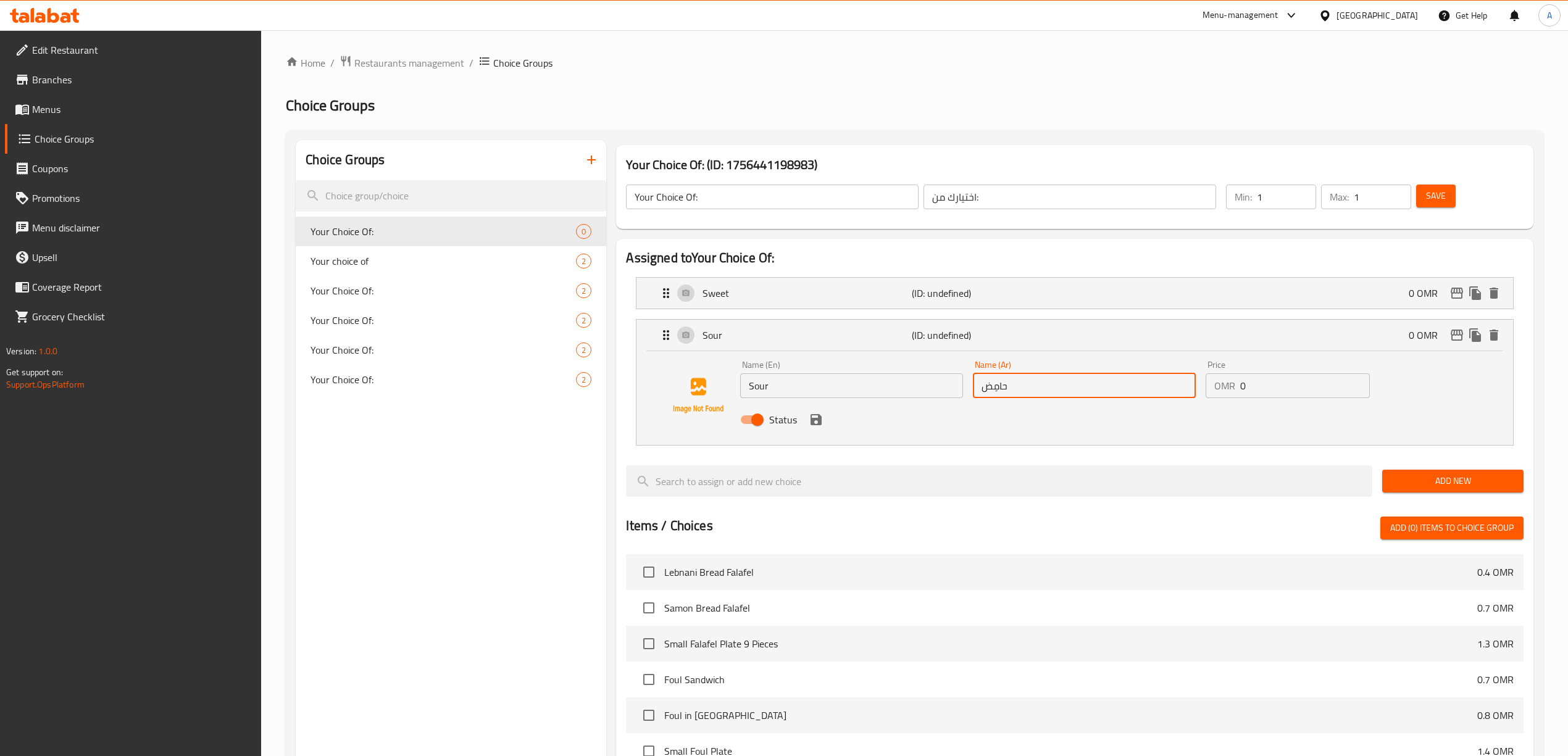
click at [1027, 392] on input "حامِض" at bounding box center [1084, 385] width 223 height 25
paste input "لاذع"
type input "لاذع"
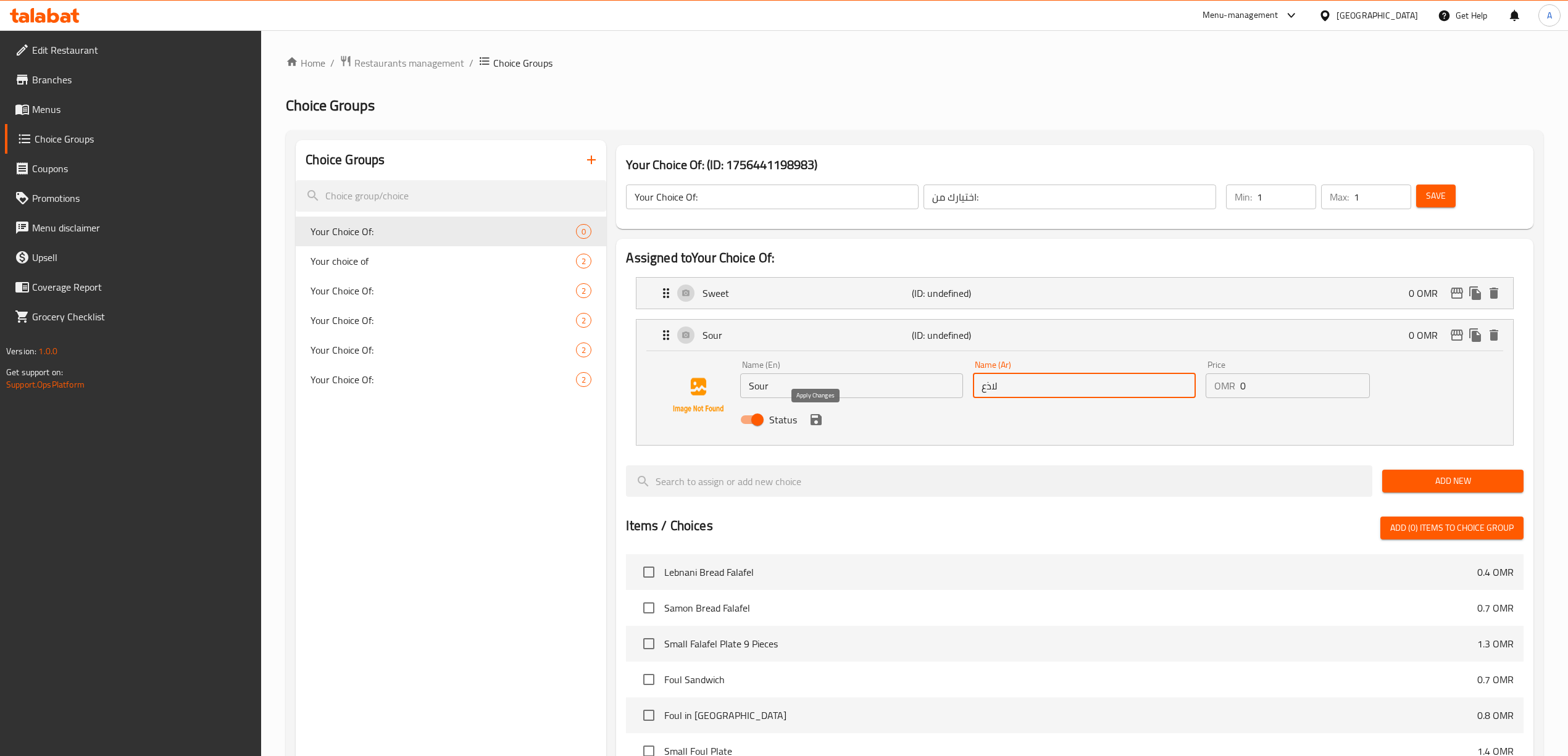
click at [811, 429] on button "save" at bounding box center [815, 419] width 18 height 18
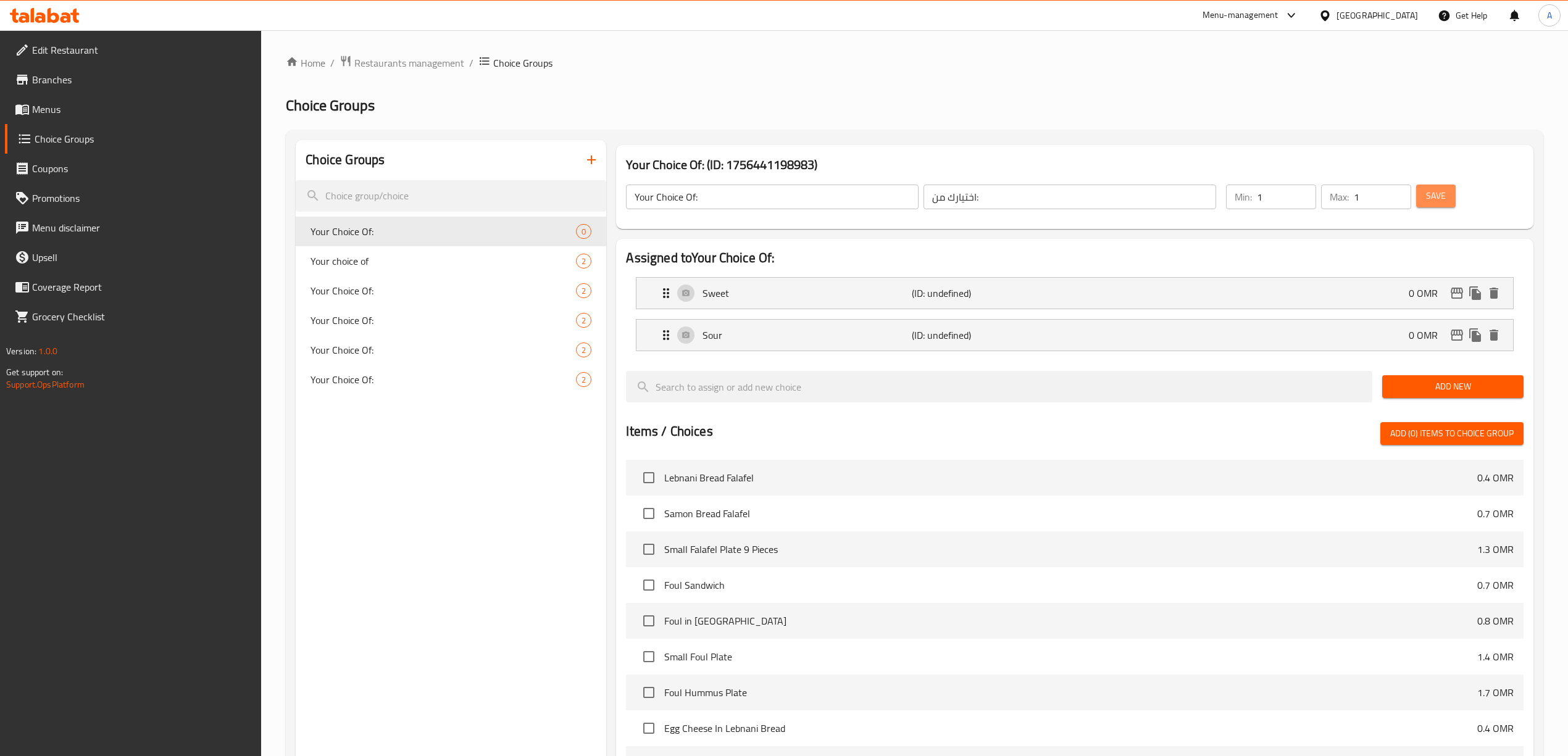
click at [1445, 196] on span "Save" at bounding box center [1435, 196] width 20 height 16
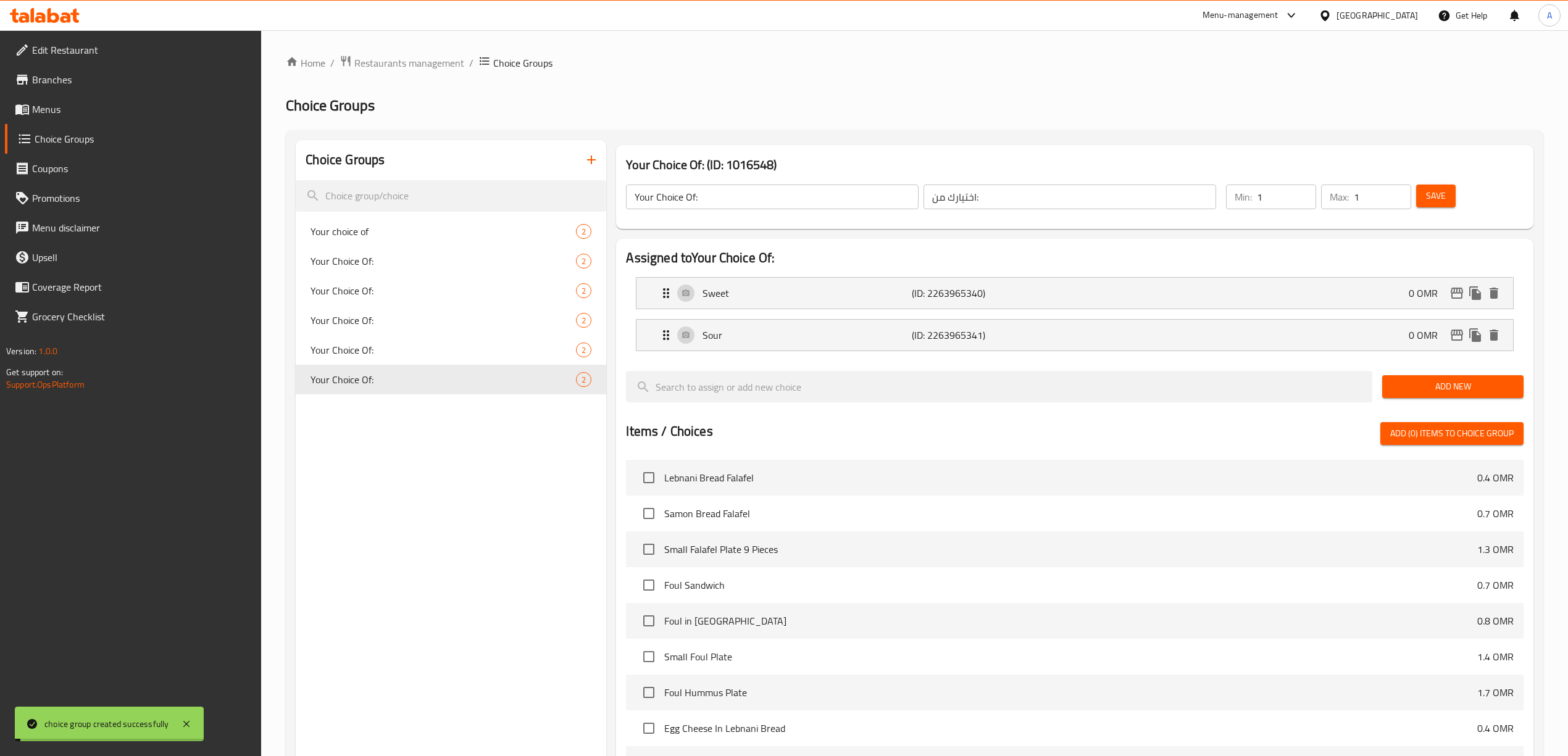
click at [513, 511] on div "Choice Groups Your choice of 2 Your Choice Of: 2 Your Choice Of: 2 Your Choice …" at bounding box center [450, 575] width 310 height 869
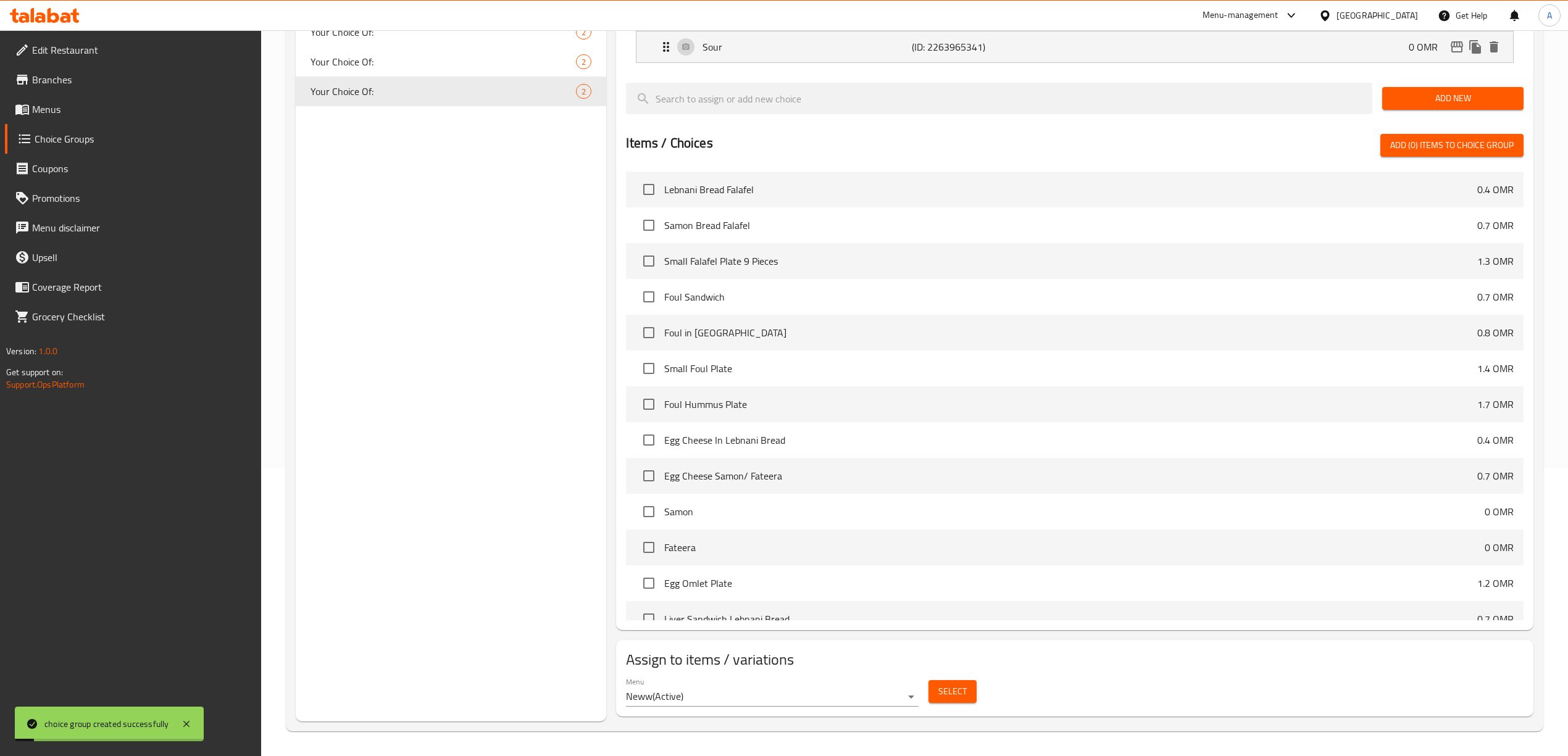
scroll to position [289, 0]
click at [958, 694] on span "Select" at bounding box center [952, 691] width 29 height 16
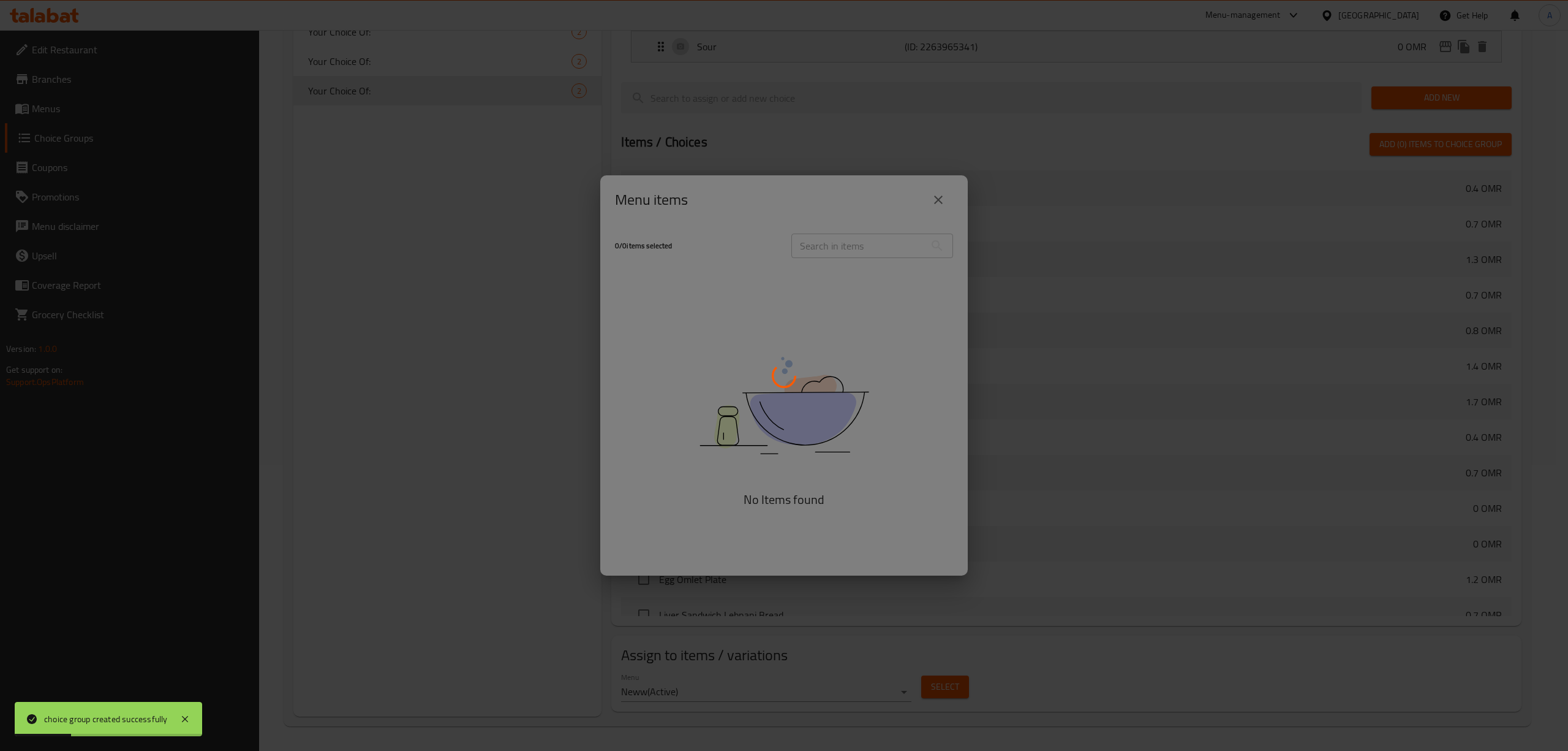
click at [809, 203] on div at bounding box center [784, 375] width 1568 height 751
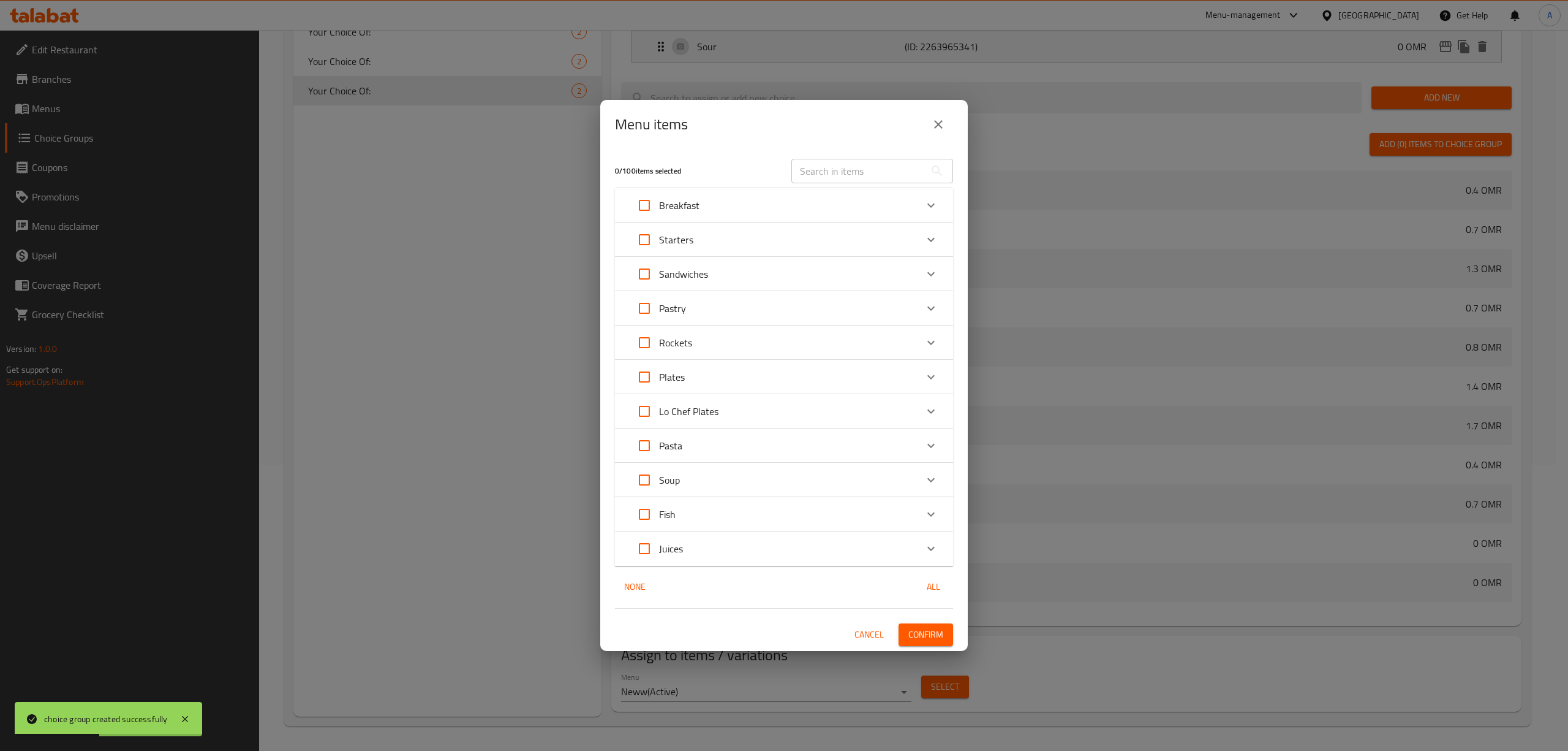
click at [841, 173] on input "text" at bounding box center [859, 171] width 134 height 25
paste input "Lemon"
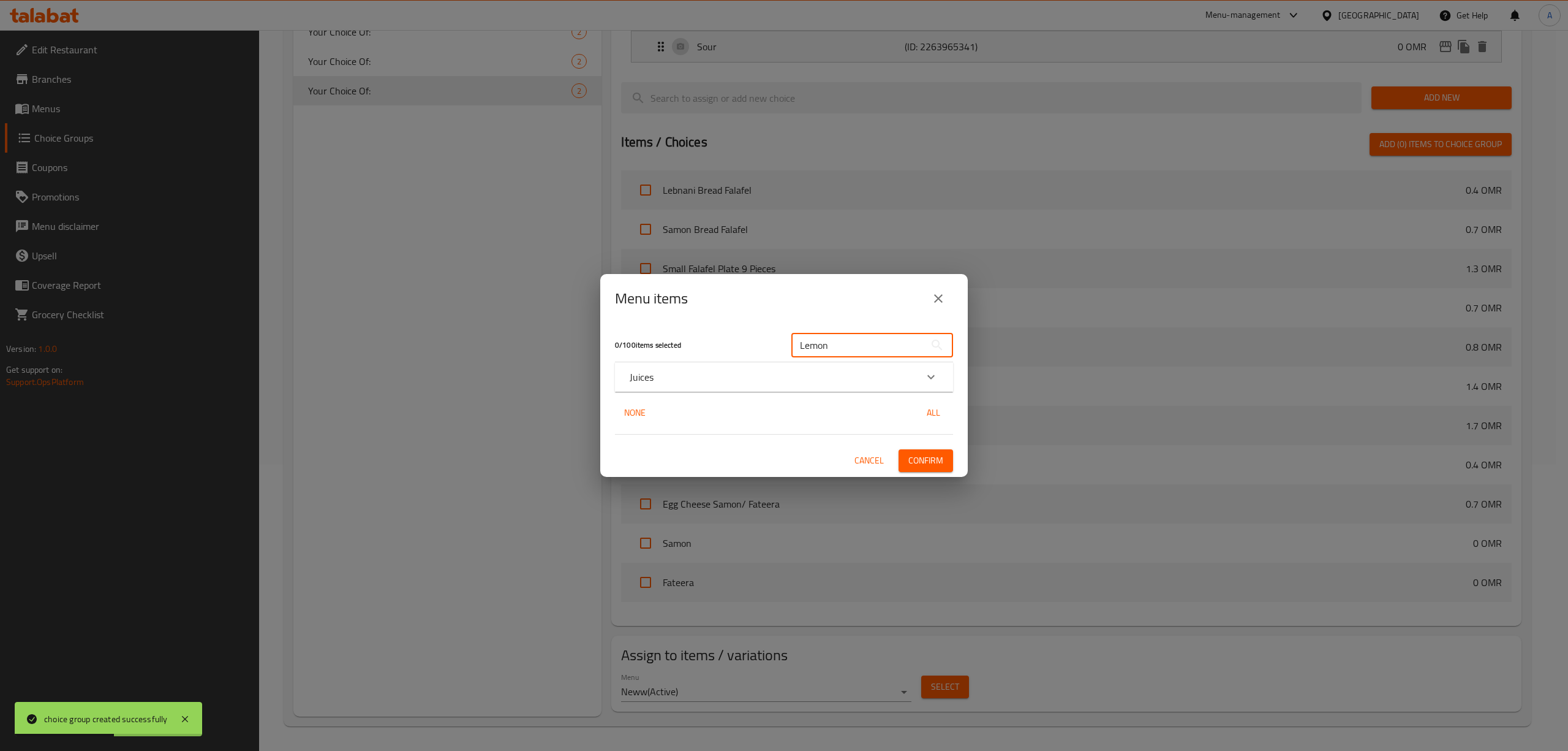
type input "Lemon"
click at [686, 383] on div "Juices" at bounding box center [773, 377] width 286 height 15
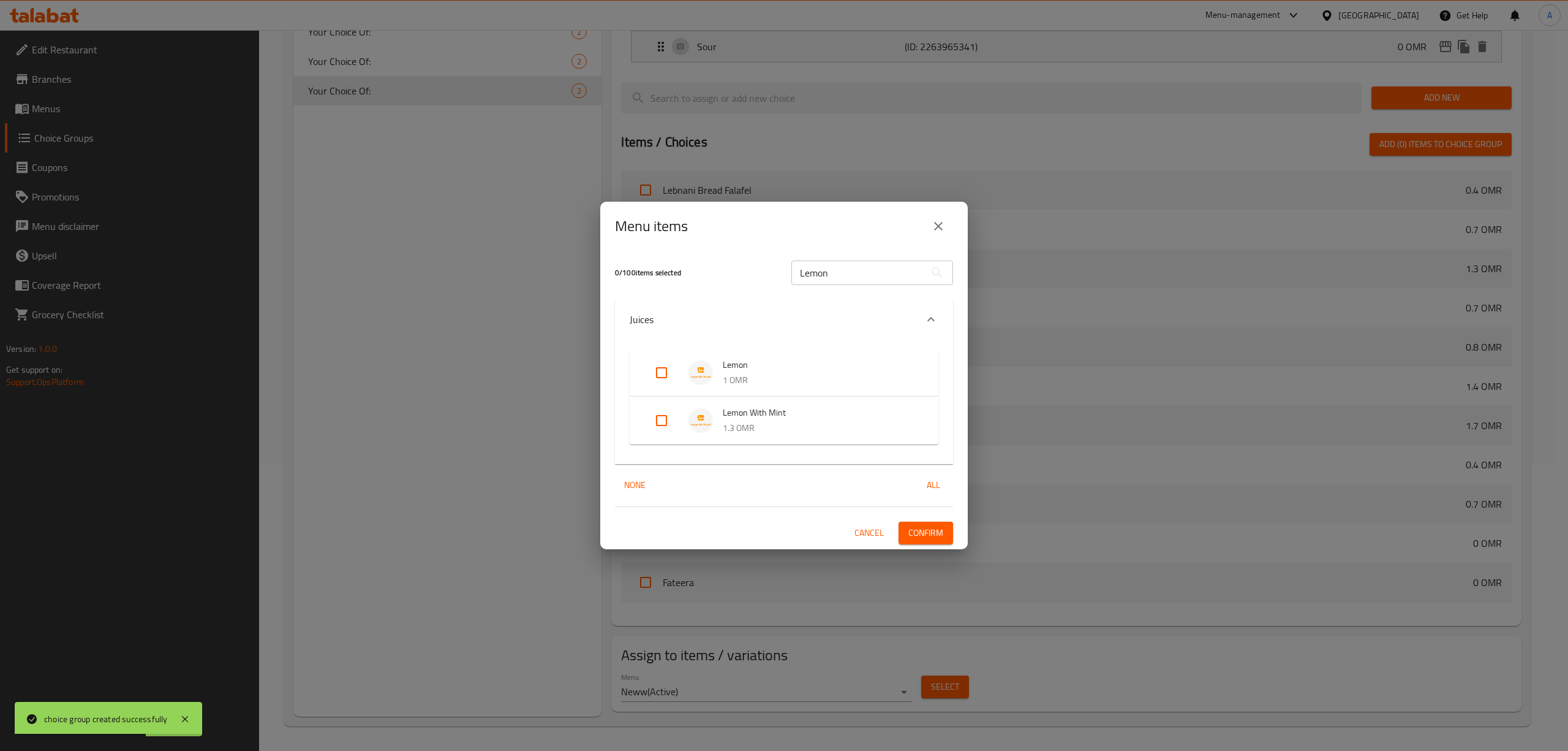
click at [667, 376] on input "Expand" at bounding box center [661, 372] width 29 height 29
checkbox input "true"
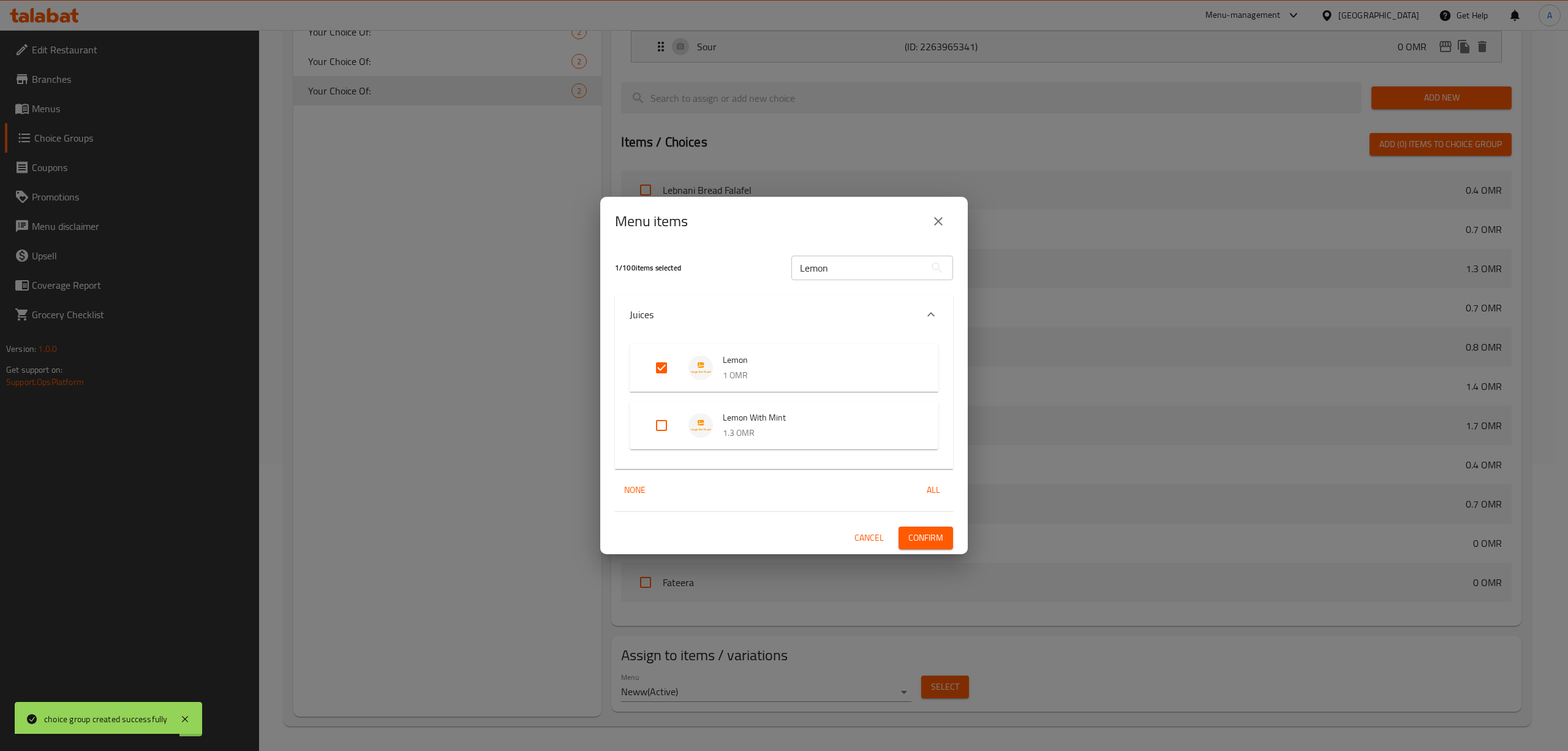
click at [934, 536] on span "Confirm" at bounding box center [926, 538] width 35 height 15
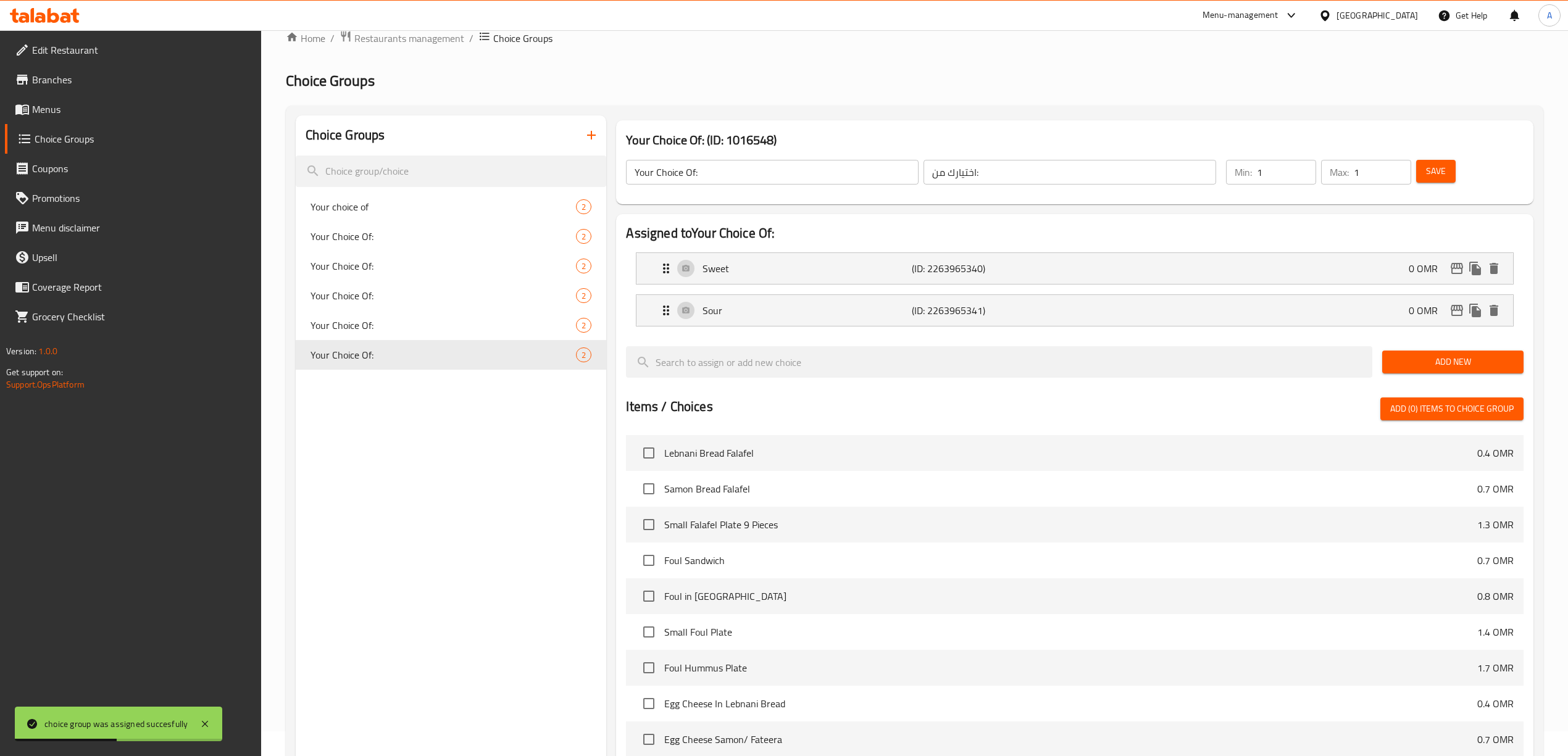
scroll to position [0, 0]
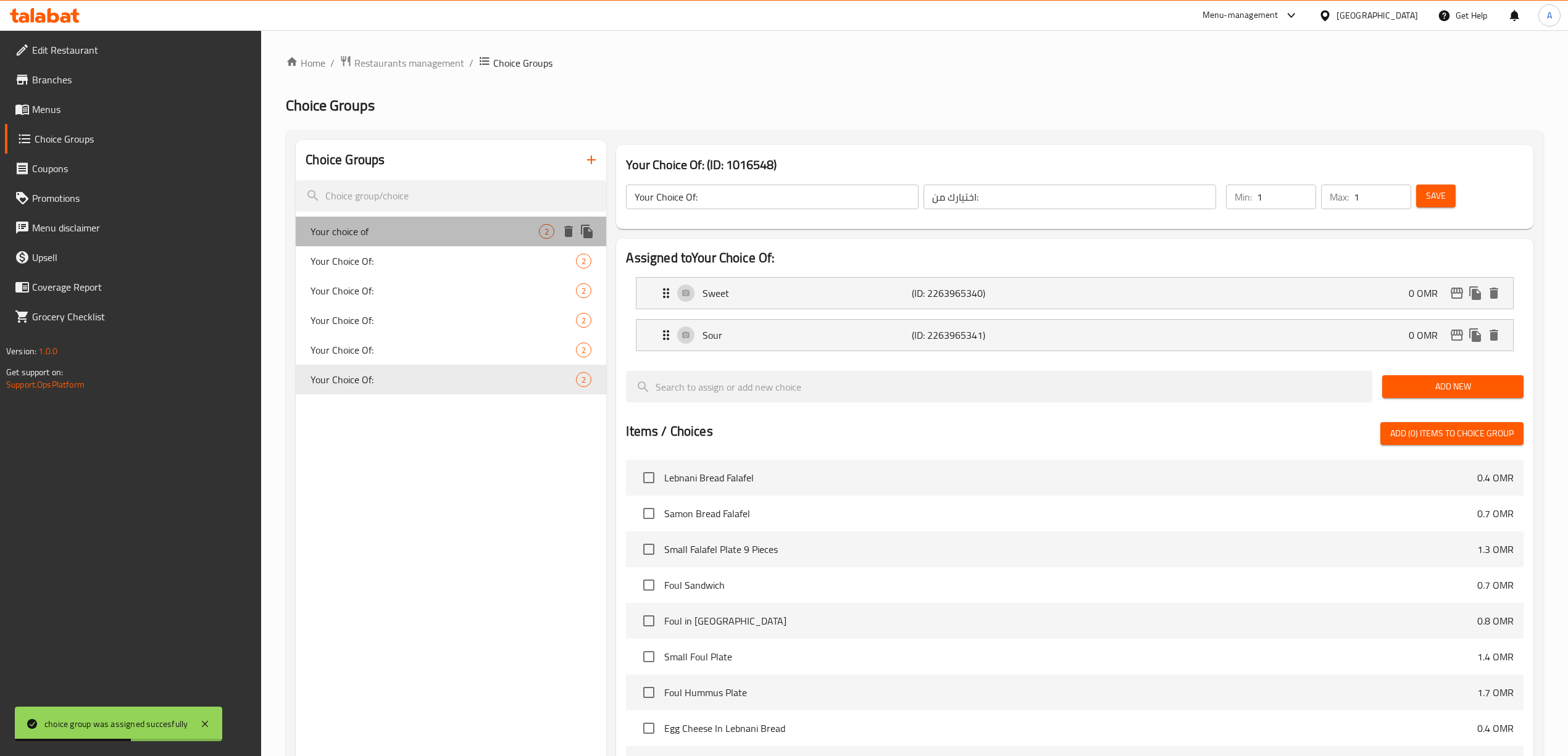
click at [378, 238] on span "Your choice of" at bounding box center [424, 231] width 228 height 15
type input "Your choice of"
type input "اختيارك من"
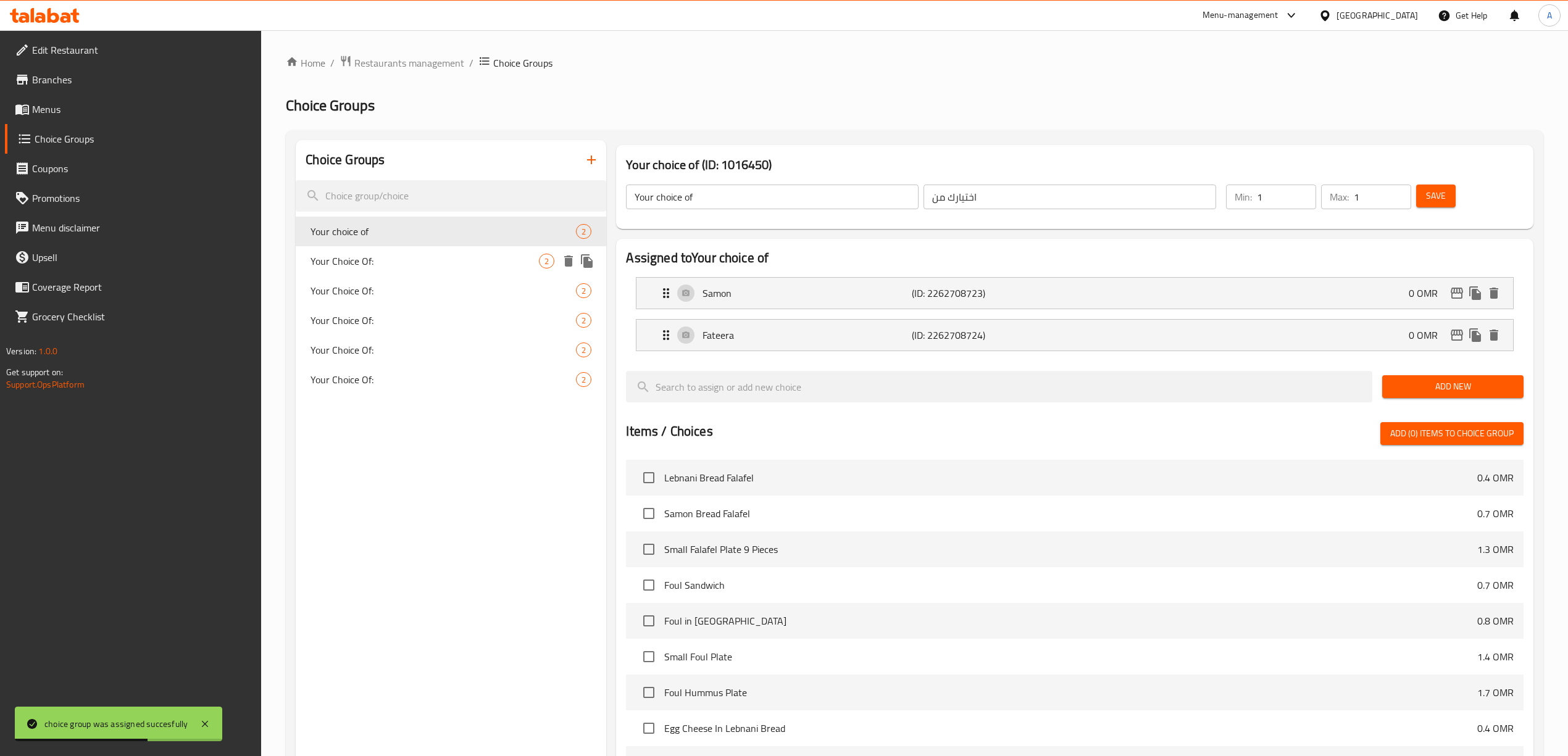
click at [378, 263] on span "Your Choice Of:" at bounding box center [424, 260] width 228 height 15
type input "Your Choice Of:"
type input "إختيارك من:"
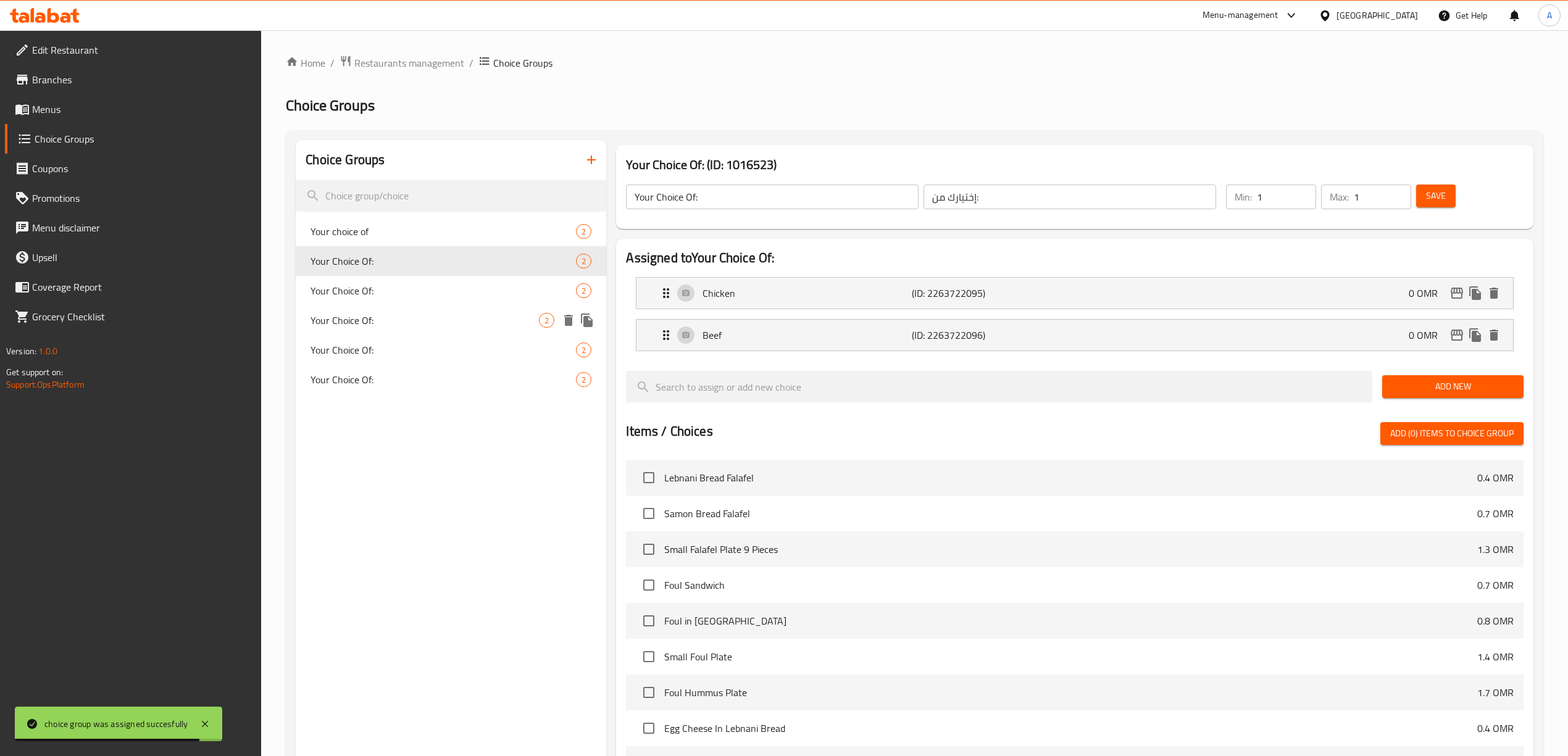
click at [412, 308] on div "Your Choice Of: 2" at bounding box center [450, 320] width 310 height 29
type input "Your Choice Of:"
type input "اختيارك من:"
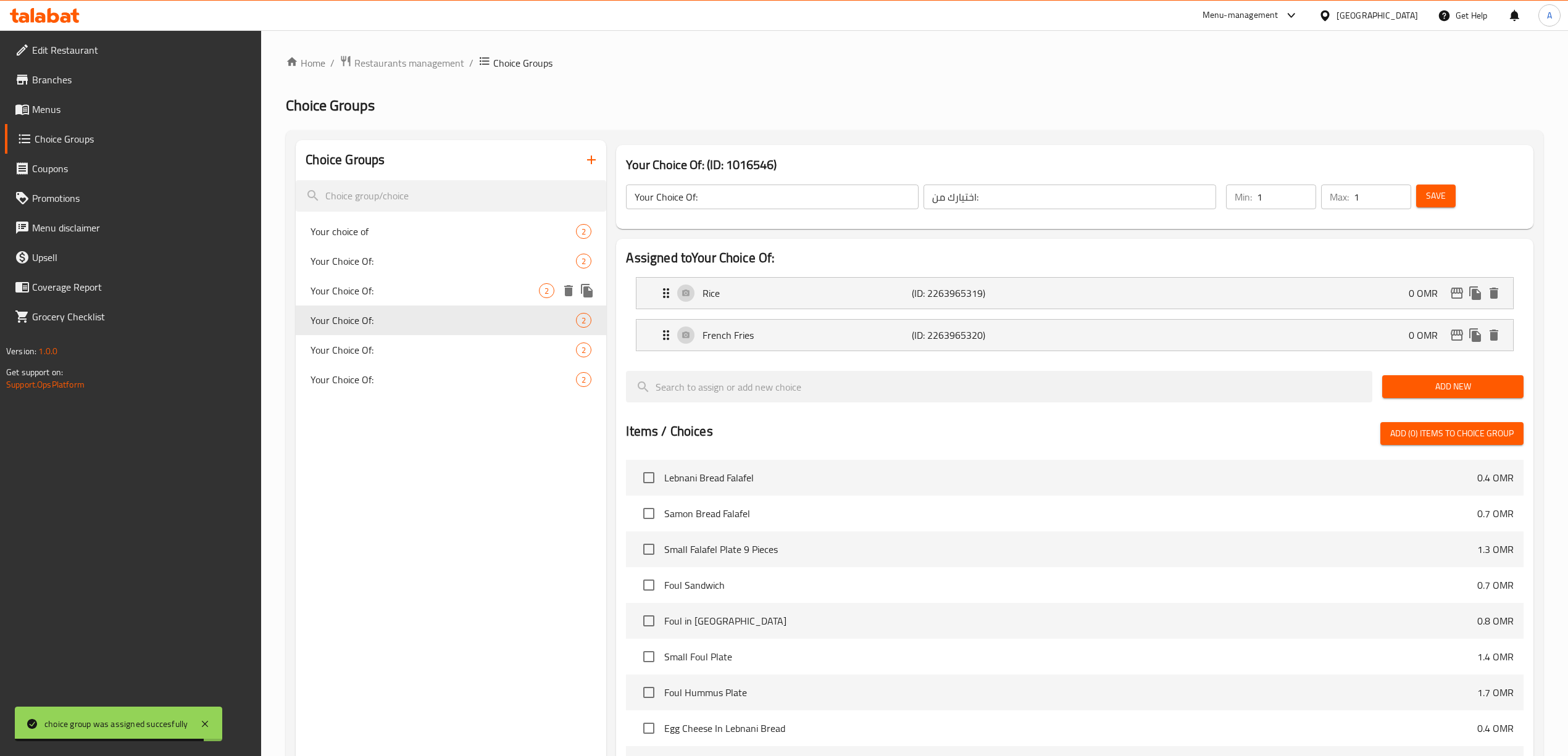
click at [403, 292] on span "Your Choice Of:" at bounding box center [424, 290] width 228 height 15
type input "Your Choice Of:"
type input "اختيارك من:"
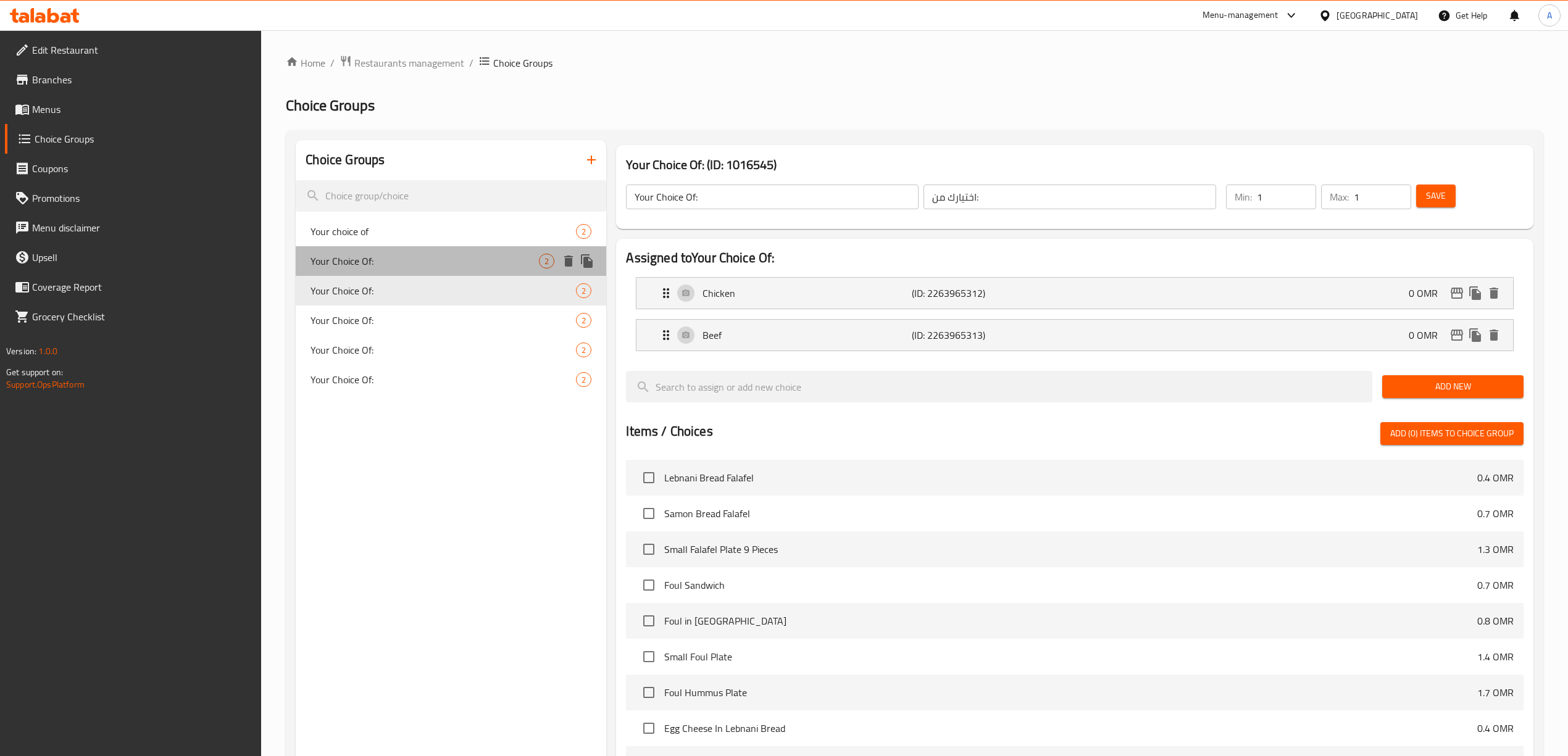
click at [408, 260] on span "Your Choice Of:" at bounding box center [424, 260] width 228 height 15
type input "Your Choice Of:"
type input "إختيارك من:"
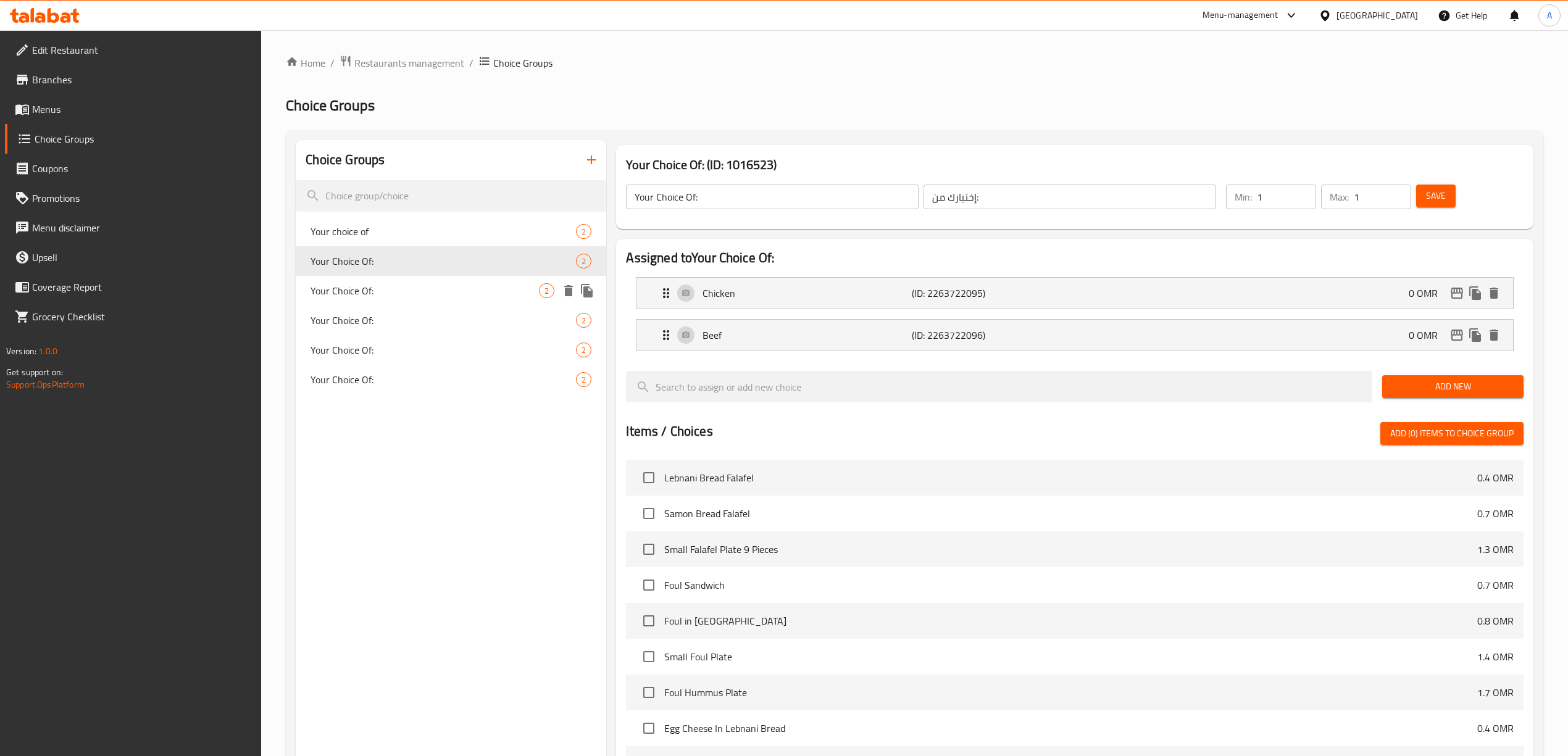
click at [408, 294] on span "Your Choice Of:" at bounding box center [424, 290] width 228 height 15
type input "Your Choice Of:"
type input "اختيارك من:"
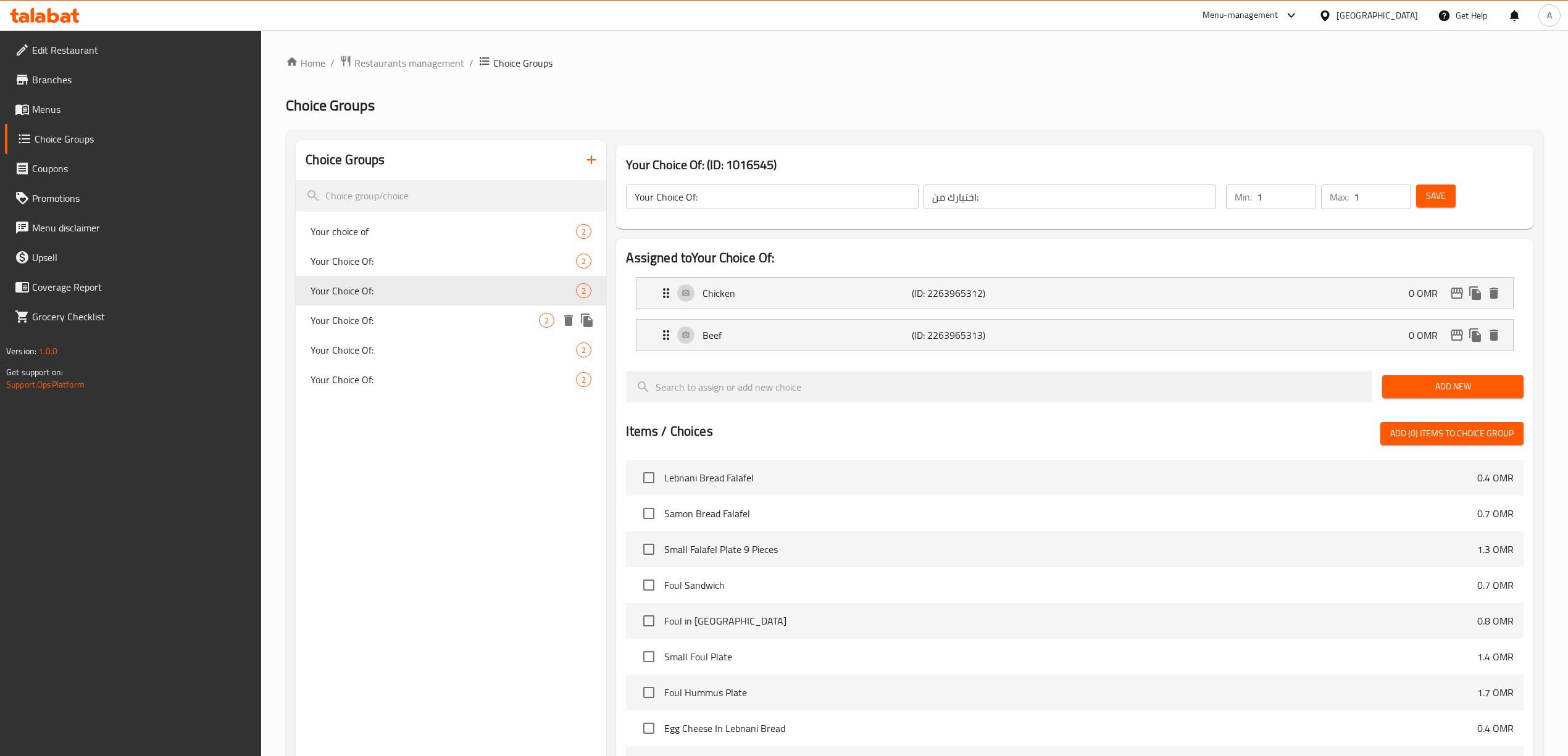
click at [406, 326] on span "Your Choice Of:" at bounding box center [424, 320] width 228 height 15
type input "Your Choice Of:"
type input "اختيارك من:"
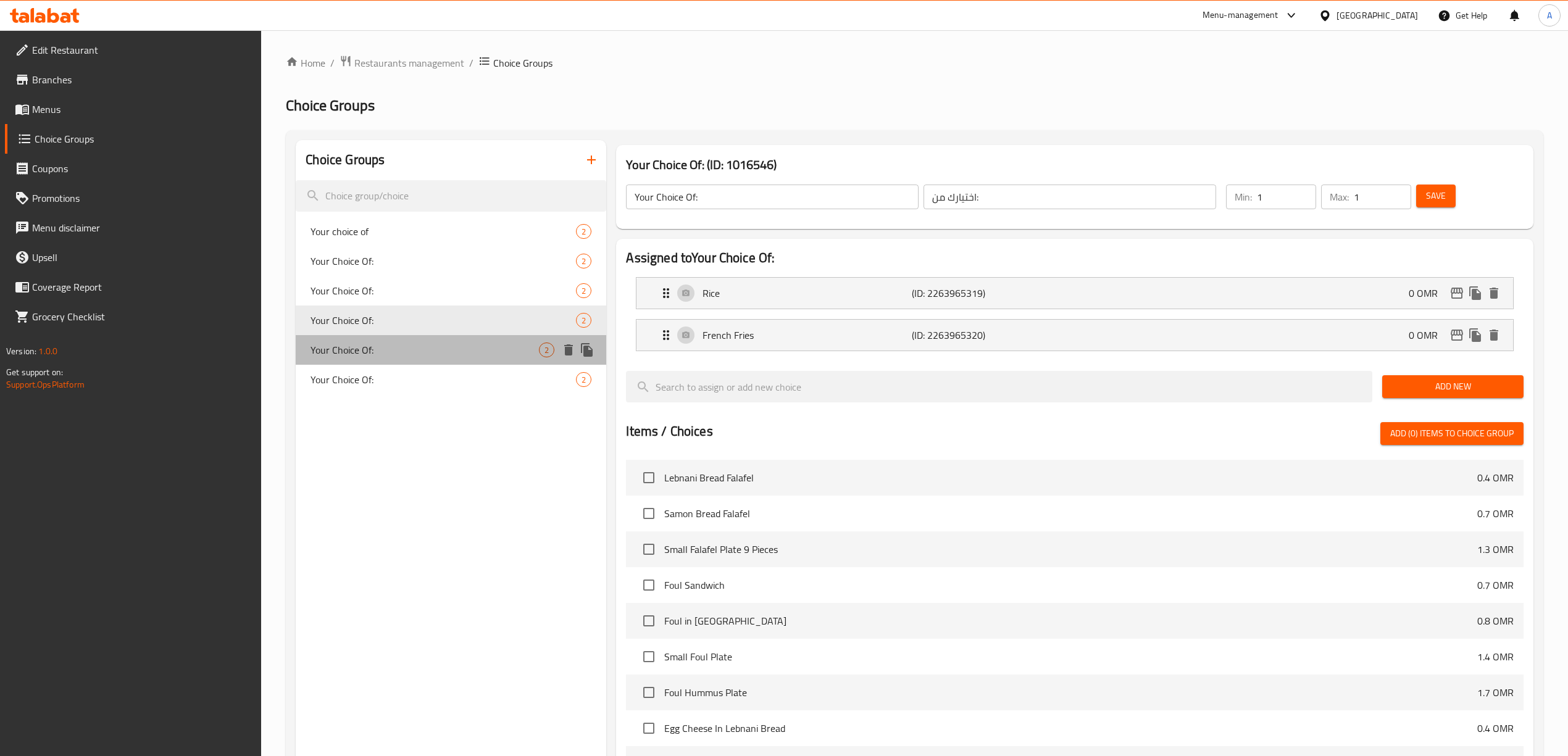
click at [411, 349] on span "Your Choice Of:" at bounding box center [424, 349] width 228 height 15
type input "Your Choice Of:"
type input "اختيارك من:"
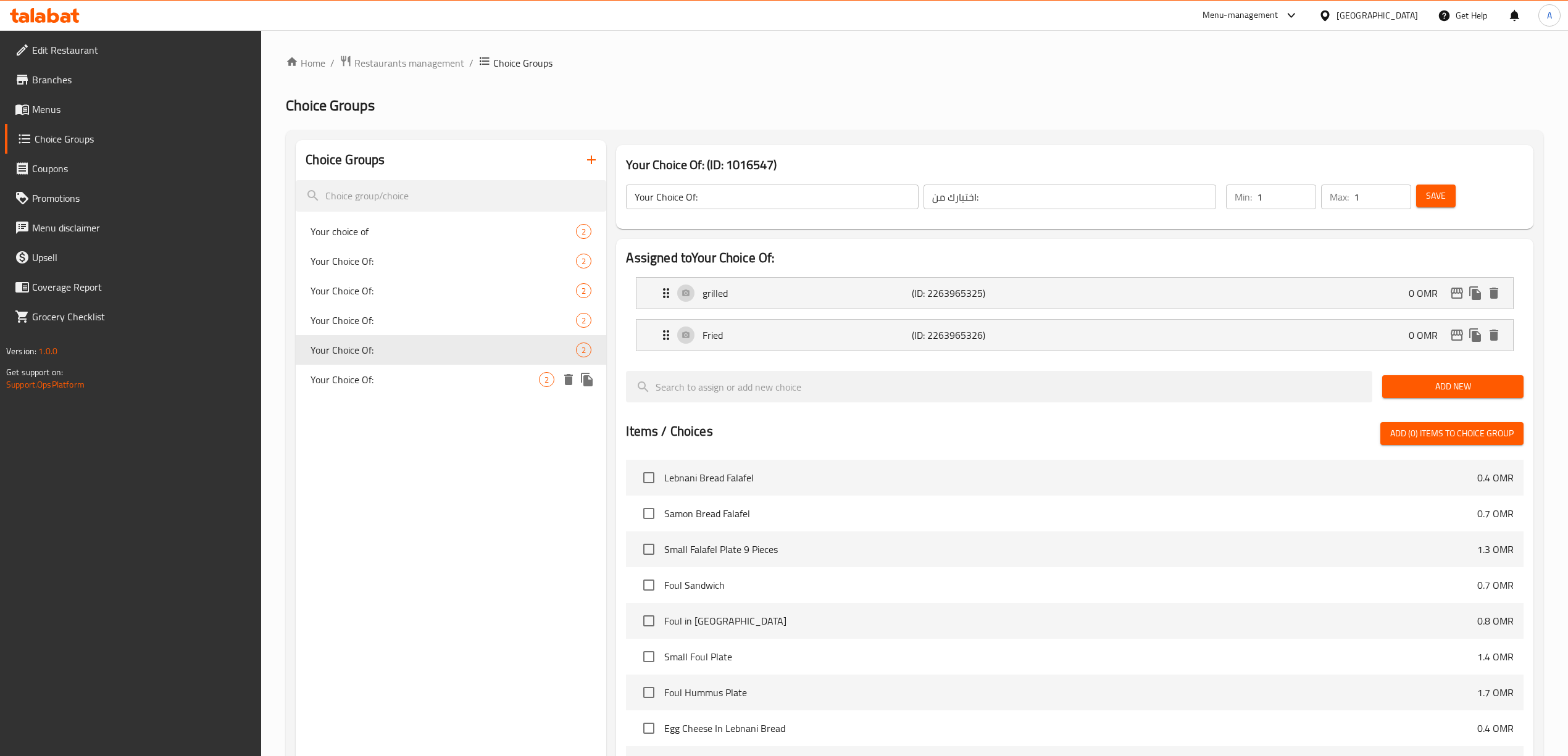
click at [416, 374] on span "Your Choice Of:" at bounding box center [424, 379] width 228 height 15
type input "Your Choice Of:"
type input "اختيارك من:"
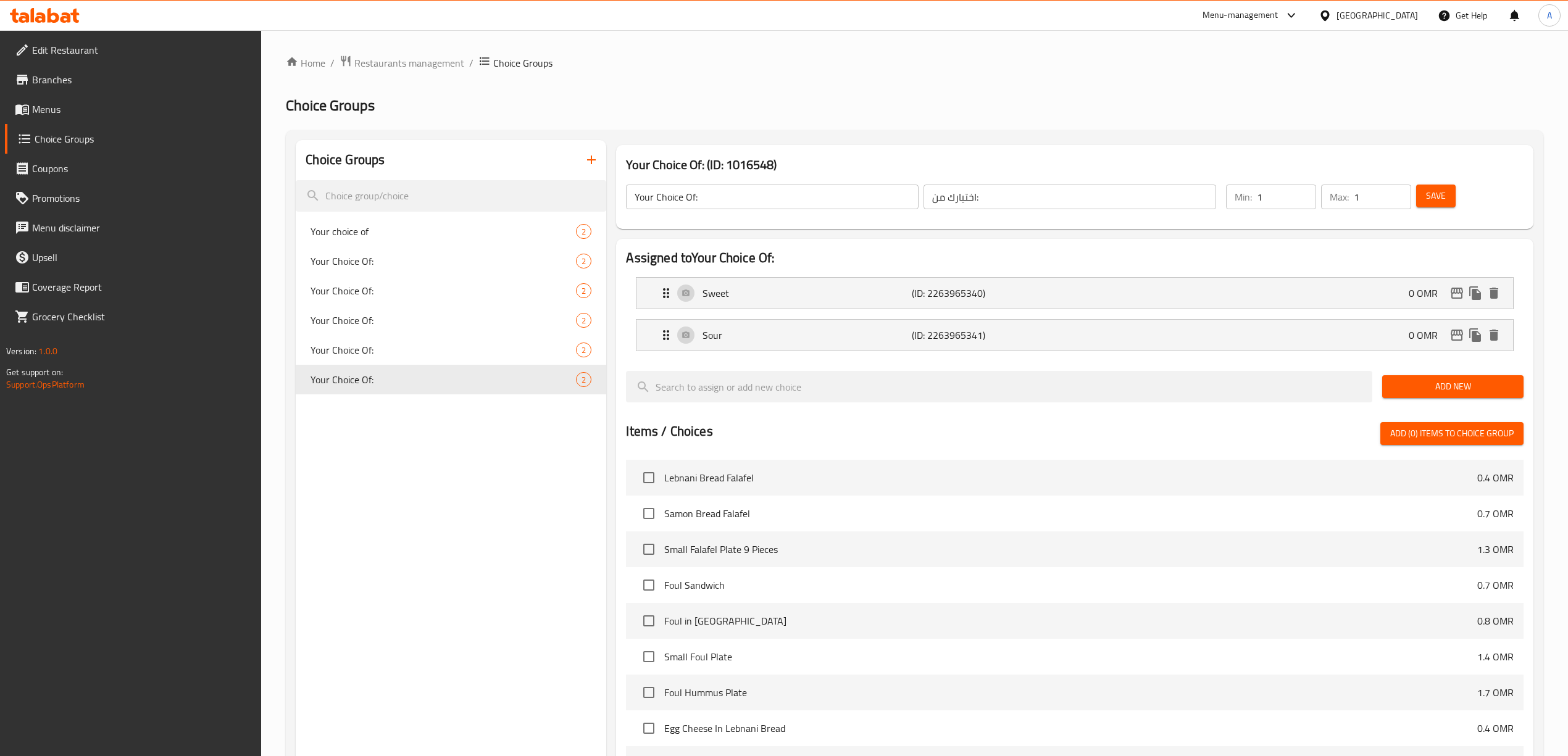
click at [435, 454] on div "Choice Groups Your choice of 2 Your Choice Of: 2 Your Choice Of: 2 Your Choice …" at bounding box center [450, 575] width 310 height 869
click at [80, 107] on span "Menus" at bounding box center [142, 109] width 220 height 15
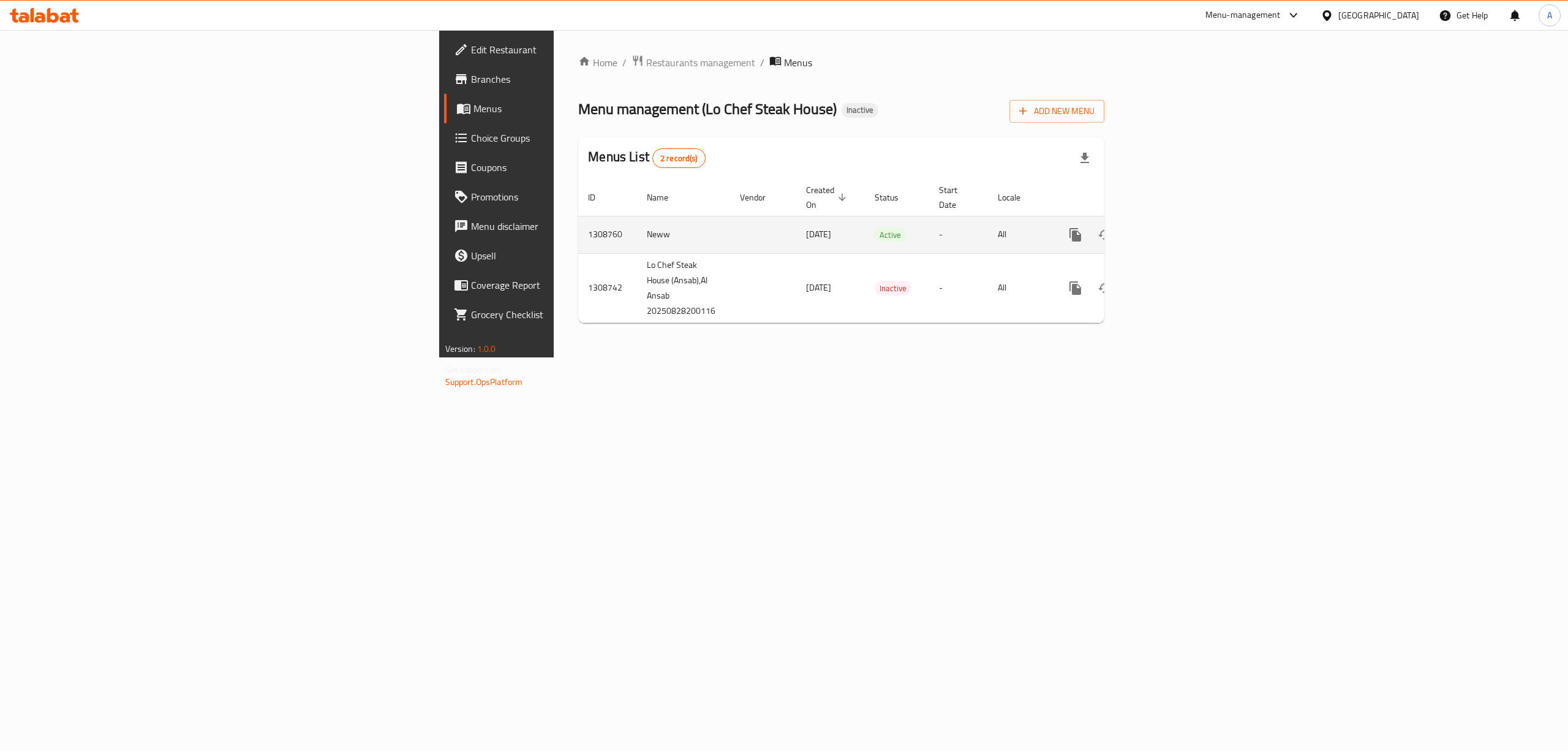
click at [1171, 227] on icon "enhanced table" at bounding box center [1163, 234] width 15 height 15
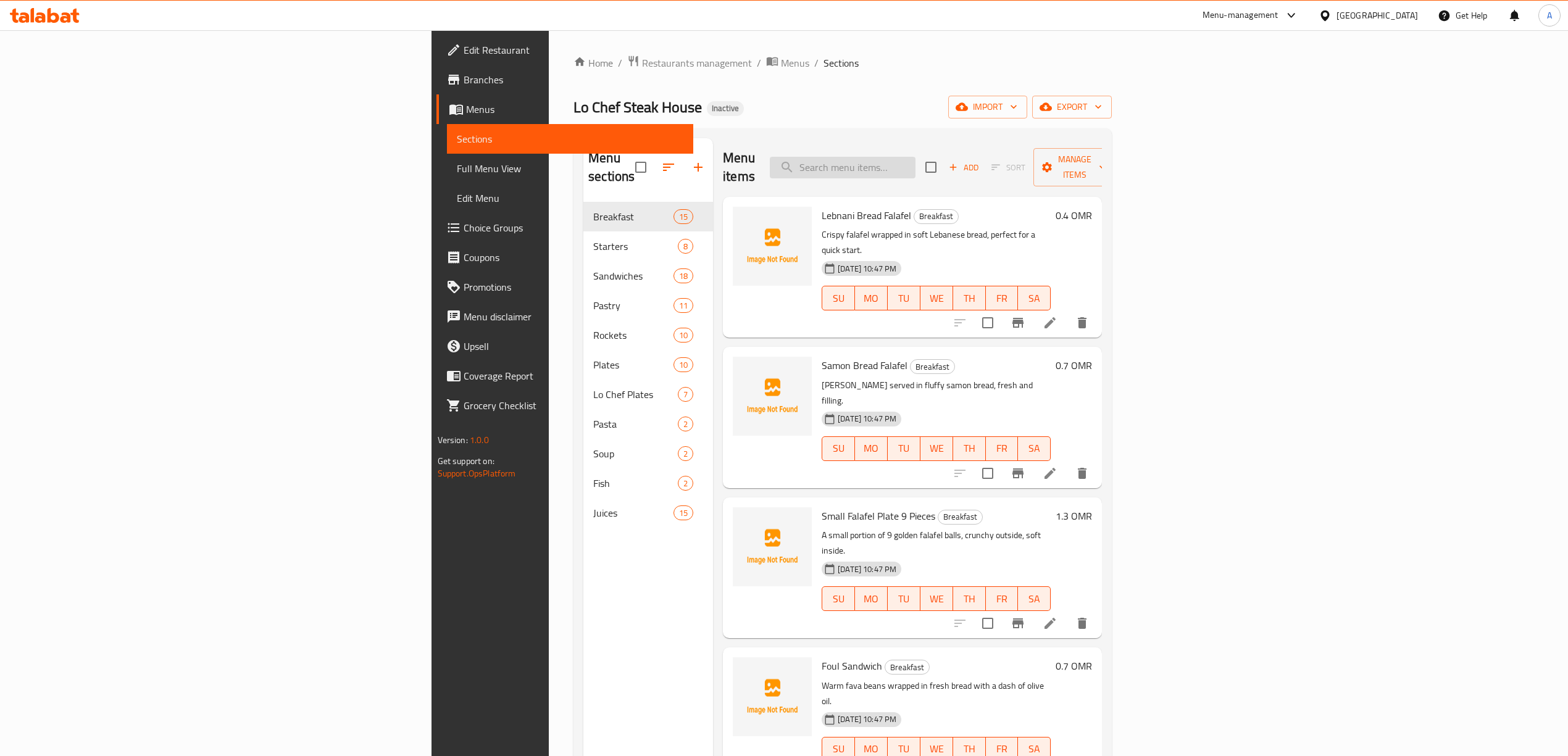
click at [915, 166] on input "search" at bounding box center [842, 167] width 146 height 22
paste input "Chicken Filet Filled With White Fish Filet And Cheese"
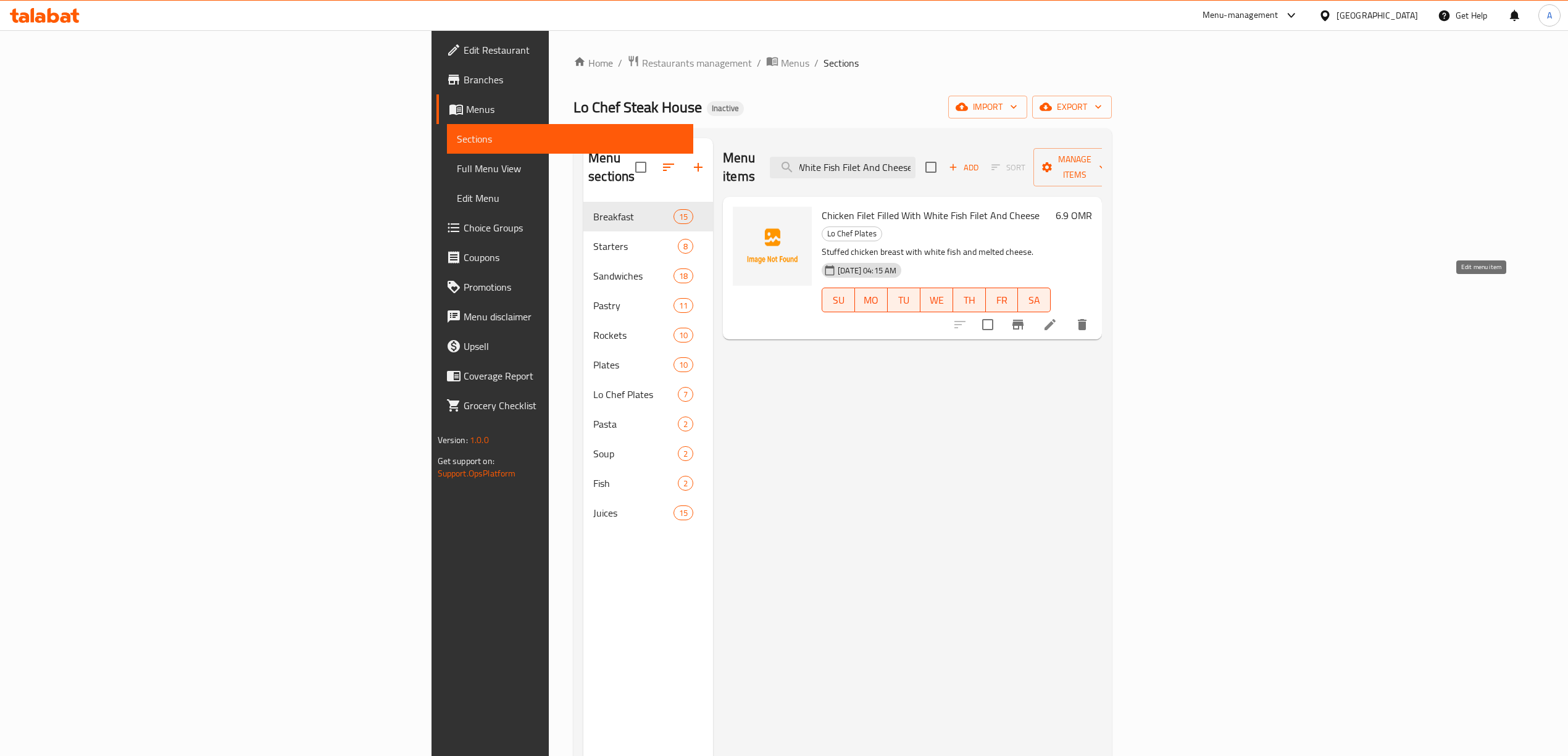
type input "Chicken Filet Filled With White Fish Filet And Cheese"
click at [1057, 317] on icon at bounding box center [1049, 324] width 15 height 15
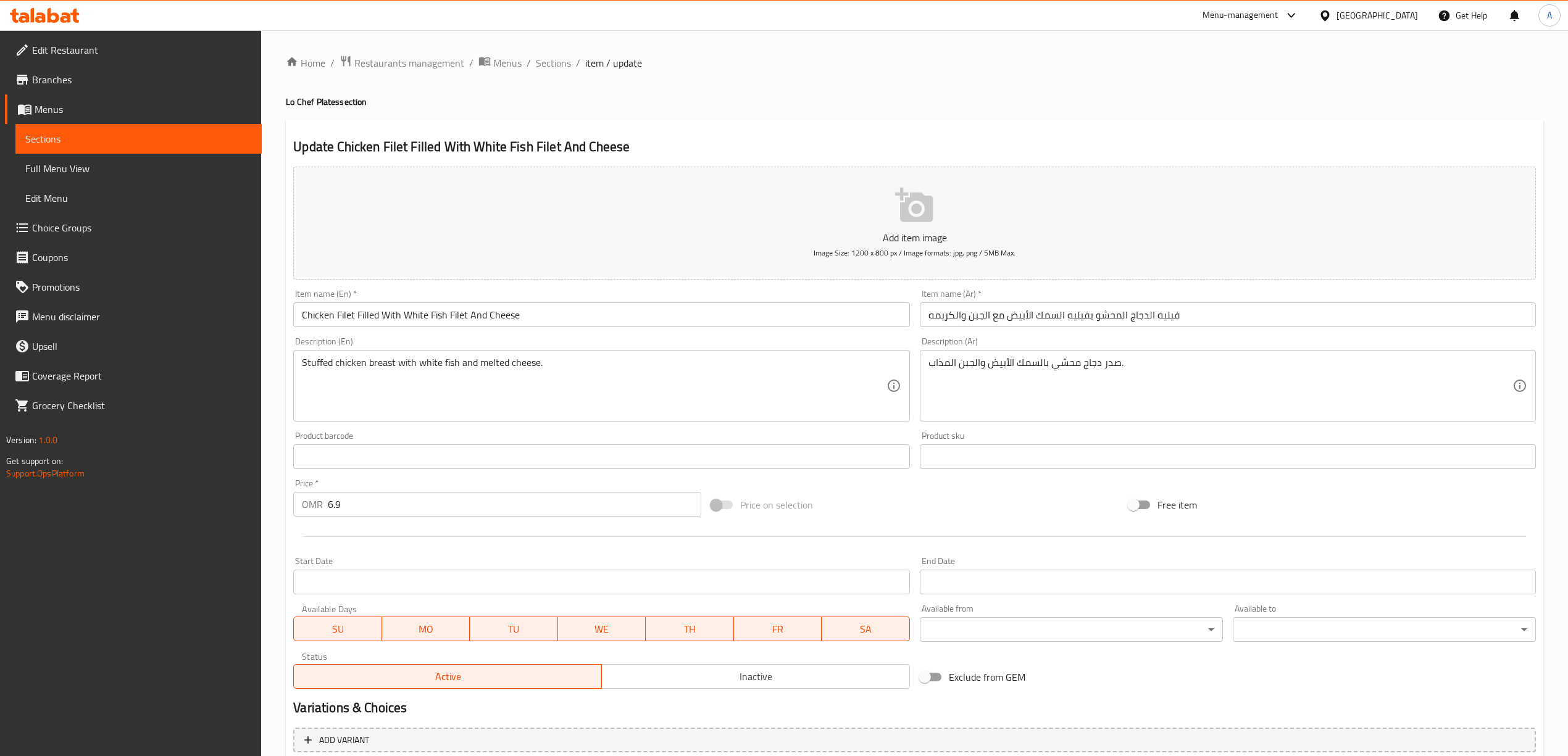
click at [666, 312] on input "Chicken Filet Filled With White Fish Filet And Cheese" at bounding box center [601, 314] width 616 height 25
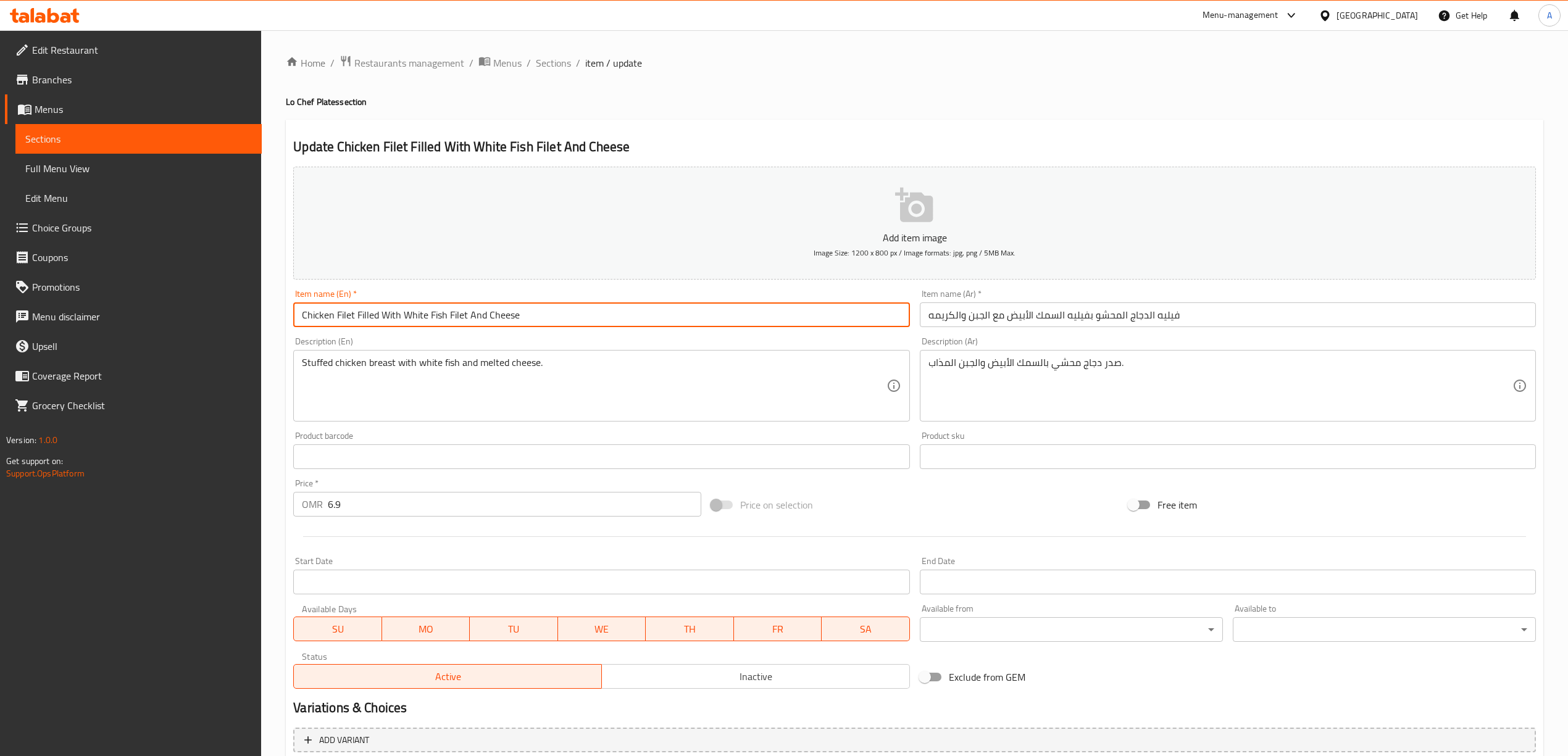
click at [594, 312] on input "Chicken Filet Filled With White Fish Filet And Cheese" at bounding box center [601, 314] width 616 height 25
click at [751, 122] on div "Update Chicken Filet Filled with White Fish Filet and Cheese with Cream Add ite…" at bounding box center [915, 479] width 1257 height 718
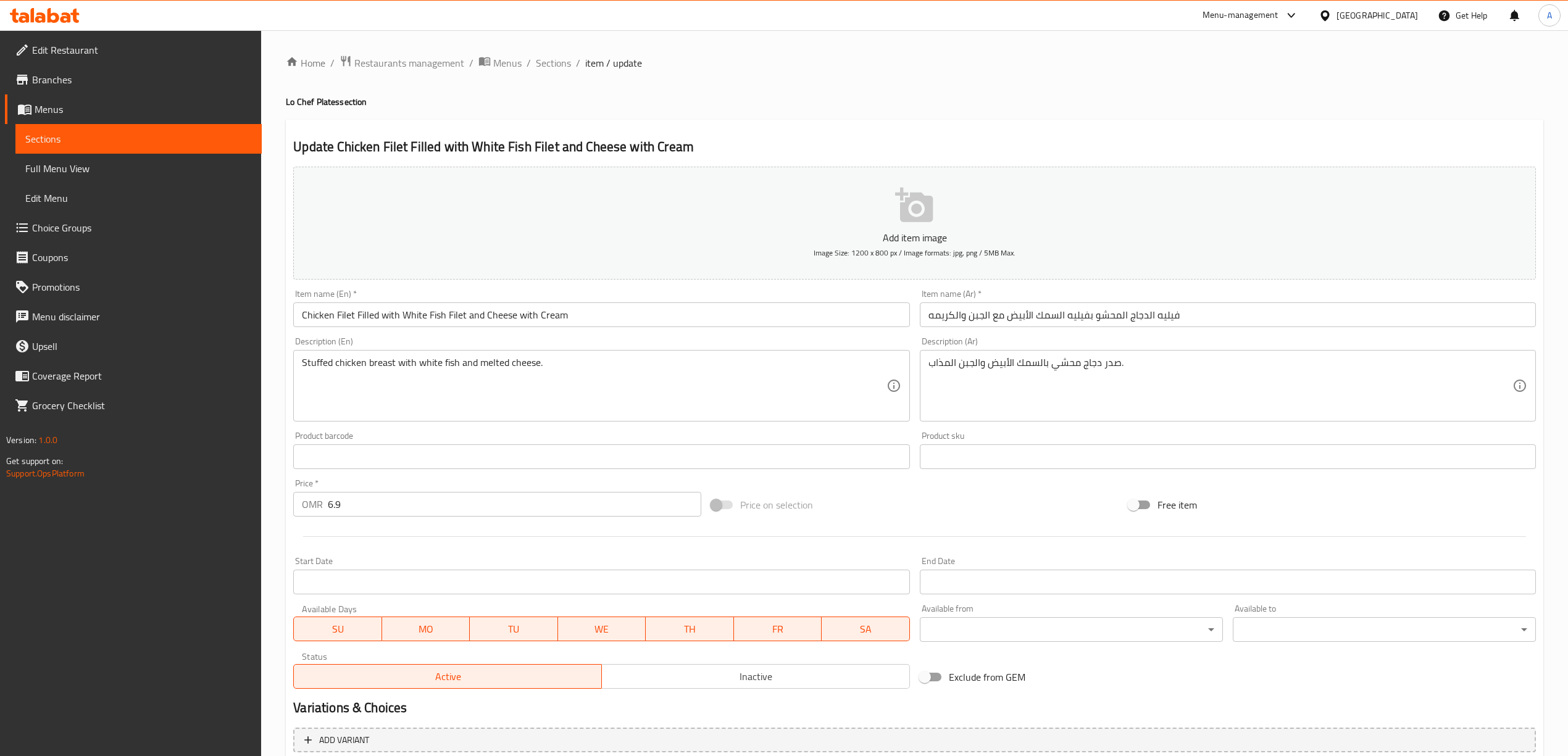
click at [351, 321] on input "Chicken Filet Filled with White Fish Filet and Cheese with Cream" at bounding box center [601, 314] width 616 height 25
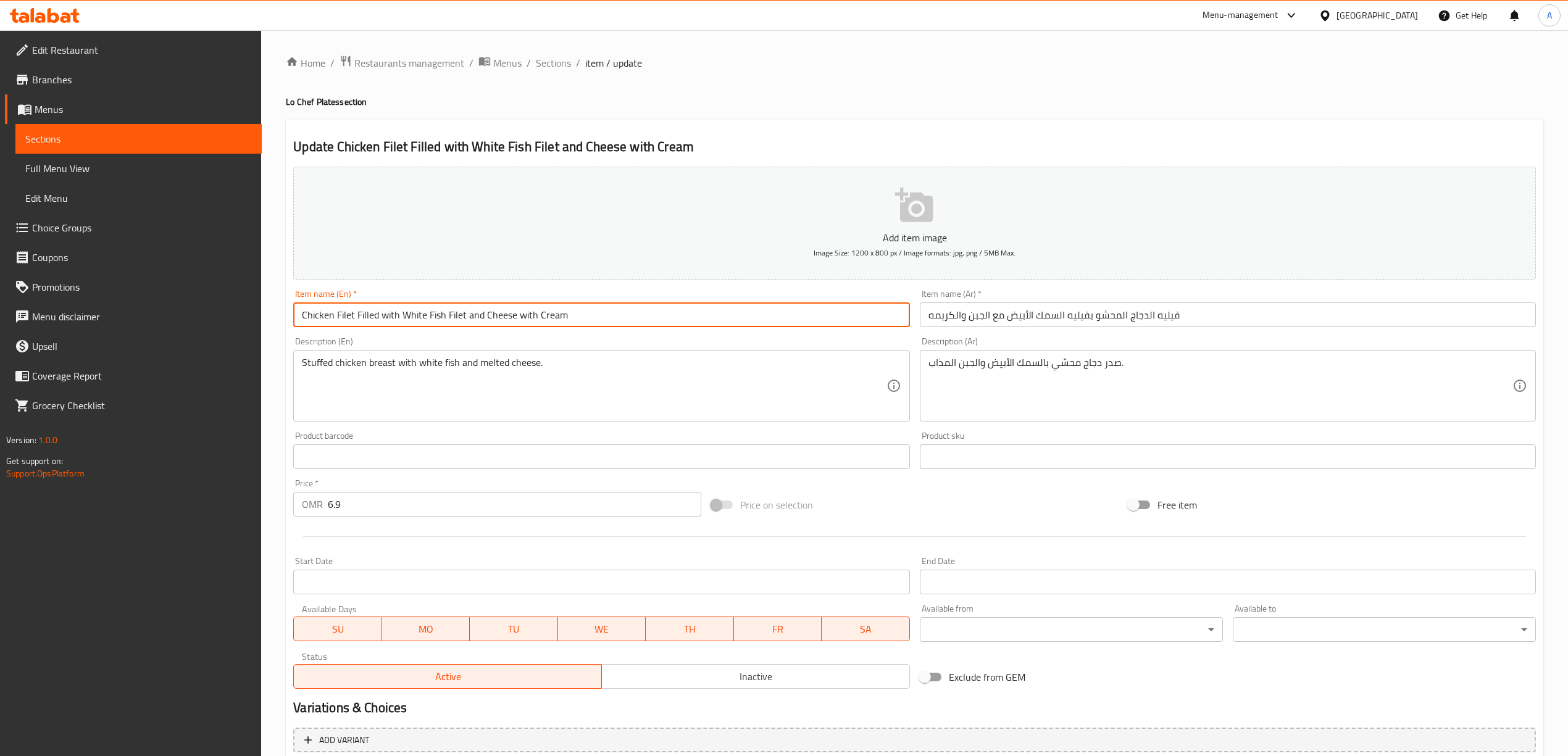
click at [351, 321] on input "Chicken Filet Filled with White Fish Filet and Cheese with Cream" at bounding box center [601, 314] width 616 height 25
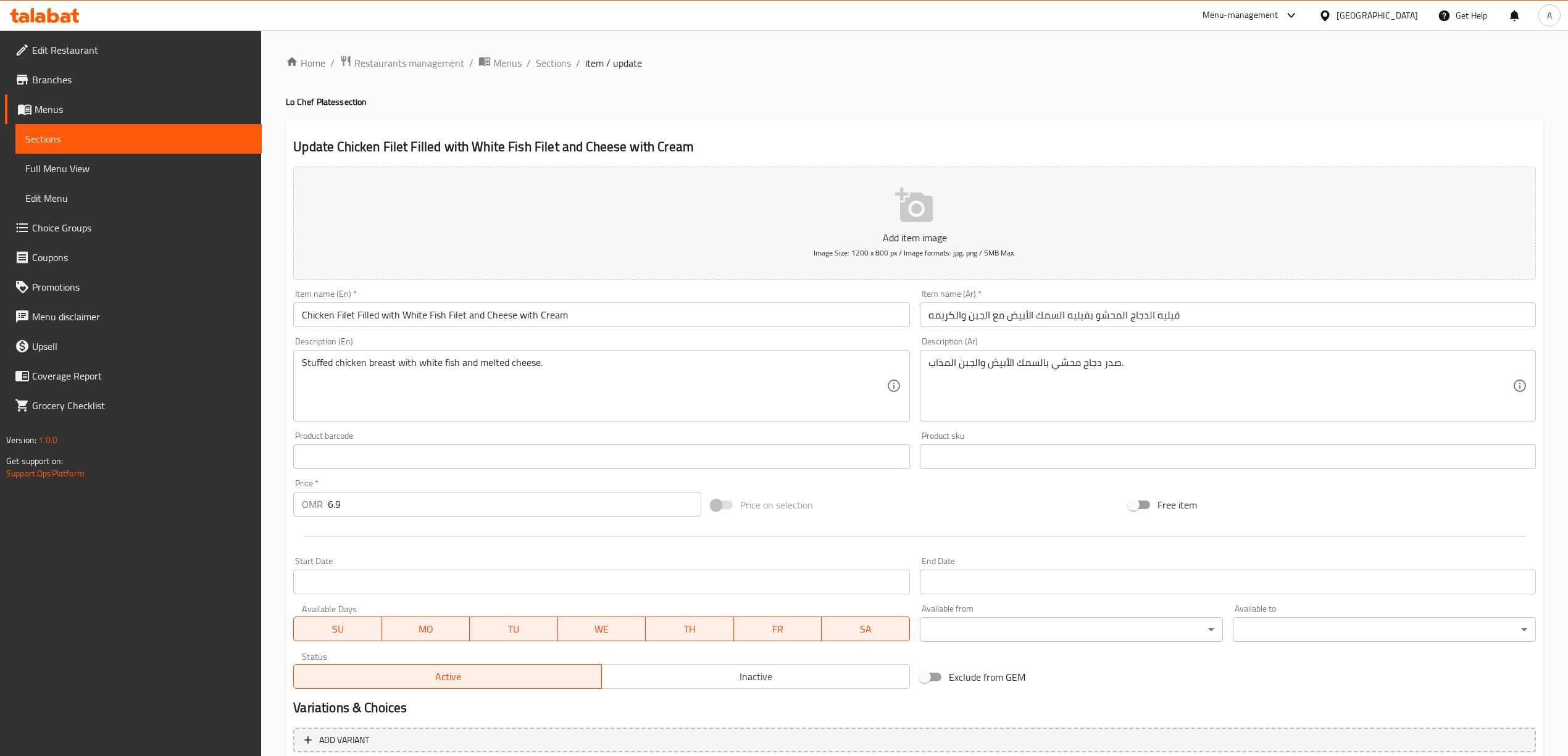
click at [351, 321] on input "Chicken Filet Filled with White Fish Filet and Cheese with Cream" at bounding box center [601, 314] width 616 height 25
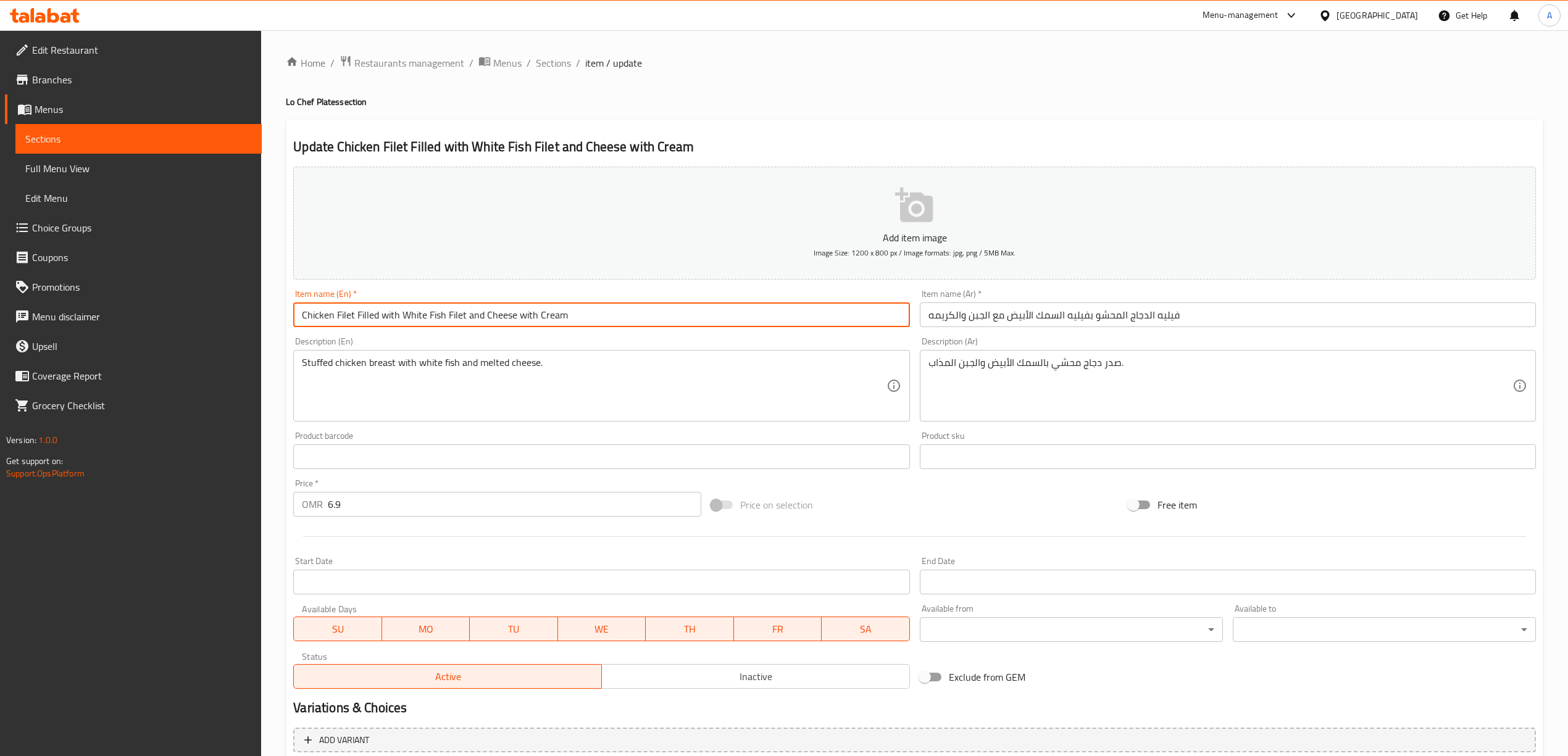
click at [723, 109] on div "Home / Restaurants management / Menus / Sections / item / update Lo Chef Plates…" at bounding box center [915, 451] width 1257 height 792
click at [475, 316] on input "Chicken Filet Filled with White Fish Filet and Cheese with Cream" at bounding box center [601, 314] width 616 height 25
click at [523, 316] on input "Chicken Filet Filled with White Fish Filet and Cheese with Cream" at bounding box center [601, 314] width 616 height 25
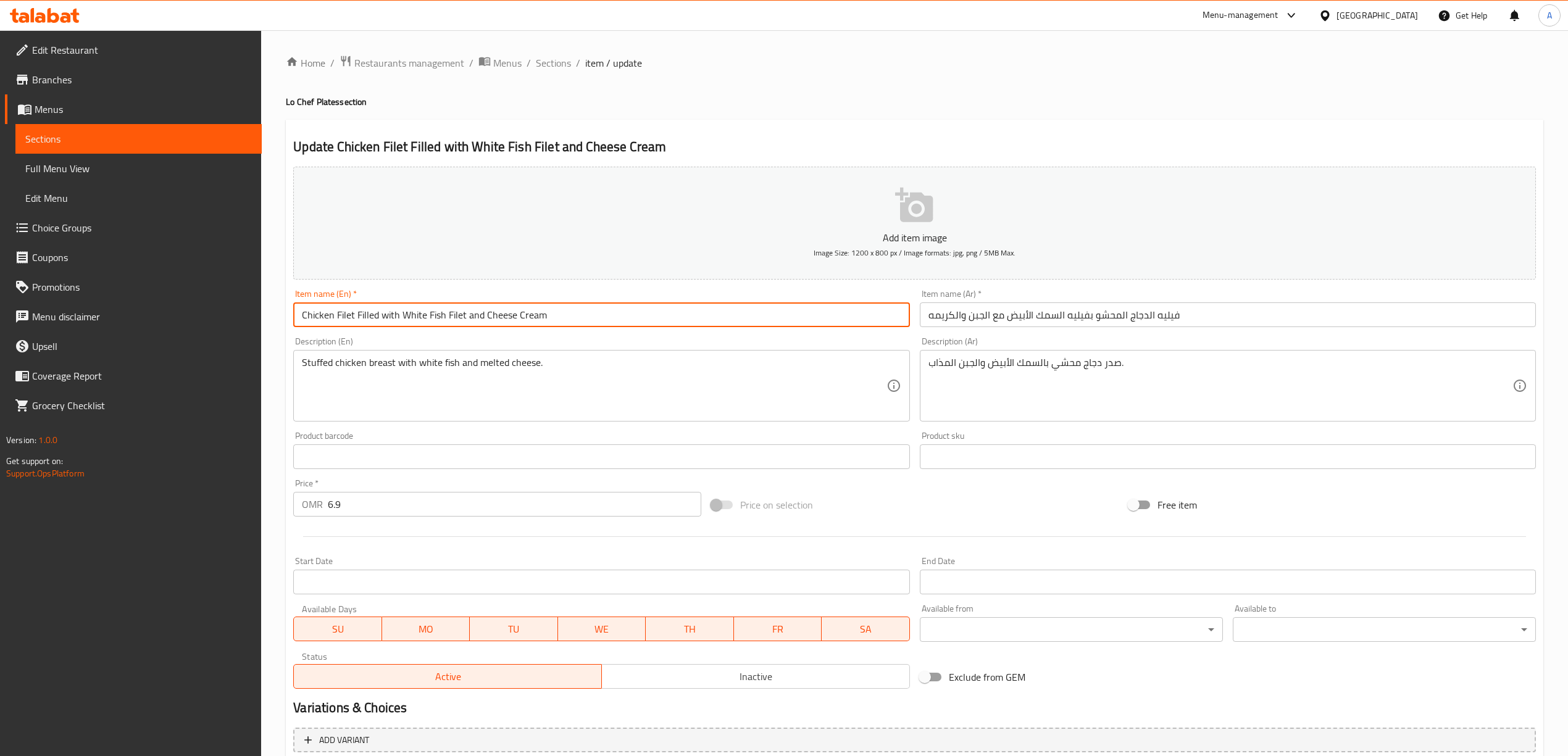
click at [474, 317] on input "Chicken Filet Filled with White Fish Filet and Cheese Cream" at bounding box center [601, 314] width 616 height 25
paste input "with"
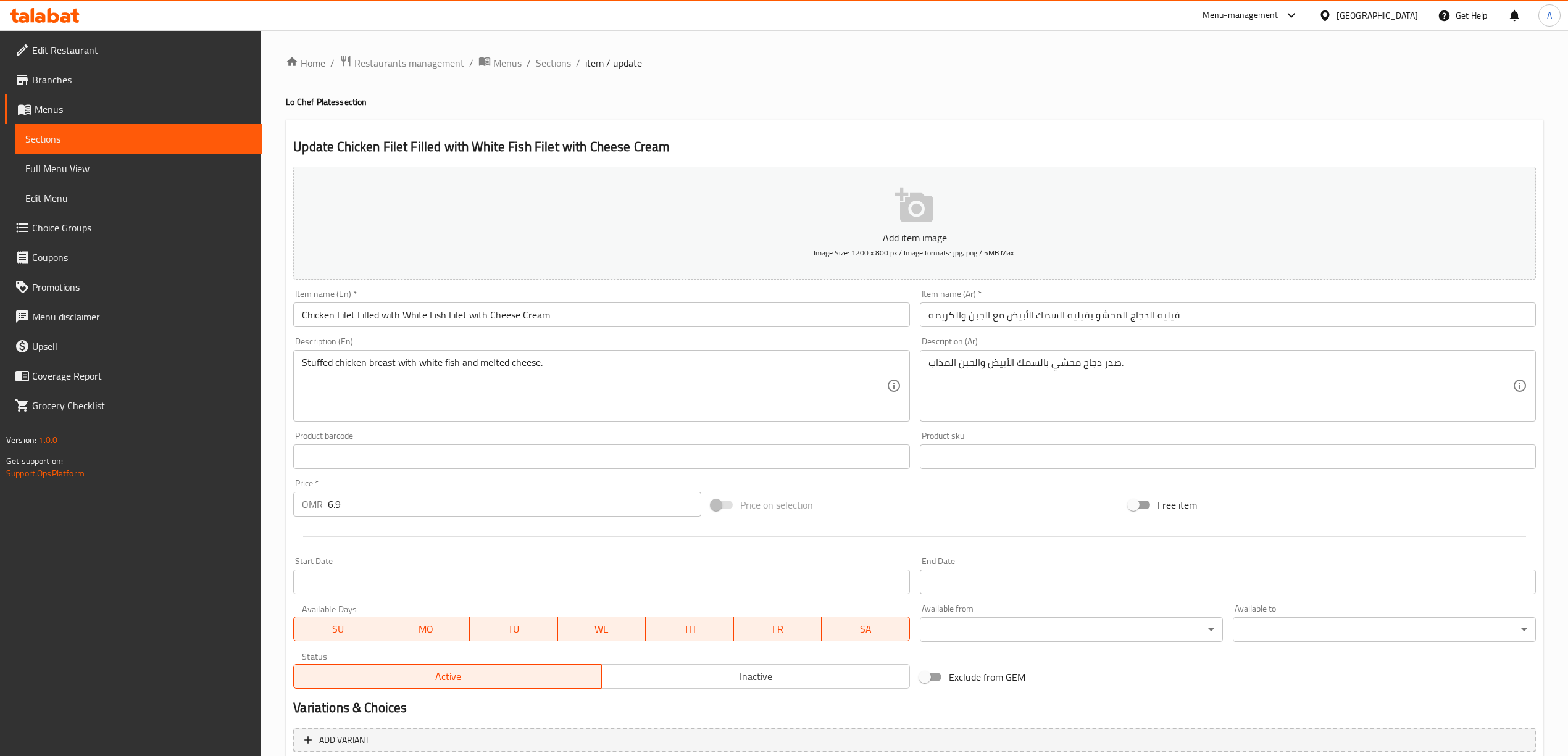
click at [660, 121] on div "Update Chicken Filet Filled with White Fish Filet with Cheese Cream Add item im…" at bounding box center [915, 479] width 1257 height 718
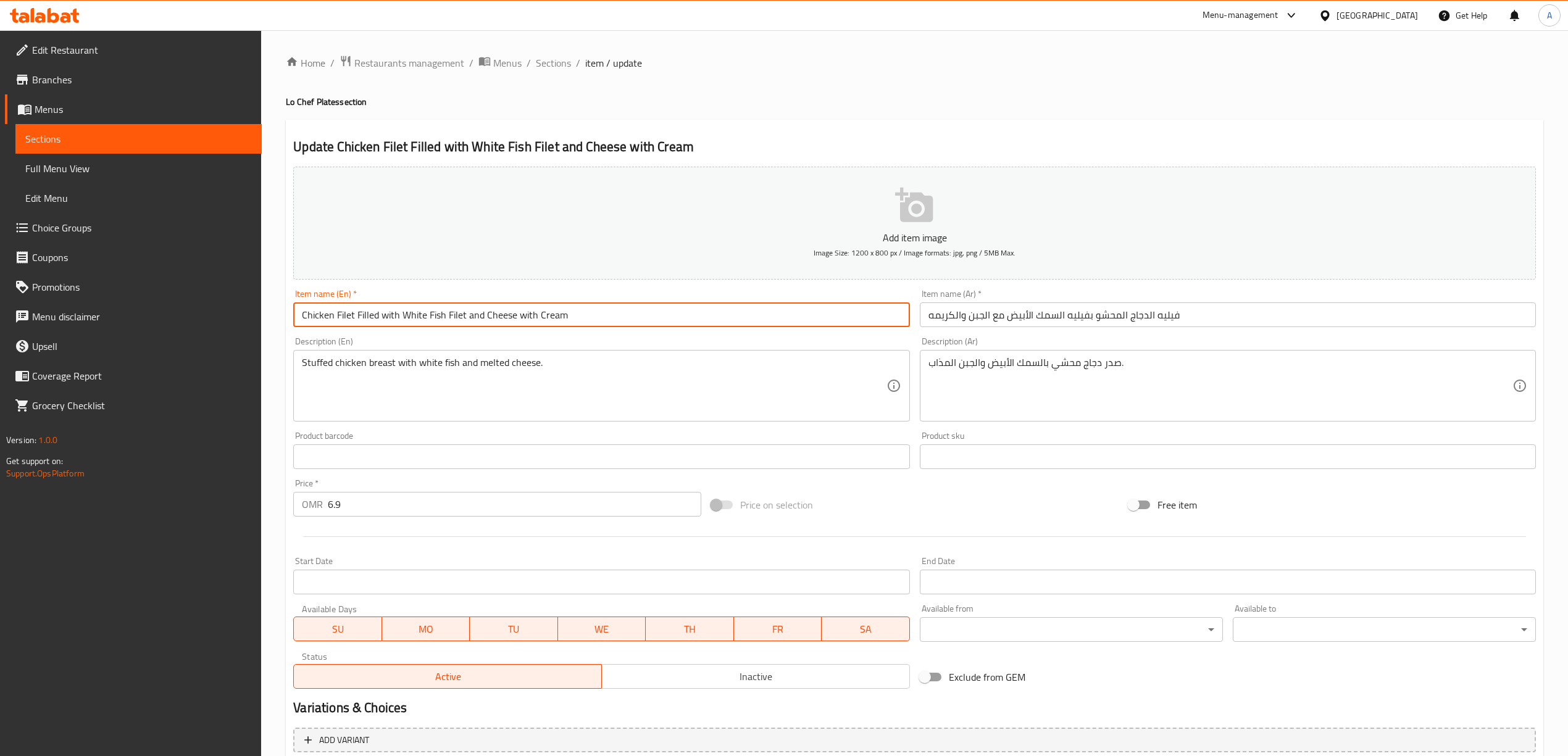
type input "Chicken Filet Filled with White Fish Filet and Cheese with Cream"
click at [724, 86] on div "Home / Restaurants management / Menus / Sections / item / update Lo Chef Plates…" at bounding box center [915, 451] width 1257 height 792
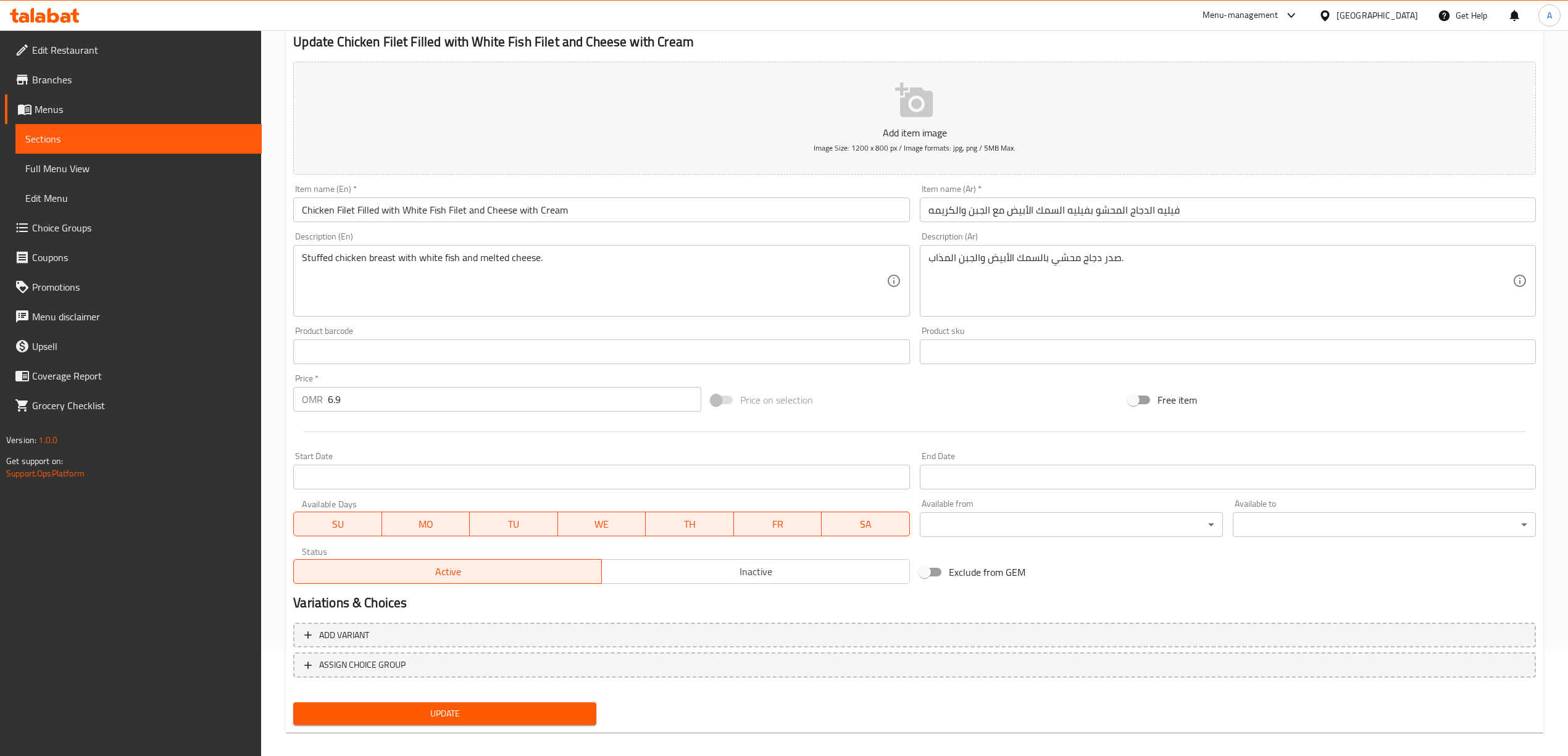
scroll to position [115, 0]
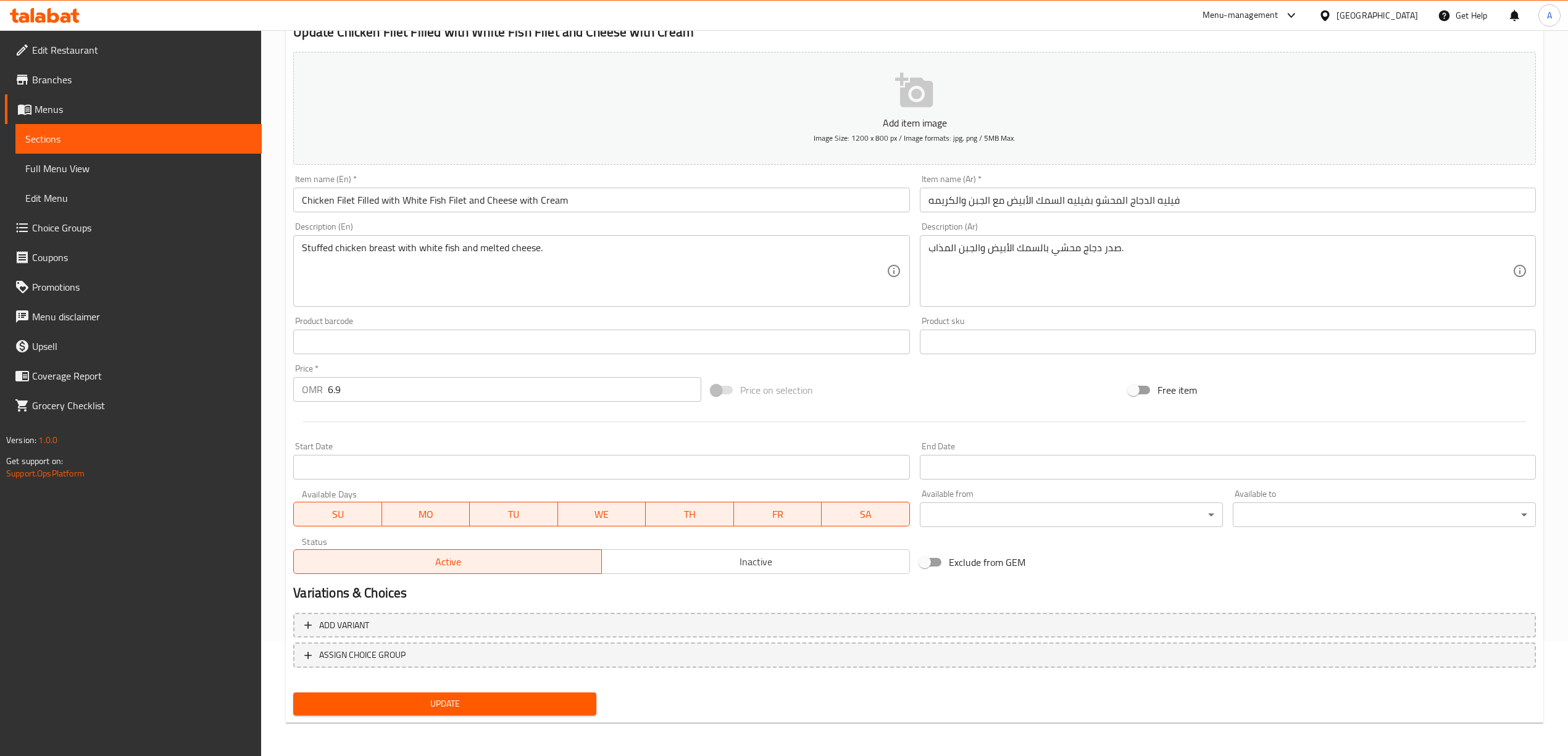
click at [502, 712] on button "Update" at bounding box center [444, 703] width 303 height 22
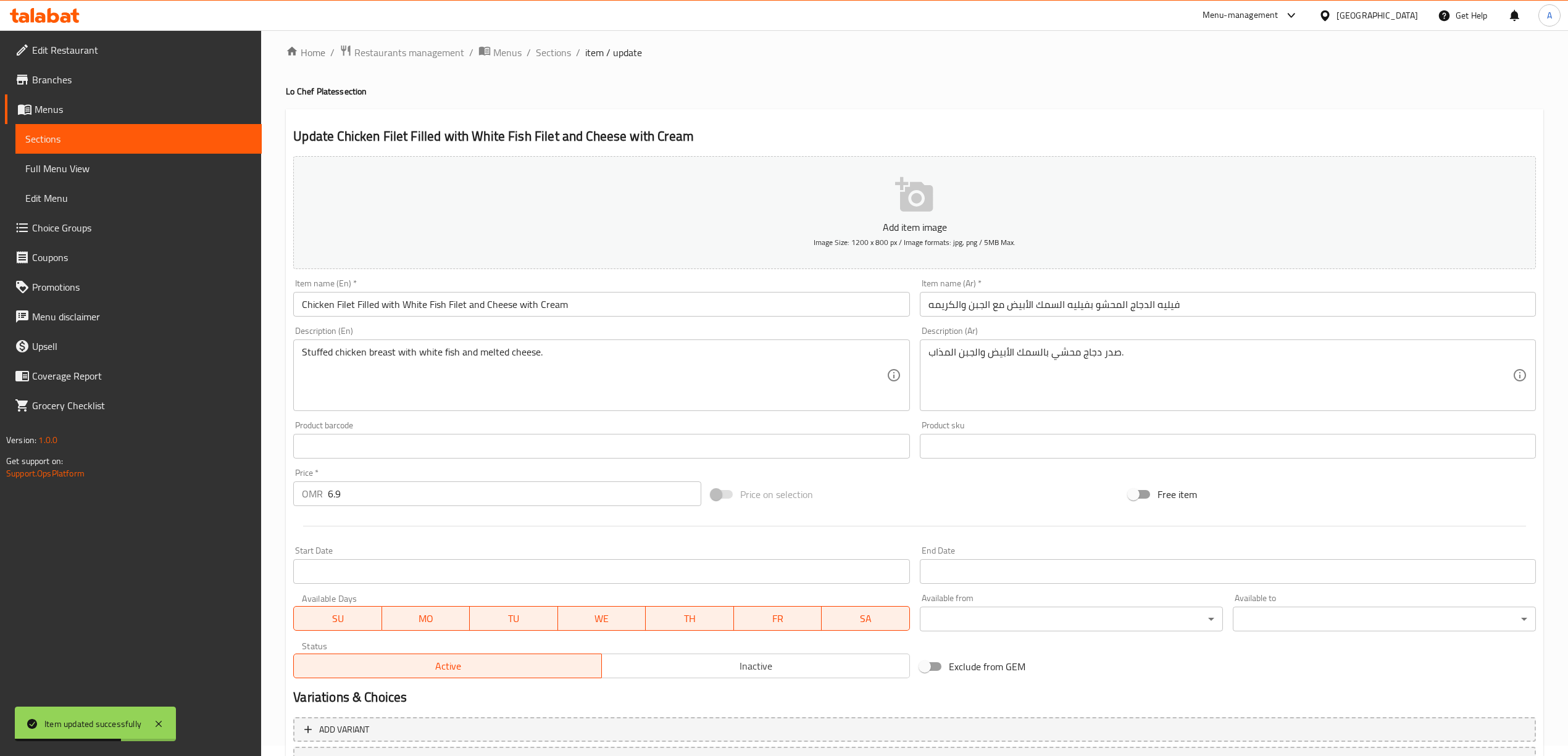
scroll to position [0, 0]
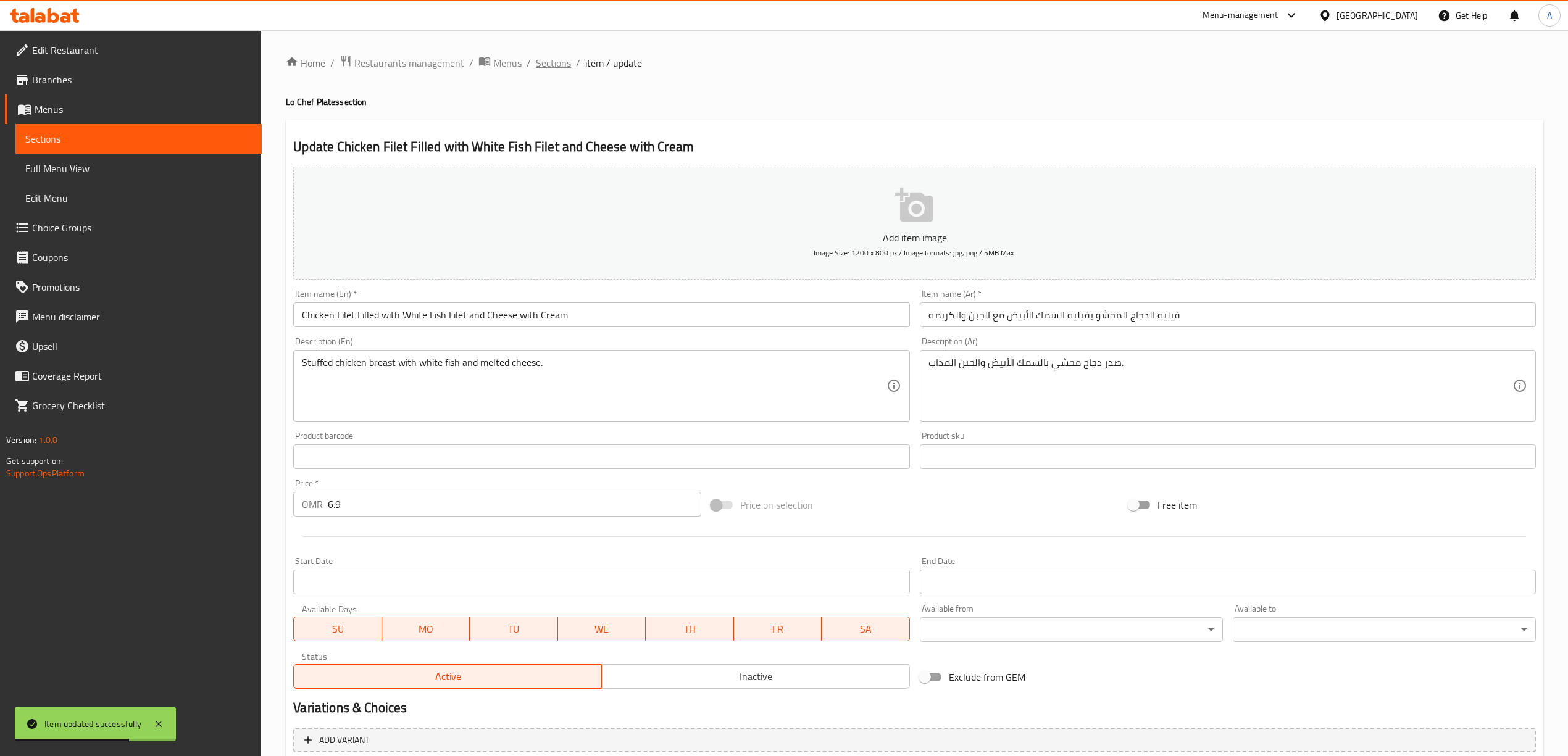
click at [545, 60] on span "Sections" at bounding box center [553, 62] width 35 height 15
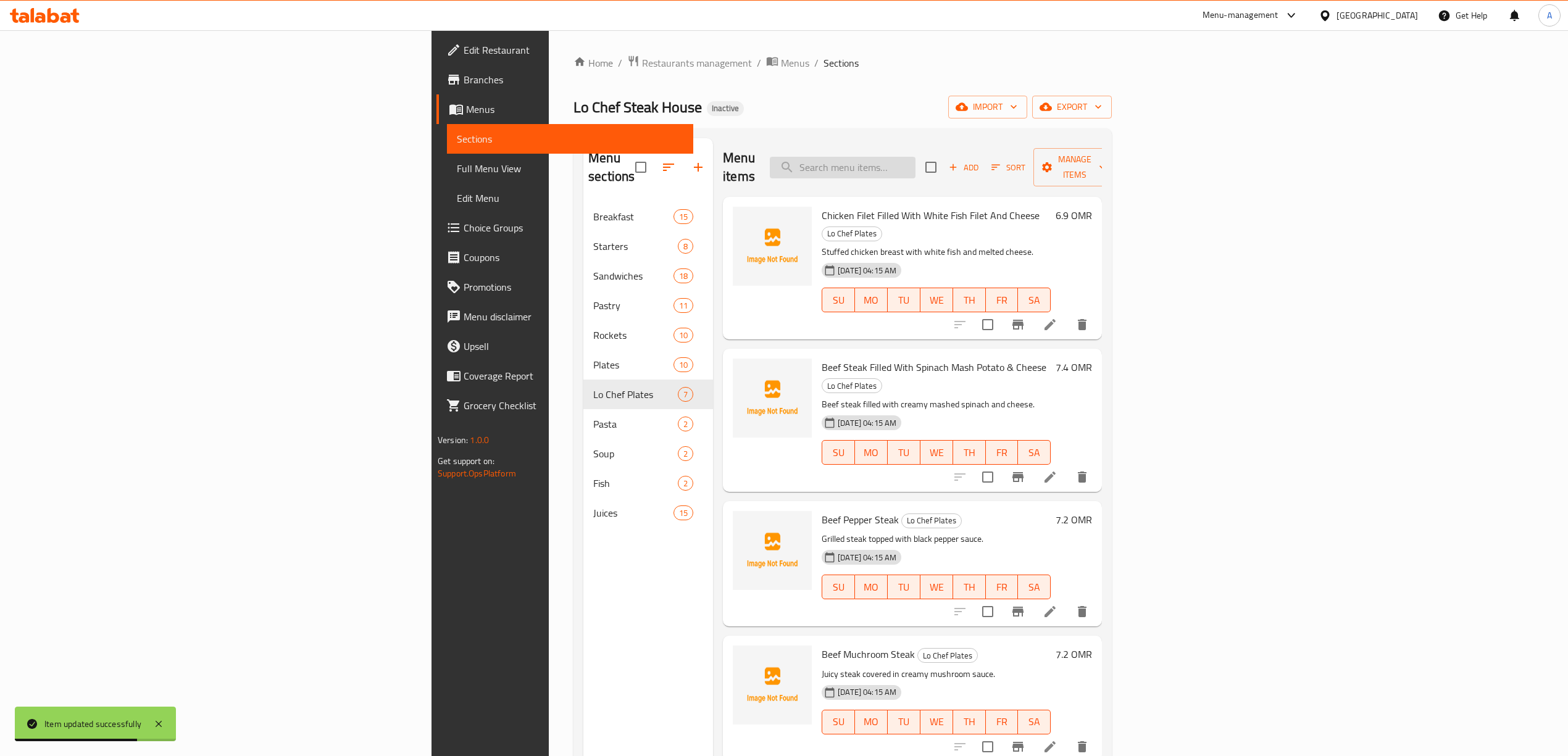
click at [915, 164] on input "search" at bounding box center [842, 167] width 146 height 22
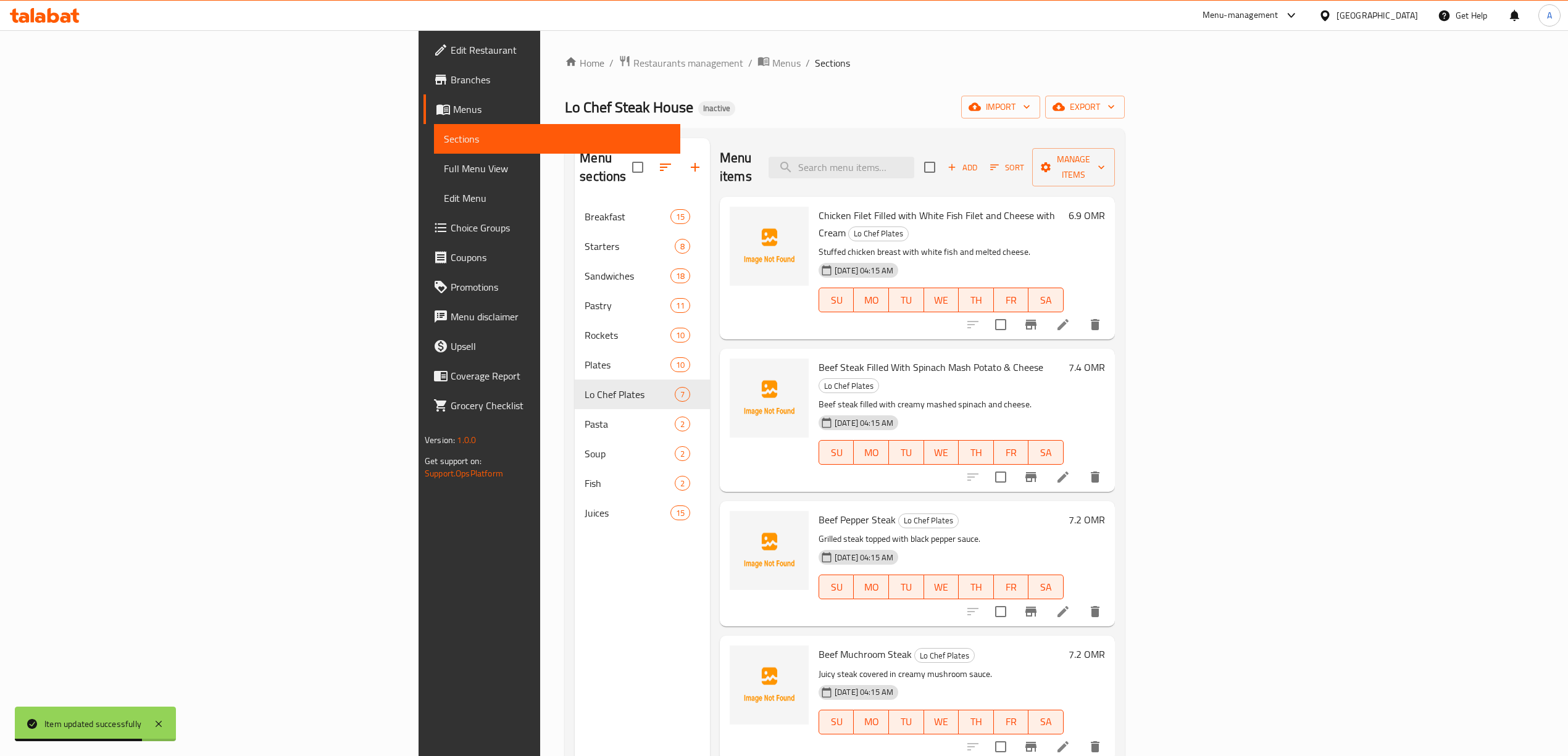
paste input "Macaroni ai funghi & Chicken"
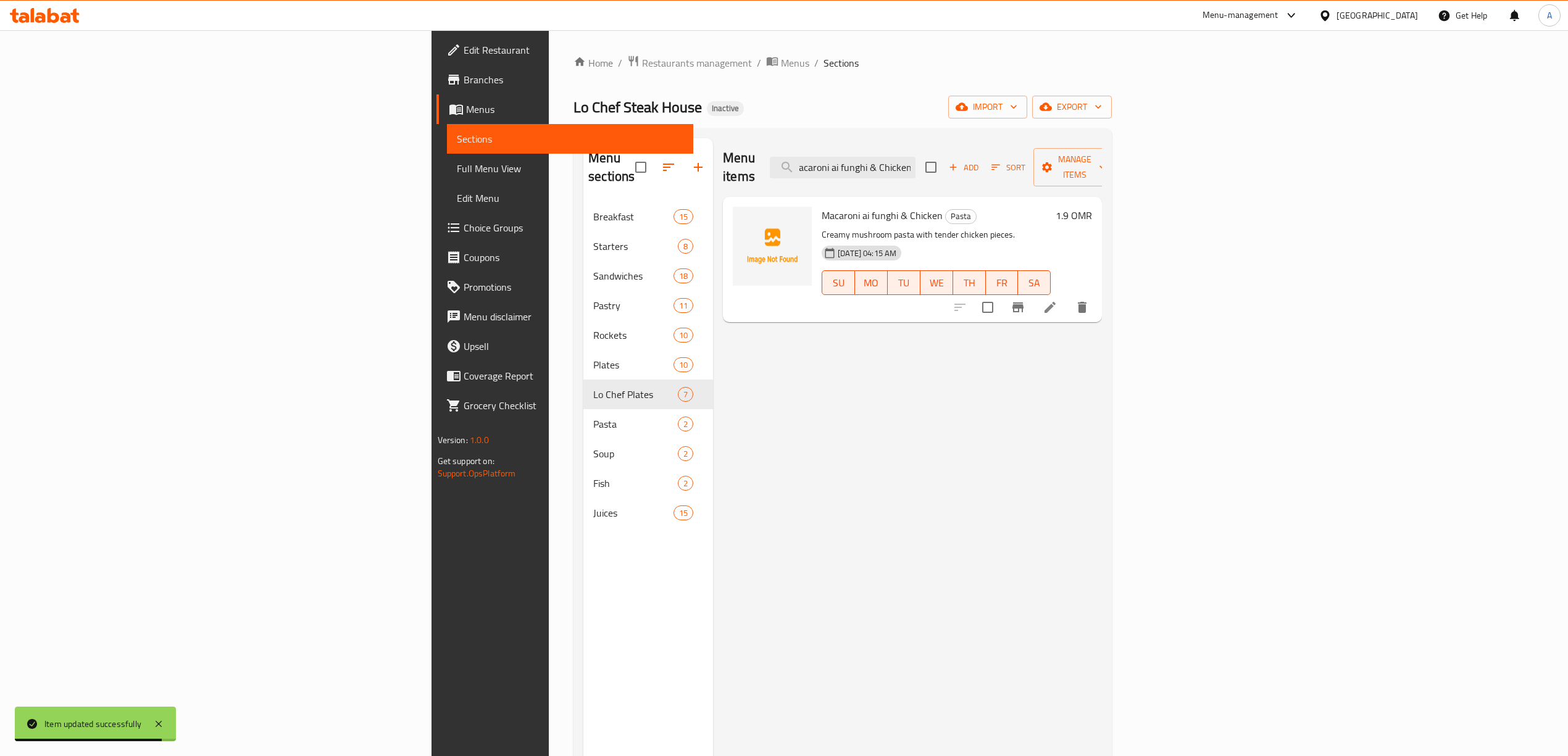
type input "Macaroni ai funghi & Chicken"
click at [1068, 296] on li at bounding box center [1050, 308] width 35 height 22
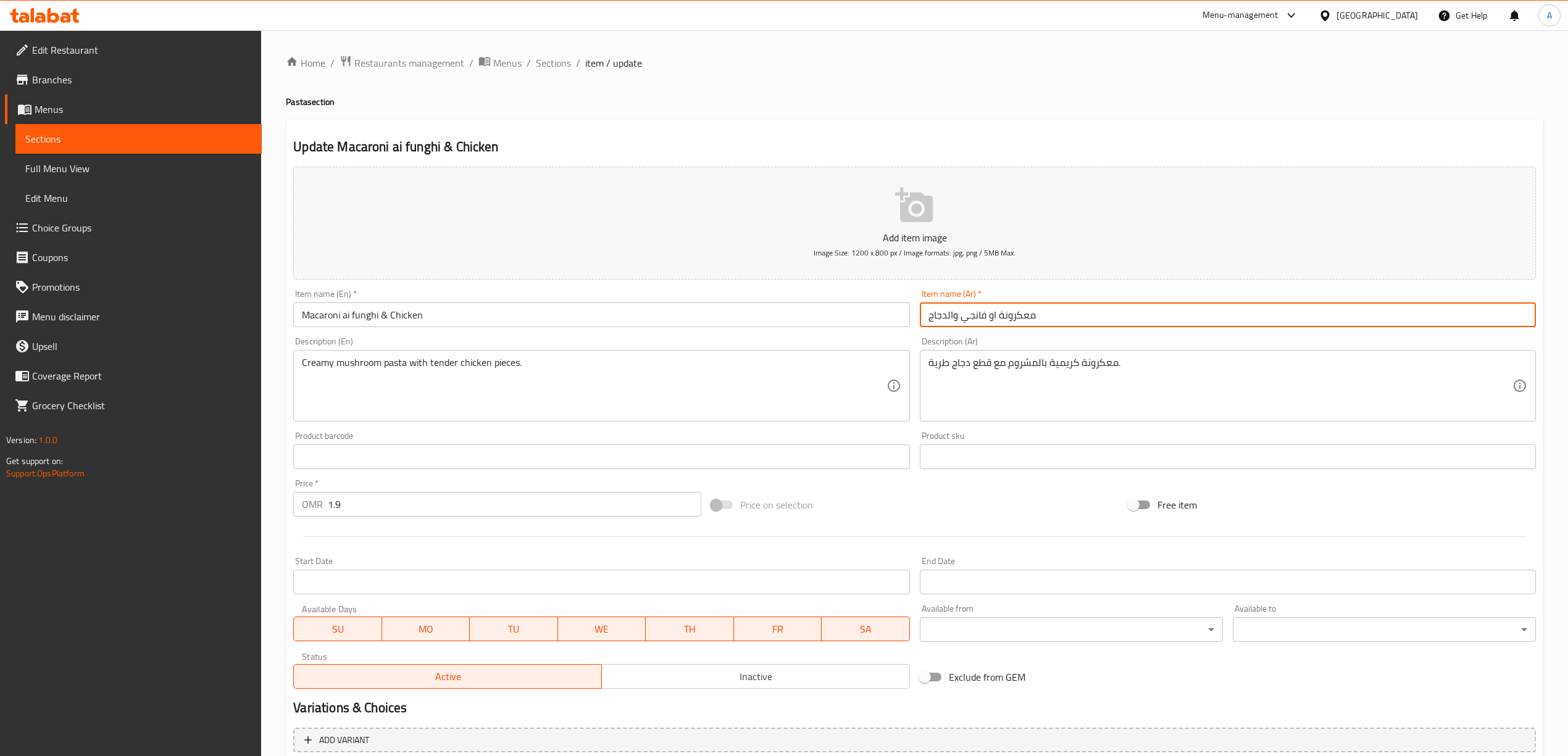
click at [991, 318] on input "معكرونة او فانجي والدجاج" at bounding box center [1227, 314] width 616 height 25
click at [986, 314] on input "معكرونة او فانجي والدجاج" at bounding box center [1227, 314] width 616 height 25
type input "معكرونة اي فانجي والدجاج"
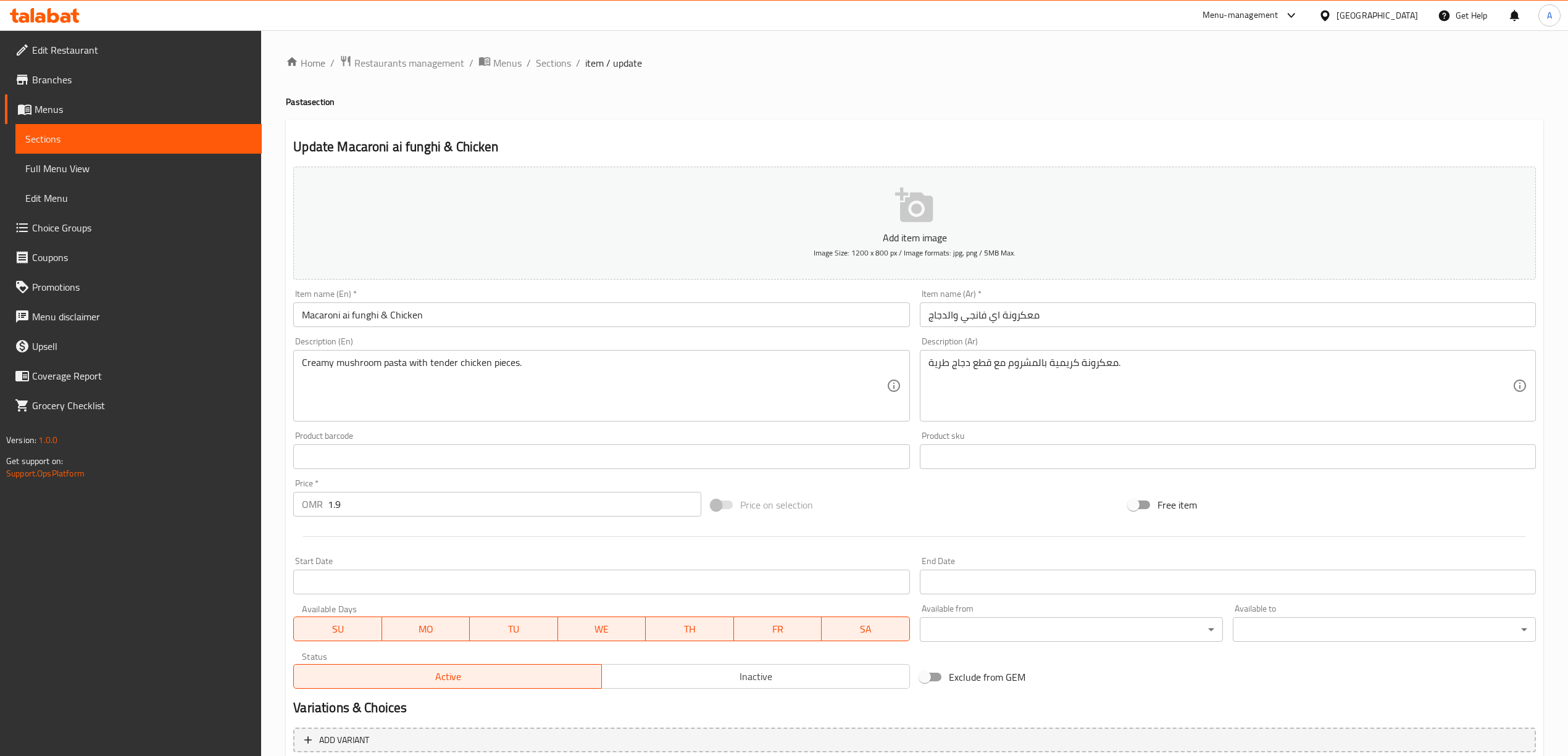
click at [791, 114] on div "Home / Restaurants management / Menus / Sections / item / update Pasta section …" at bounding box center [915, 451] width 1257 height 792
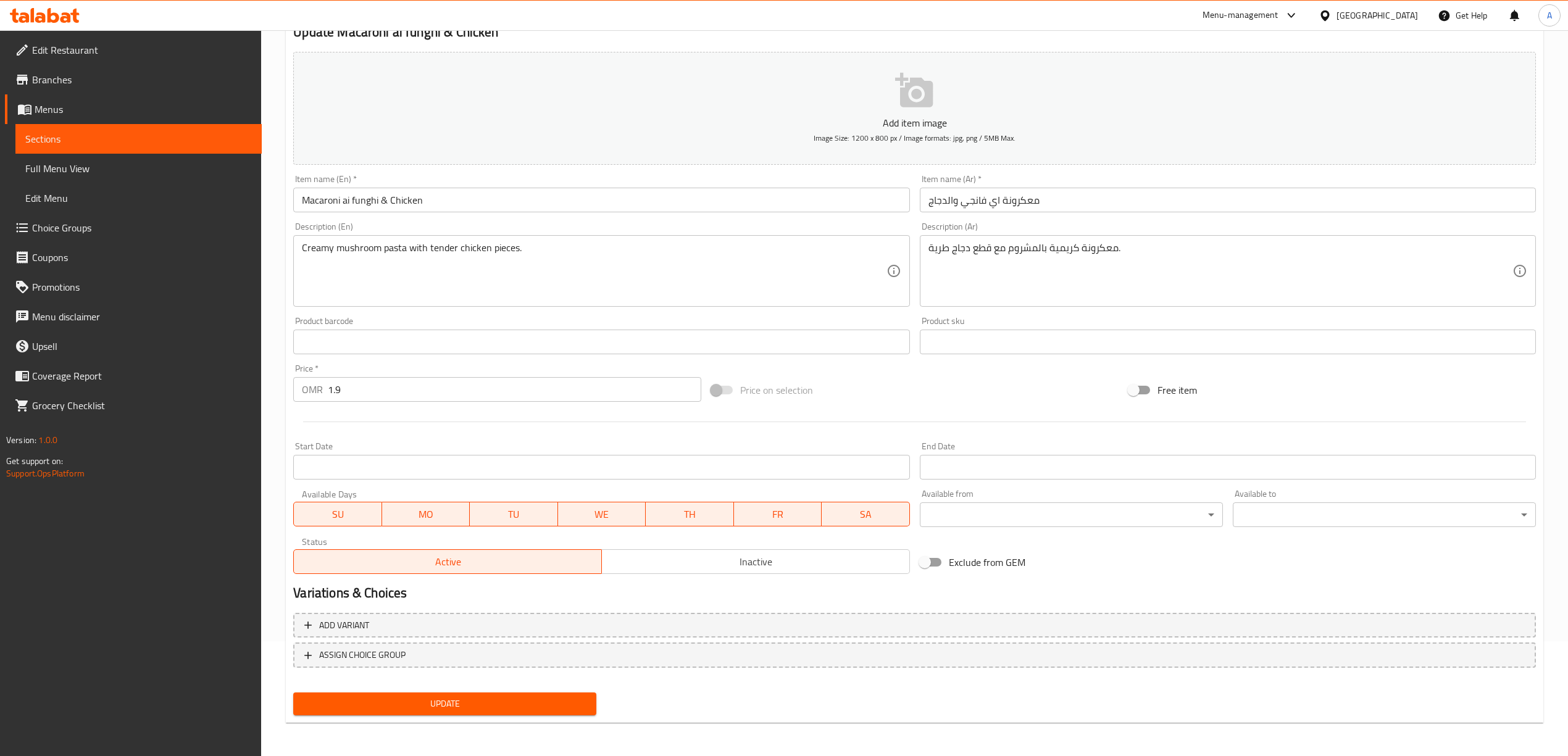
click at [494, 700] on span "Update" at bounding box center [445, 703] width 284 height 16
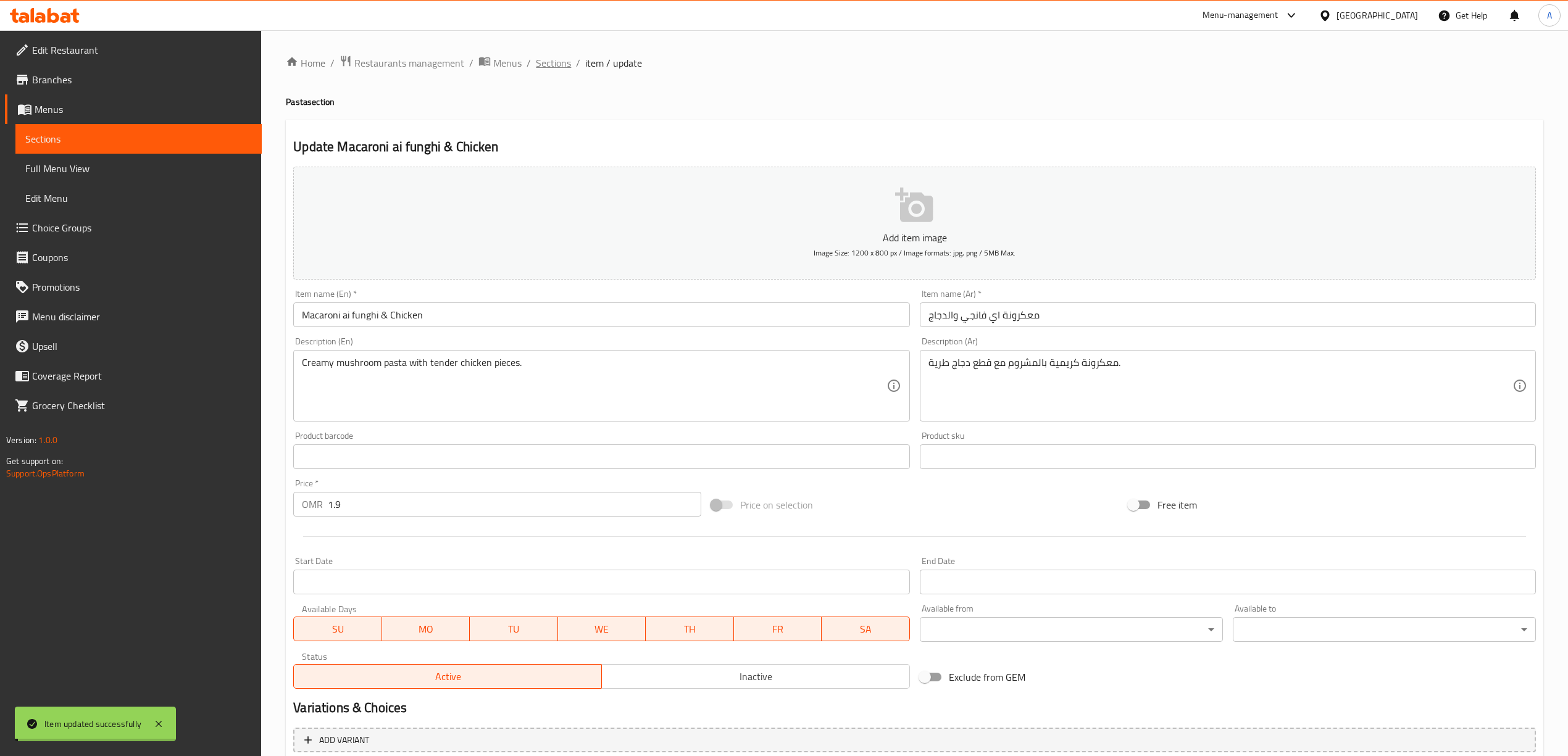
click at [540, 68] on span "Sections" at bounding box center [553, 62] width 35 height 15
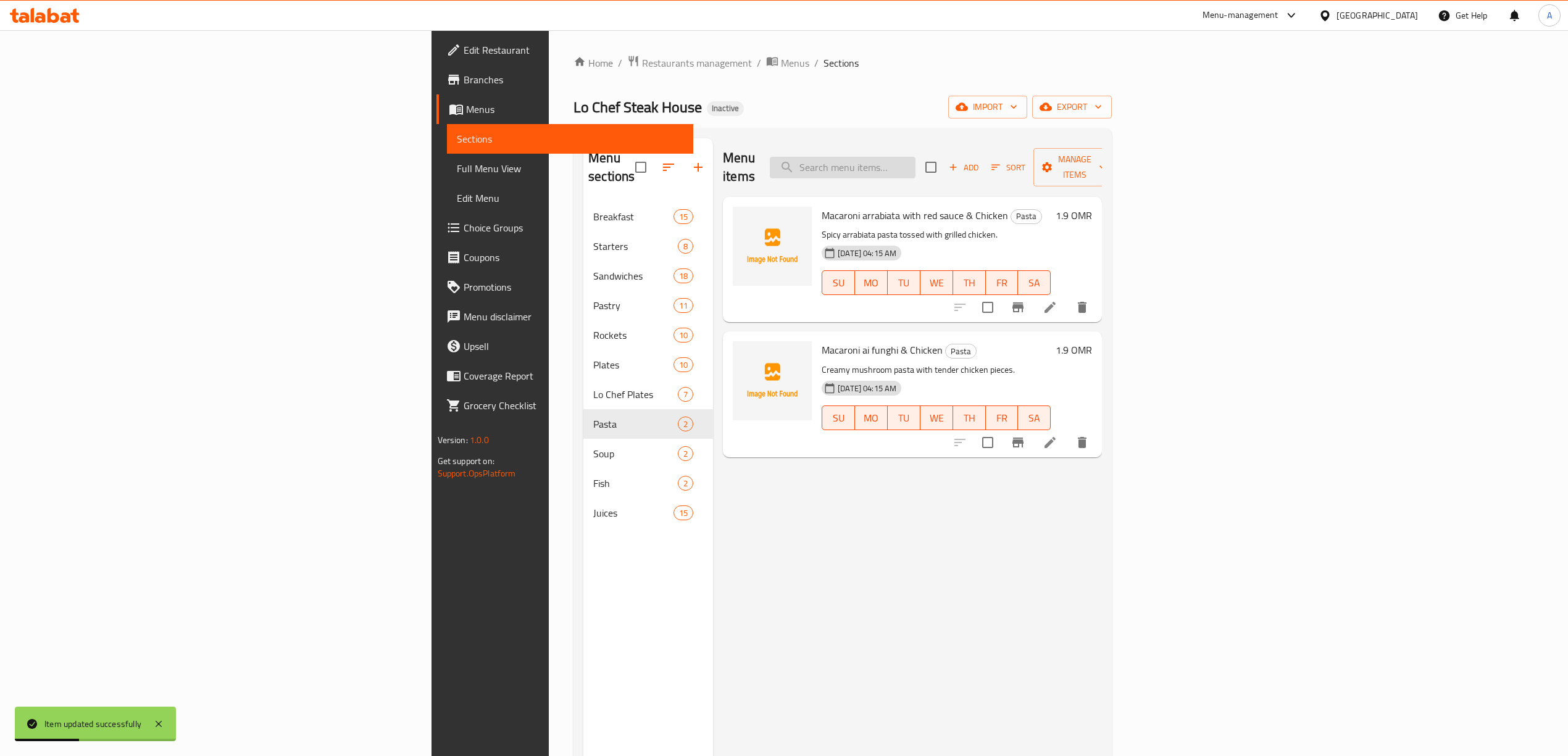
click at [915, 156] on input "search" at bounding box center [842, 167] width 146 height 22
paste input "Grill Inktfish"
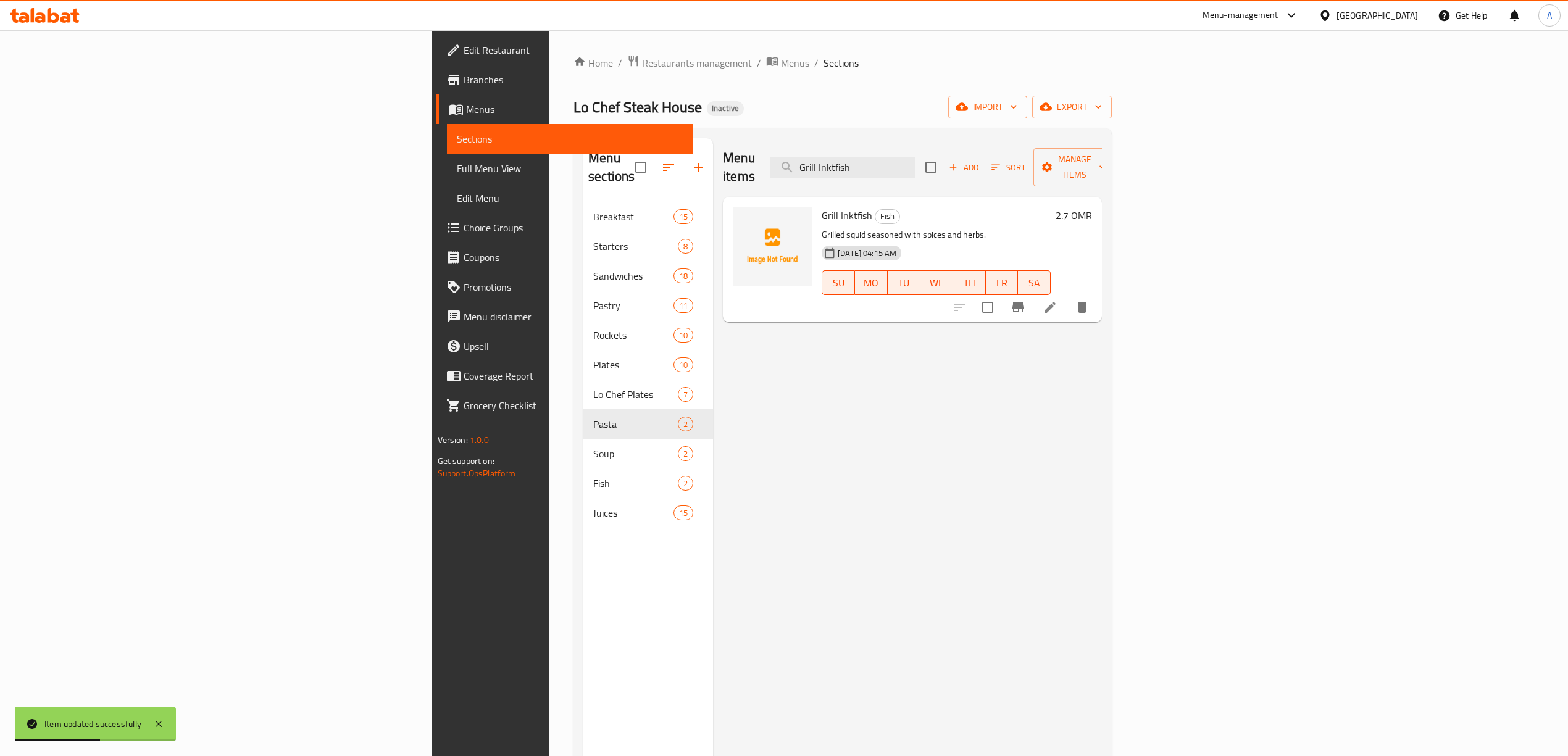
type input "Grill Inktfish"
click at [1068, 296] on li at bounding box center [1050, 308] width 35 height 22
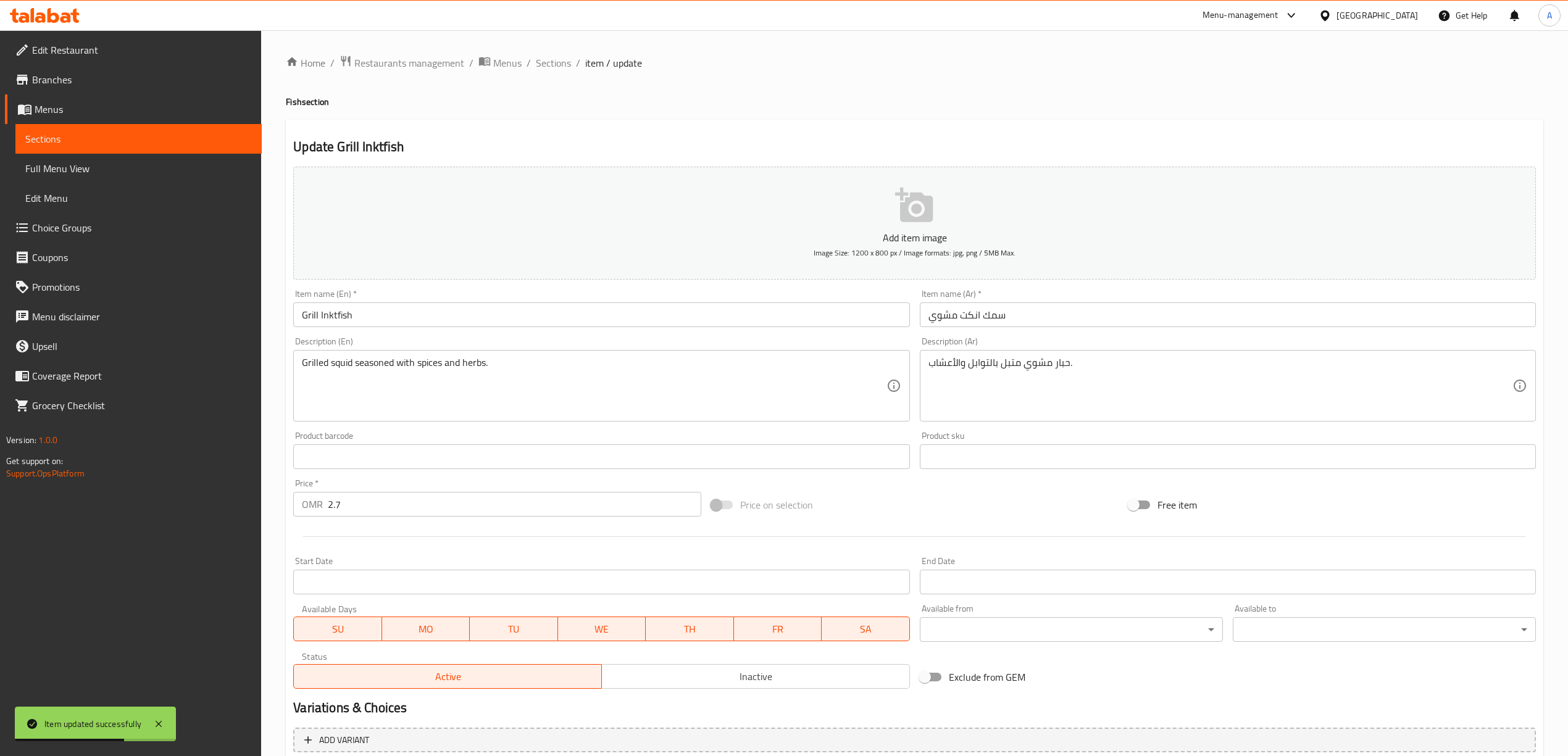
click at [971, 316] on input "سمك انكت مشوي" at bounding box center [1227, 314] width 616 height 25
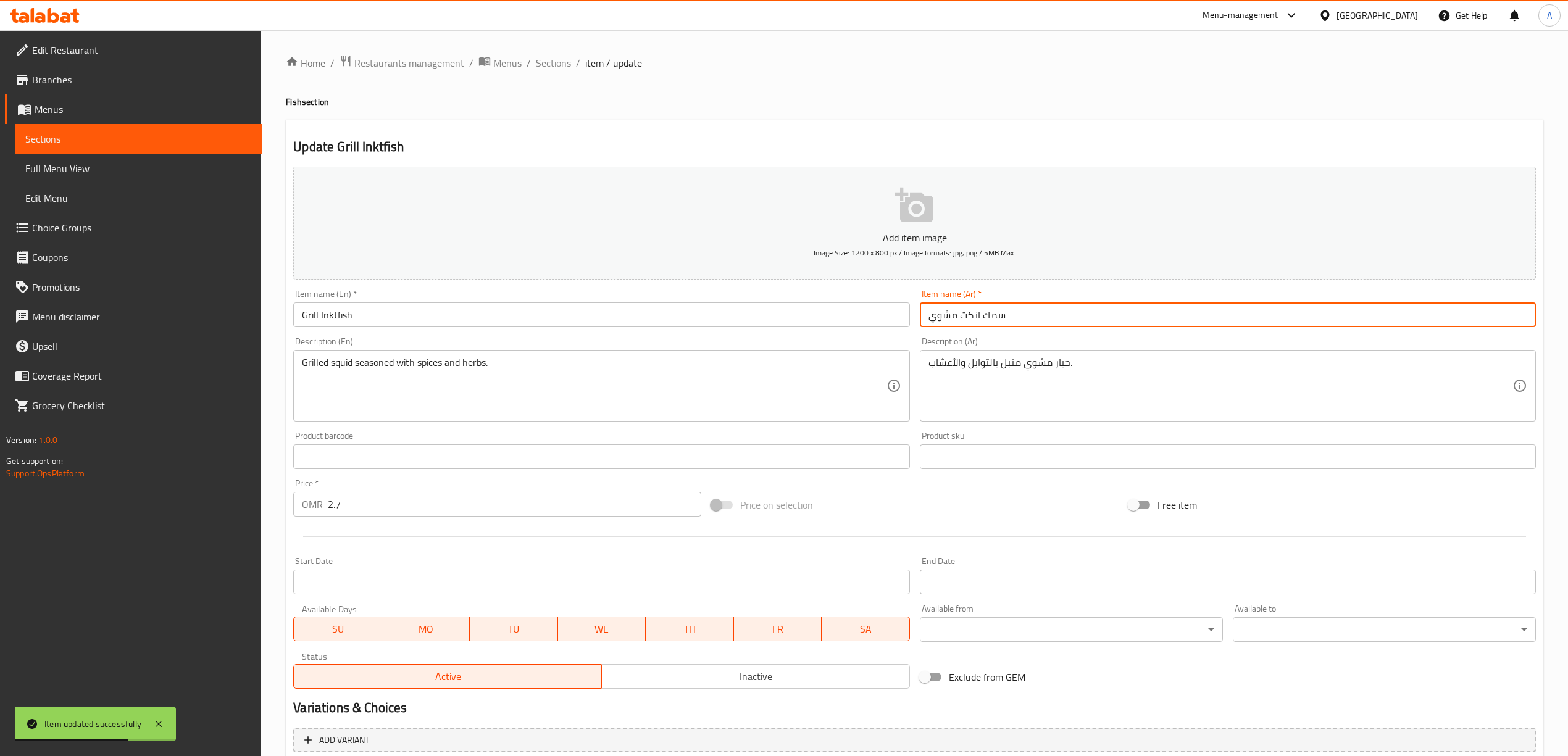
drag, startPoint x: 971, startPoint y: 316, endPoint x: 1052, endPoint y: 314, distance: 81.0
click at [1052, 314] on input "سمك انكت مشوي" at bounding box center [1227, 314] width 616 height 25
click at [981, 314] on input "انكتفيش مشوي" at bounding box center [1227, 314] width 616 height 25
type input "انكتفيش مشوي"
click at [346, 318] on input "Grill Inktfish" at bounding box center [601, 314] width 616 height 25
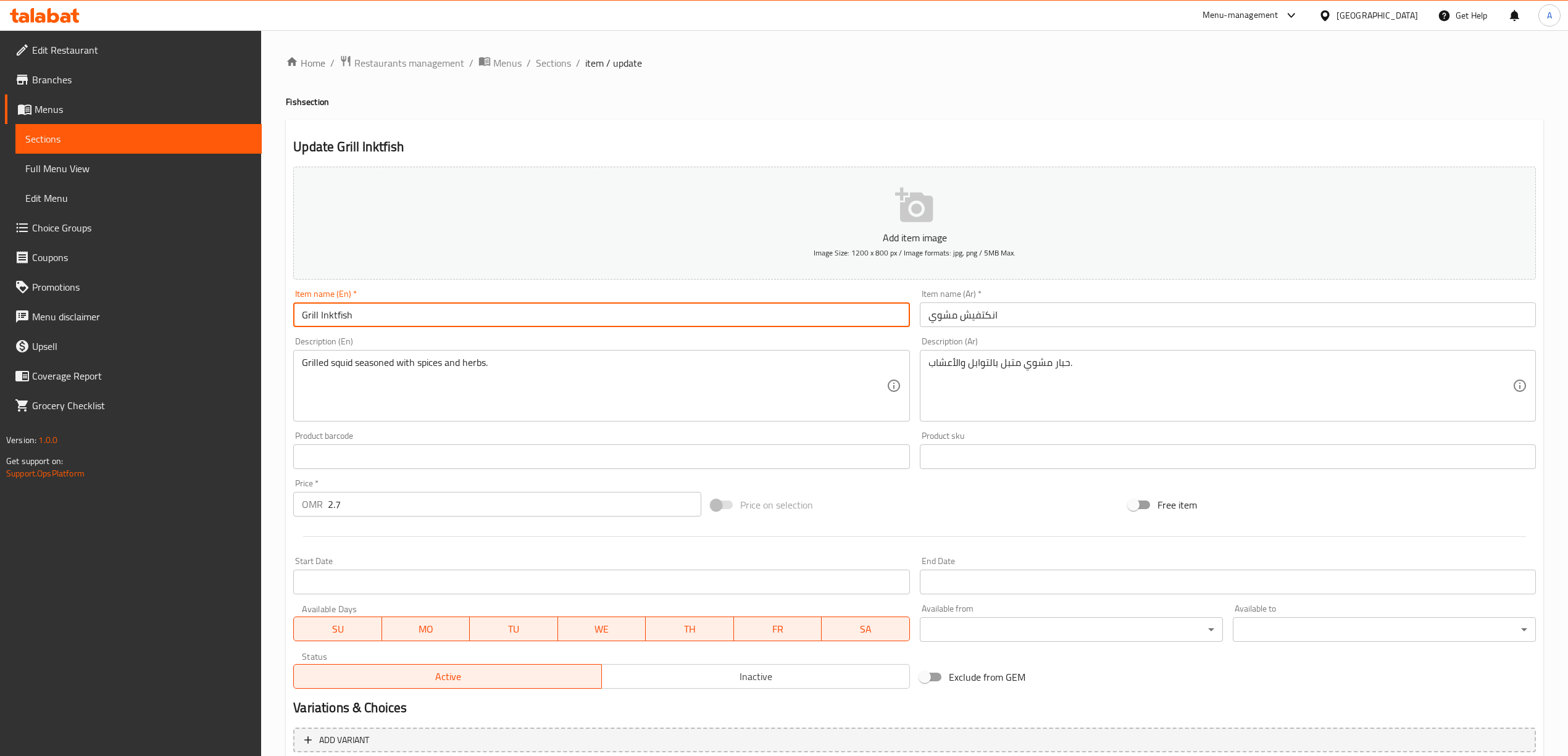
click at [346, 318] on input "Grill Inktfish" at bounding box center [601, 314] width 616 height 25
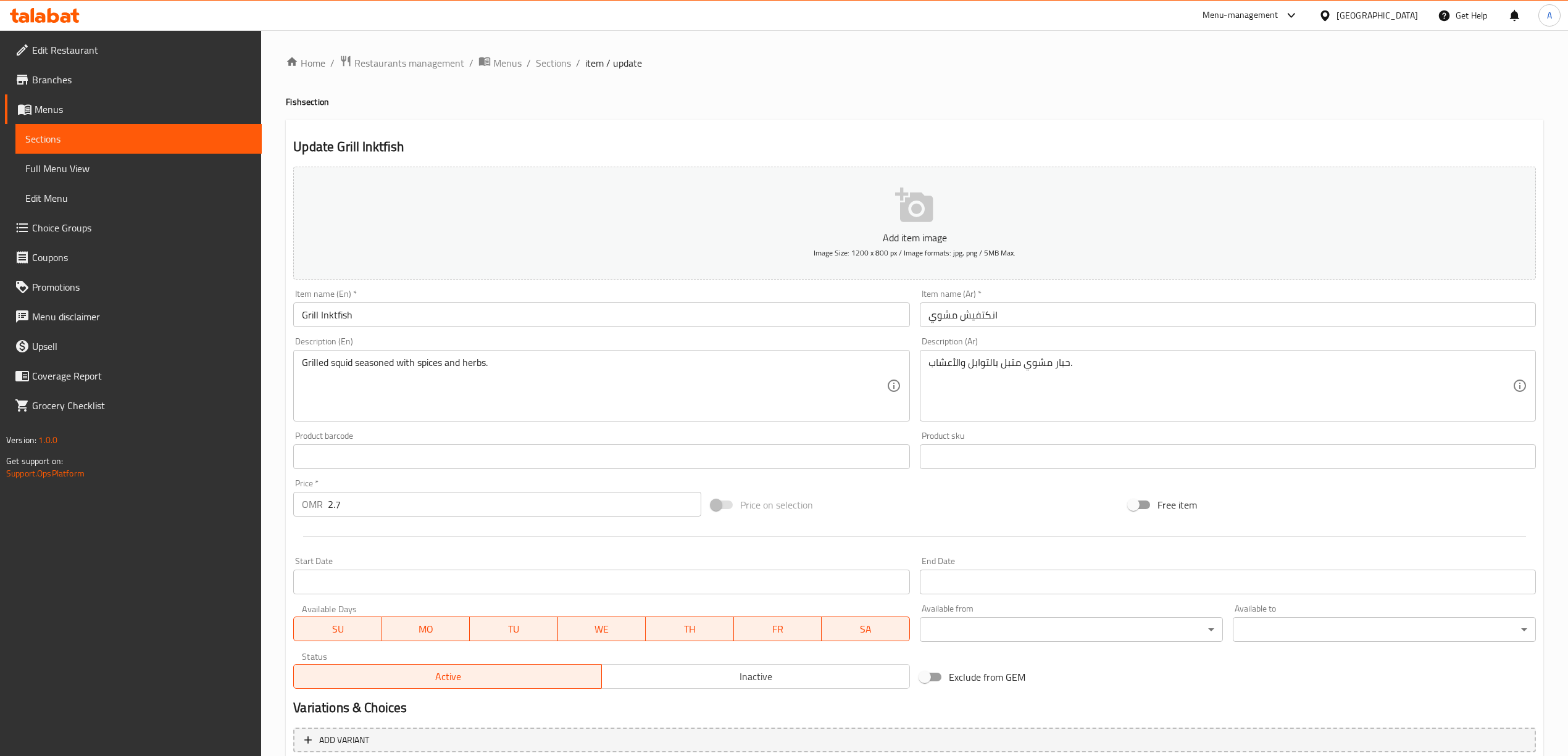
click at [329, 312] on input "Grill Inktfish" at bounding box center [601, 314] width 616 height 25
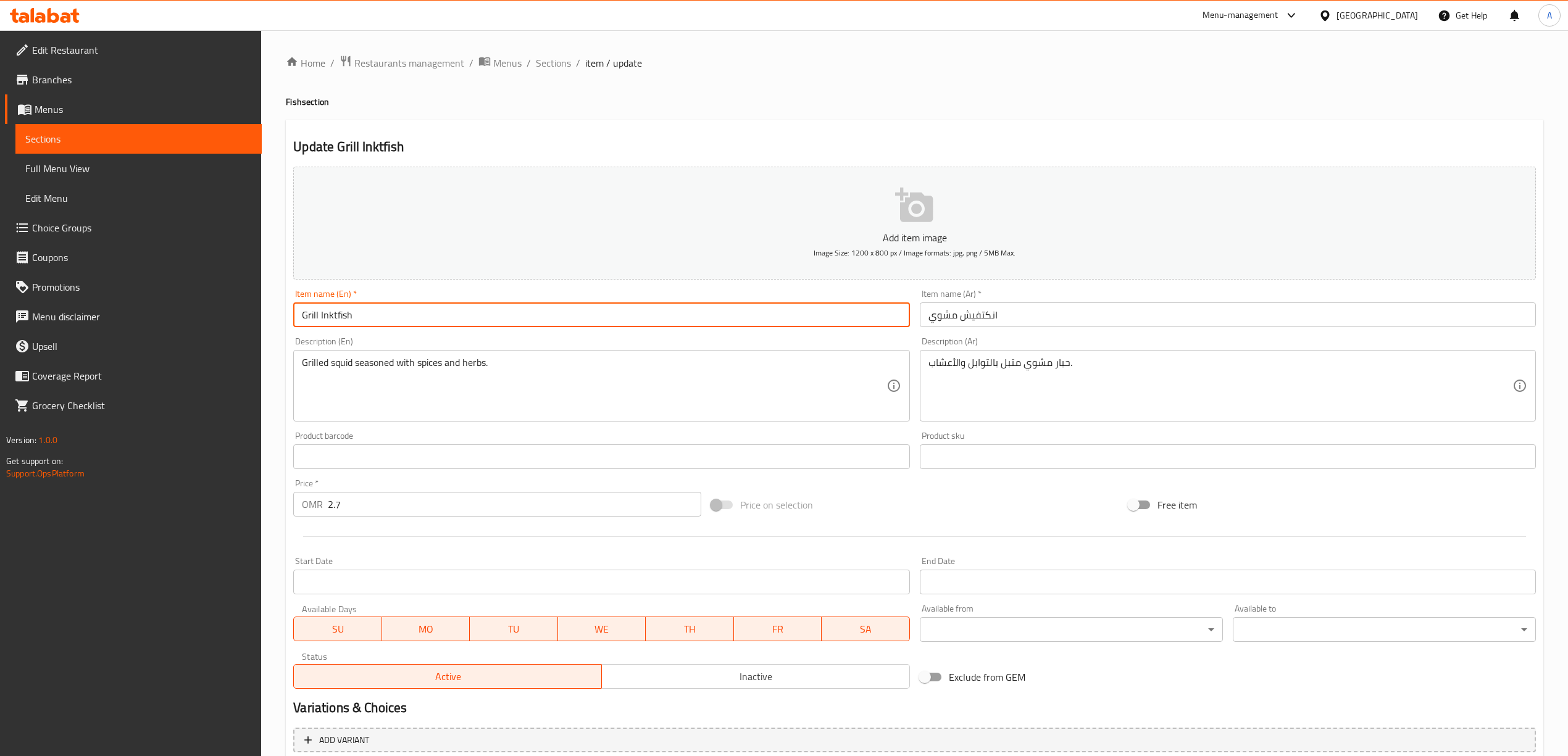
click at [329, 312] on input "Grill Inktfish" at bounding box center [601, 314] width 616 height 25
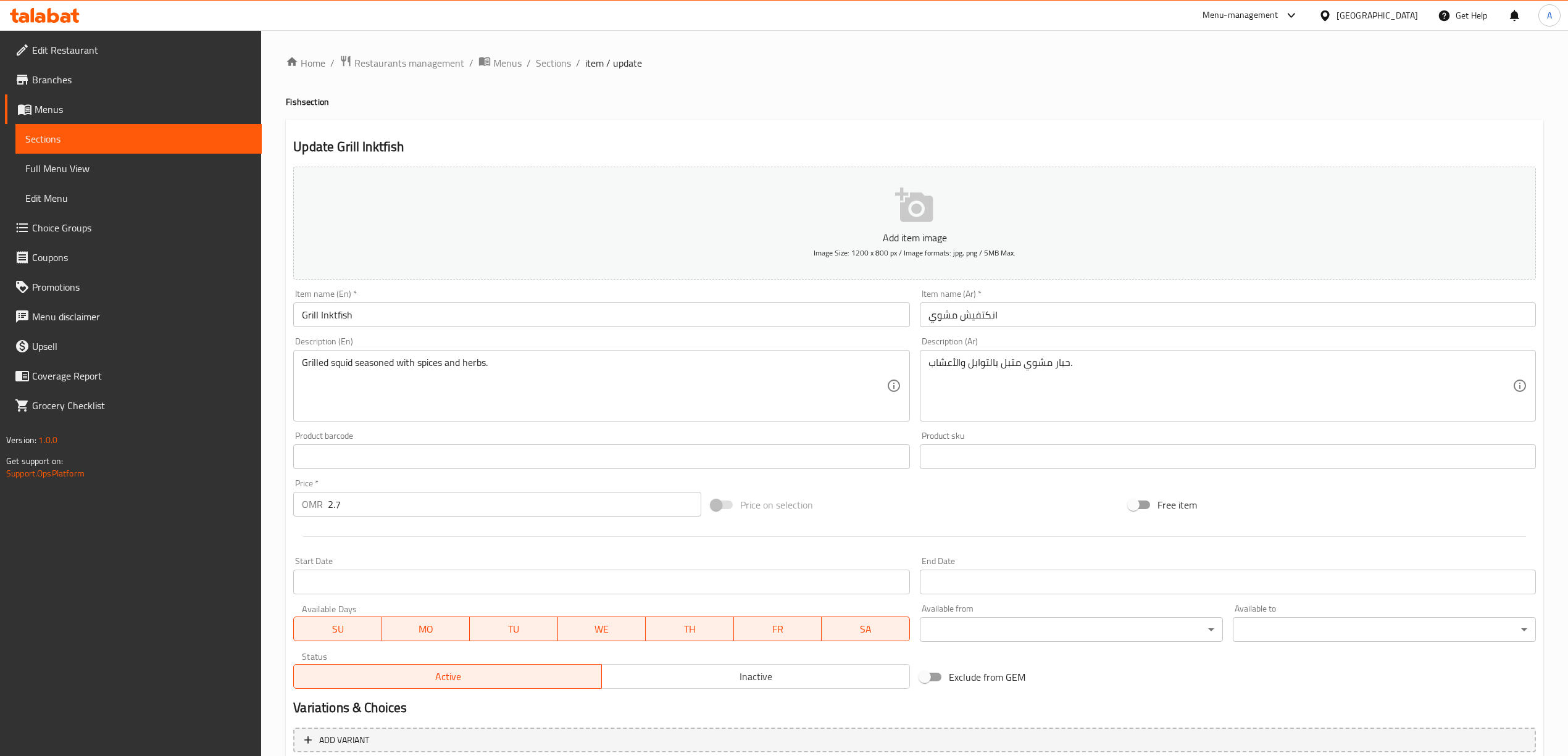
click at [326, 321] on input "Grill Inktfish" at bounding box center [601, 314] width 616 height 25
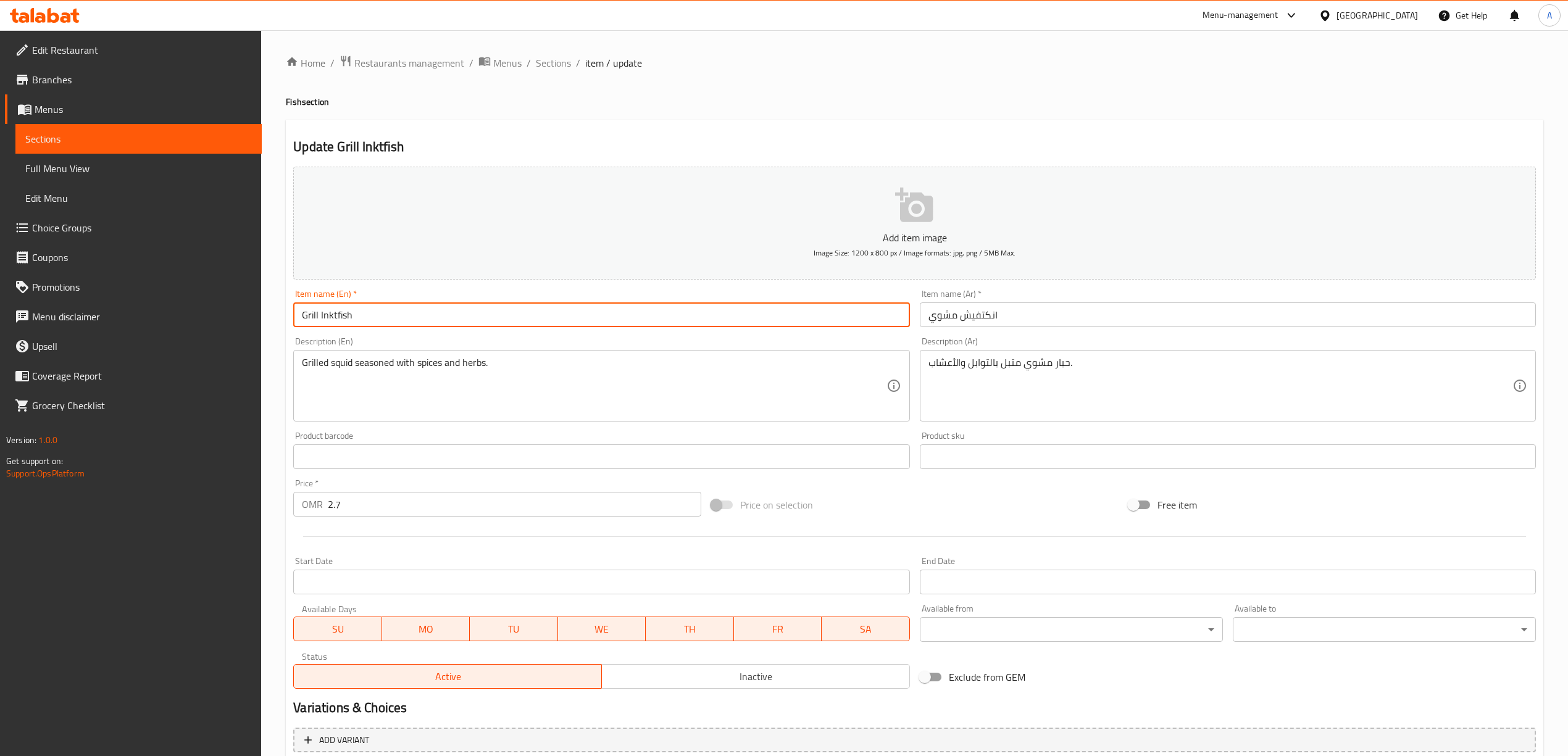
click at [847, 75] on div "Home / Restaurants management / Menus / Sections / item / update Fish section U…" at bounding box center [915, 451] width 1257 height 792
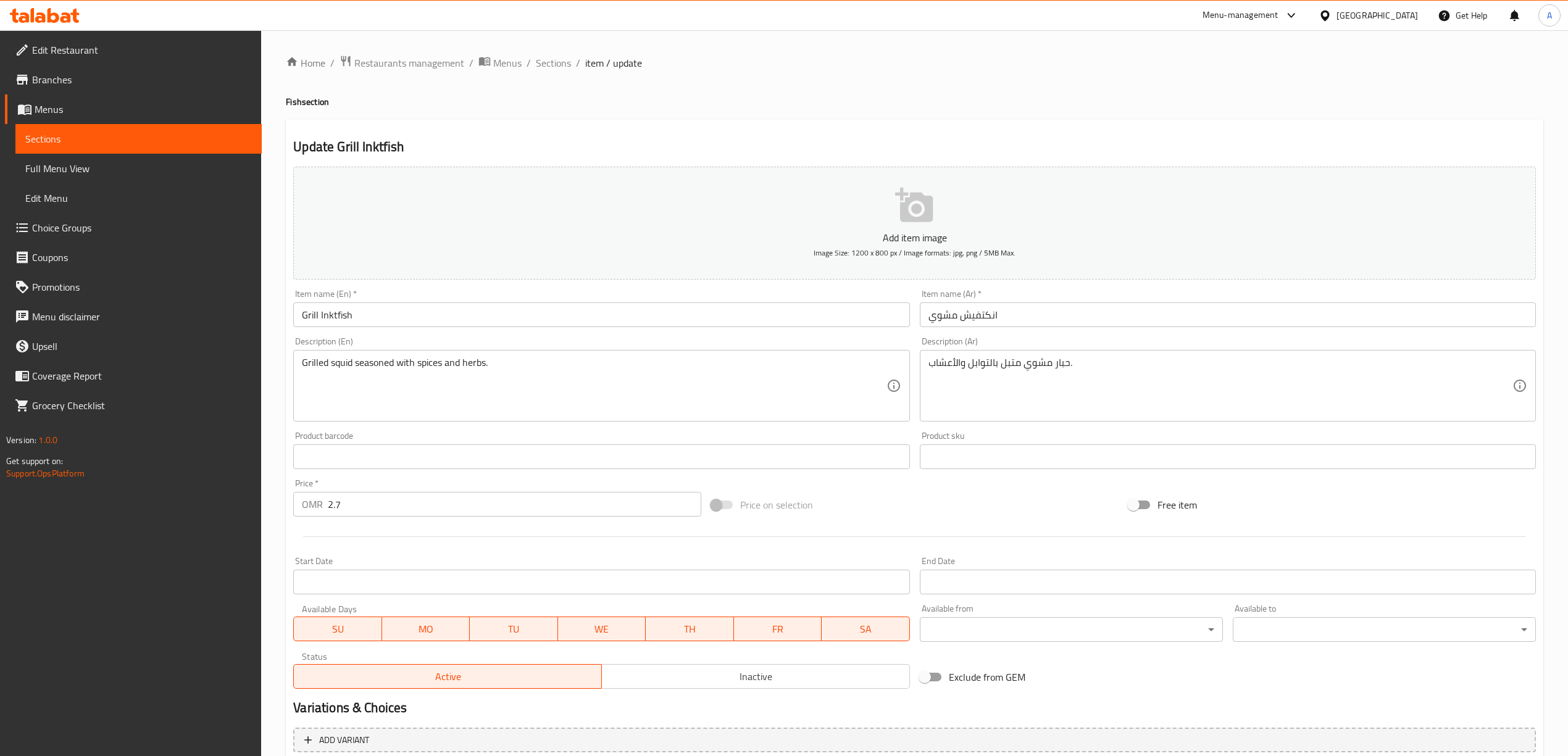
click at [968, 314] on input "انكتفيش مشوي" at bounding box center [1227, 314] width 616 height 25
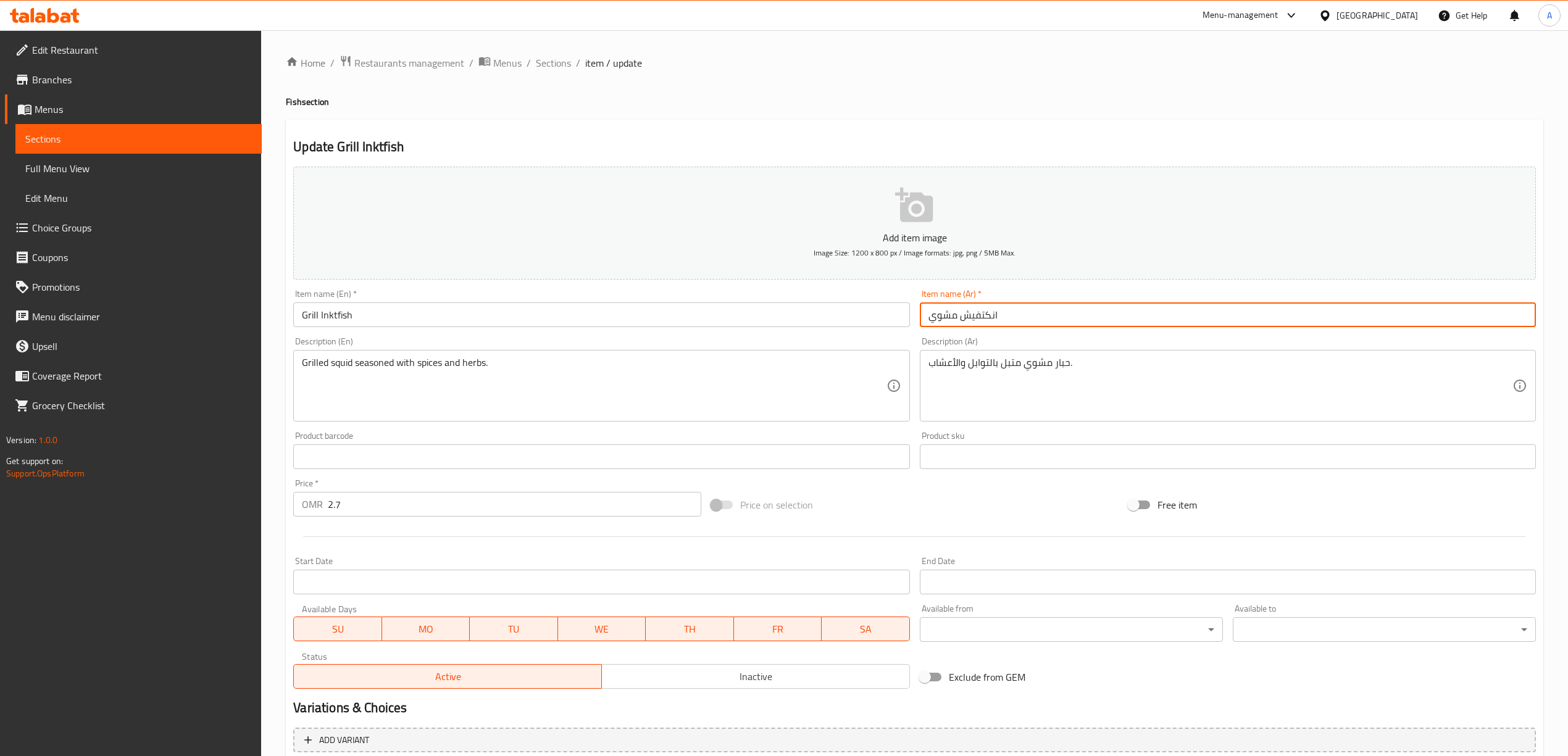
click at [968, 314] on input "انكتفيش مشوي" at bounding box center [1227, 314] width 616 height 25
click at [803, 79] on div "Home / Restaurants management / Menus / Sections / item / update Fish section U…" at bounding box center [915, 451] width 1257 height 792
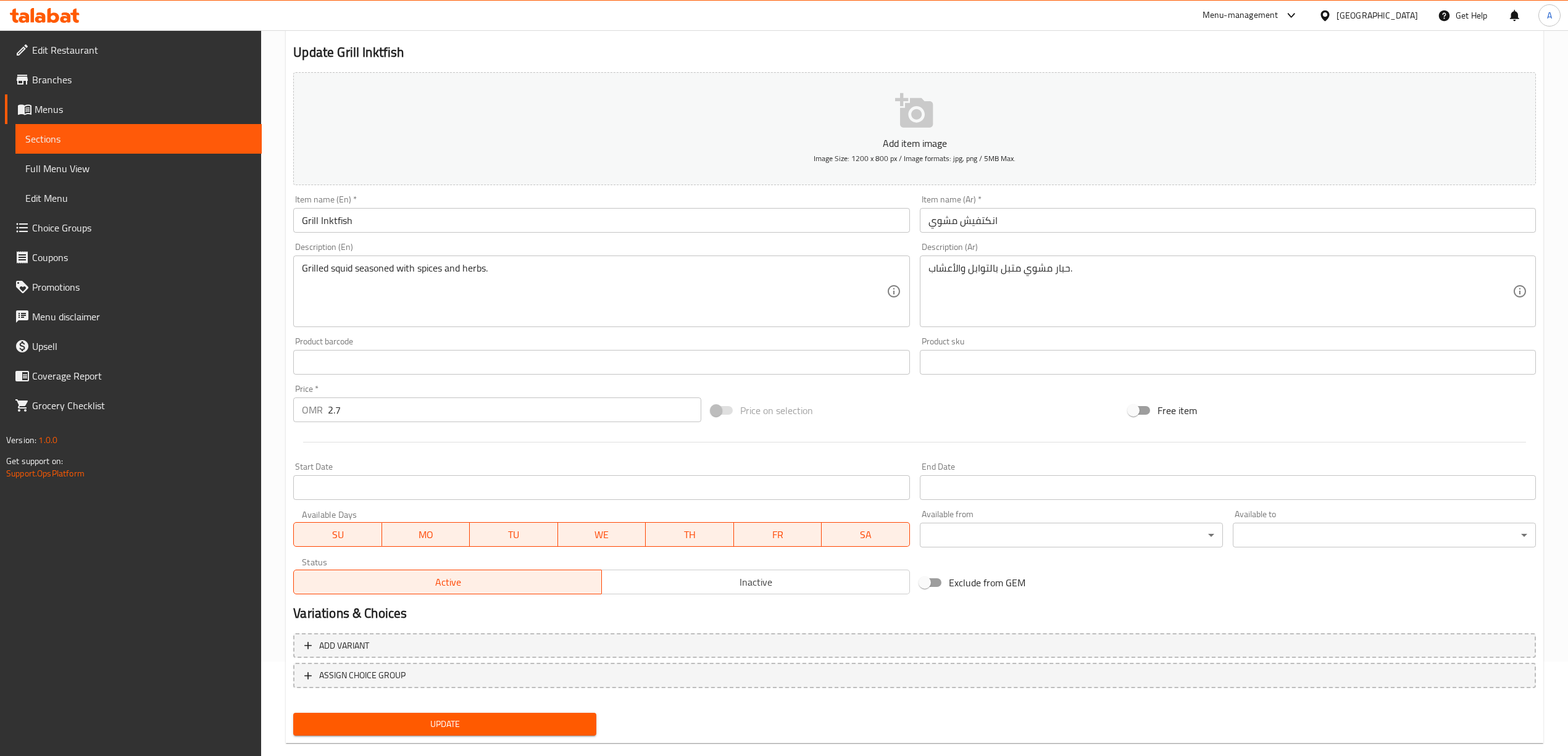
scroll to position [115, 0]
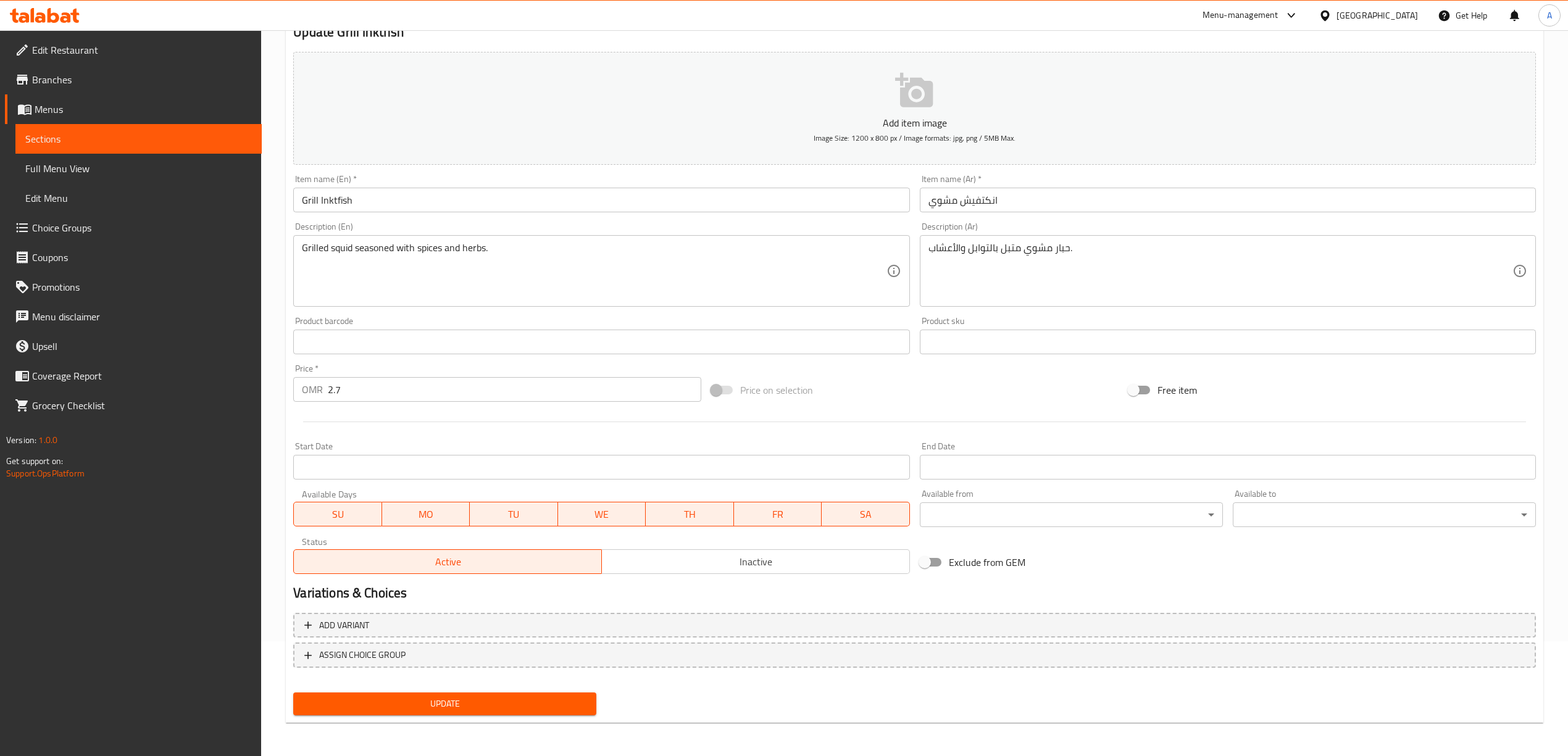
click at [476, 696] on span "Update" at bounding box center [445, 703] width 284 height 16
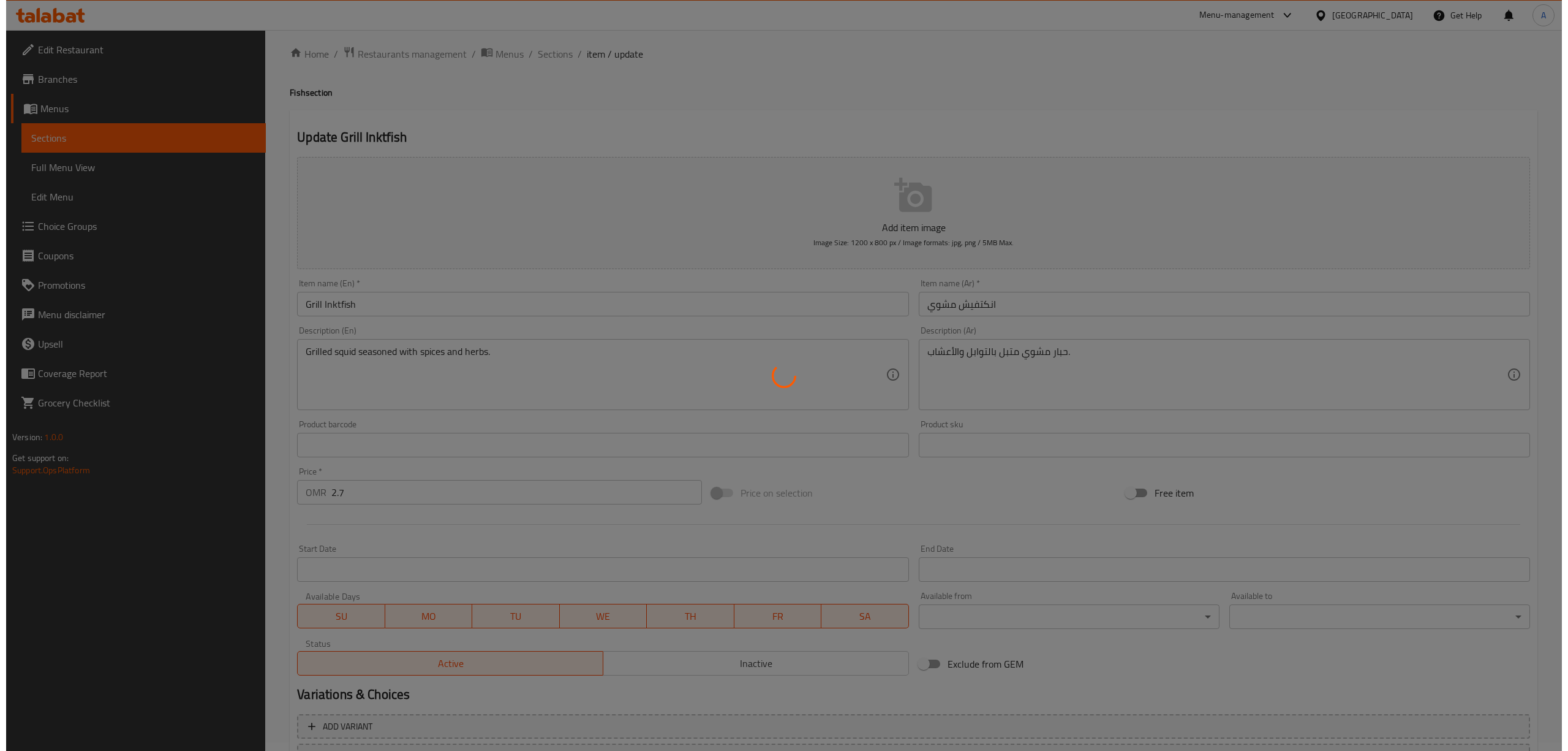
scroll to position [0, 0]
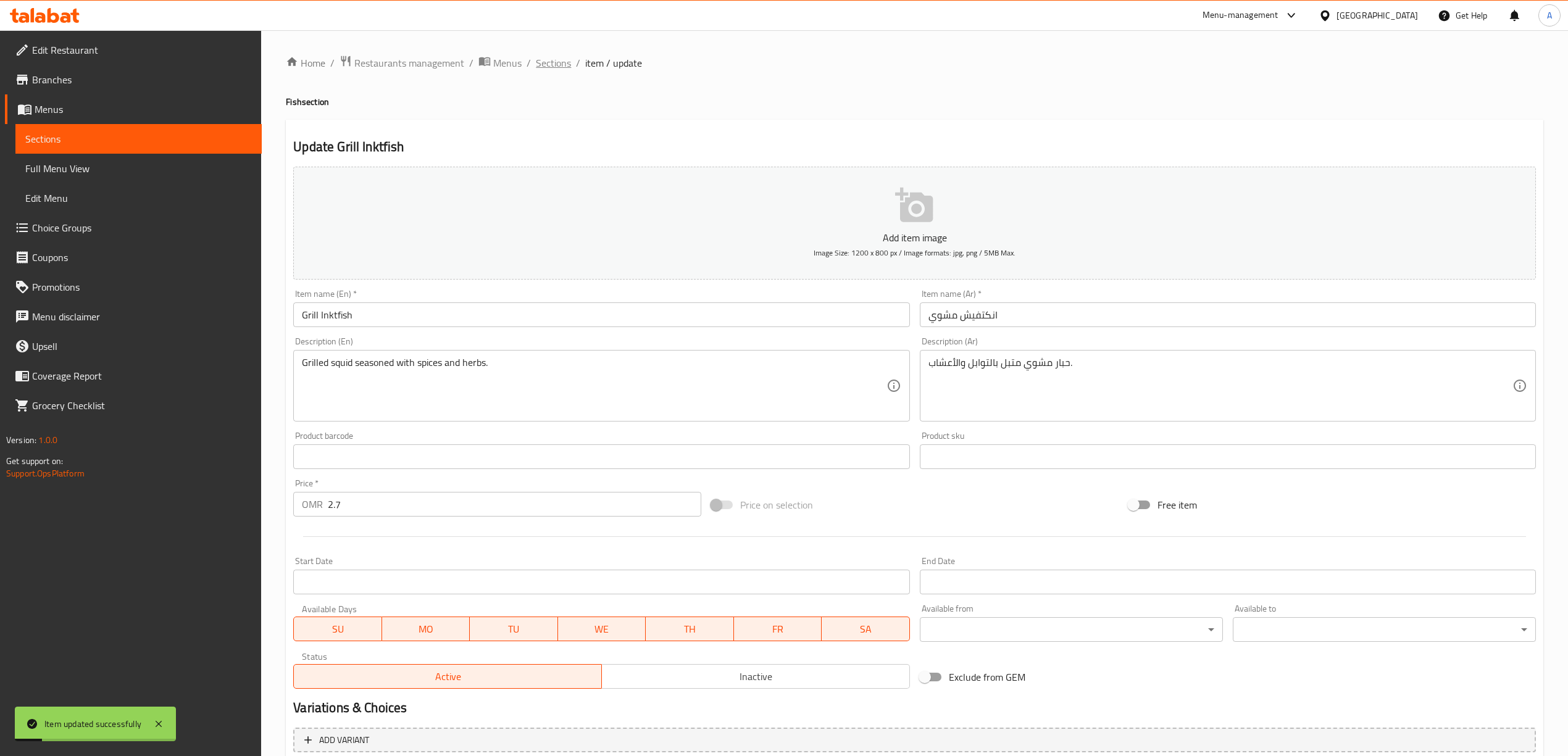
click at [560, 67] on span "Sections" at bounding box center [553, 62] width 35 height 15
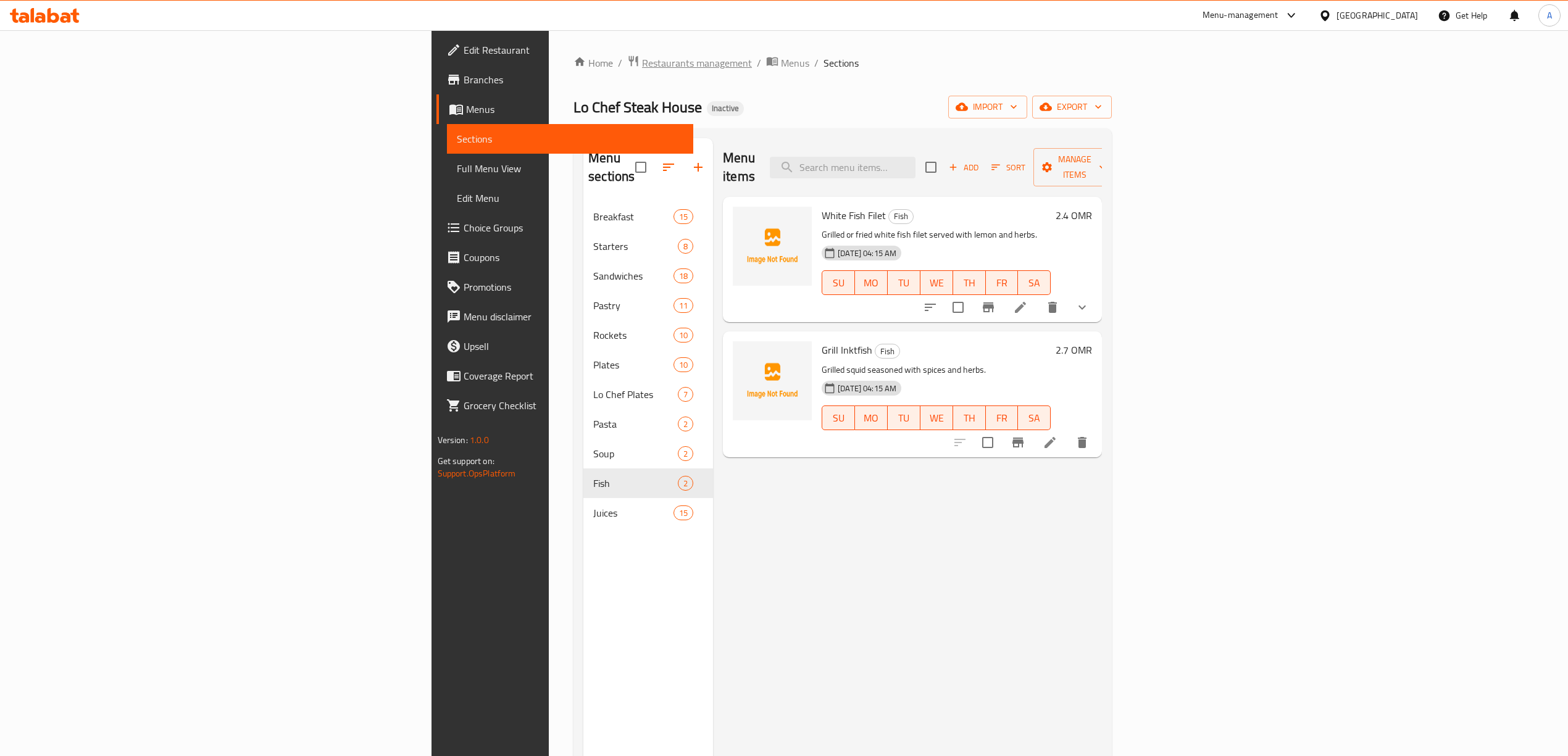
click at [642, 63] on span "Restaurants management" at bounding box center [697, 62] width 110 height 15
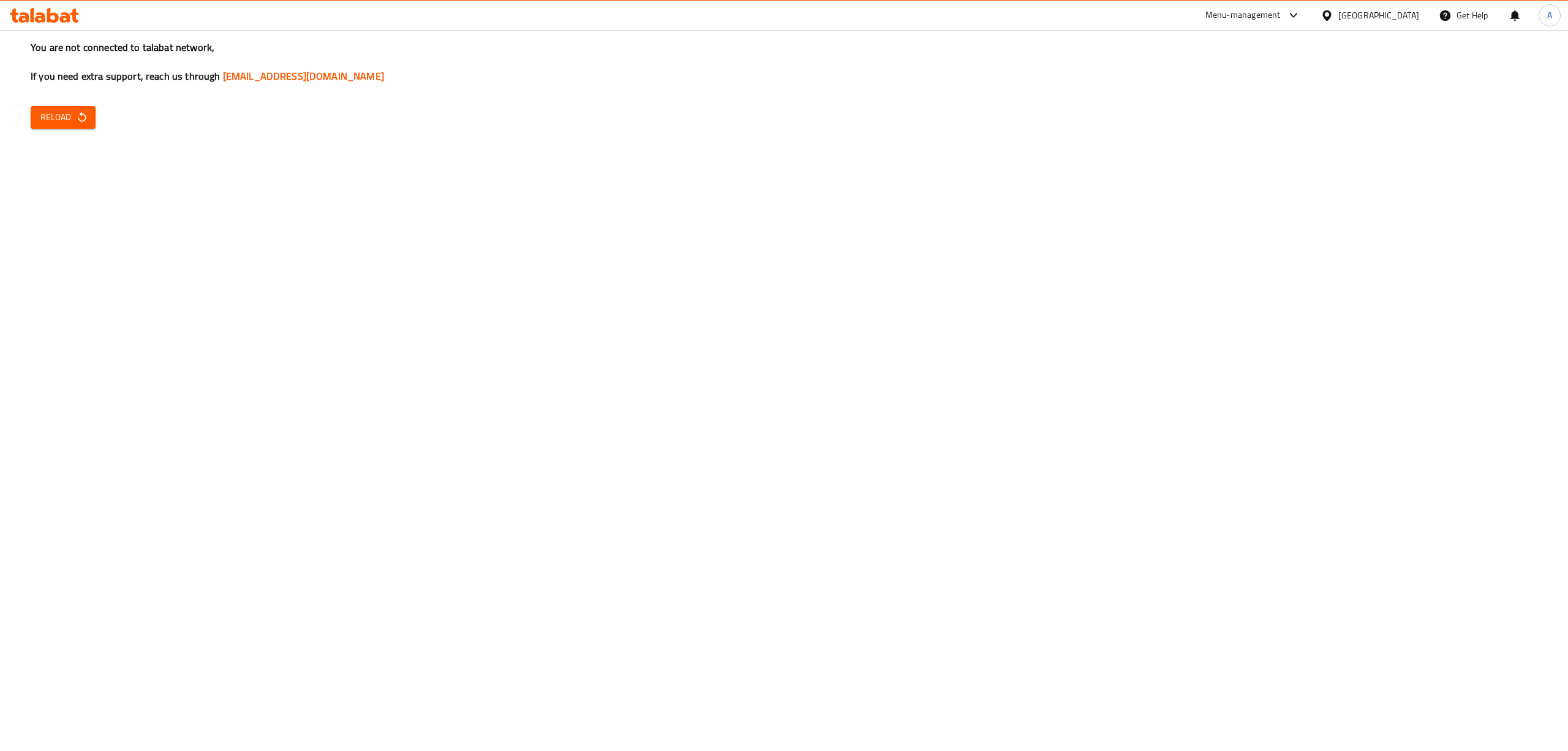
click at [50, 110] on span "Reload" at bounding box center [63, 118] width 45 height 15
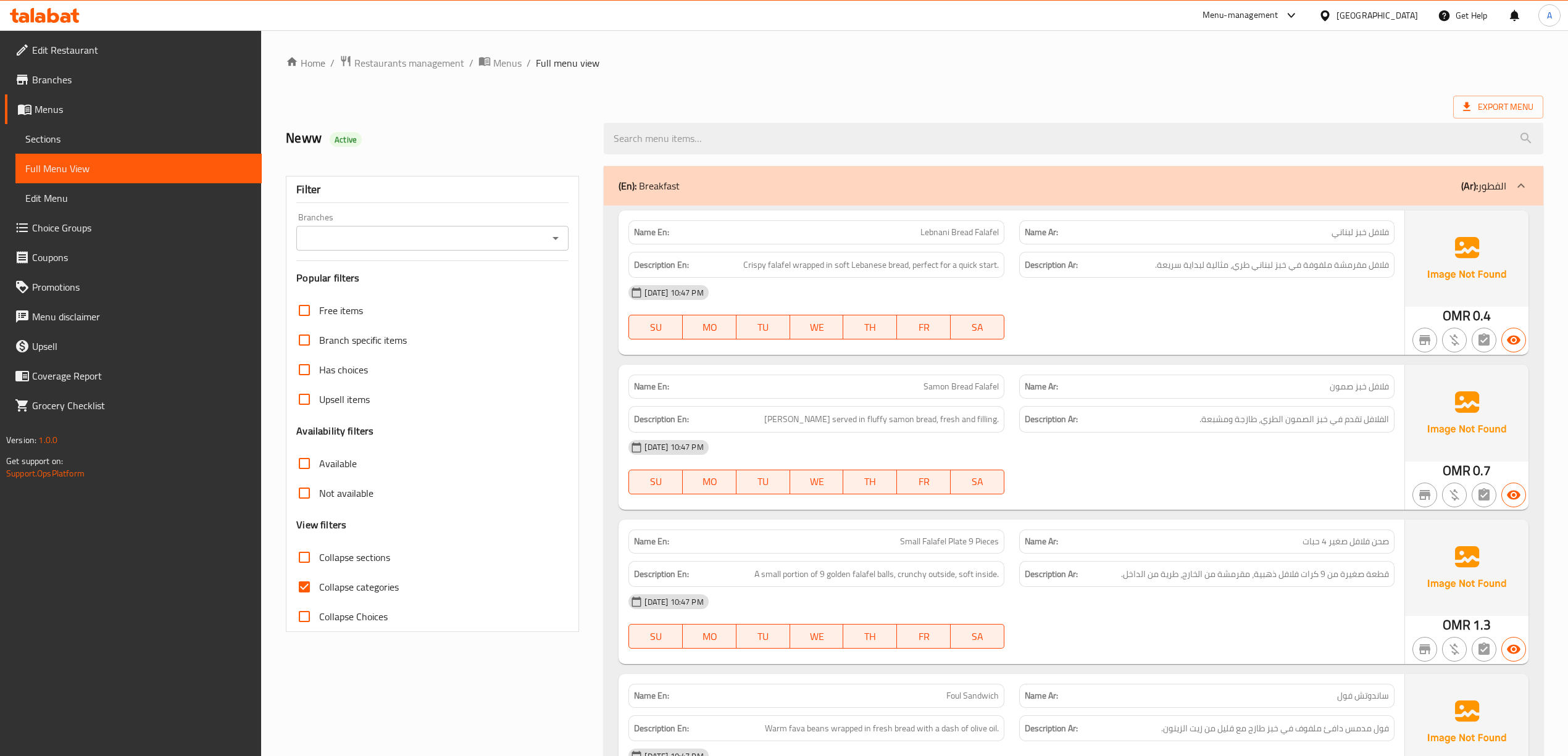
click at [327, 588] on span "Collapse categories" at bounding box center [359, 586] width 80 height 15
click at [319, 588] on input "Collapse categories" at bounding box center [304, 587] width 29 height 29
checkbox input "false"
click at [696, 69] on ol "Home / Restaurants management / Menus / Full menu view" at bounding box center [915, 63] width 1257 height 16
click at [895, 67] on ol "Home / Restaurants management / Menus / Full menu view" at bounding box center [915, 63] width 1257 height 16
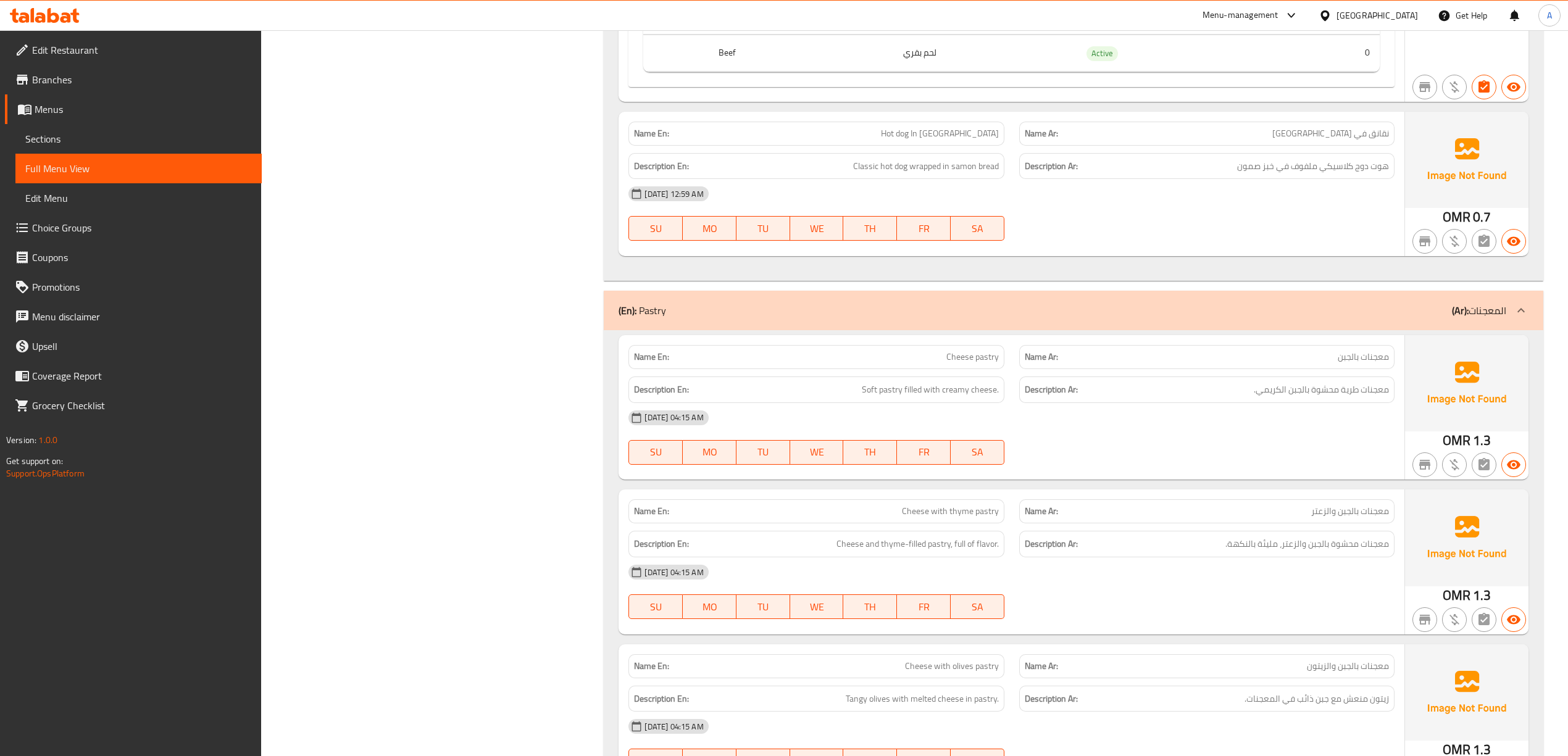
scroll to position [6934, 0]
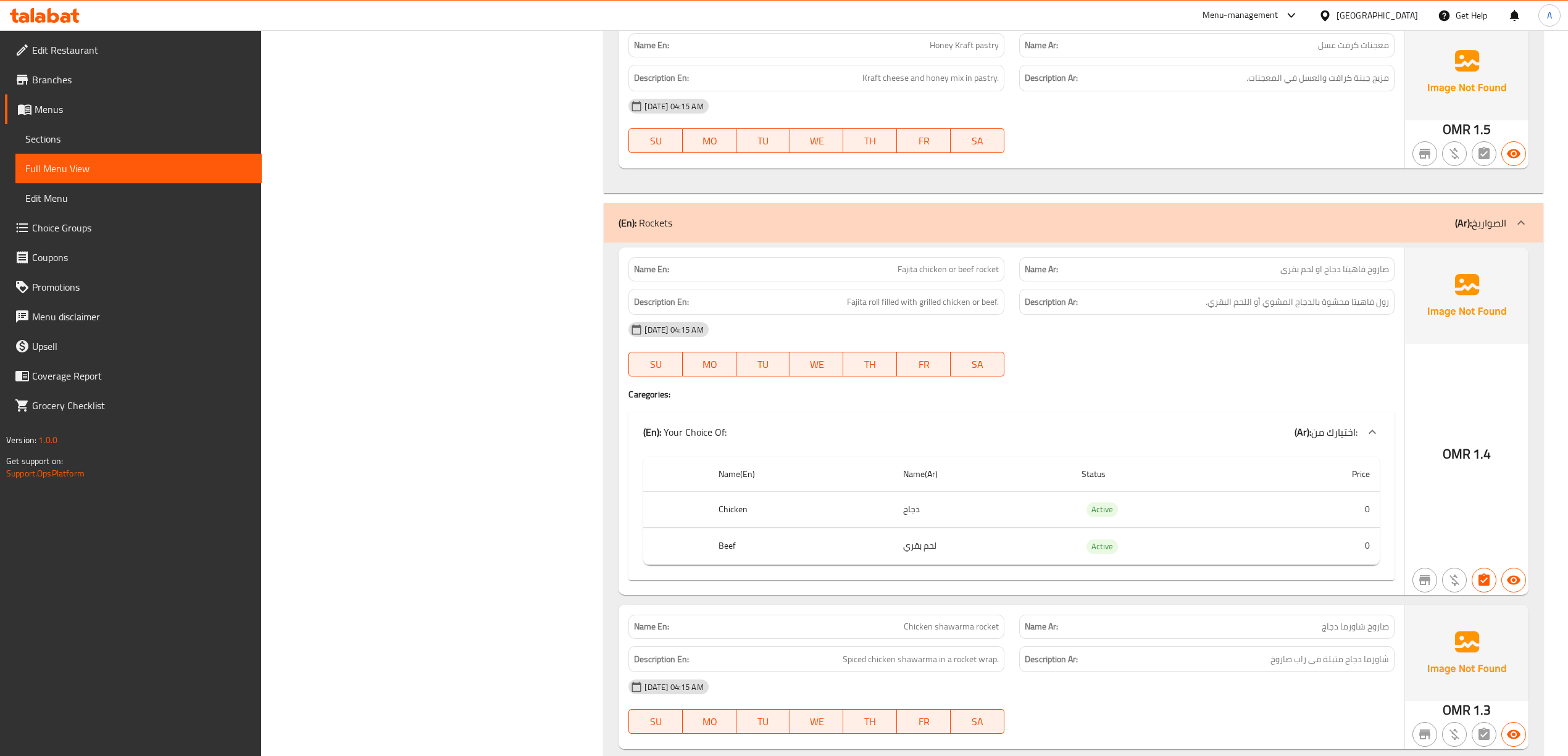
scroll to position [8662, 0]
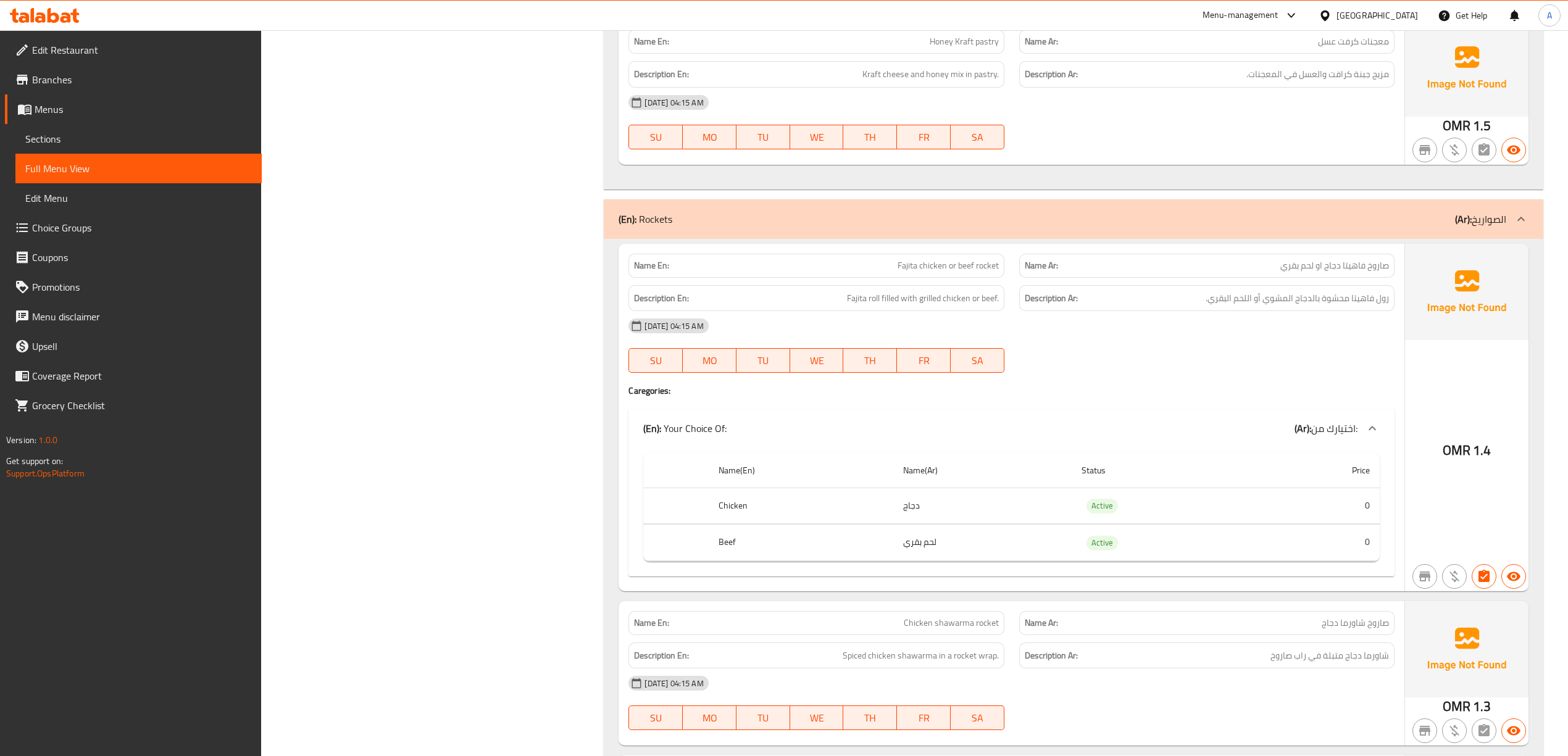
click at [465, 332] on div "Filter Branches Branches Popular filters Free items Branch specific items Has c…" at bounding box center [437, 291] width 318 height 17588
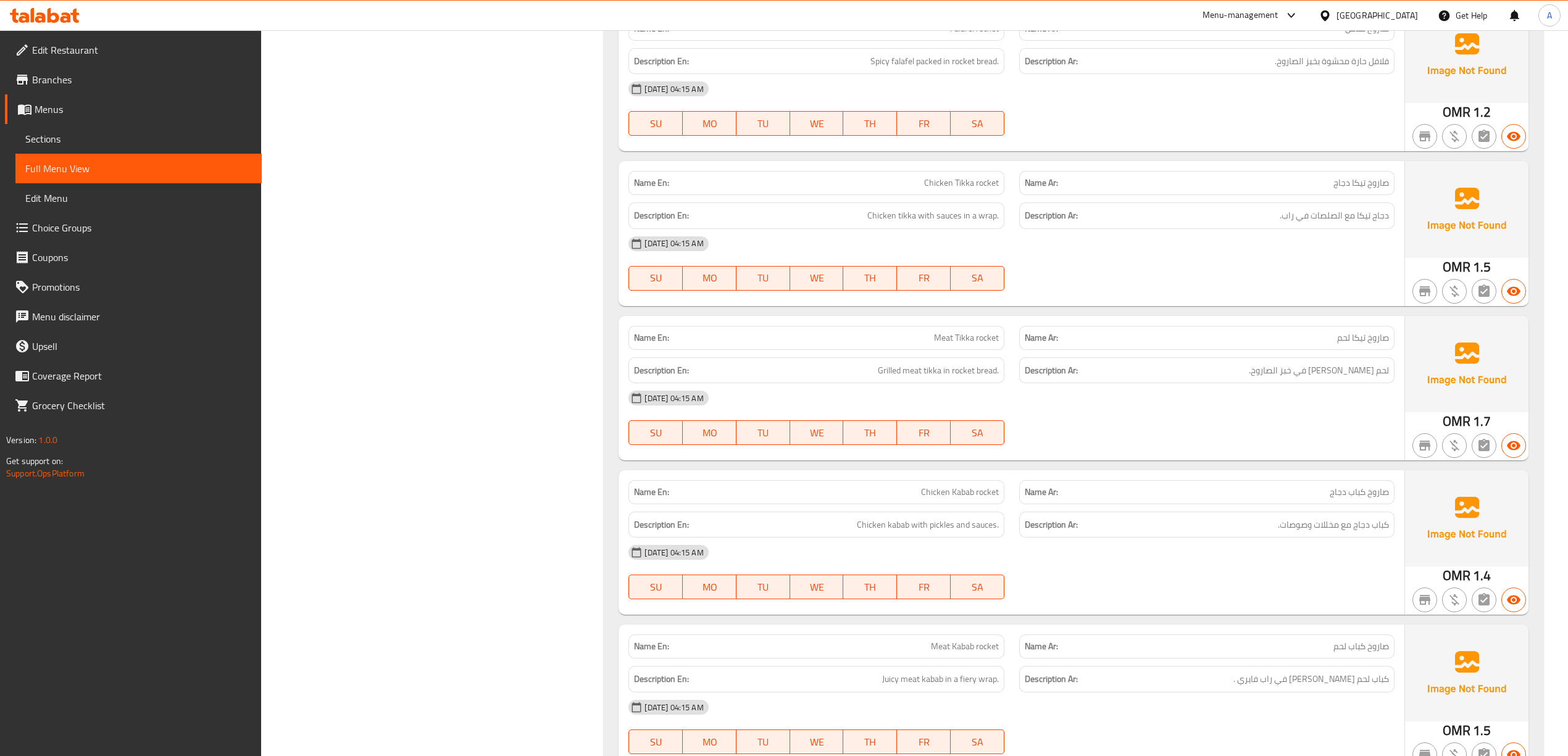
scroll to position [9895, 0]
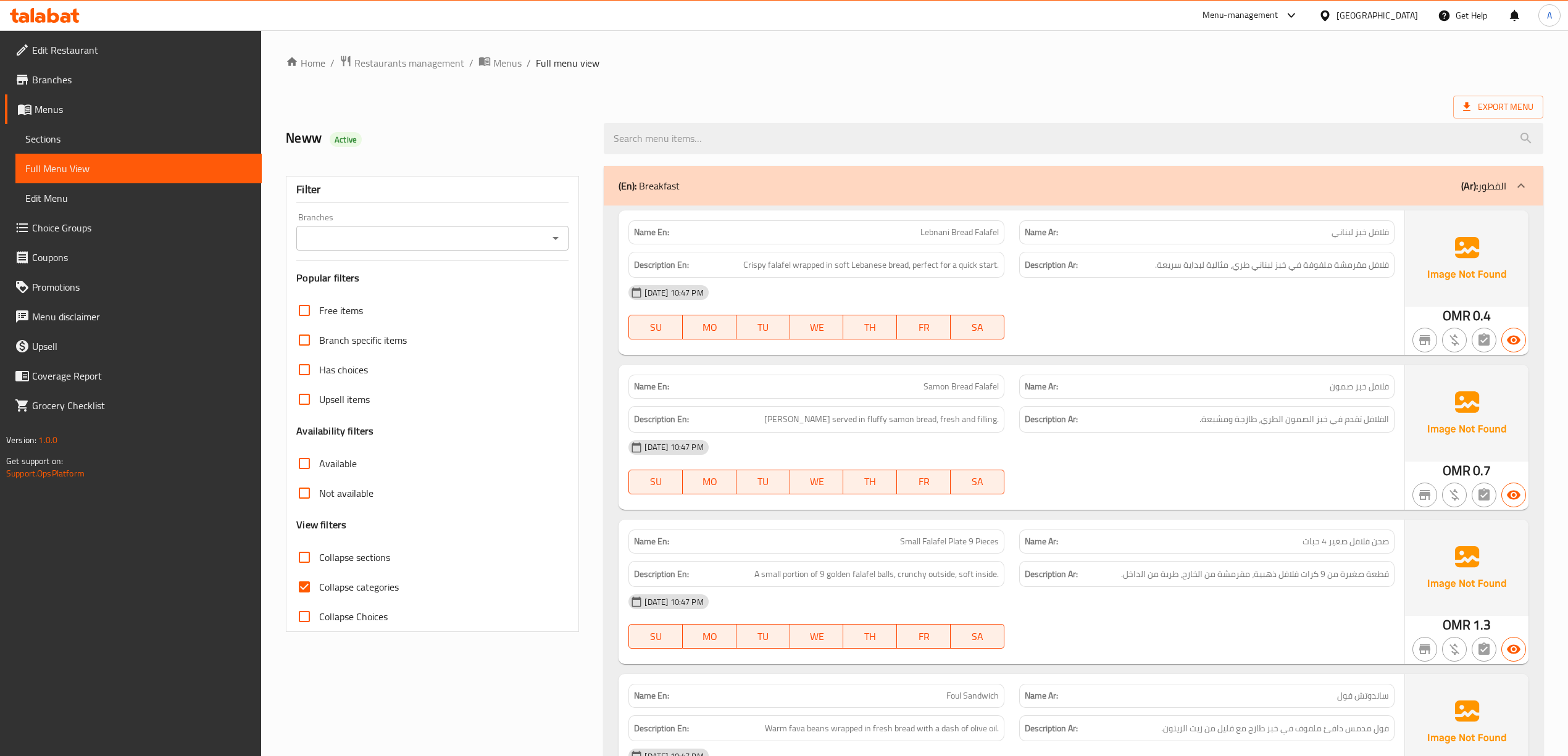
click at [331, 588] on span "Collapse categories" at bounding box center [359, 586] width 80 height 15
click at [319, 588] on input "Collapse categories" at bounding box center [304, 587] width 29 height 29
checkbox input "false"
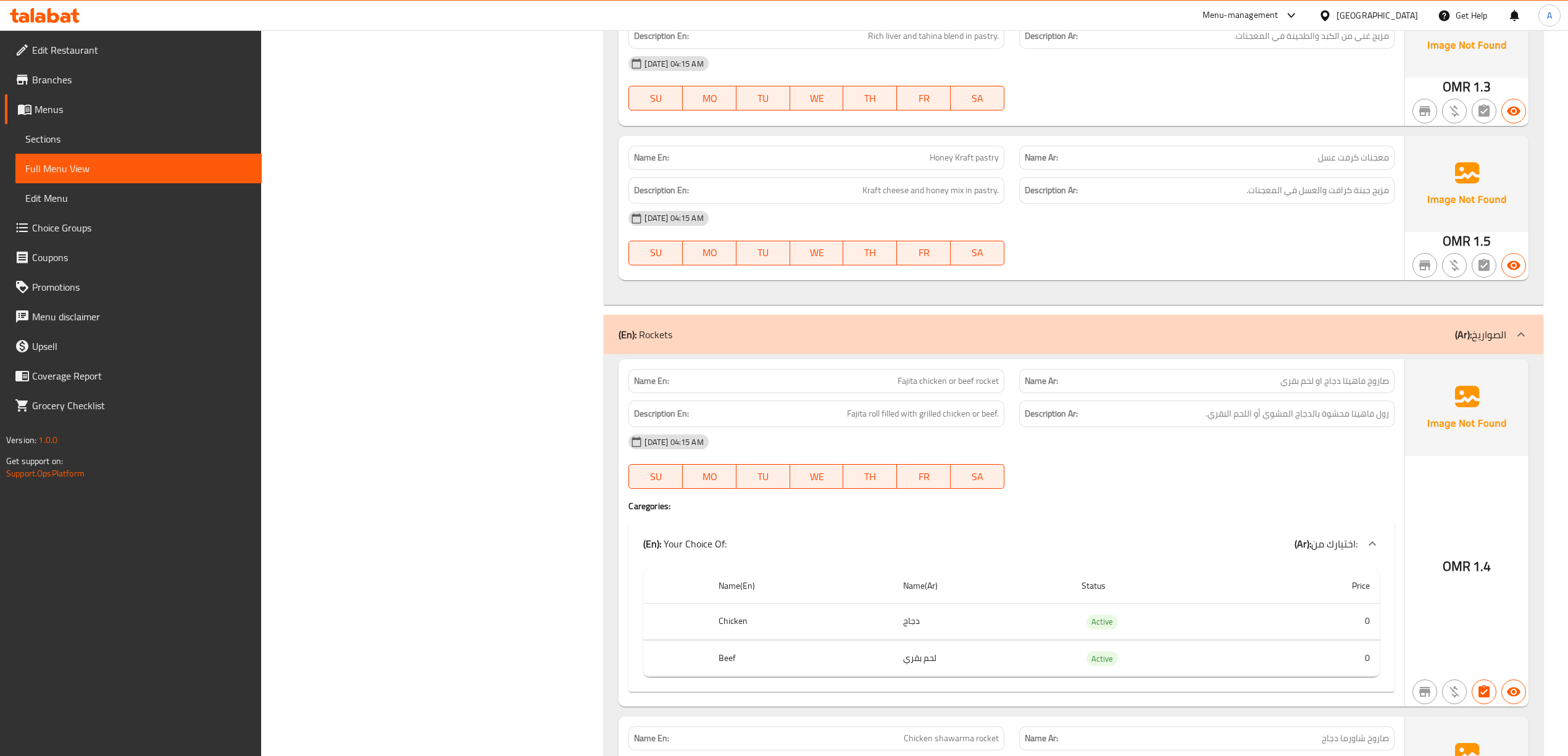
click at [545, 473] on div "Filter Branches Branches Popular filters Free items Branch specific items Has c…" at bounding box center [437, 410] width 318 height 17582
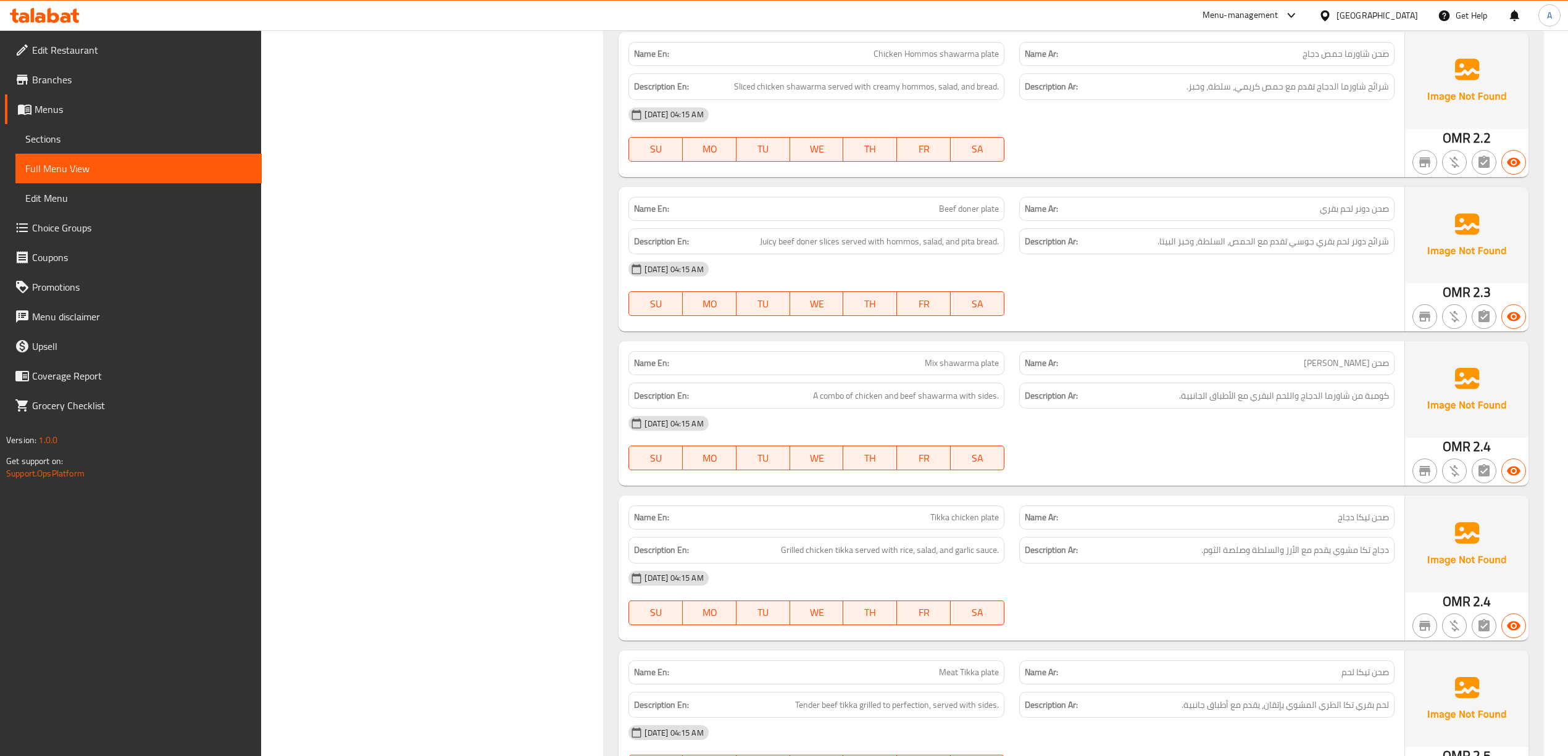
scroll to position [10679, 0]
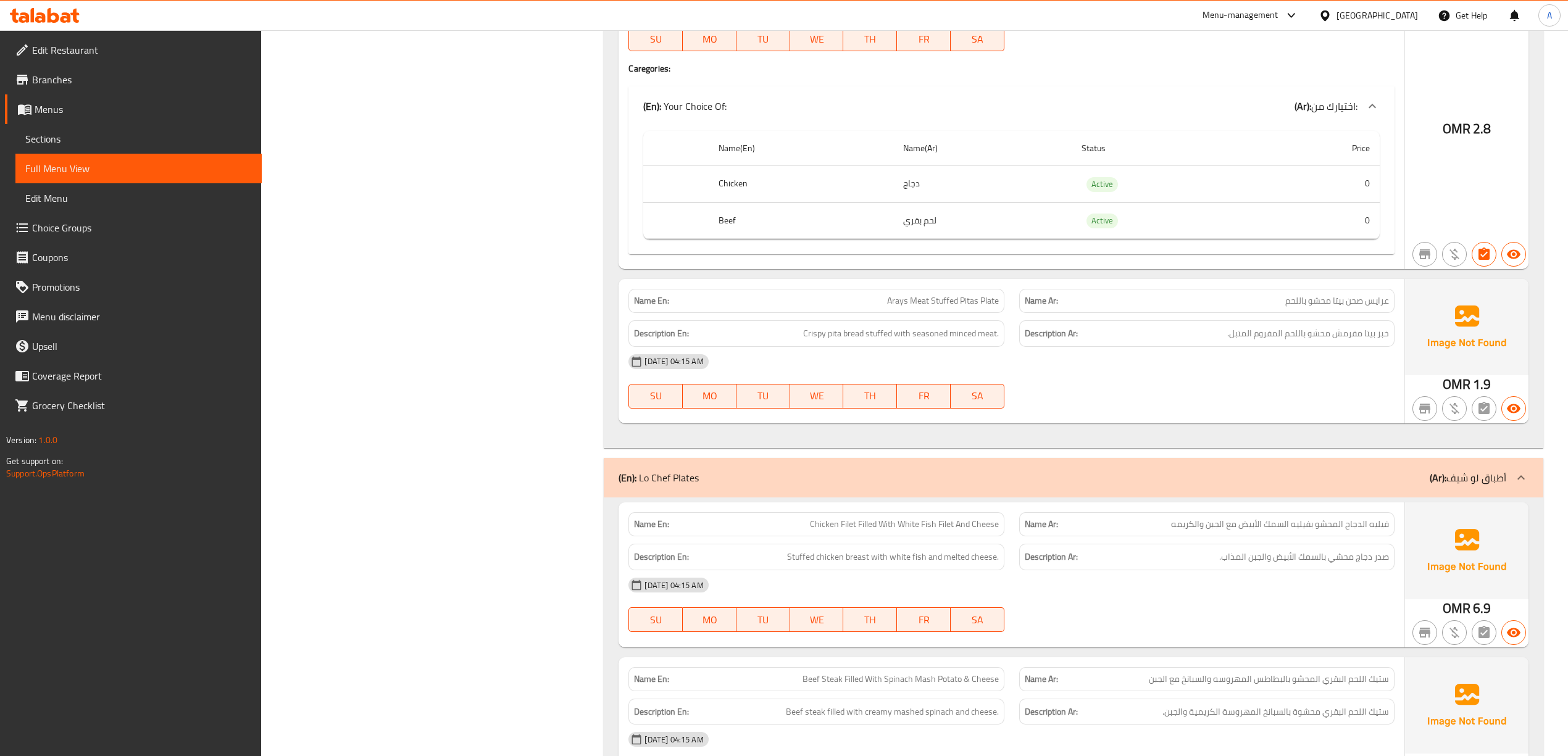
scroll to position [12242, 0]
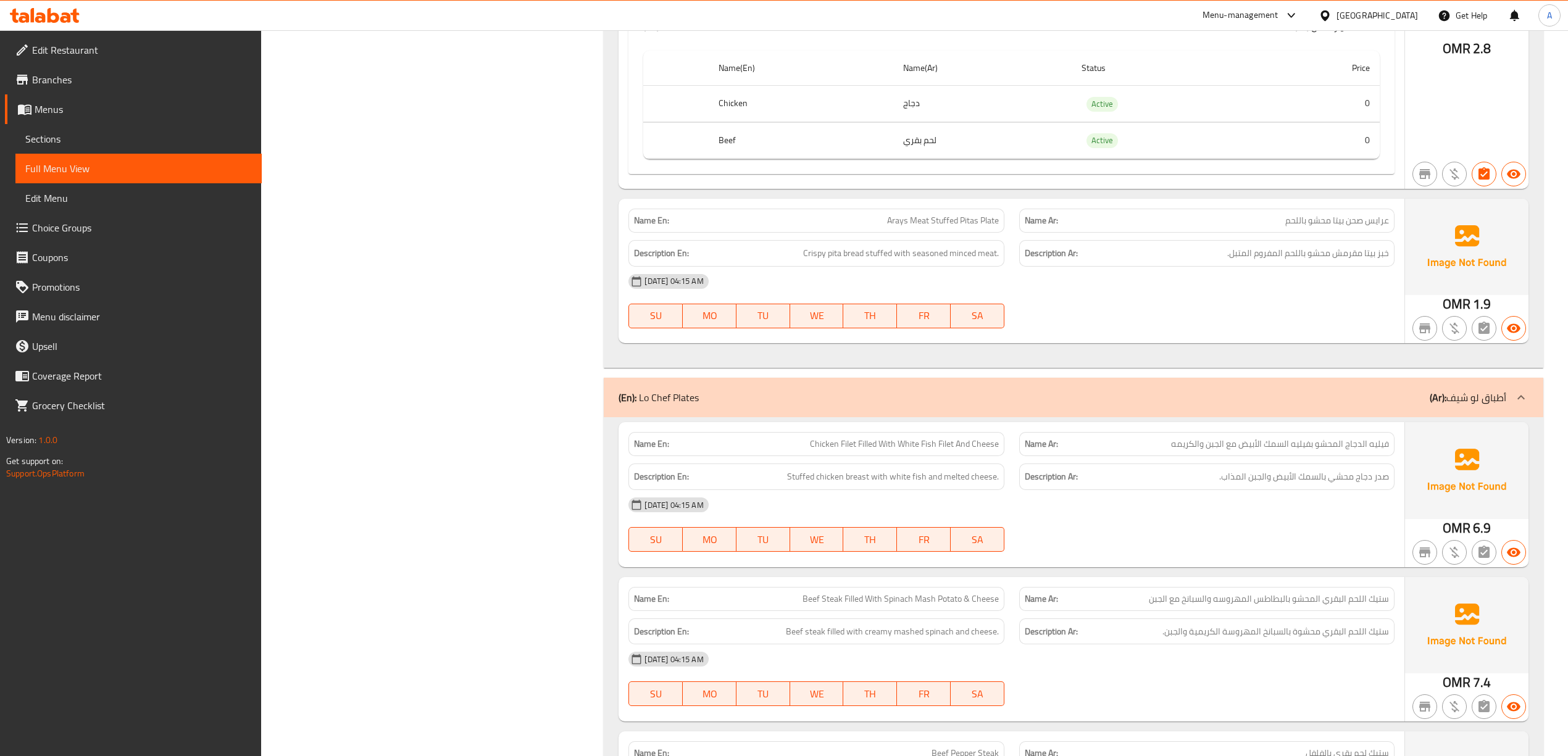
scroll to position [12324, 0]
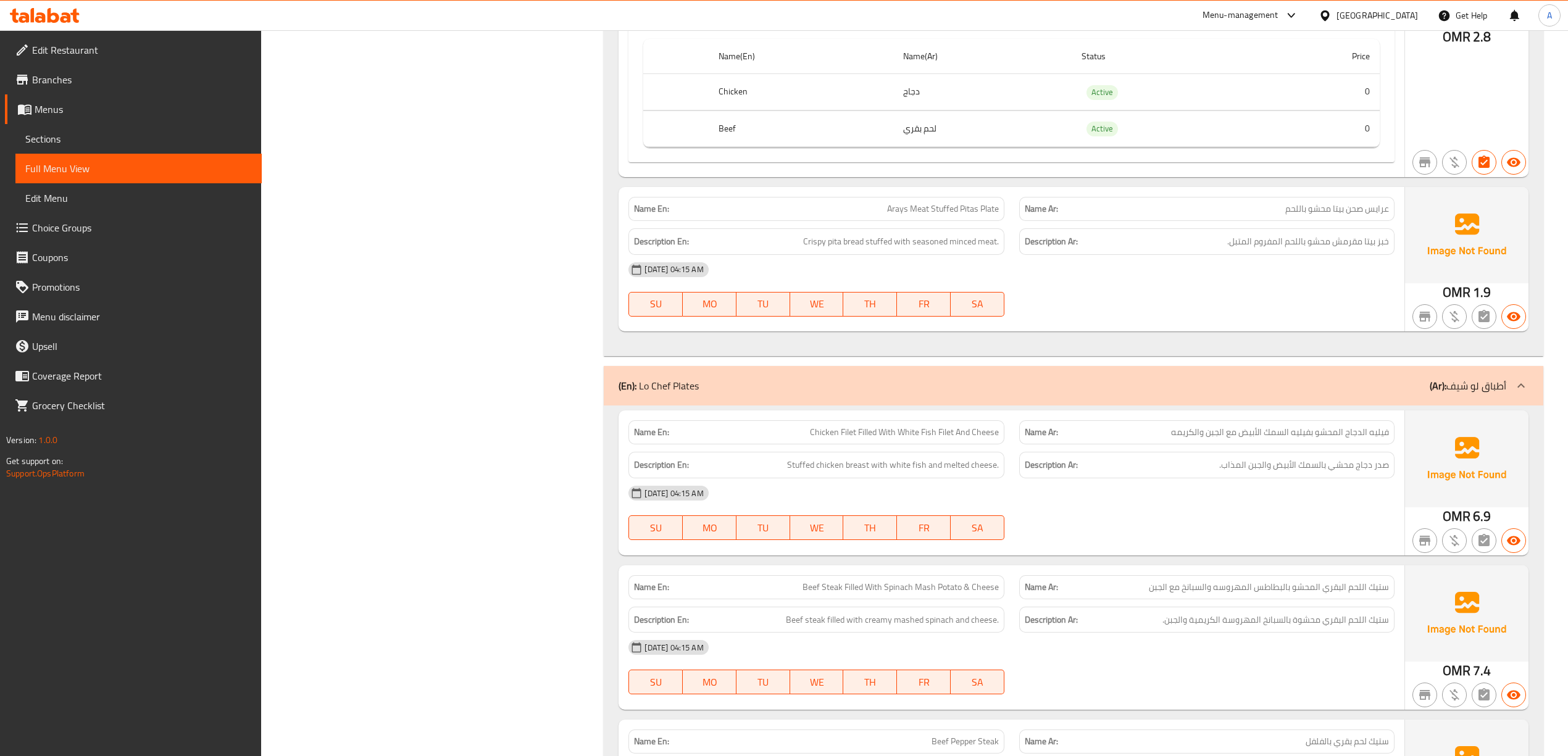
click at [902, 215] on span "Arays Meat Stuffed Pitas Plate" at bounding box center [942, 208] width 112 height 13
copy span "Arays Meat Stuffed Pitas Plate"
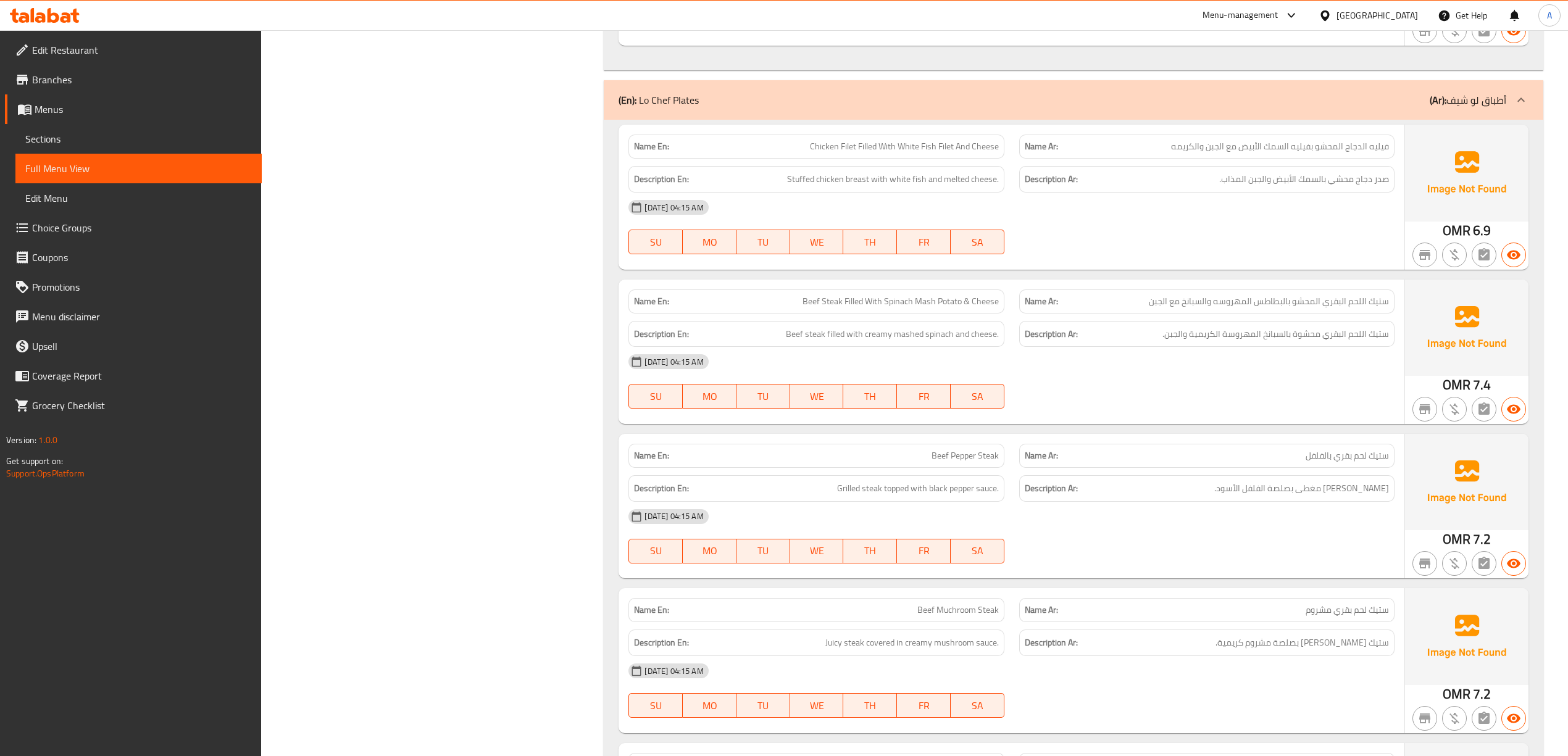
scroll to position [12653, 0]
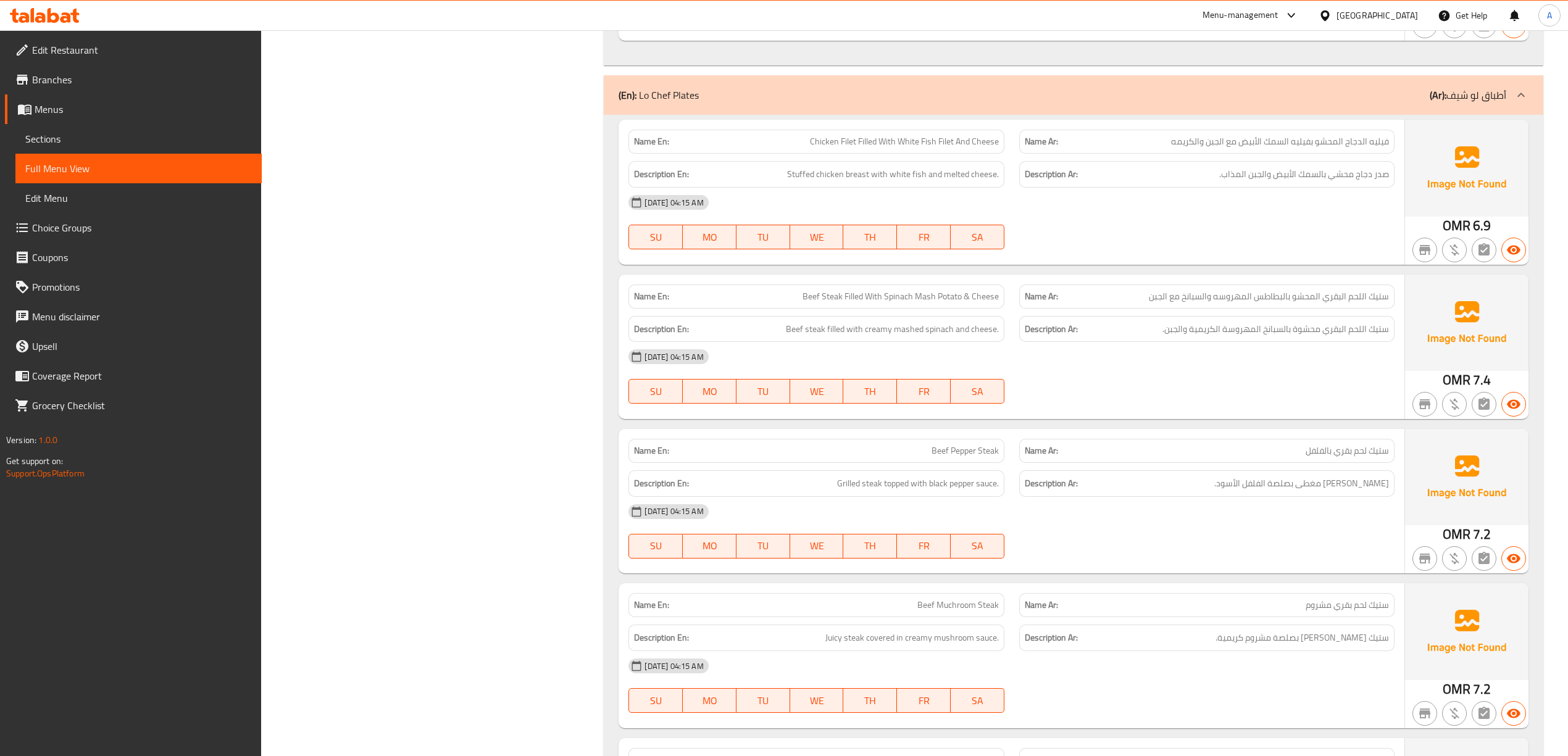
scroll to position [12489, 0]
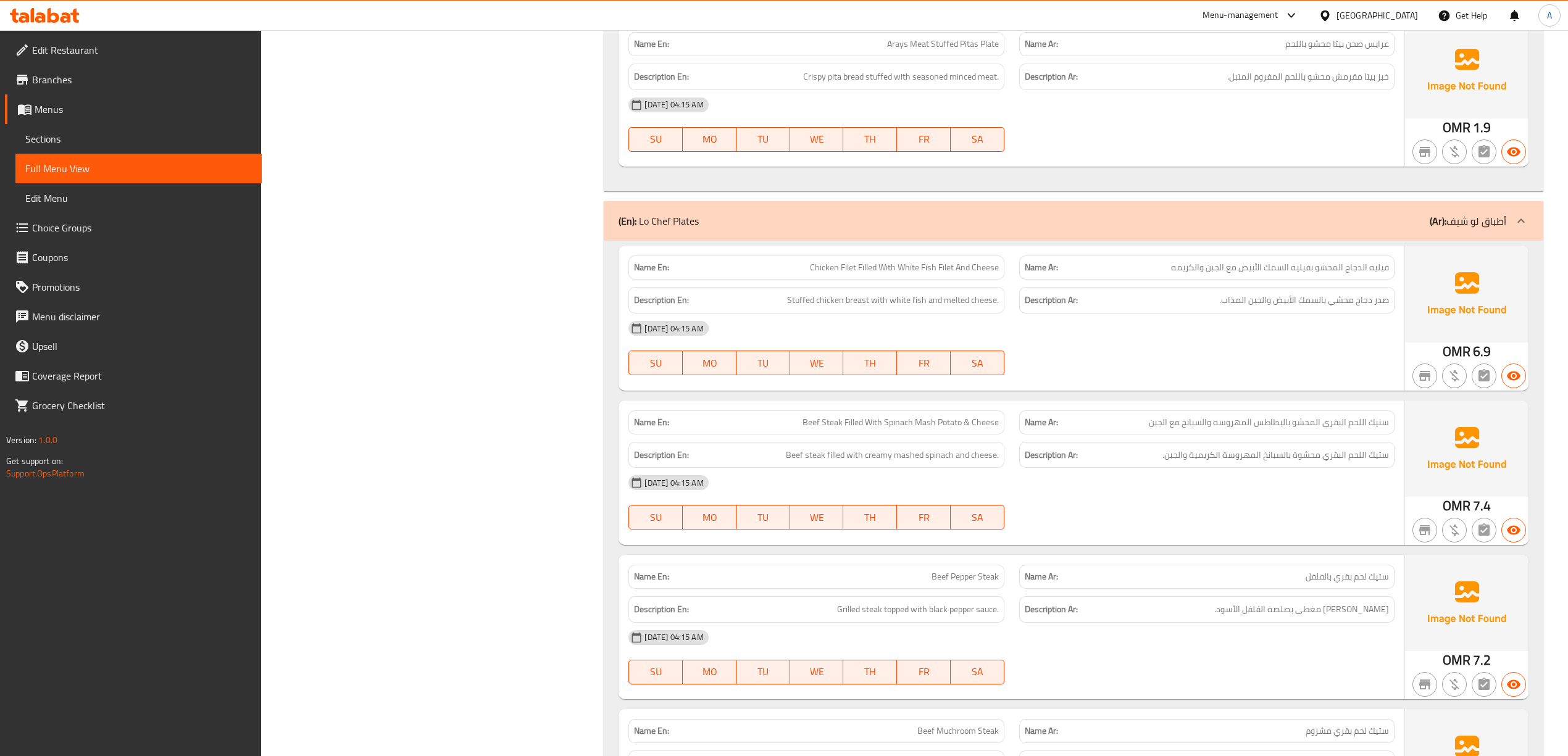
click at [845, 274] on span "Chicken Filet Filled With White Fish Filet And Cheese" at bounding box center [904, 267] width 188 height 13
copy span "Chicken Filet Filled With White Fish Filet And Cheese"
click at [860, 274] on span "Chicken Filet Filled With White Fish Filet And Cheese" at bounding box center [904, 267] width 188 height 13
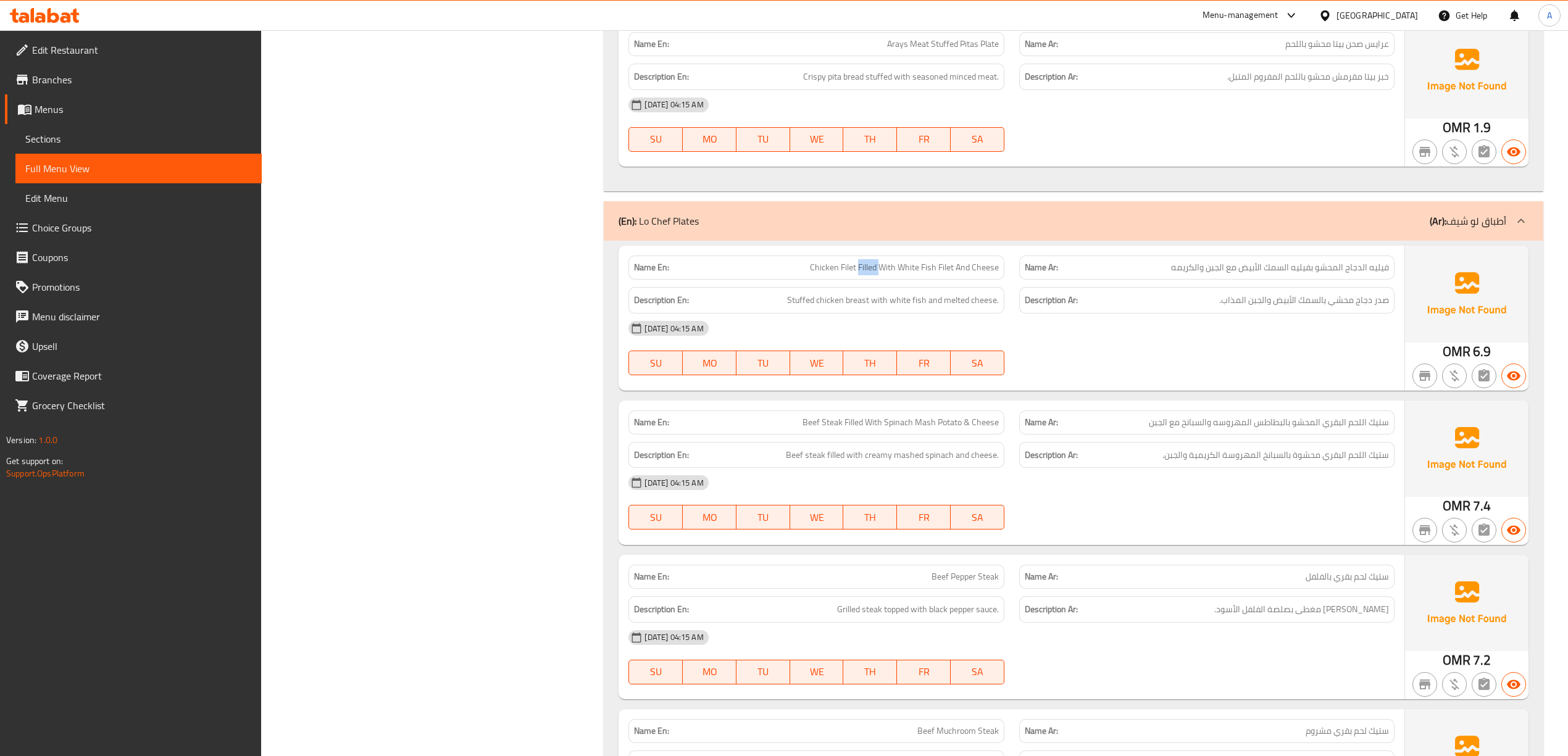
click at [860, 274] on span "Chicken Filet Filled With White Fish Filet And Cheese" at bounding box center [904, 267] width 188 height 13
click at [857, 476] on div "Description En: Beef steak filled with creamy mashed spinach and cheese." at bounding box center [815, 455] width 390 height 41
click at [836, 458] on div "Name En: Beef Steak Filled With Spinach Mash Potato & Cheese Name Ar: ستيك اللح…" at bounding box center [1010, 472] width 785 height 144
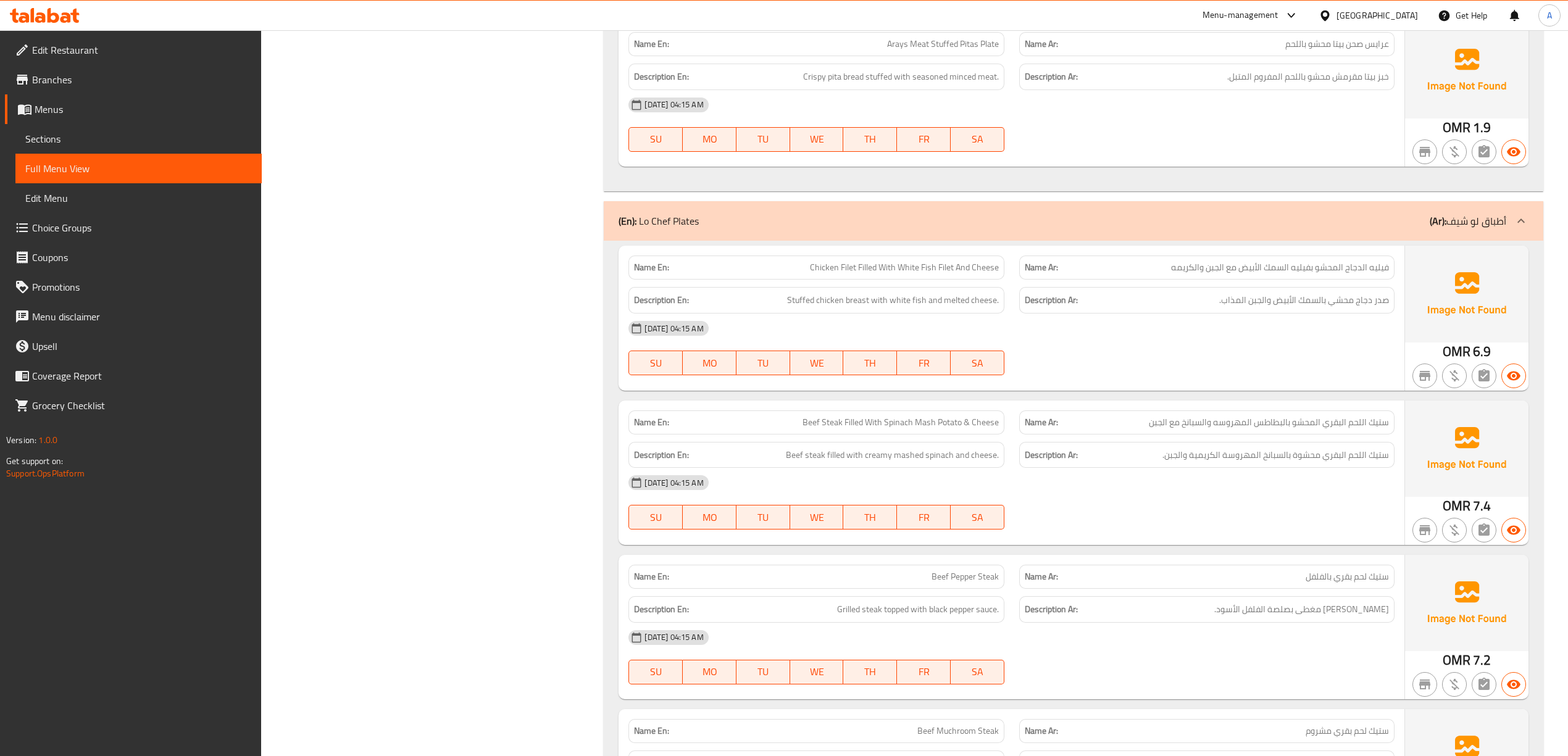
click at [831, 429] on span "Beef Steak Filled With Spinach Mash Potato & Cheese" at bounding box center [900, 422] width 196 height 13
copy span "Beef Steak Filled With Spinach Mash Potato & Cheese"
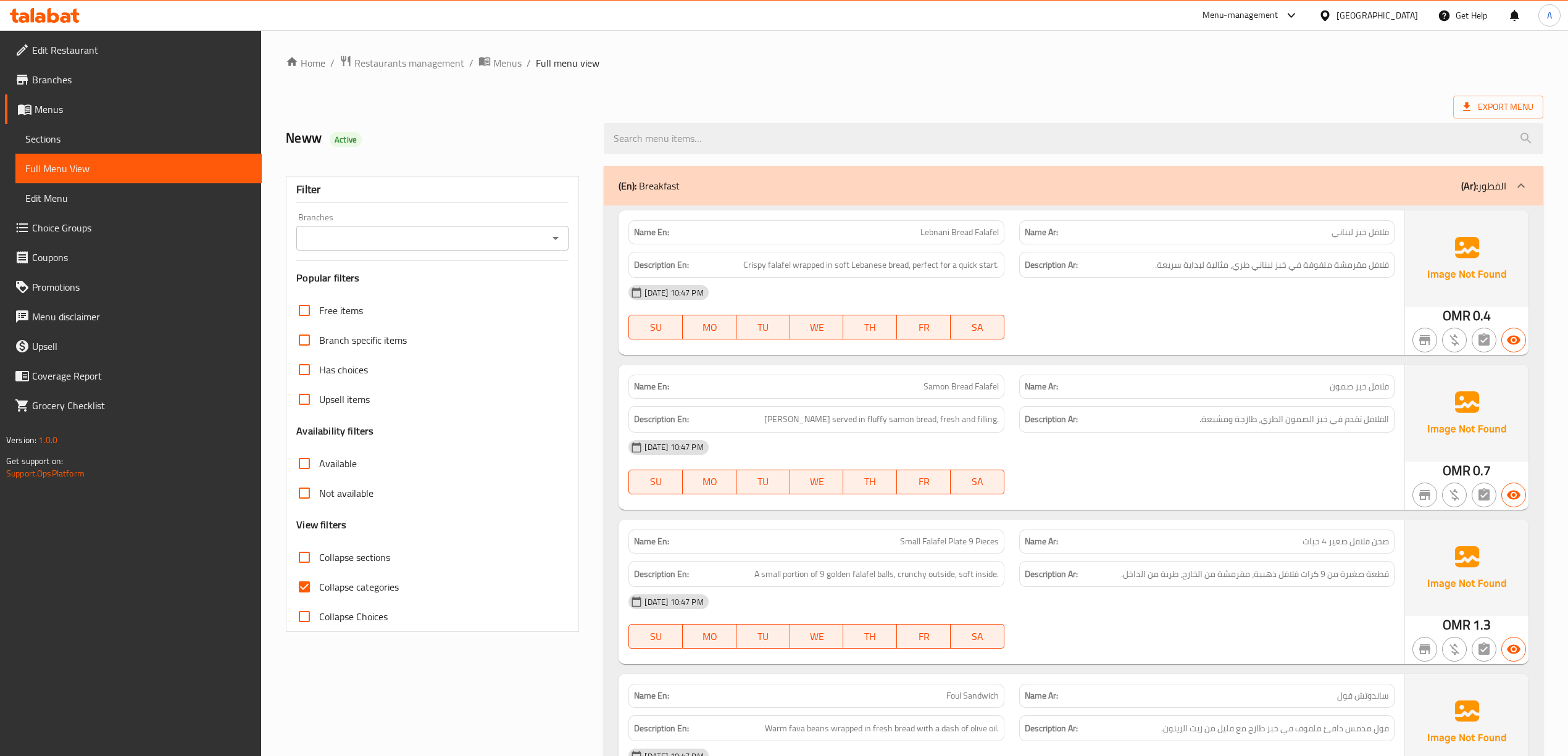
click at [312, 586] on input "Collapse categories" at bounding box center [304, 587] width 29 height 29
checkbox input "false"
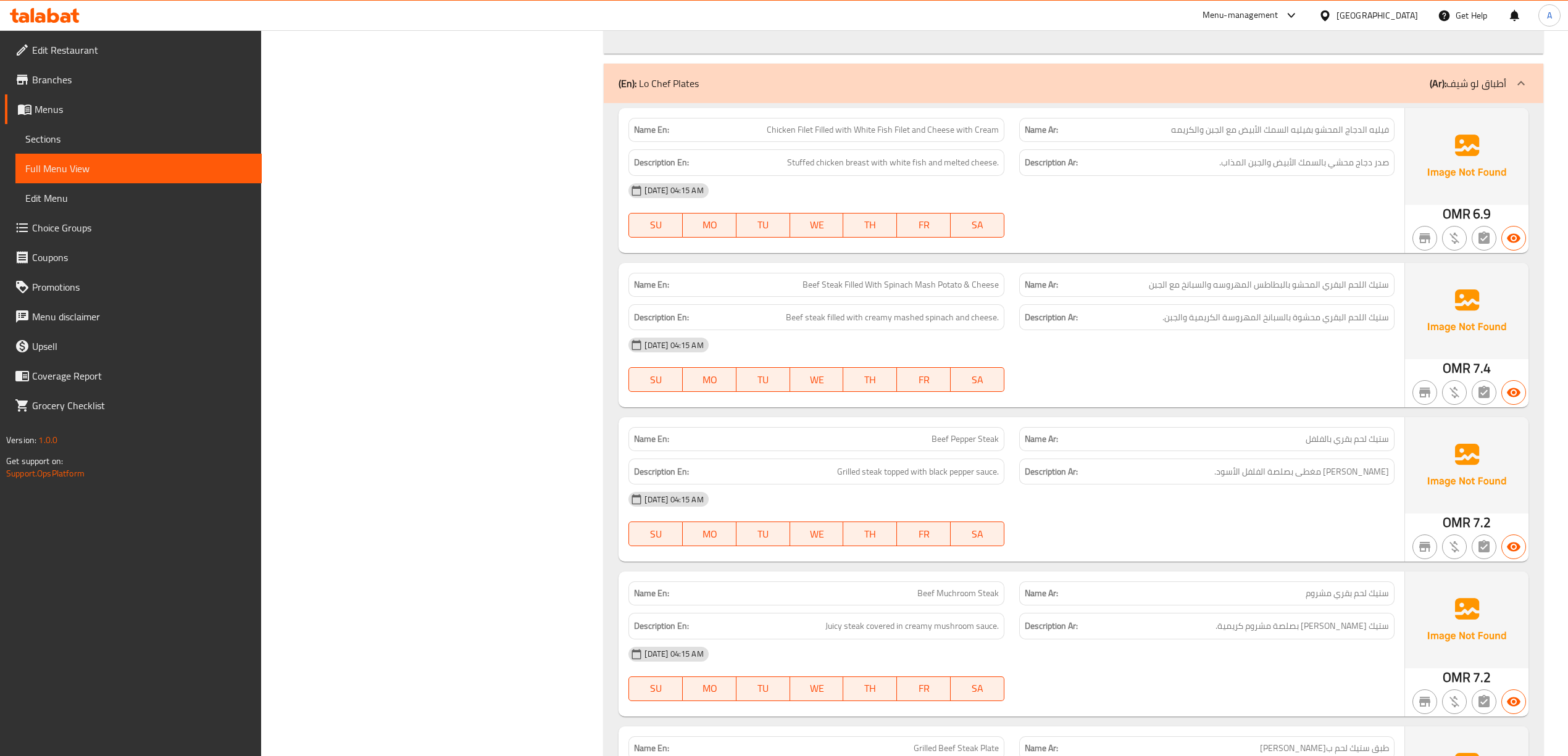
scroll to position [12670, 0]
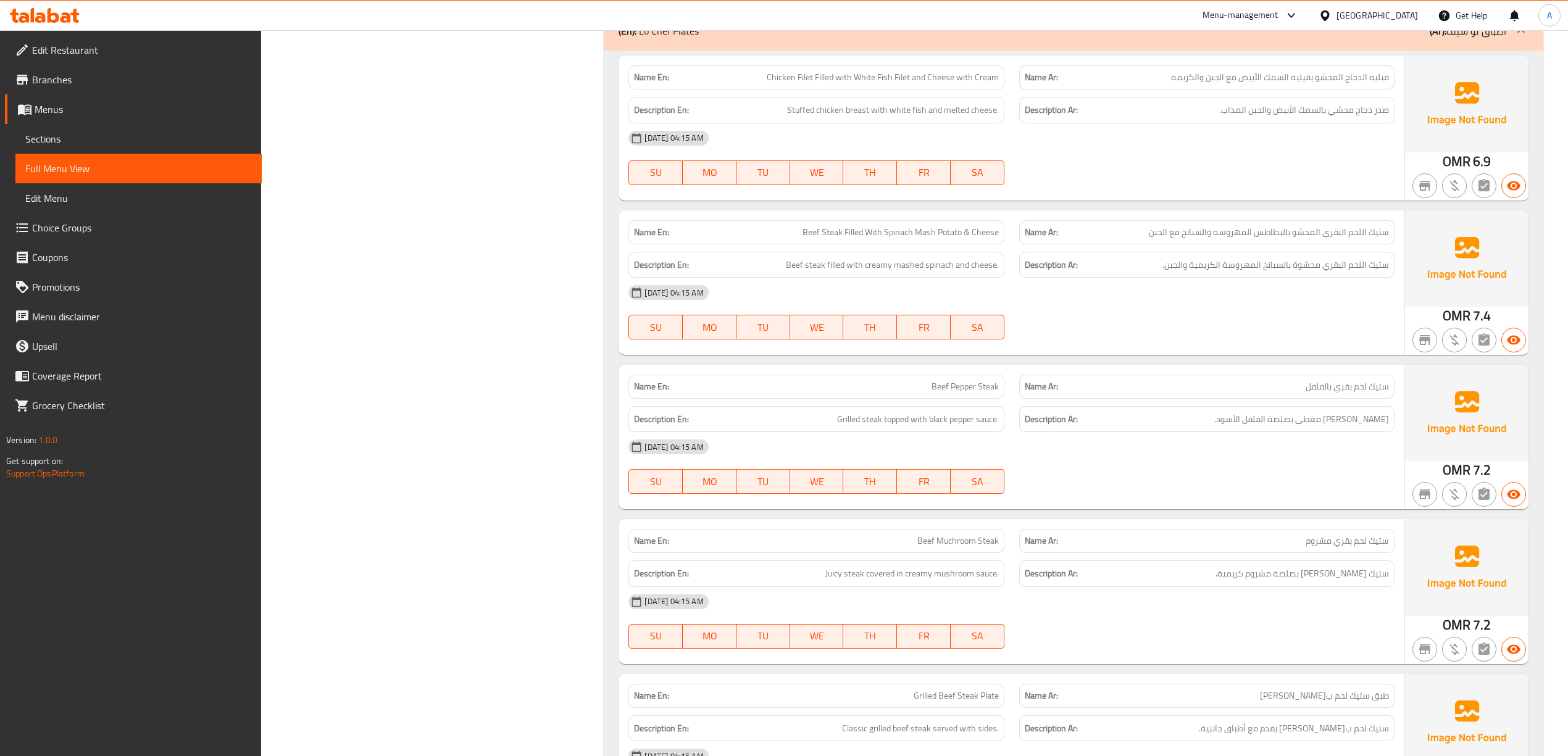
click at [1030, 308] on div "[DATE] 04:15 AM" at bounding box center [1010, 292] width 781 height 29
click at [1112, 346] on div "29-08-2025 04:15 AM SU MO TU WE TH FR SA" at bounding box center [1010, 312] width 781 height 69
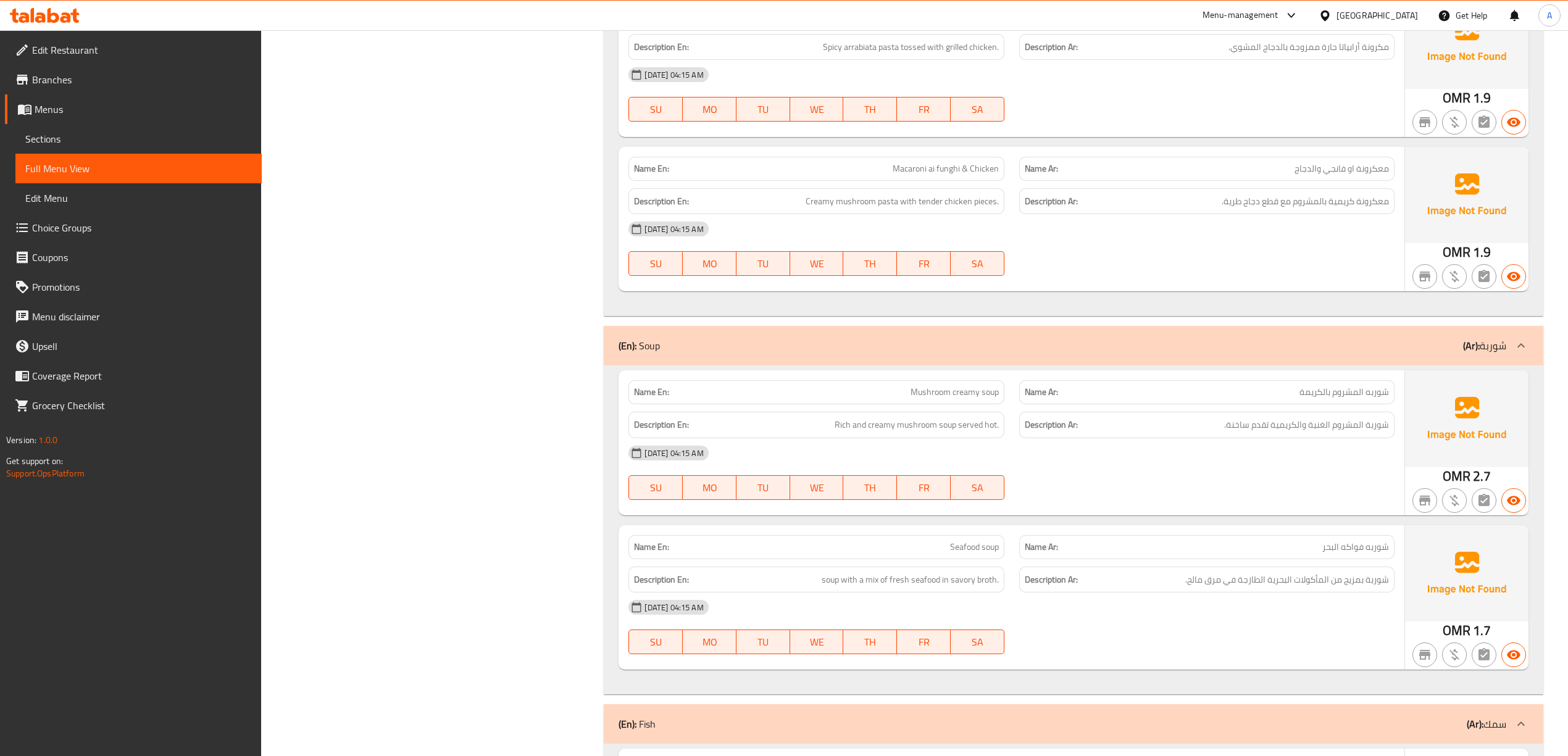
scroll to position [13903, 0]
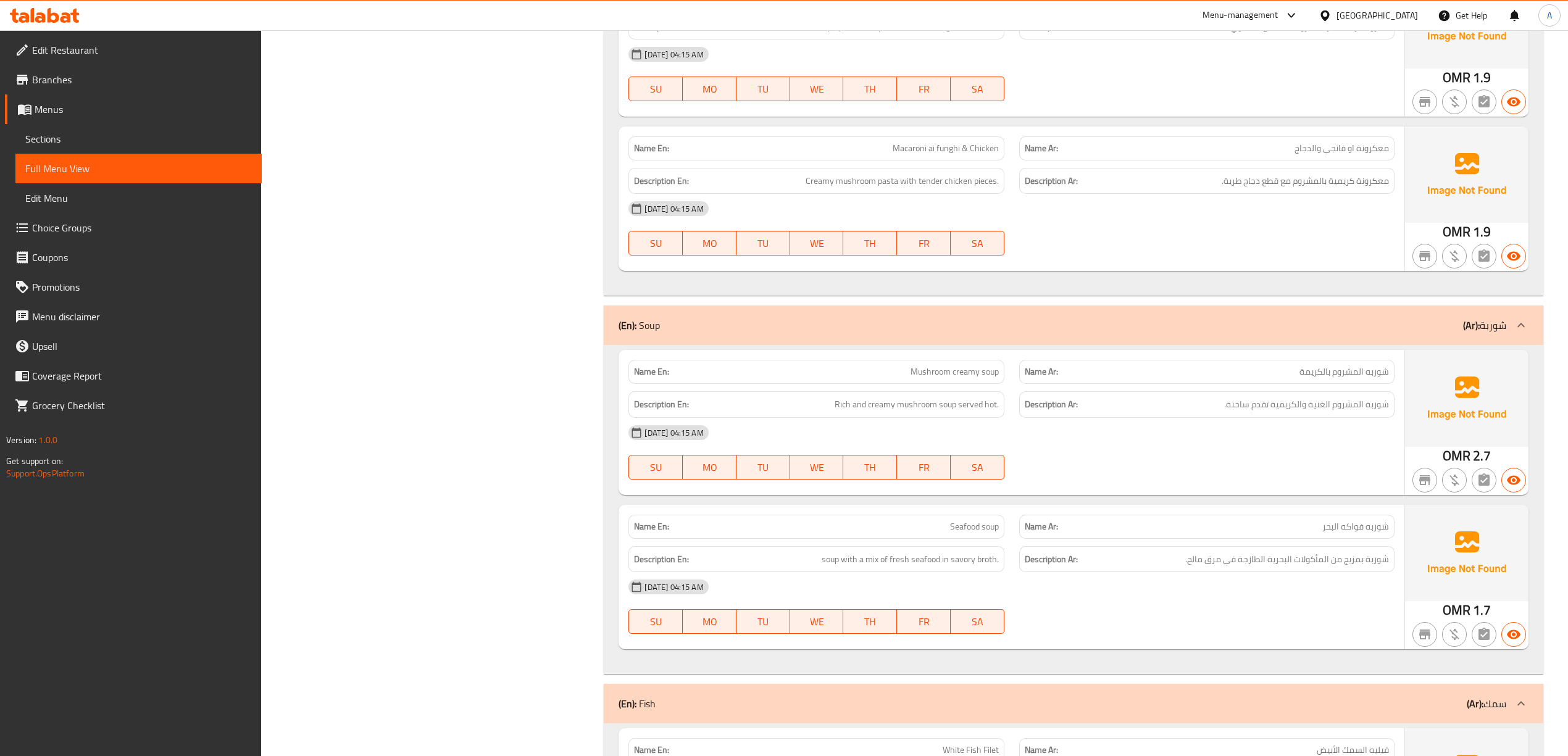
click at [927, 155] on span "Macaroni ai funghi & Chicken" at bounding box center [945, 148] width 106 height 13
click at [951, 155] on span "Macaroni ai funghi & Chicken" at bounding box center [945, 148] width 106 height 13
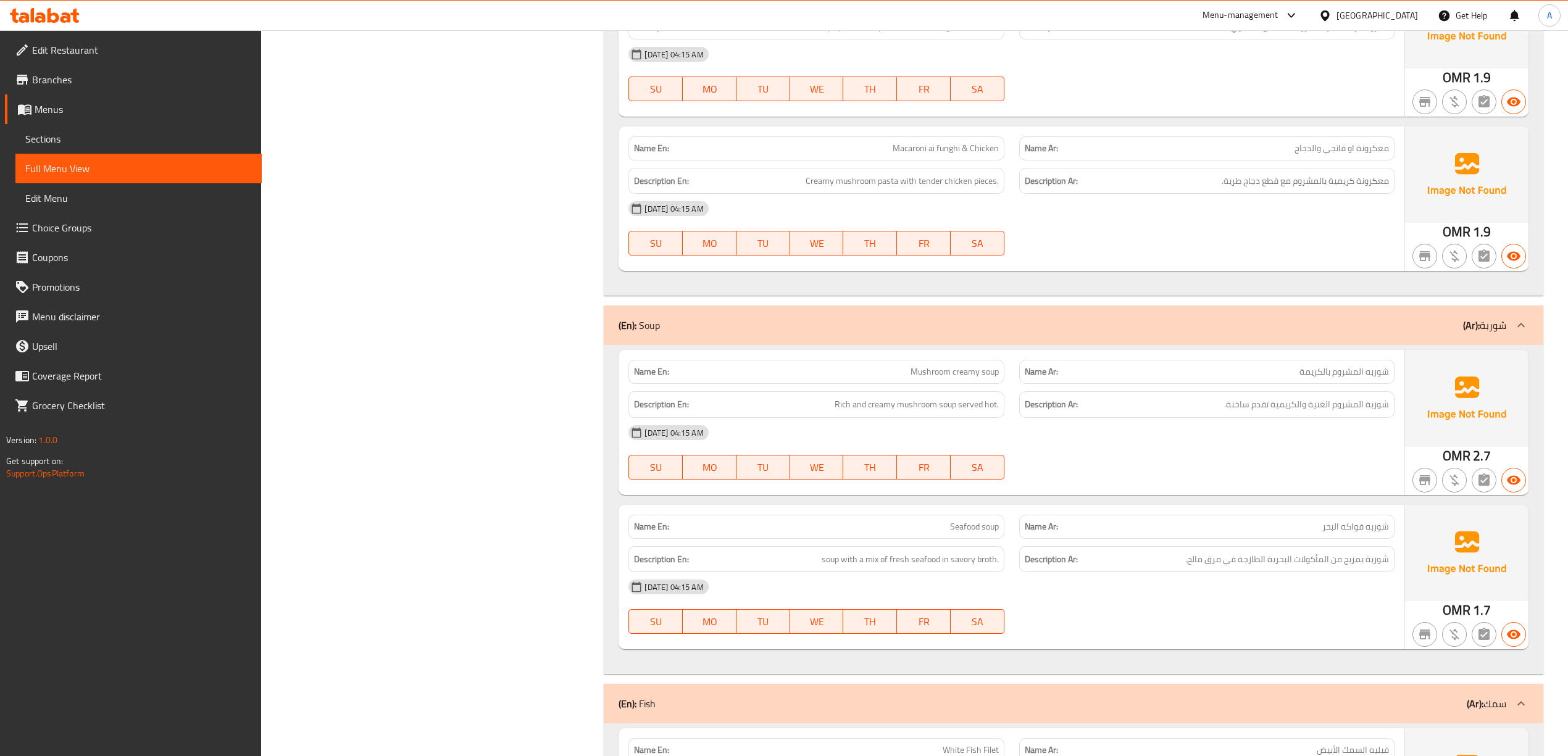
click at [931, 155] on span "Macaroni ai funghi & Chicken" at bounding box center [945, 148] width 106 height 13
click at [1085, 223] on div "29-08-2025 04:15 AM" at bounding box center [1010, 208] width 781 height 29
click at [929, 155] on span "Macaroni ai funghi & Chicken" at bounding box center [945, 148] width 106 height 13
drag, startPoint x: 929, startPoint y: 213, endPoint x: 943, endPoint y: 213, distance: 14.0
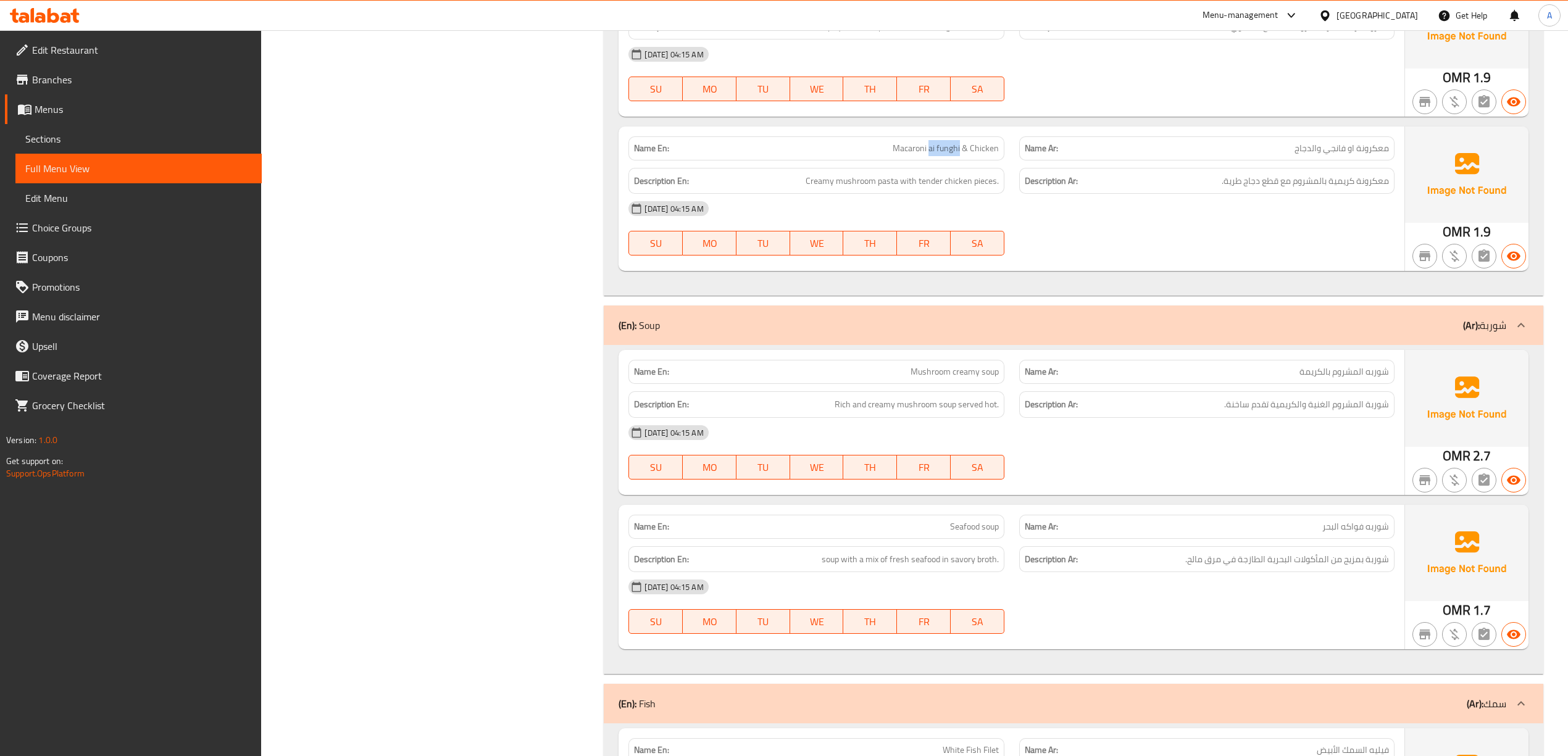
click at [943, 155] on span "Macaroni ai funghi & Chicken" at bounding box center [945, 148] width 106 height 13
click at [951, 155] on span "Macaroni ai funghi & Chicken" at bounding box center [945, 148] width 106 height 13
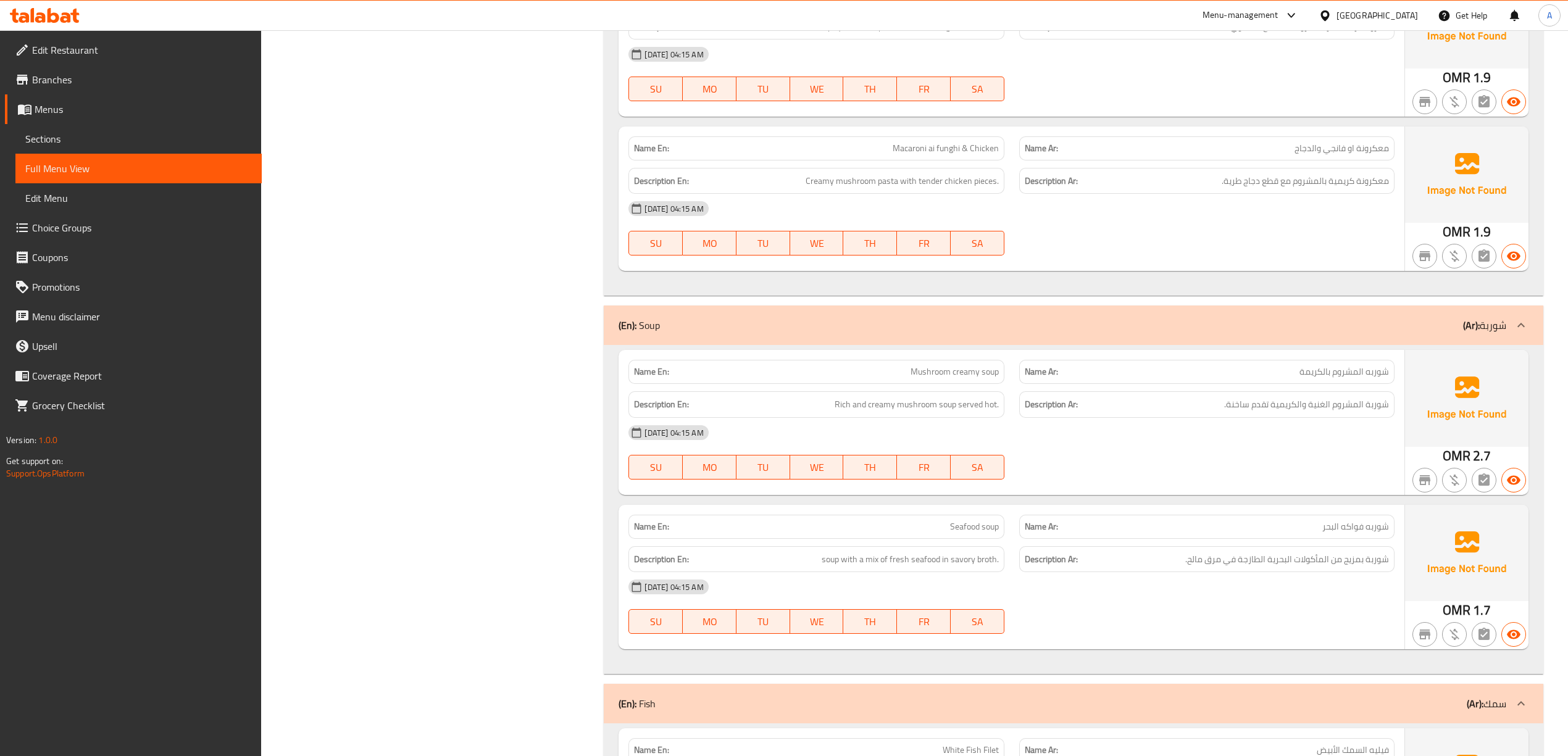
click at [953, 161] on div "Name En: Macaroni ai funghi & Chicken" at bounding box center [816, 149] width 375 height 24
click at [1378, 155] on span "معكرونة او فانجي والدجاج" at bounding box center [1341, 148] width 94 height 13
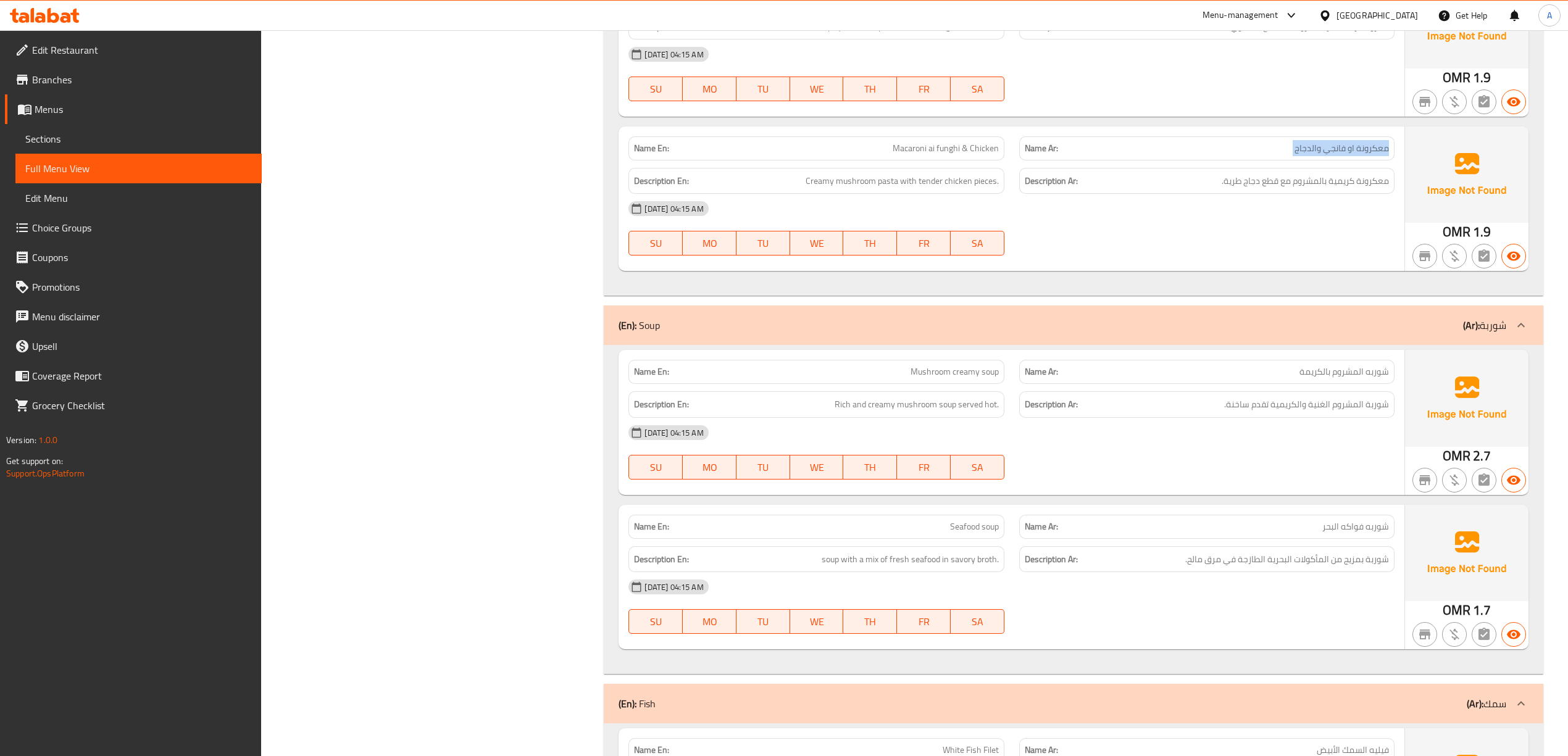
copy span "معكرونة او فانجي والدجاج"
click at [958, 155] on span "Macaroni ai funghi & Chicken" at bounding box center [945, 148] width 106 height 13
copy span "Macaroni ai funghi & Chicken"
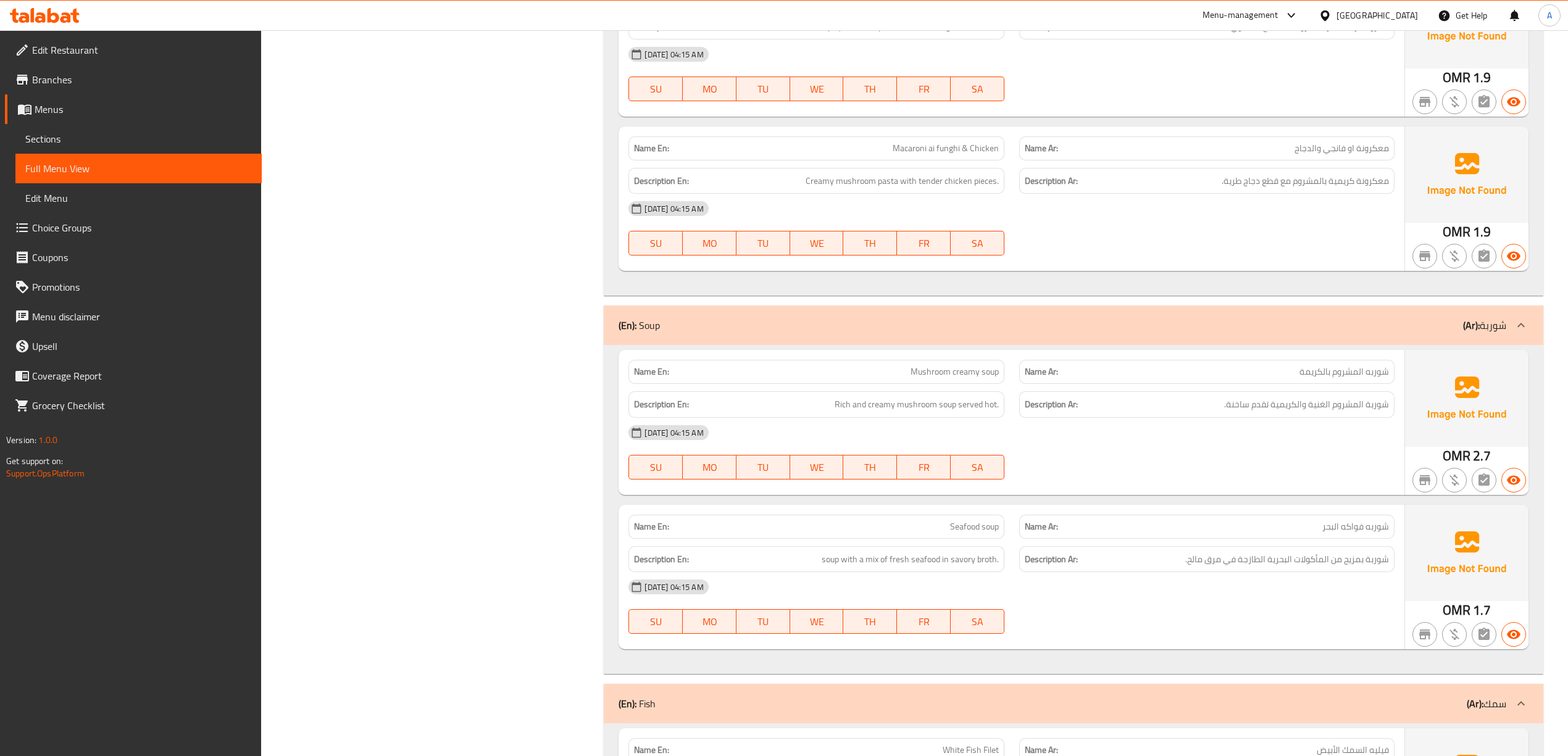
click at [1128, 296] on div "Name En: Macaroni arrabiata with red sauce & Chicken Name Ar: معكرونة اربياتا ب…" at bounding box center [1073, 131] width 939 height 329
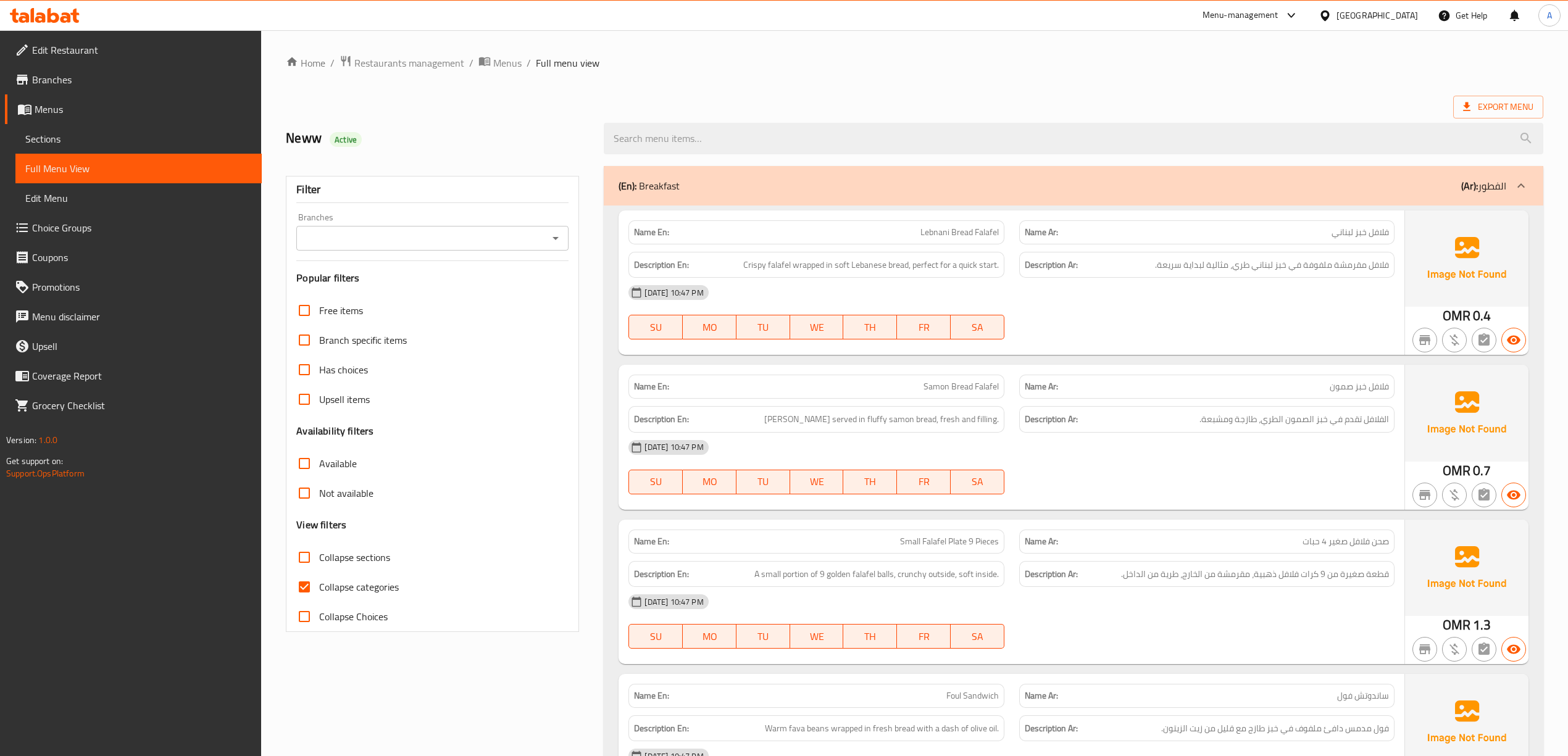
click at [308, 591] on input "Collapse categories" at bounding box center [304, 587] width 29 height 29
checkbox input "false"
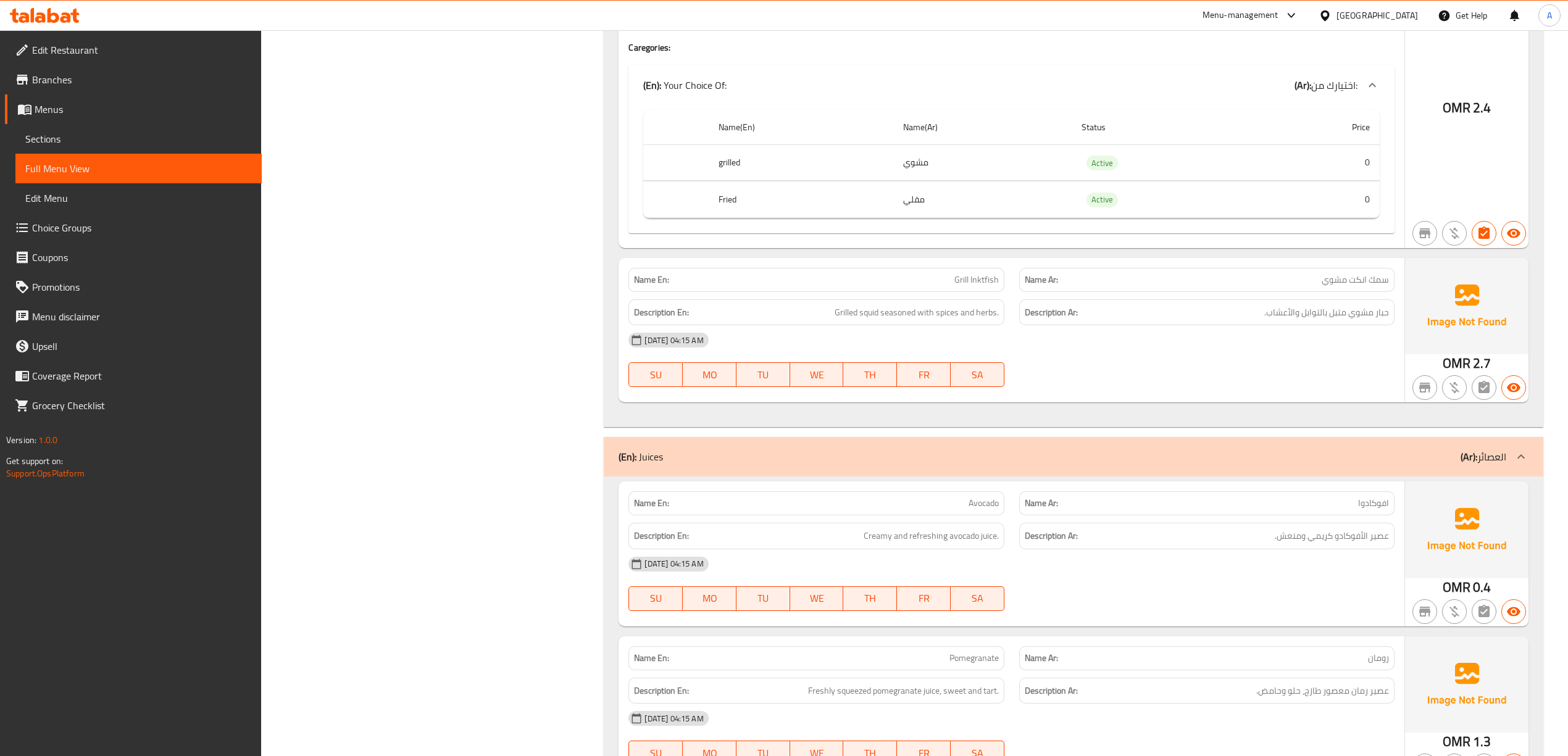
scroll to position [14809, 0]
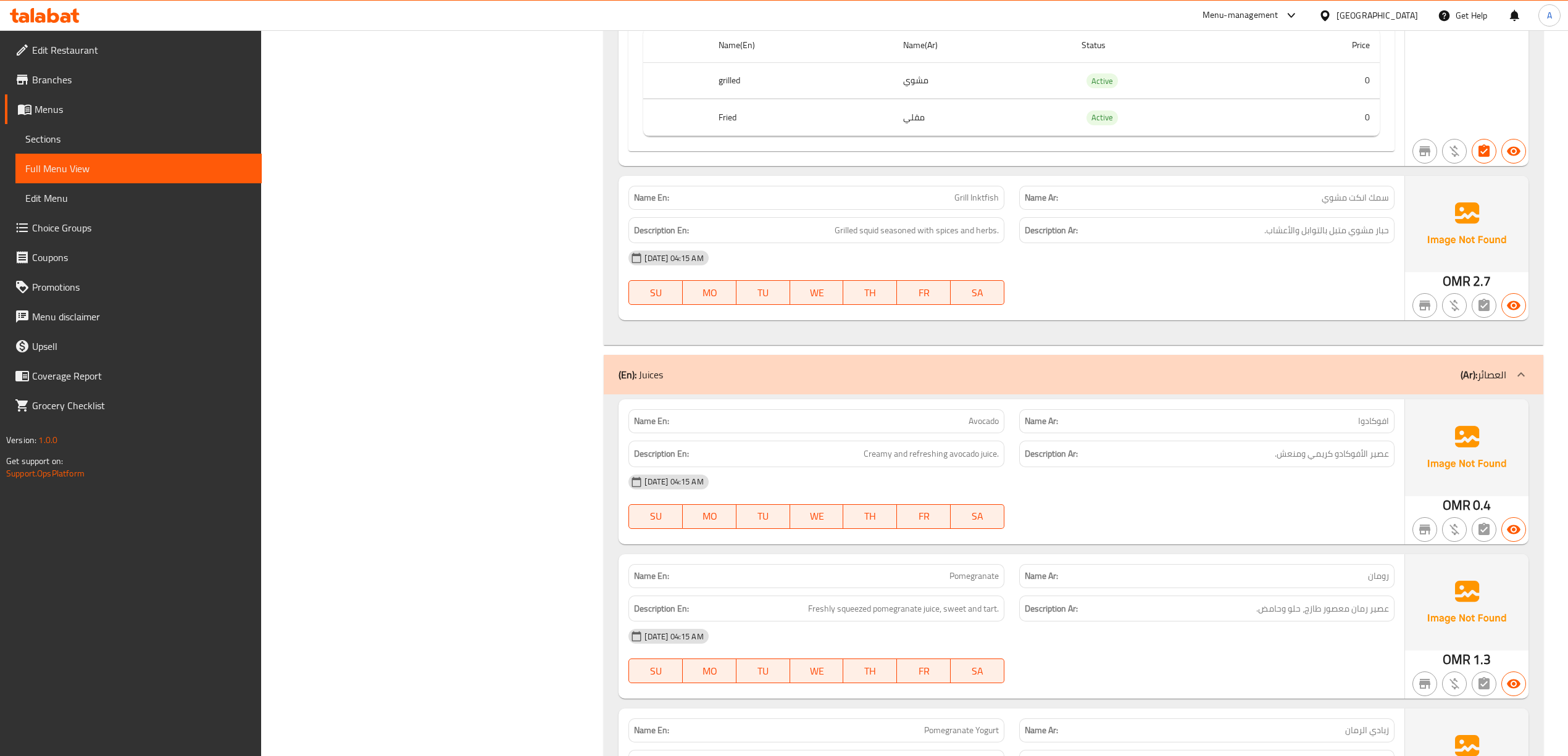
click at [984, 204] on span "Grill Inktfish" at bounding box center [976, 197] width 44 height 13
click at [975, 204] on span "Grill Inktfish" at bounding box center [976, 197] width 44 height 13
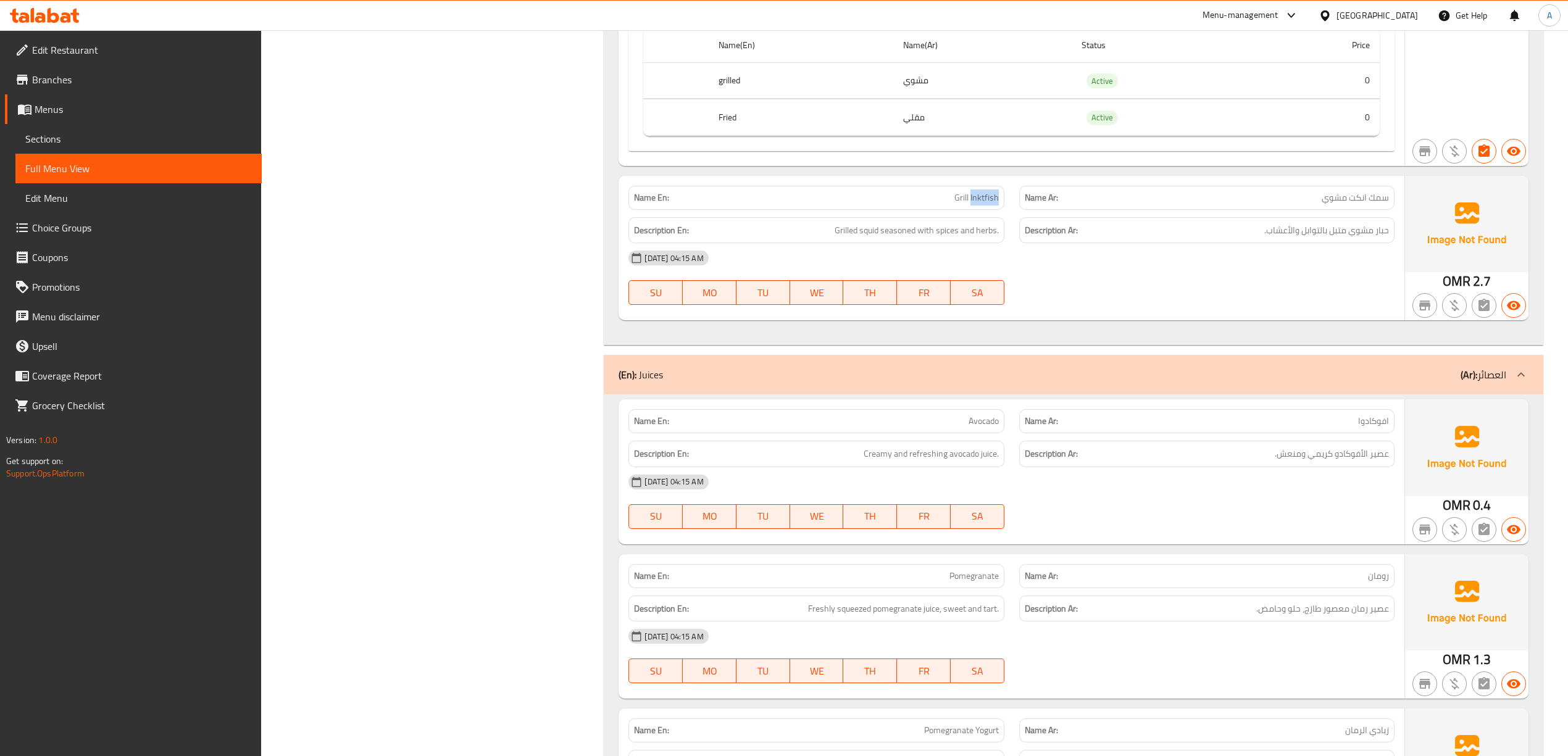
click at [975, 204] on span "Grill Inktfish" at bounding box center [976, 197] width 44 height 13
click at [953, 204] on p "Name En: Grill Inktfish" at bounding box center [815, 197] width 364 height 13
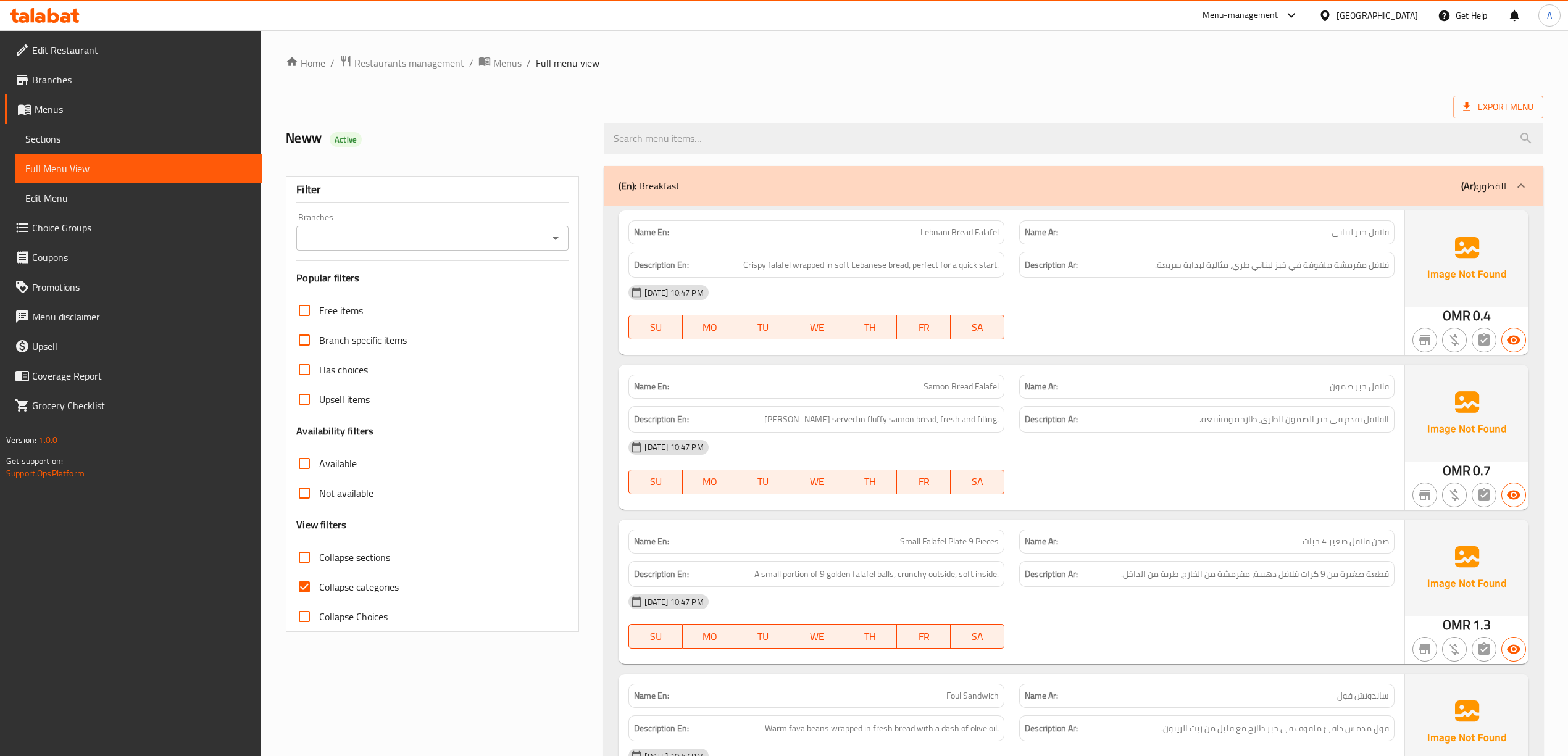
click at [336, 588] on span "Collapse categories" at bounding box center [359, 586] width 80 height 15
click at [319, 588] on input "Collapse categories" at bounding box center [304, 587] width 29 height 29
checkbox input "false"
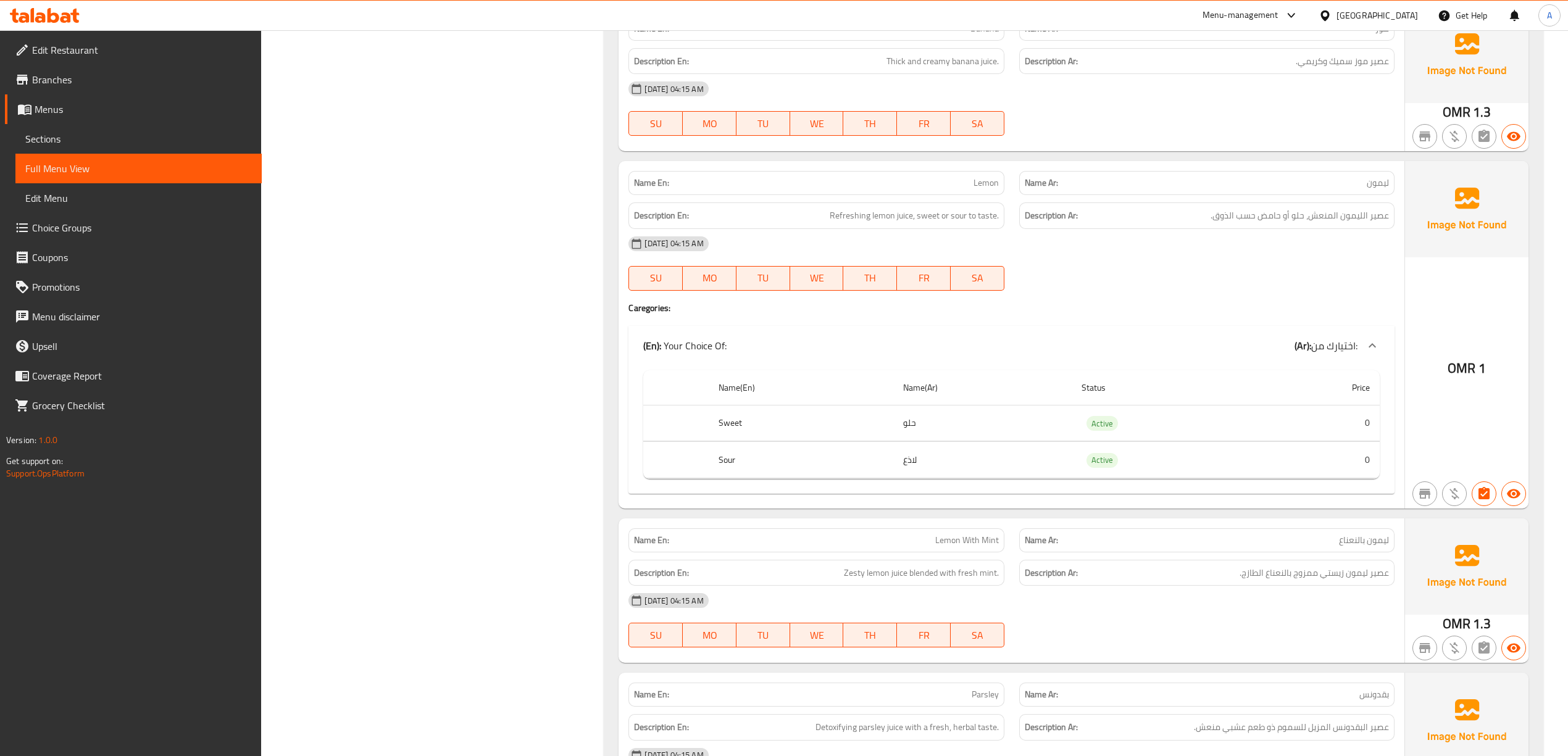
scroll to position [16433, 0]
click at [603, 327] on div "Name En: Avocado Name Ar: افوكادوا Description En: Creamy and refreshing avocad…" at bounding box center [1073, 36] width 939 height 2539
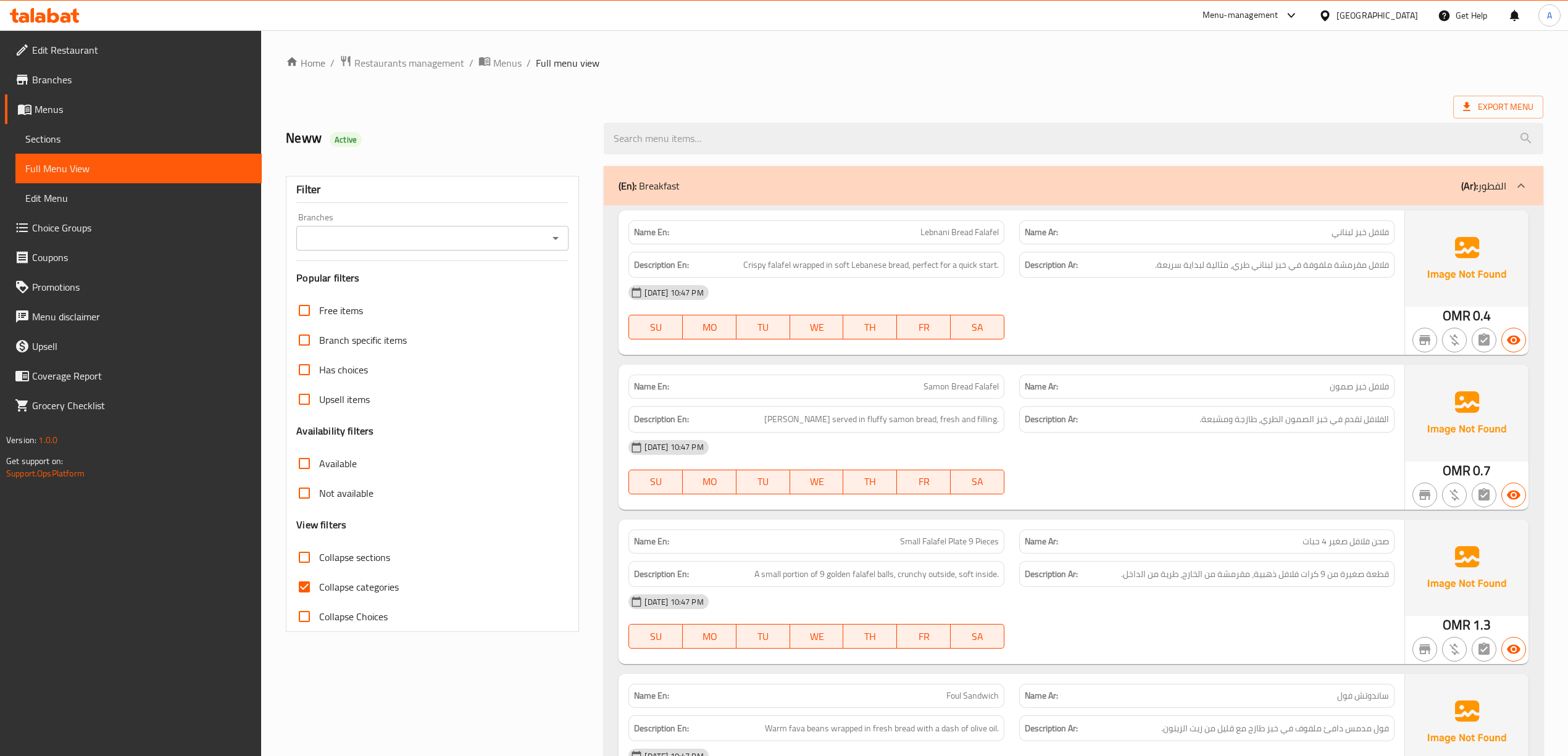
click at [325, 585] on span "Collapse categories" at bounding box center [359, 586] width 80 height 15
click at [319, 585] on input "Collapse categories" at bounding box center [304, 587] width 29 height 29
checkbox input "false"
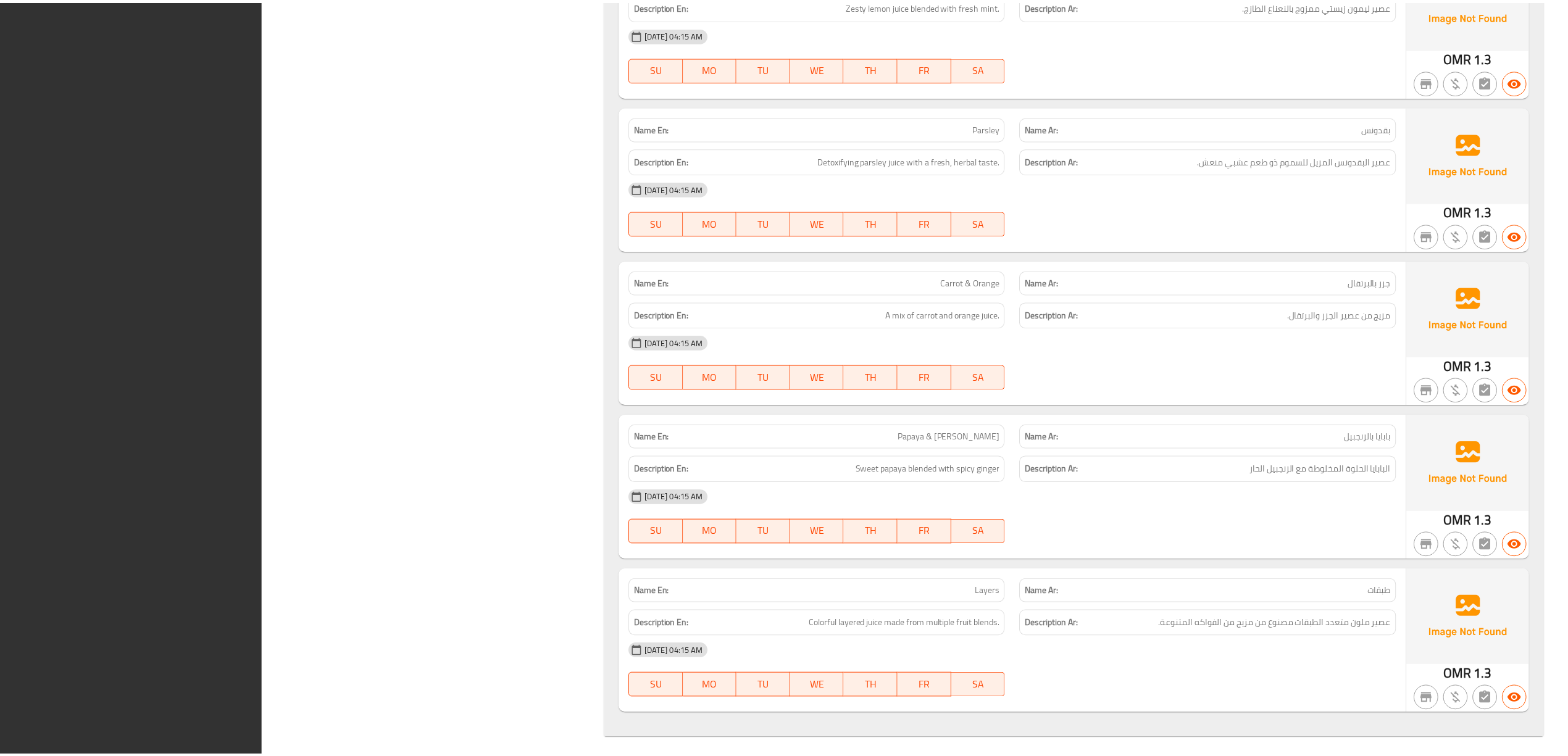
scroll to position [17092, 0]
